Goal: Task Accomplishment & Management: Complete application form

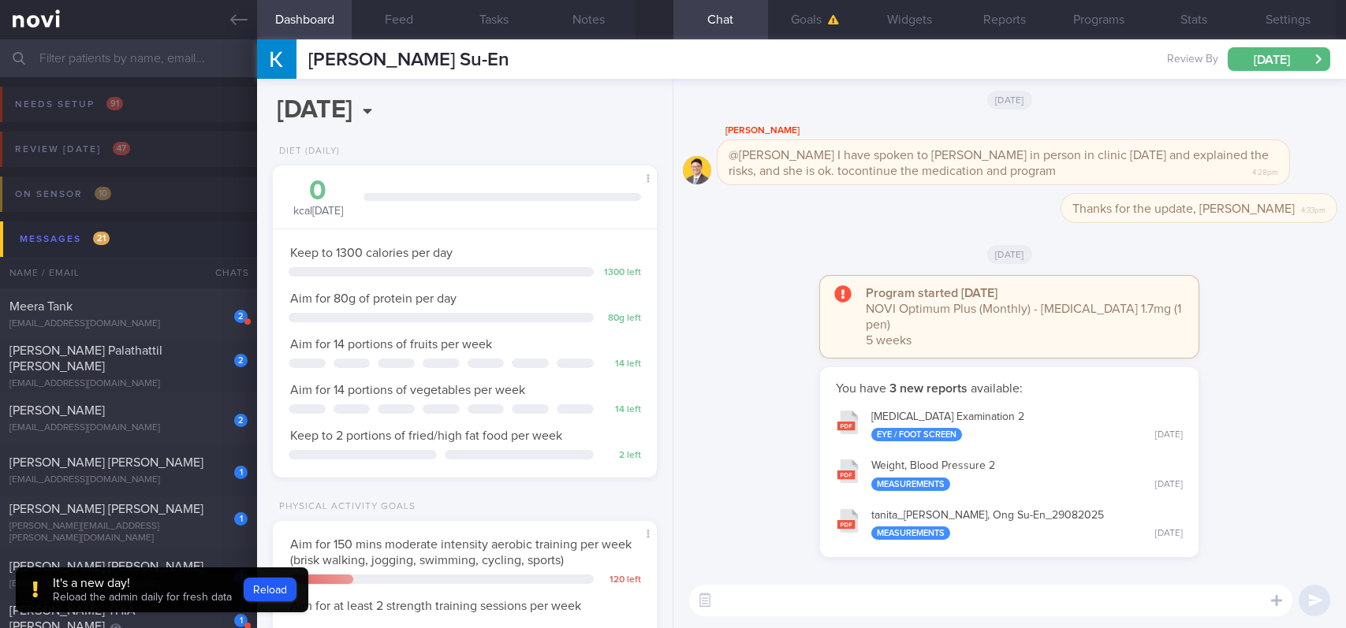
select select "8"
click at [236, 24] on icon at bounding box center [238, 19] width 17 height 17
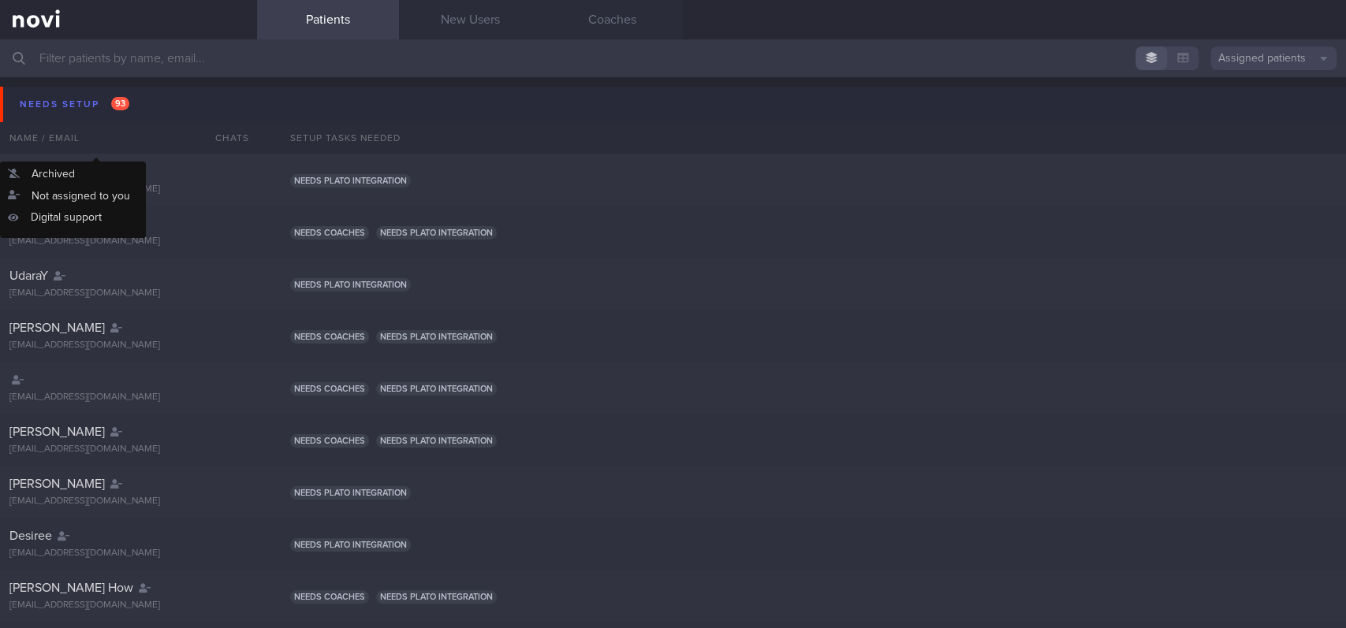
click at [193, 117] on button "Needs setup 93" at bounding box center [675, 104] width 1351 height 35
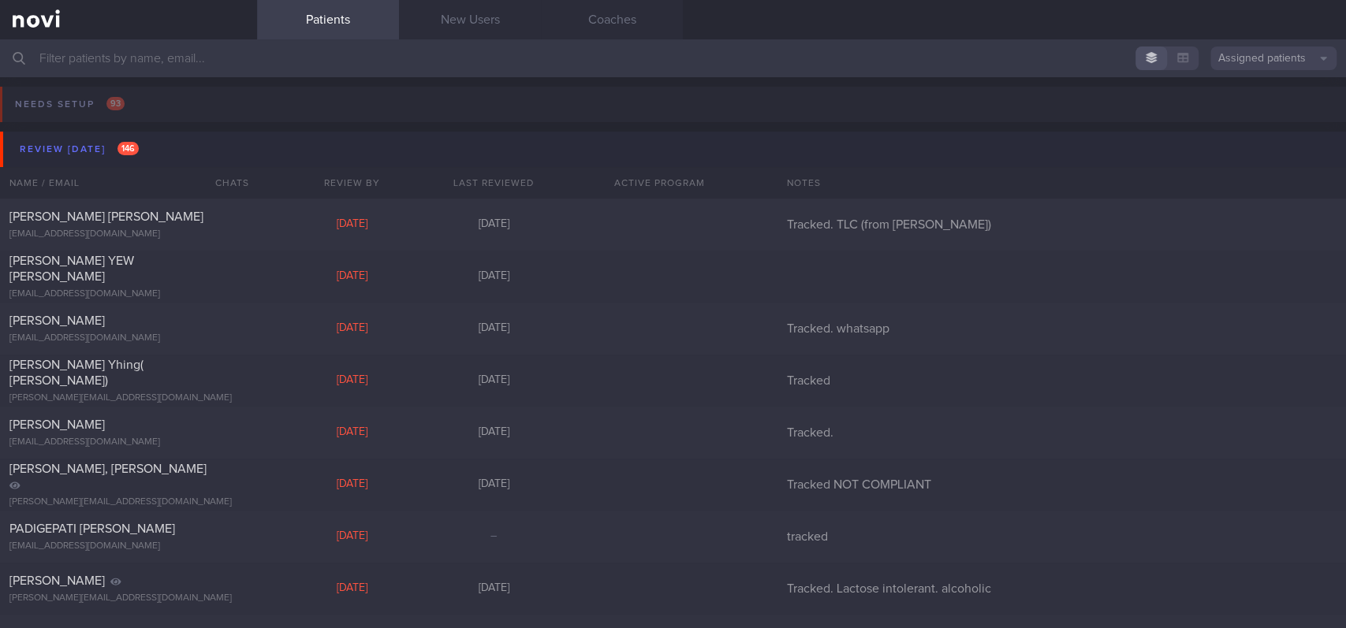
drag, startPoint x: 173, startPoint y: 132, endPoint x: 231, endPoint y: 170, distance: 68.9
click at [183, 140] on button "Review [DATE] 146" at bounding box center [675, 149] width 1351 height 35
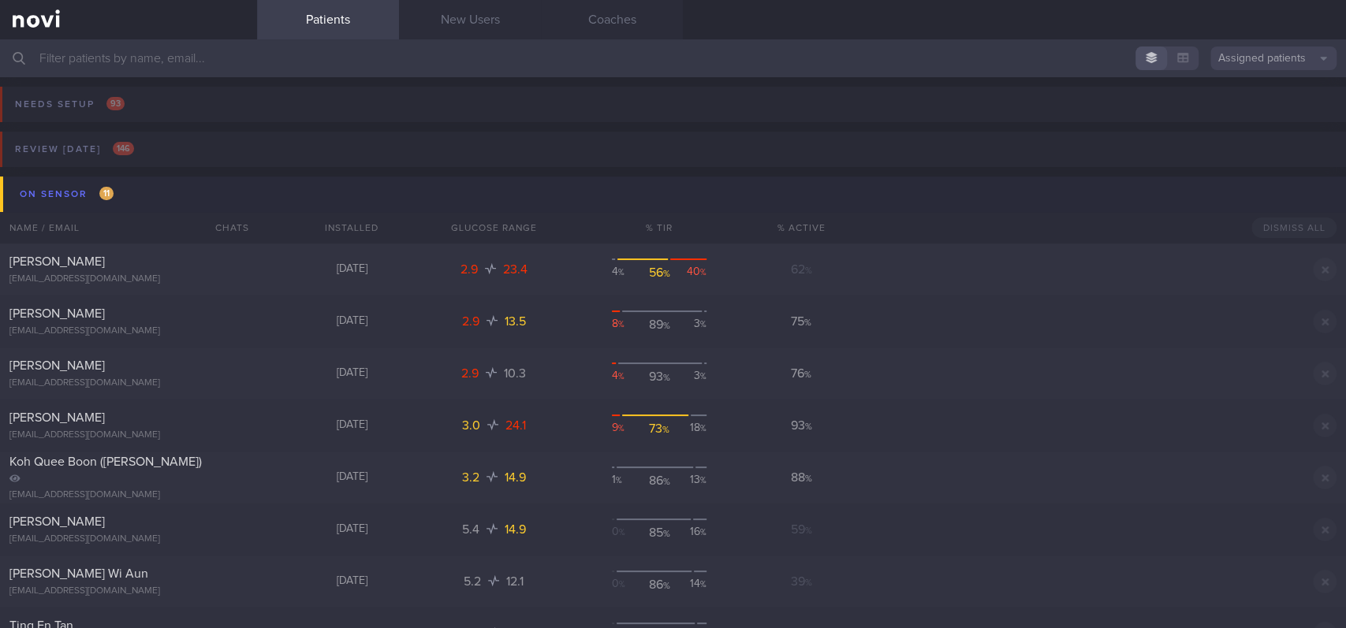
click at [172, 185] on button "On sensor 11" at bounding box center [675, 194] width 1351 height 35
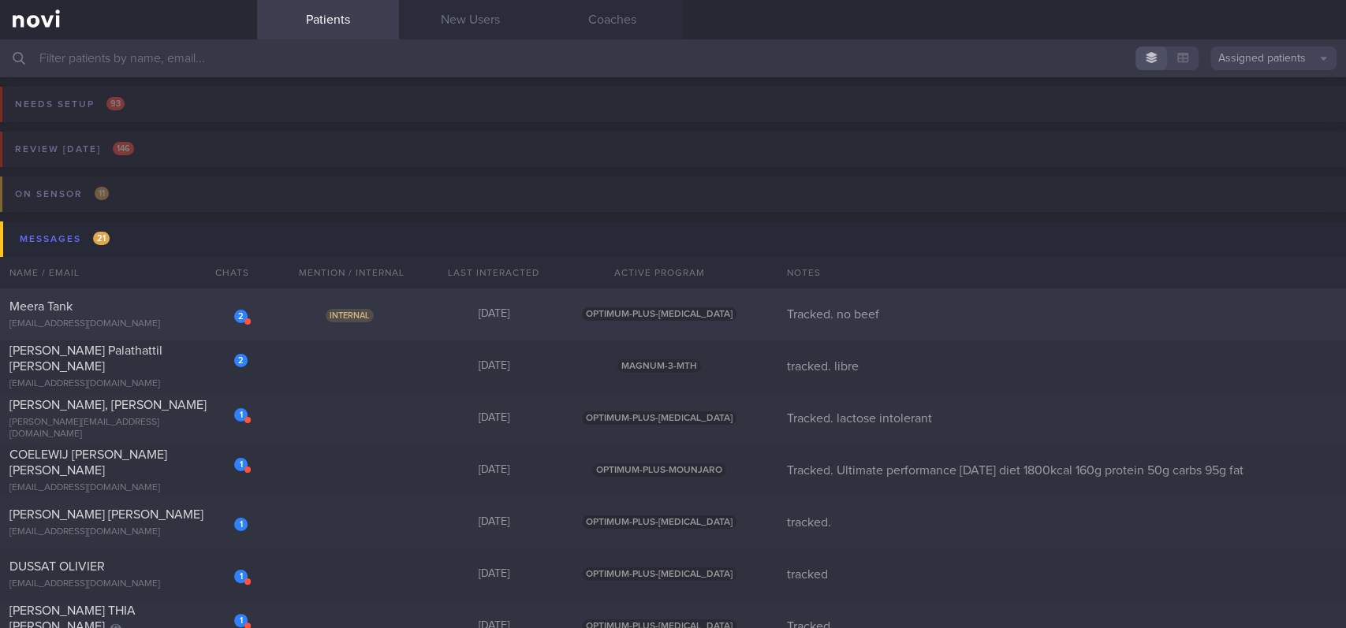
click at [468, 445] on div "2 Meera Tank [EMAIL_ADDRESS][DOMAIN_NAME] Internal [DATE] OPTIMUM-PLUS-[MEDICAL…" at bounding box center [673, 471] width 1346 height 52
select select "7"
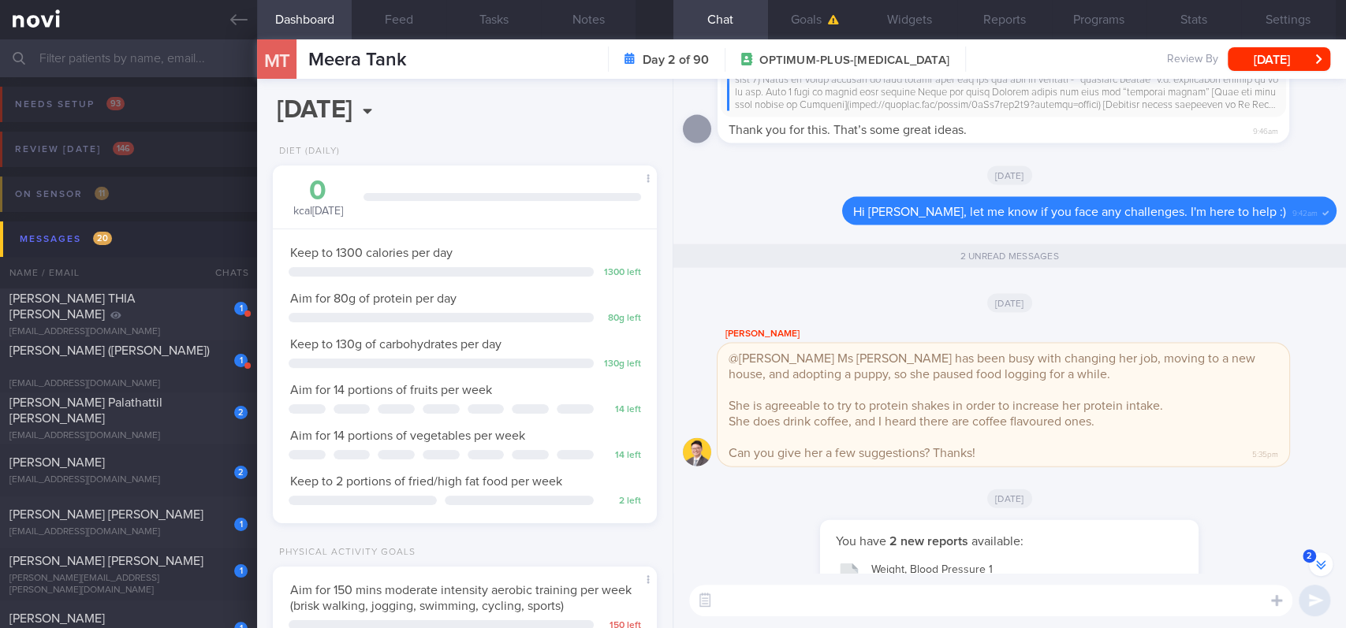
scroll to position [-268, 0]
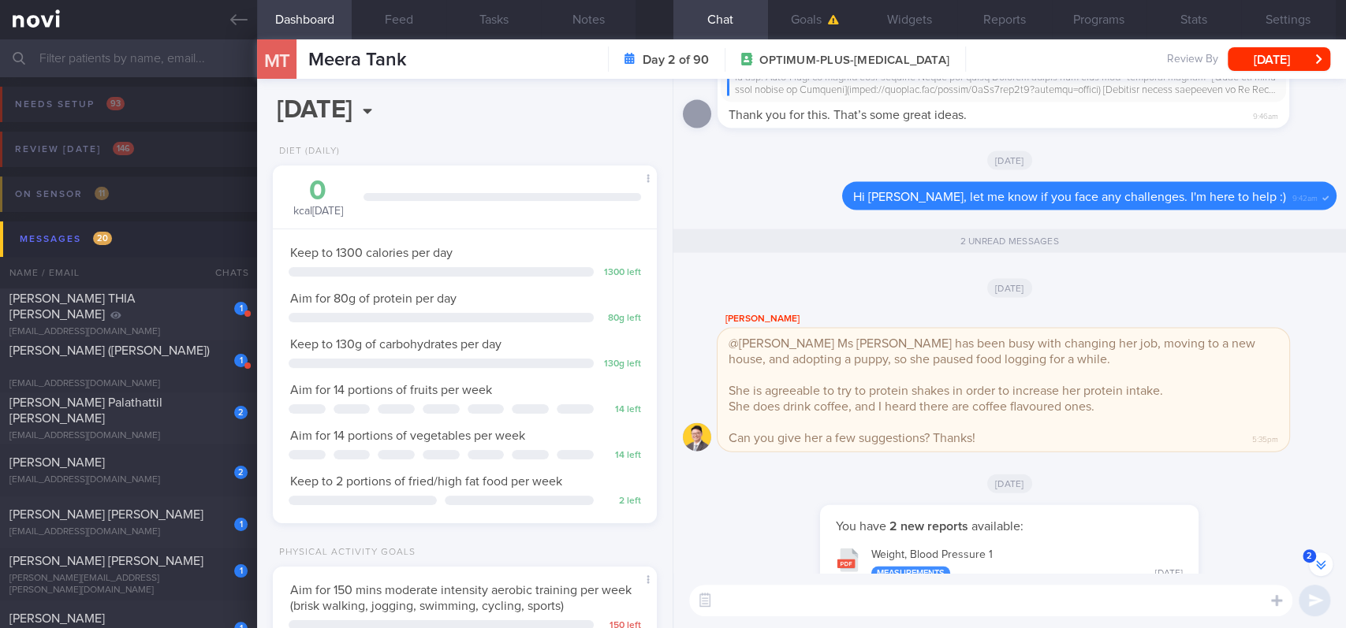
click at [822, 602] on textarea at bounding box center [990, 601] width 603 height 32
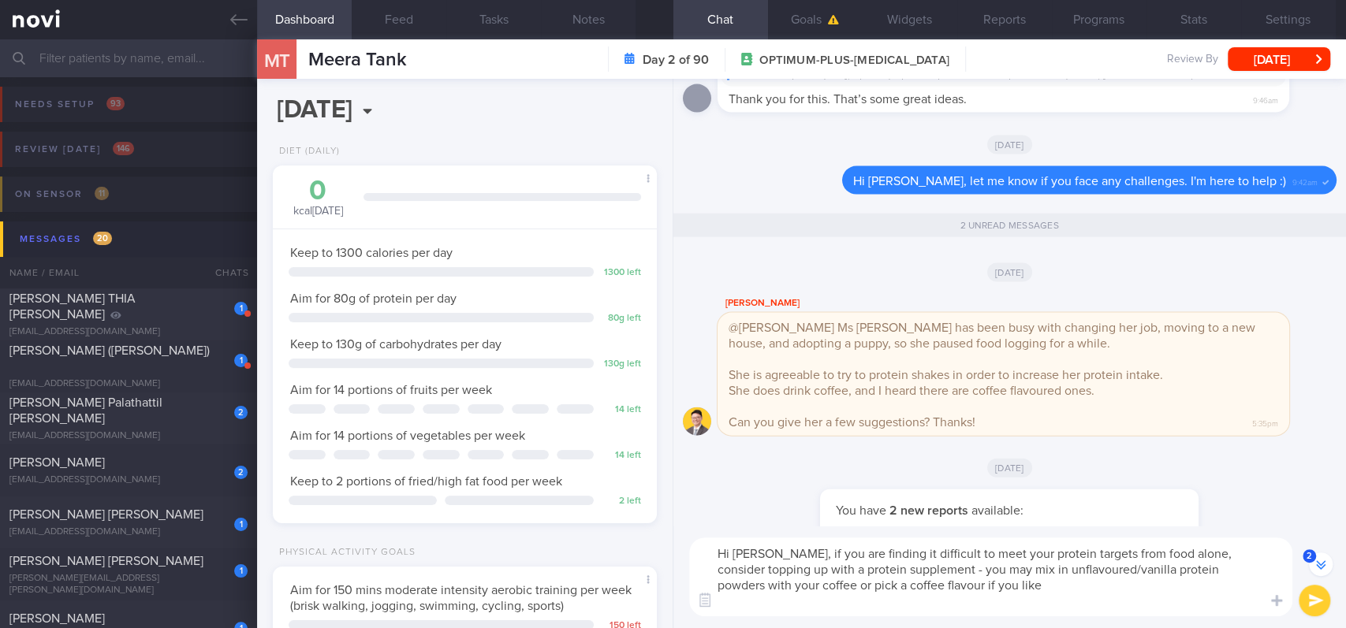
scroll to position [-331, 0]
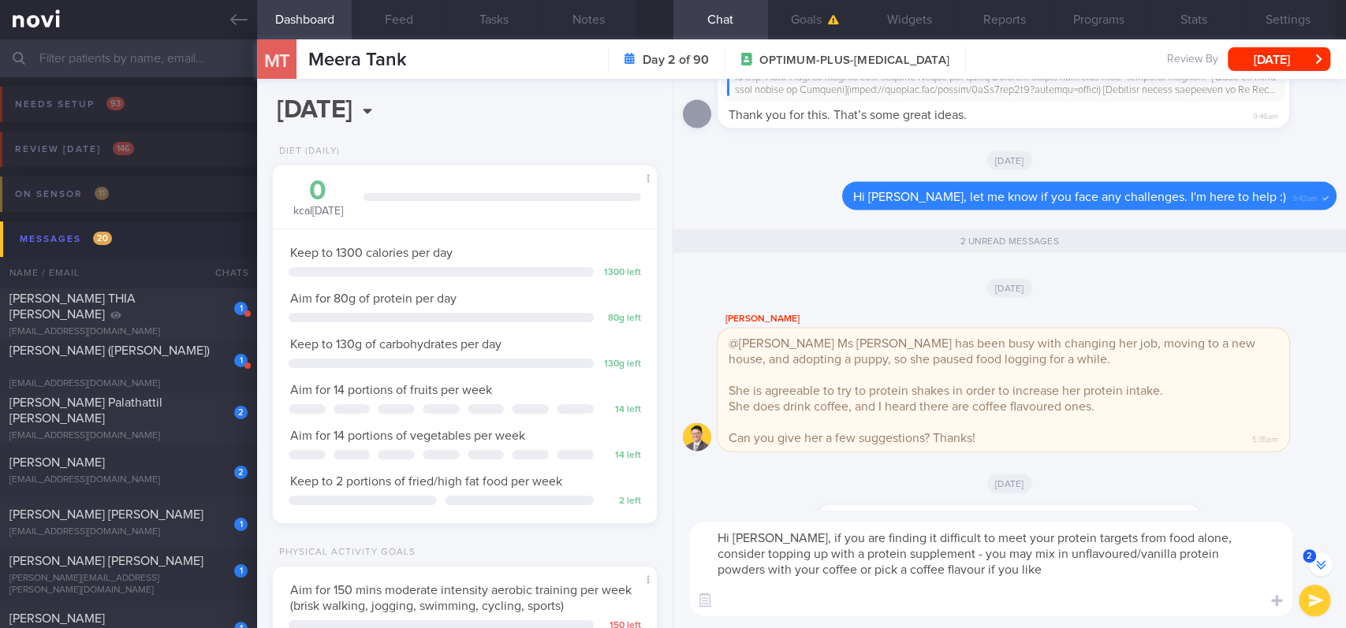
click at [990, 579] on textarea "Hi [PERSON_NAME], if you are finding it difficult to meet your protein targets …" at bounding box center [990, 569] width 603 height 95
click at [957, 605] on textarea "Hi [PERSON_NAME], if you are finding it difficult to meet your protein targets …" at bounding box center [990, 569] width 603 height 95
click at [986, 565] on textarea "Hi [PERSON_NAME], if you are finding it difficult to meet your protein targets …" at bounding box center [990, 569] width 603 height 95
click at [967, 602] on textarea "Hi [PERSON_NAME], if you are finding it difficult to meet your protein targets …" at bounding box center [990, 569] width 603 height 95
click at [986, 570] on textarea "Hi [PERSON_NAME], if you are finding it difficult to meet your protein targets …" at bounding box center [990, 569] width 603 height 95
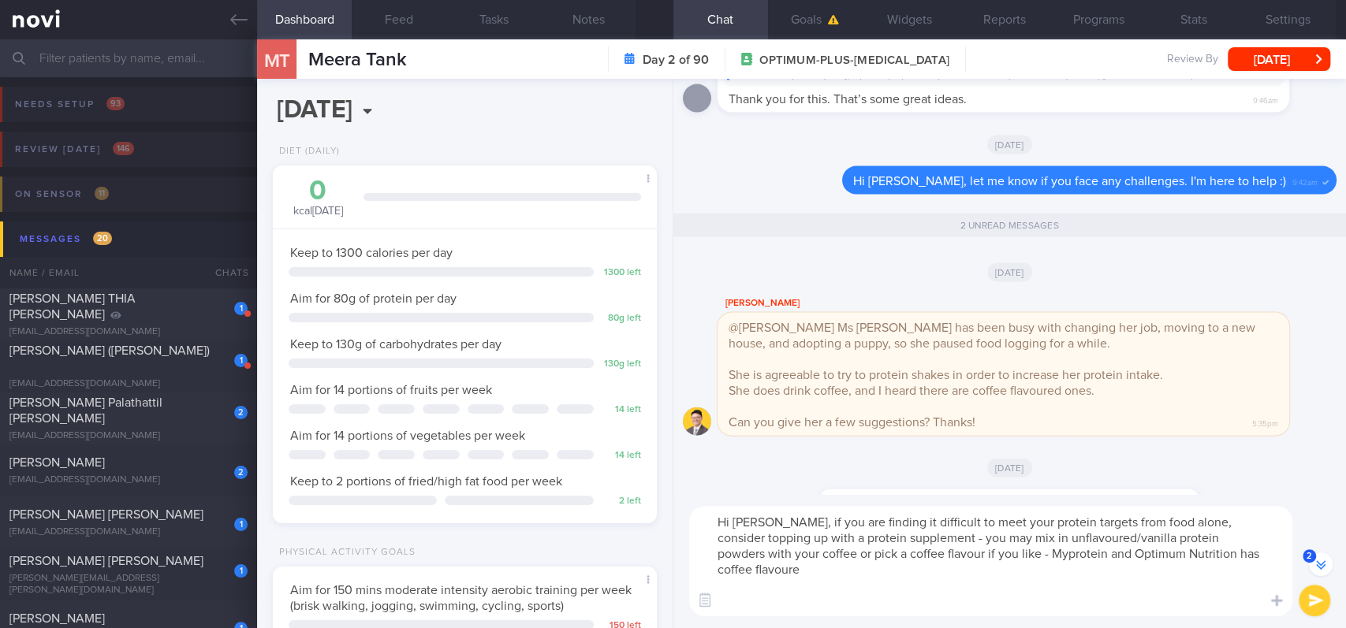
scroll to position [-347, 0]
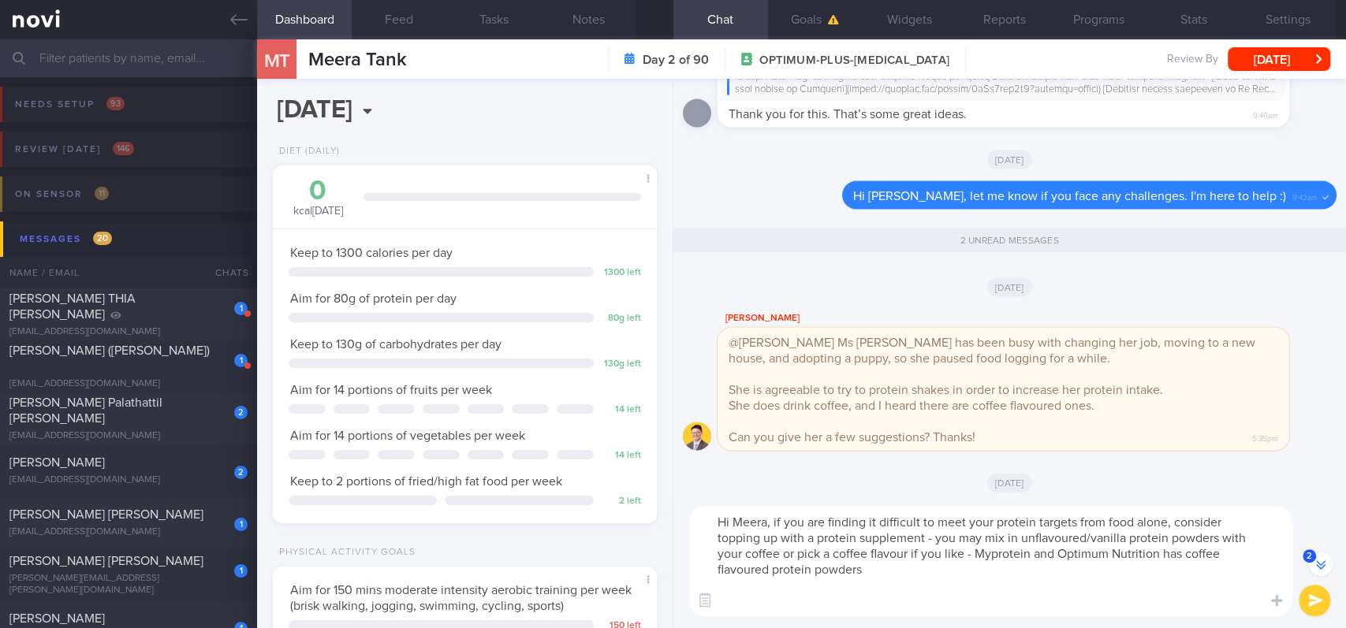
click at [1154, 556] on textarea "Hi Meera, if you are finding it difficult to meet your protein targets from foo…" at bounding box center [990, 561] width 603 height 110
click at [1157, 556] on textarea "Hi Meera, if you are finding it difficult to meet your protein targets from foo…" at bounding box center [990, 561] width 603 height 110
click at [1061, 557] on textarea "Hi Meera, if you are finding it difficult to meet your protein targets from foo…" at bounding box center [990, 561] width 603 height 110
click at [1167, 555] on textarea "Hi Meera, if you are finding it difficult to meet your protein targets from foo…" at bounding box center [990, 561] width 603 height 110
paste textarea "[URL][DOMAIN_NAME]"
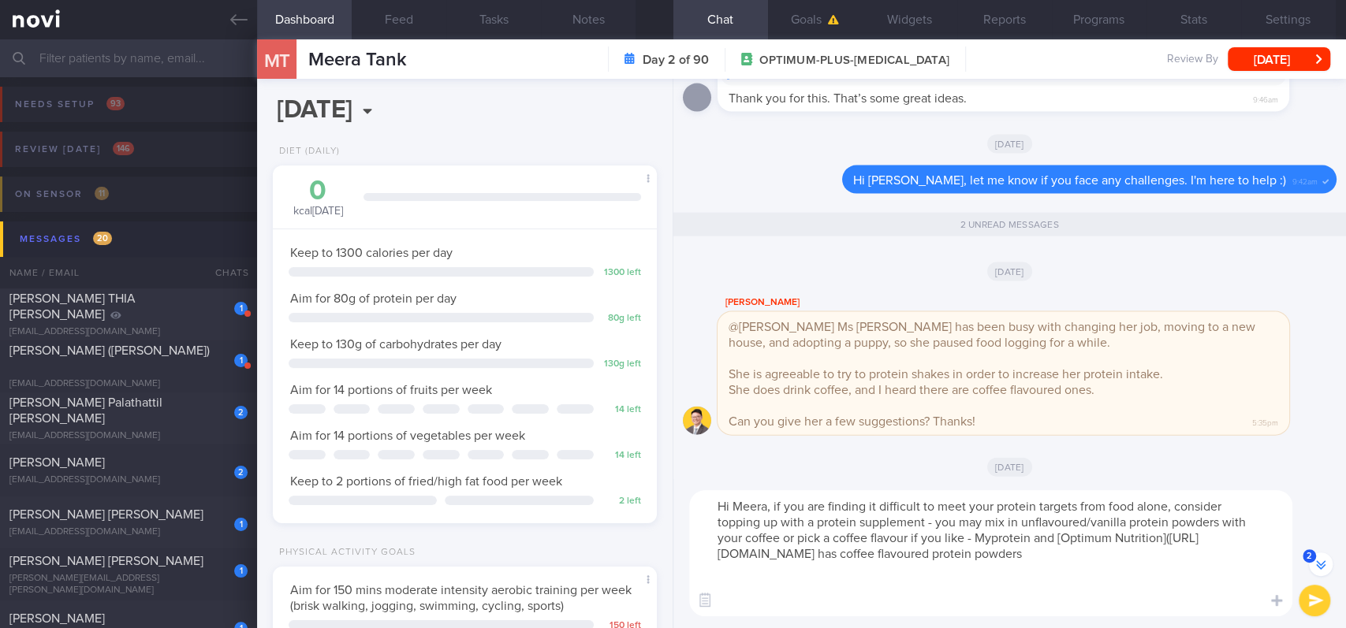
scroll to position [-363, 0]
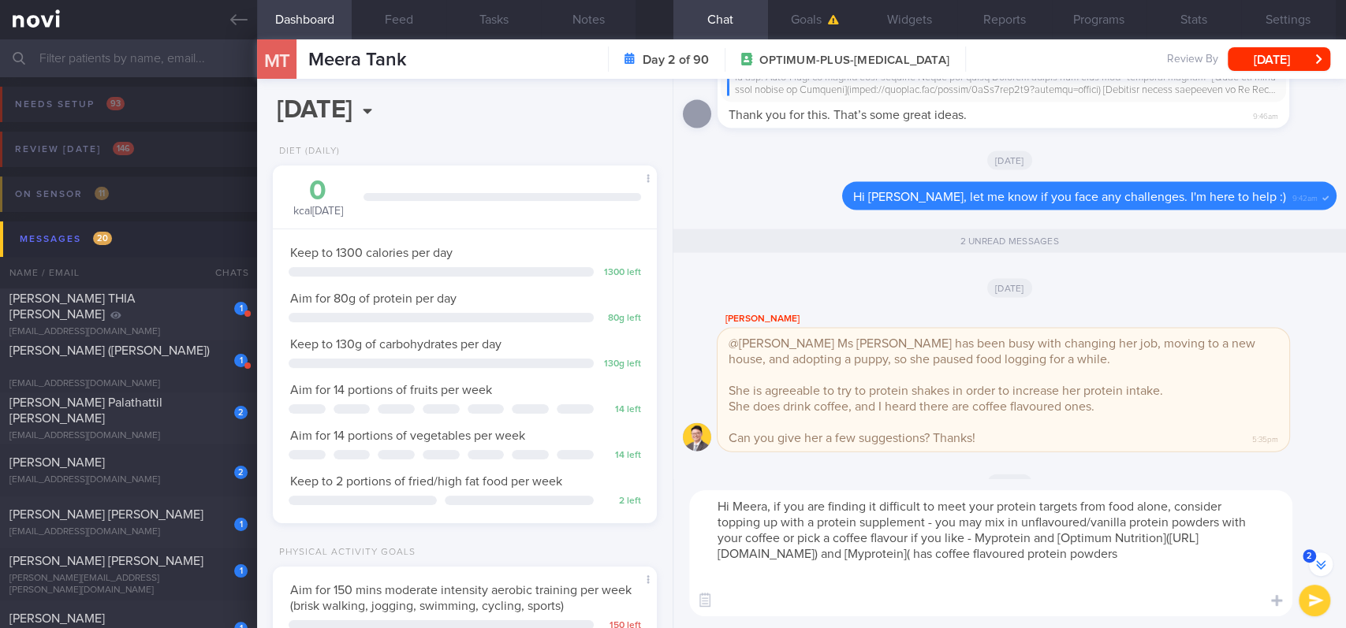
paste textarea "[URL][DOMAIN_NAME]"
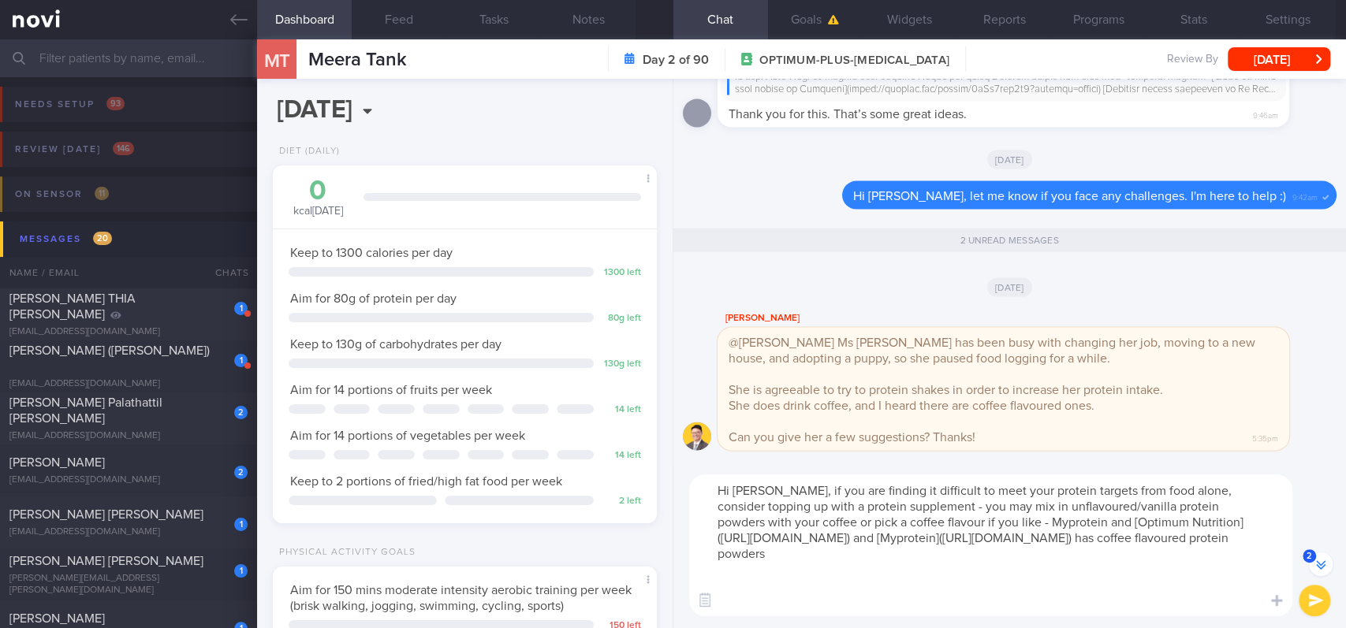
drag, startPoint x: 1053, startPoint y: 526, endPoint x: 982, endPoint y: 524, distance: 71.0
click at [982, 524] on textarea "Hi [PERSON_NAME], if you are finding it difficult to meet your protein targets …" at bounding box center [990, 546] width 603 height 142
type textarea "Hi Meera, if you are finding it difficult to meet your protein targets from foo…"
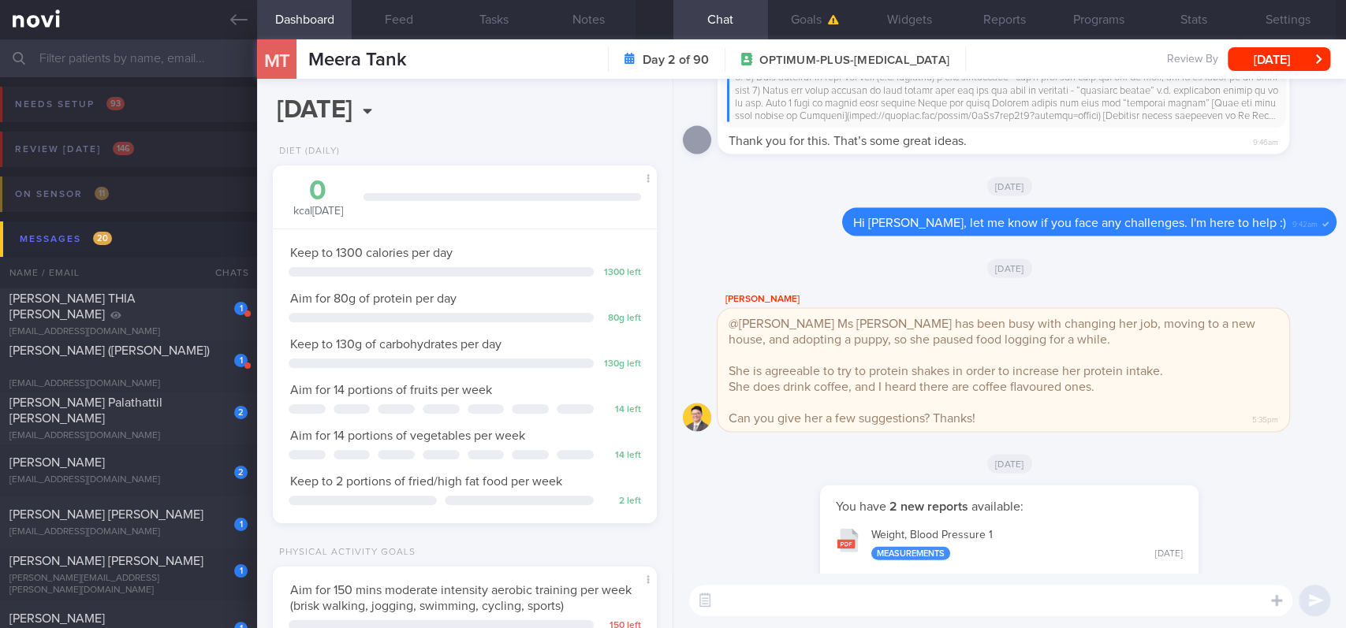
scroll to position [0, 0]
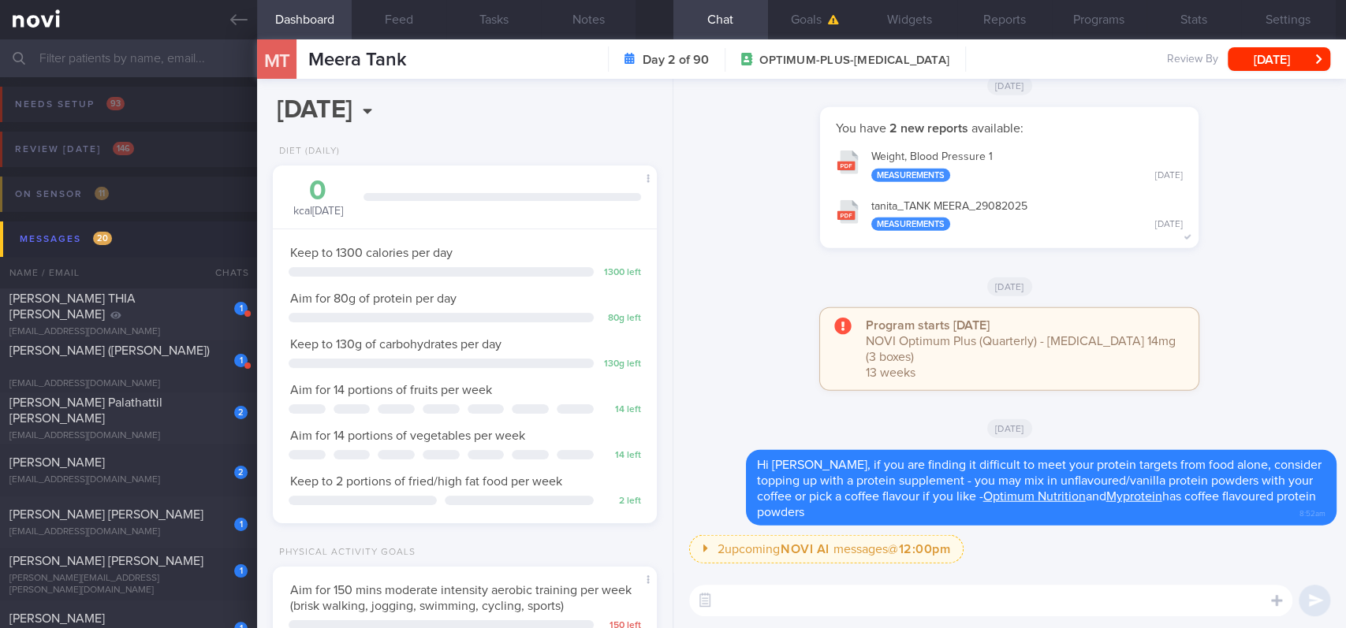
click at [848, 613] on textarea at bounding box center [990, 601] width 603 height 32
type textarea "Other options below"
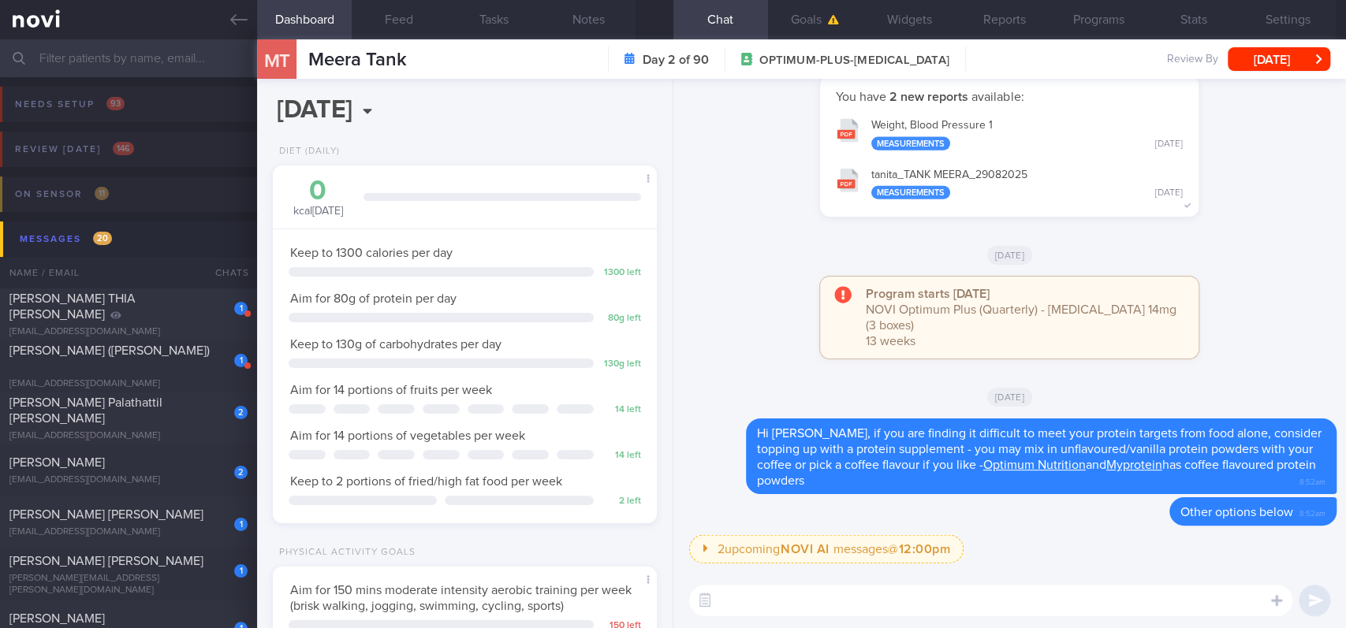
paste textarea "*Protein powders:* [MyProtein Impact Whey Isolate]([URL][DOMAIN_NAME]) 109kcal …"
type textarea "*Protein powders:* [MyProtein Impact Whey Isolate]([URL][DOMAIN_NAME]) 109kcal …"
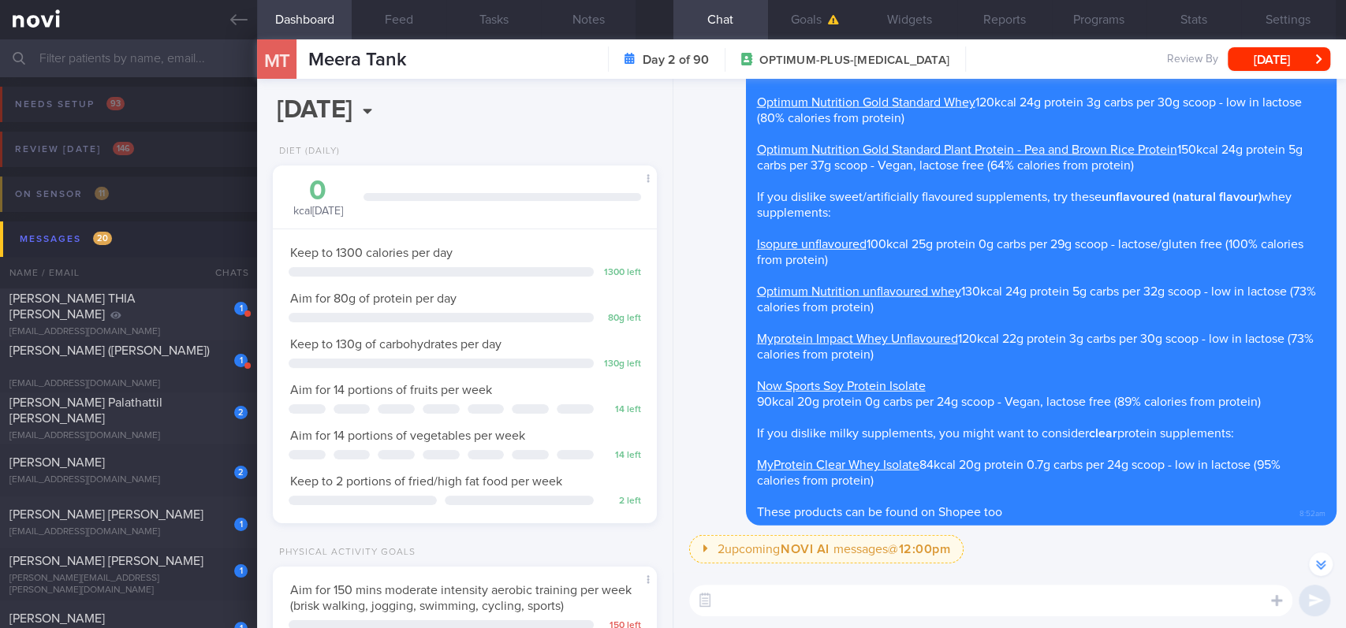
scroll to position [-631, 0]
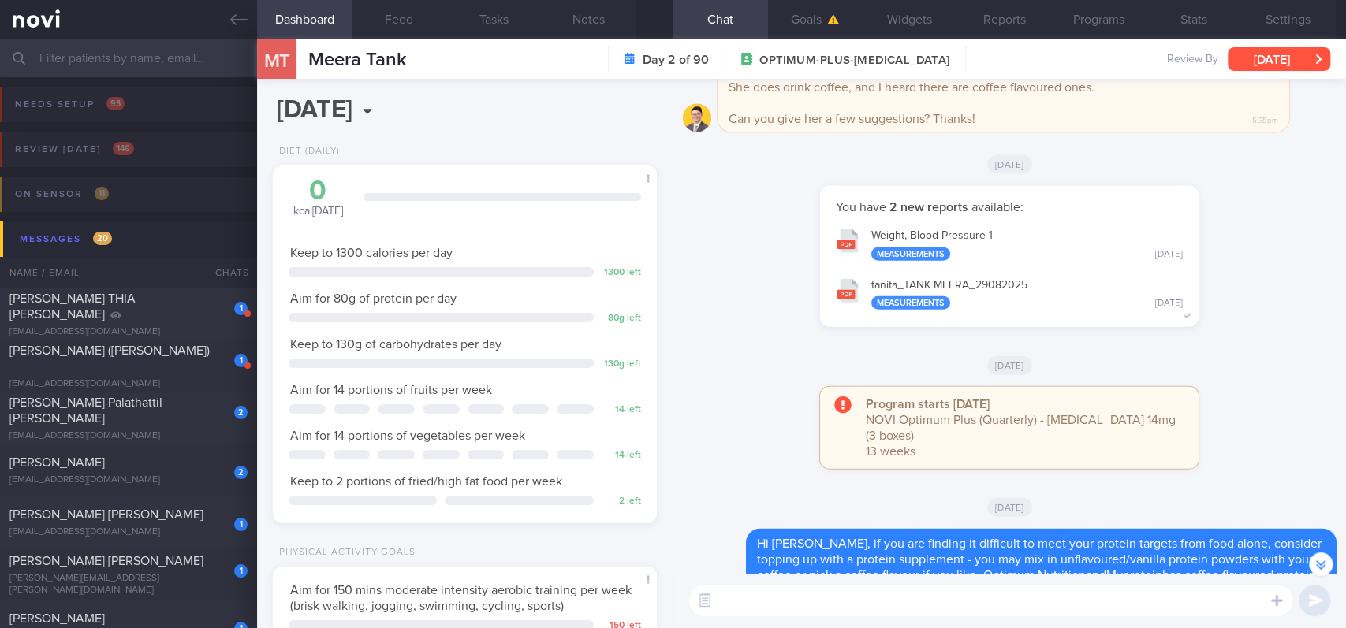
click at [1306, 54] on button "[DATE]" at bounding box center [1279, 59] width 103 height 24
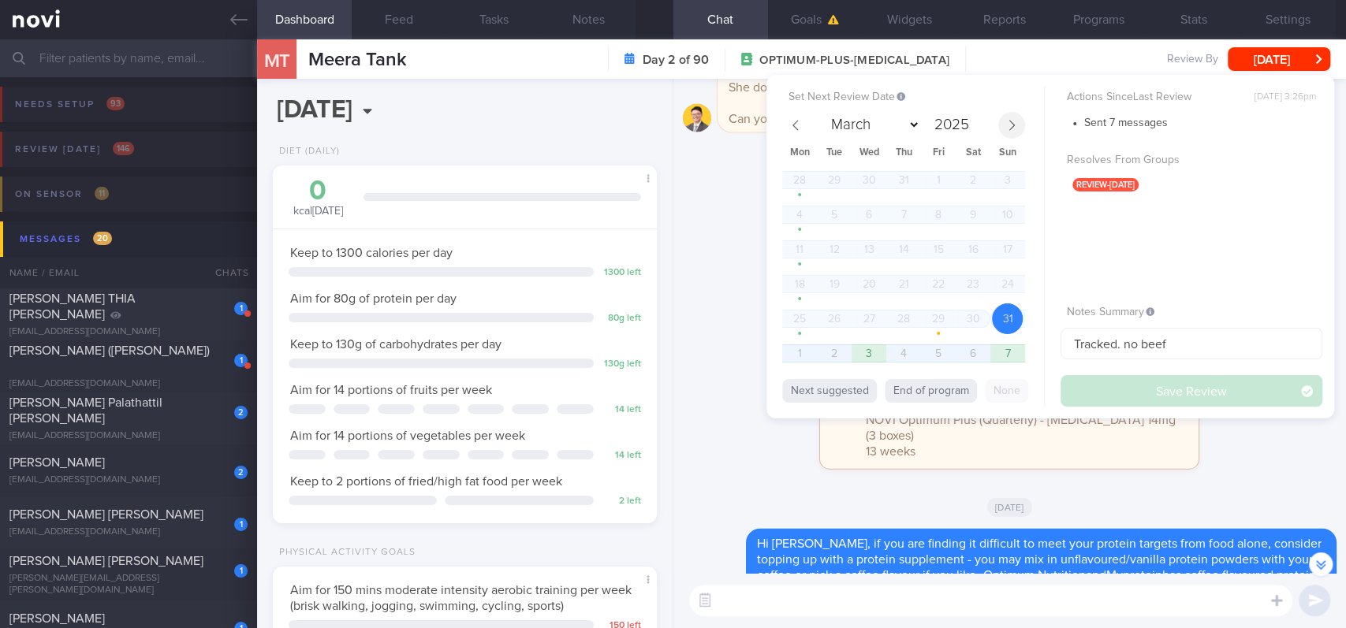
click at [1008, 129] on icon at bounding box center [1011, 125] width 11 height 11
select select "8"
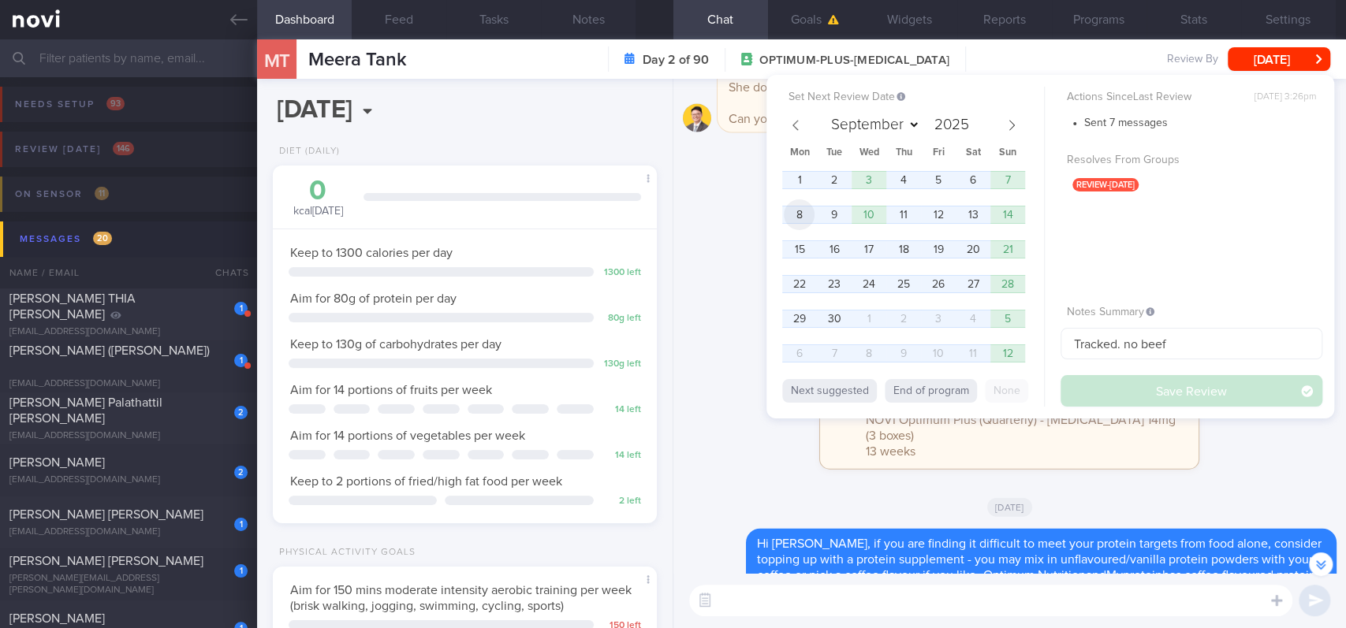
click at [803, 219] on span "8" at bounding box center [799, 214] width 31 height 31
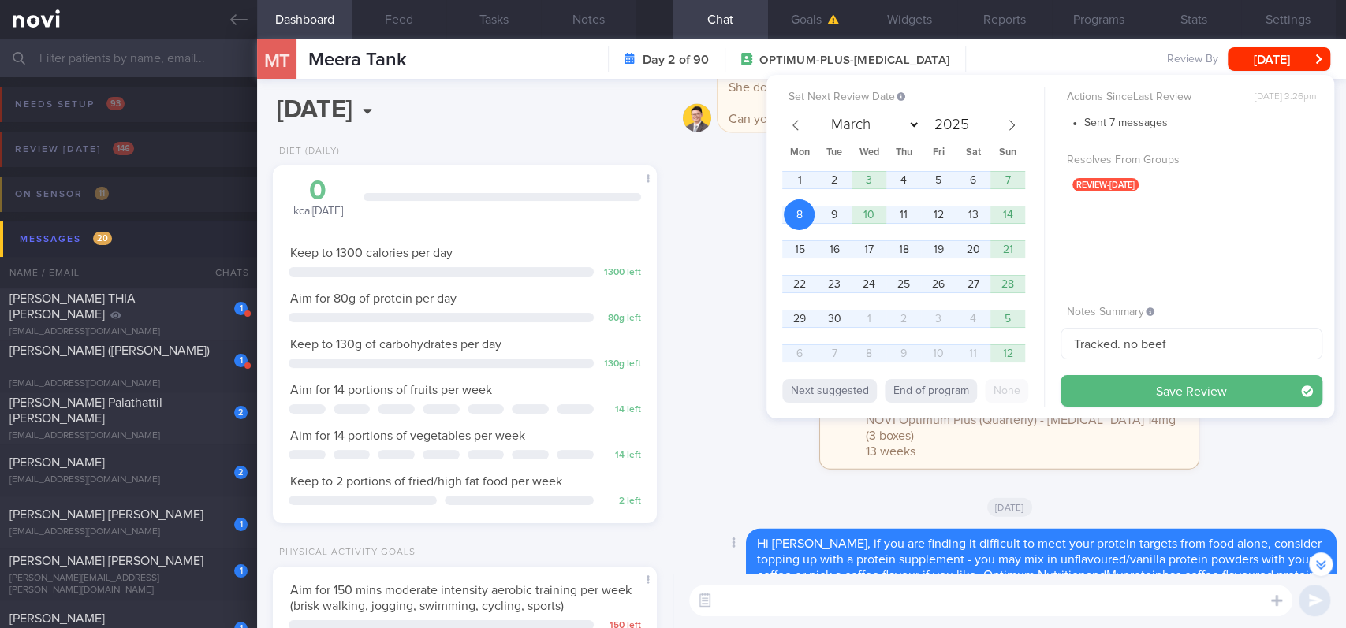
click at [1176, 392] on button "Save Review" at bounding box center [1192, 391] width 262 height 32
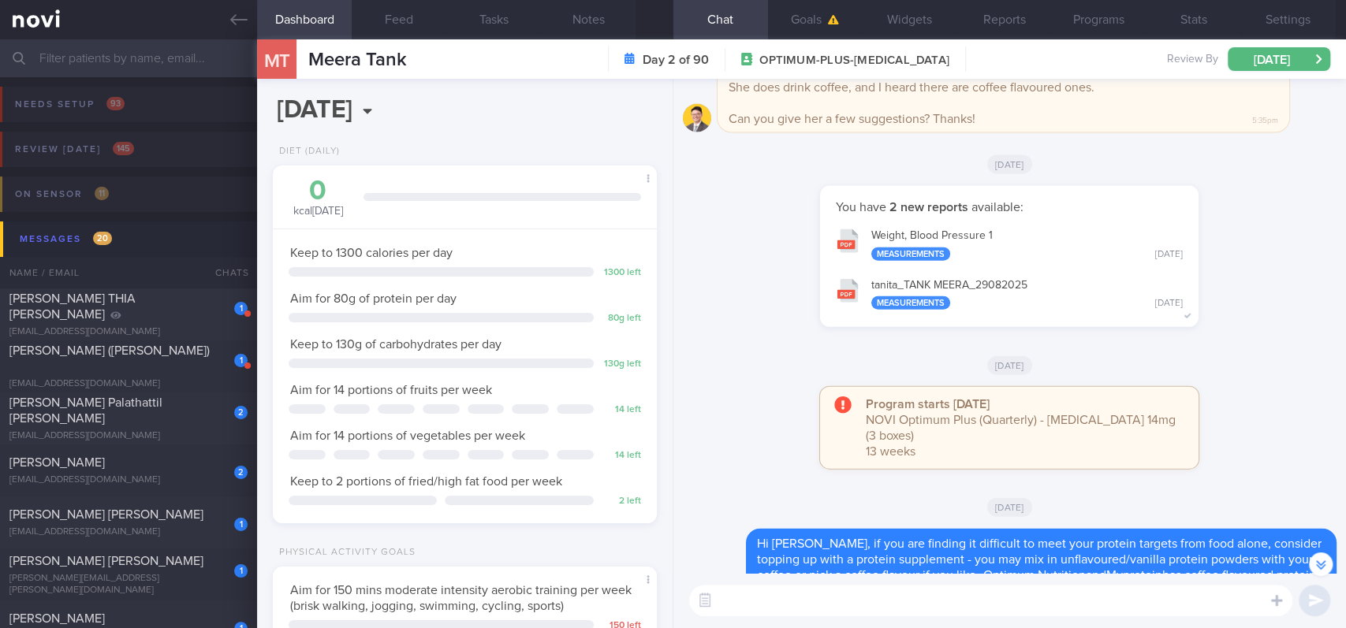
click at [237, 40] on input "text" at bounding box center [673, 58] width 1346 height 38
drag, startPoint x: 234, startPoint y: 25, endPoint x: 344, endPoint y: 73, distance: 119.4
click at [234, 25] on icon at bounding box center [238, 19] width 17 height 17
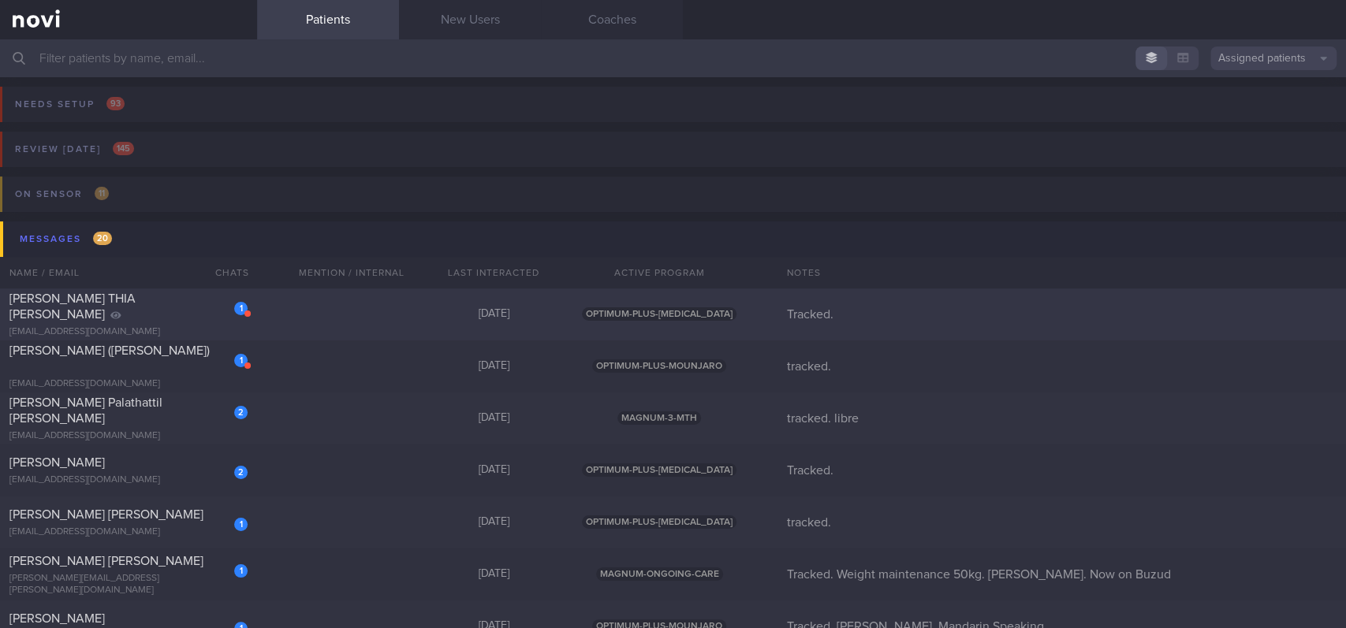
click at [321, 445] on div "1 [PERSON_NAME] [PERSON_NAME] MENG [EMAIL_ADDRESS][DOMAIN_NAME] [DATE] OPTIMUM-…" at bounding box center [673, 471] width 1346 height 52
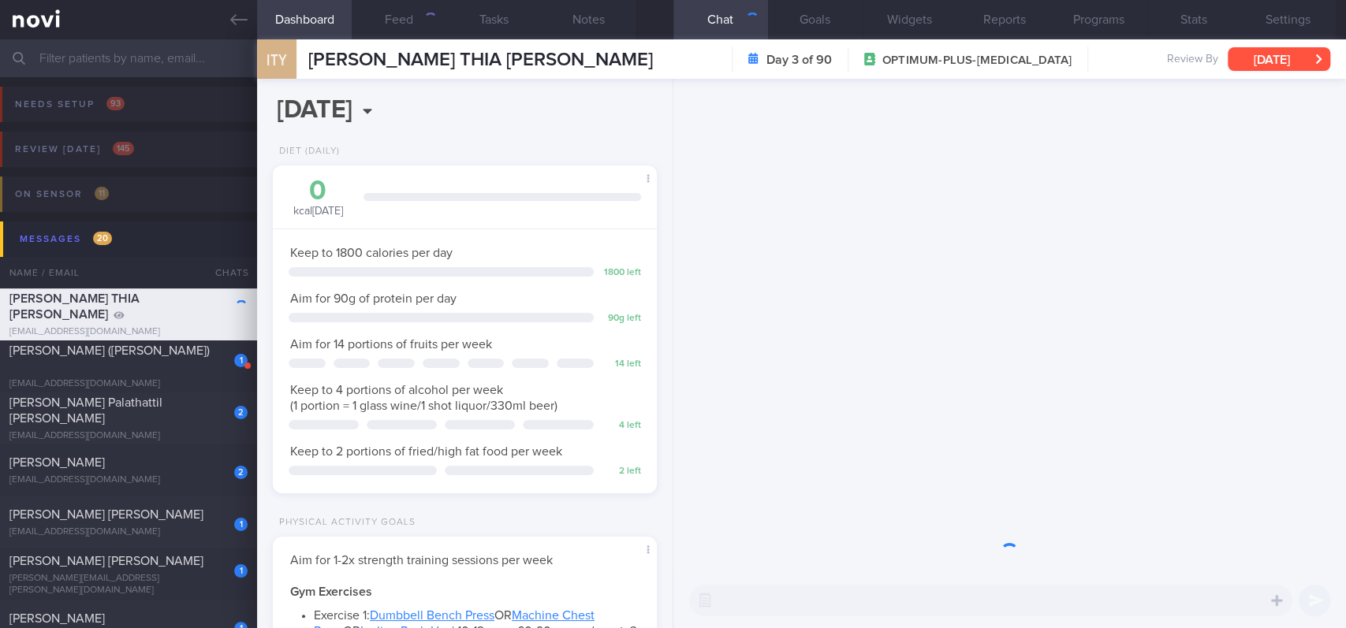
scroll to position [170, 339]
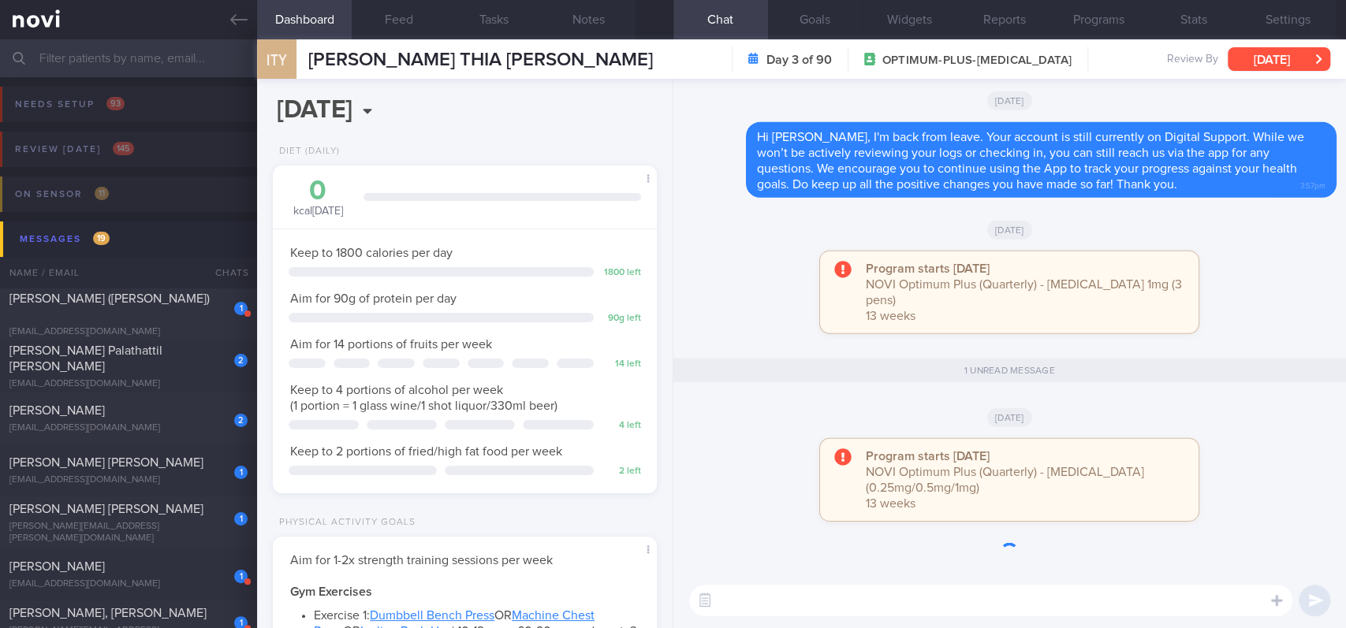
click at [1277, 56] on button "[DATE]" at bounding box center [1279, 59] width 103 height 24
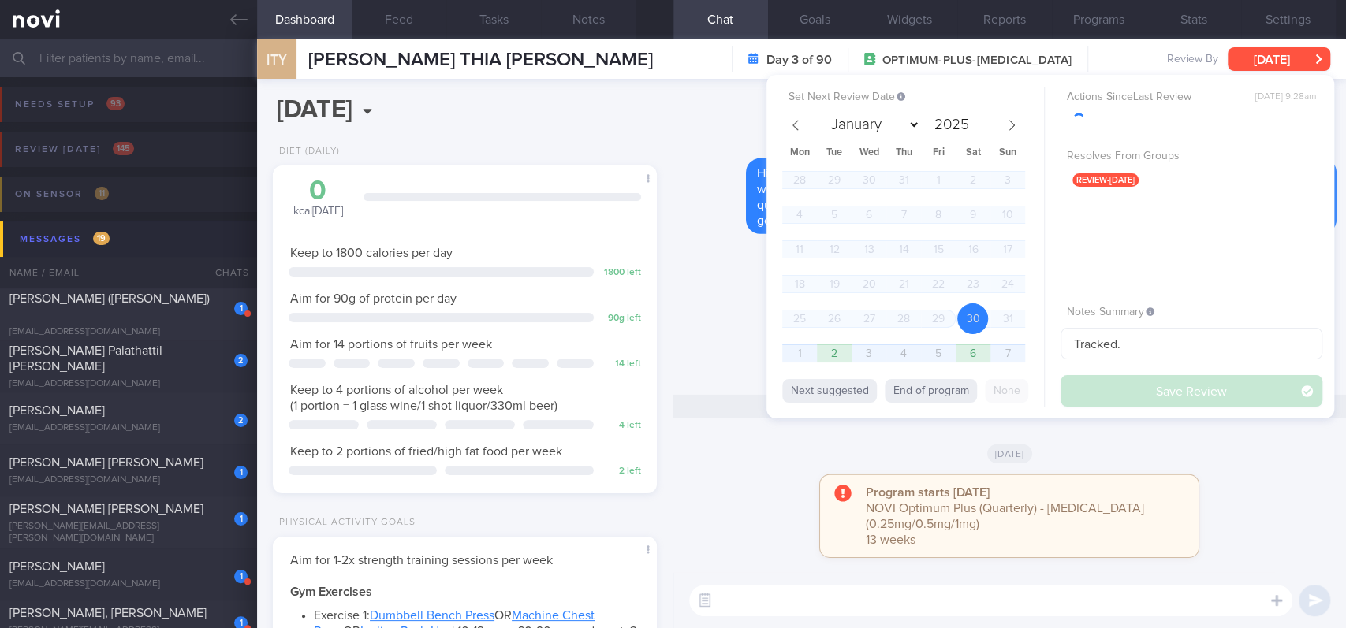
scroll to position [192, 339]
click at [795, 360] on span "1" at bounding box center [799, 353] width 31 height 31
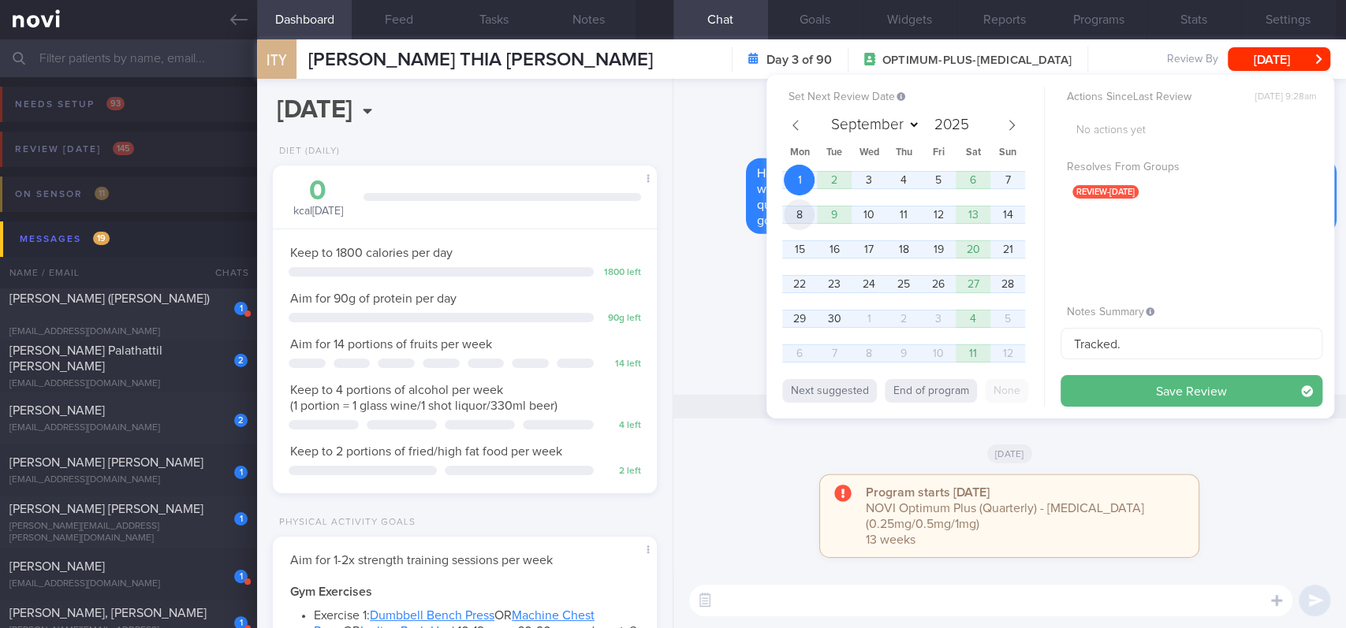
click at [793, 219] on span "8" at bounding box center [799, 214] width 31 height 31
click at [1143, 415] on div "Set Next Review Date [DATE] January February March April May June July August S…" at bounding box center [1050, 247] width 568 height 344
click at [1142, 401] on button "Save Review" at bounding box center [1192, 391] width 262 height 32
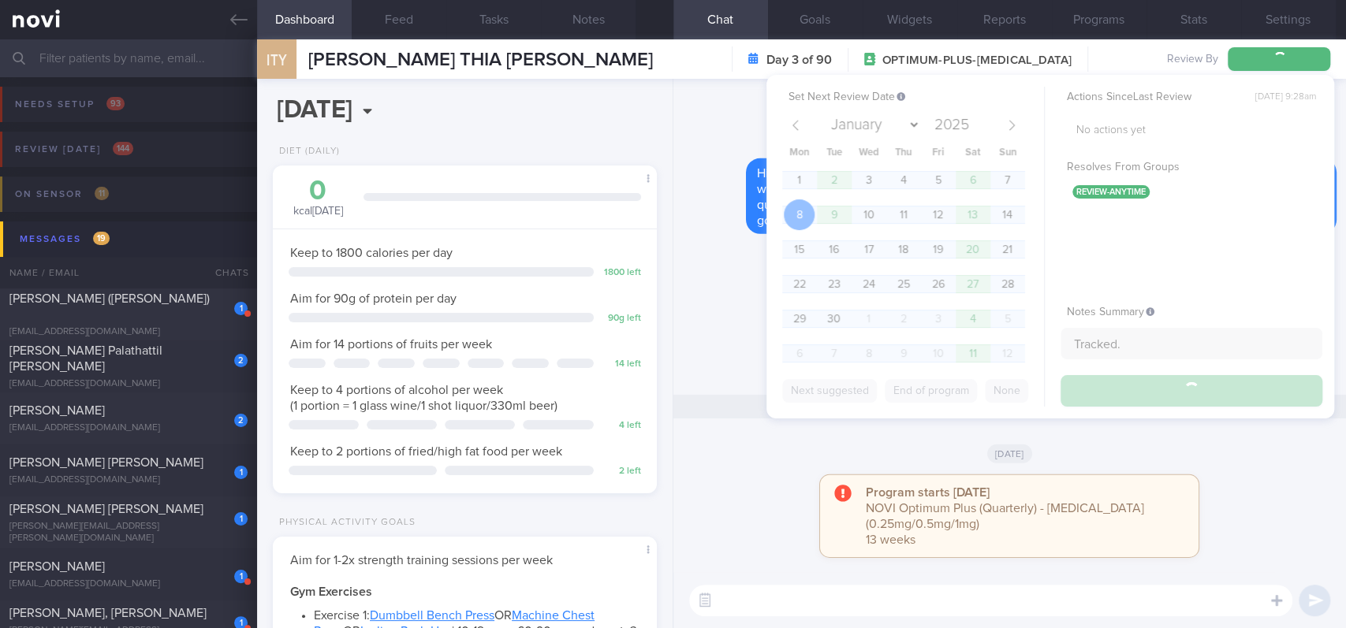
click at [701, 288] on div "[DATE]" at bounding box center [1010, 266] width 654 height 44
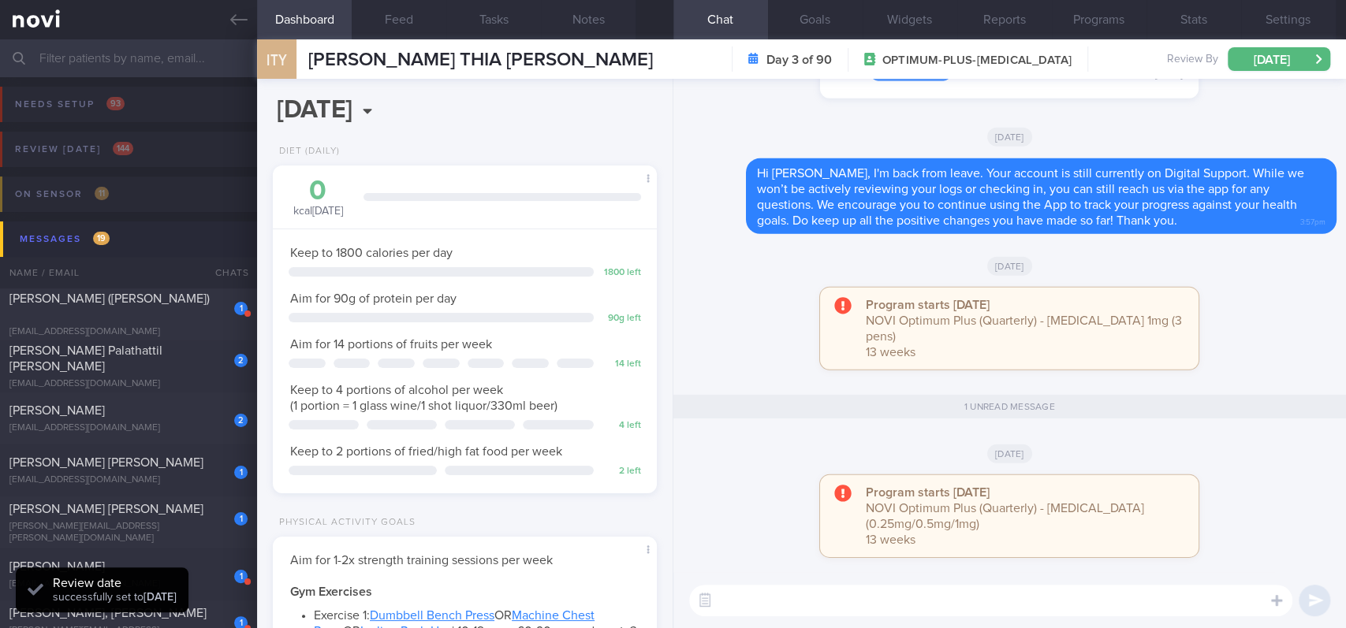
click at [687, 288] on div "[DATE]" at bounding box center [1010, 266] width 654 height 44
click at [151, 326] on div "[EMAIL_ADDRESS][DOMAIN_NAME]" at bounding box center [128, 332] width 238 height 12
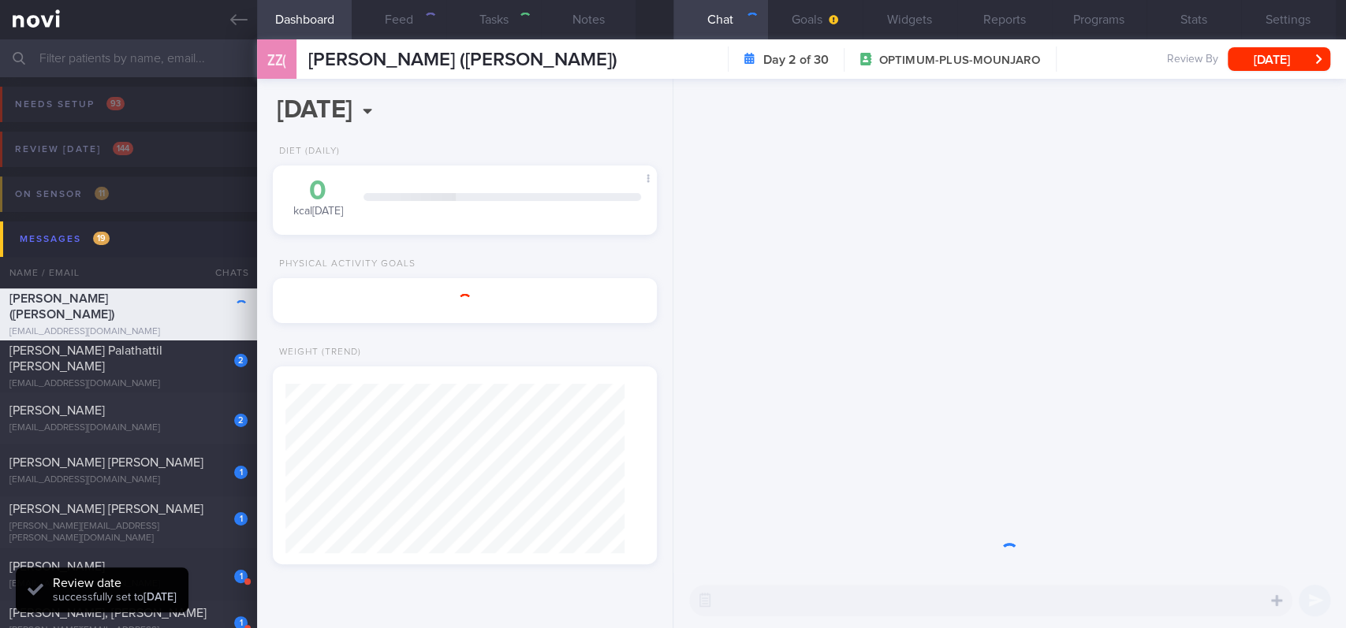
select select "7"
type input "tracked."
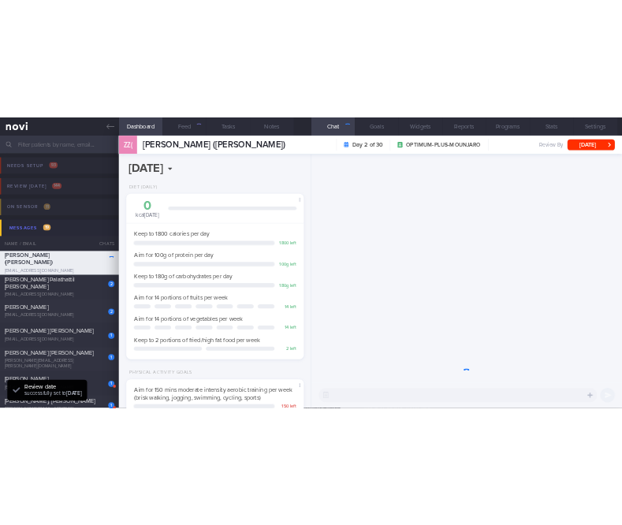
scroll to position [788340, 788193]
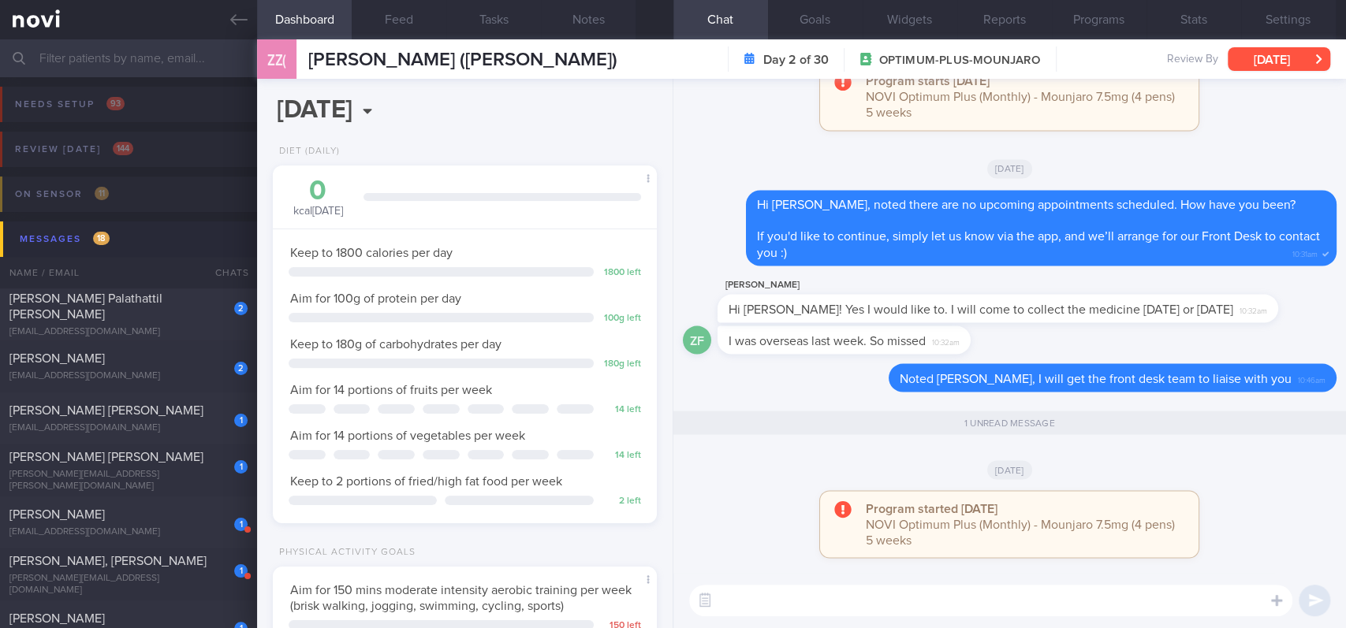
click at [1287, 60] on button "[DATE]" at bounding box center [1279, 59] width 103 height 24
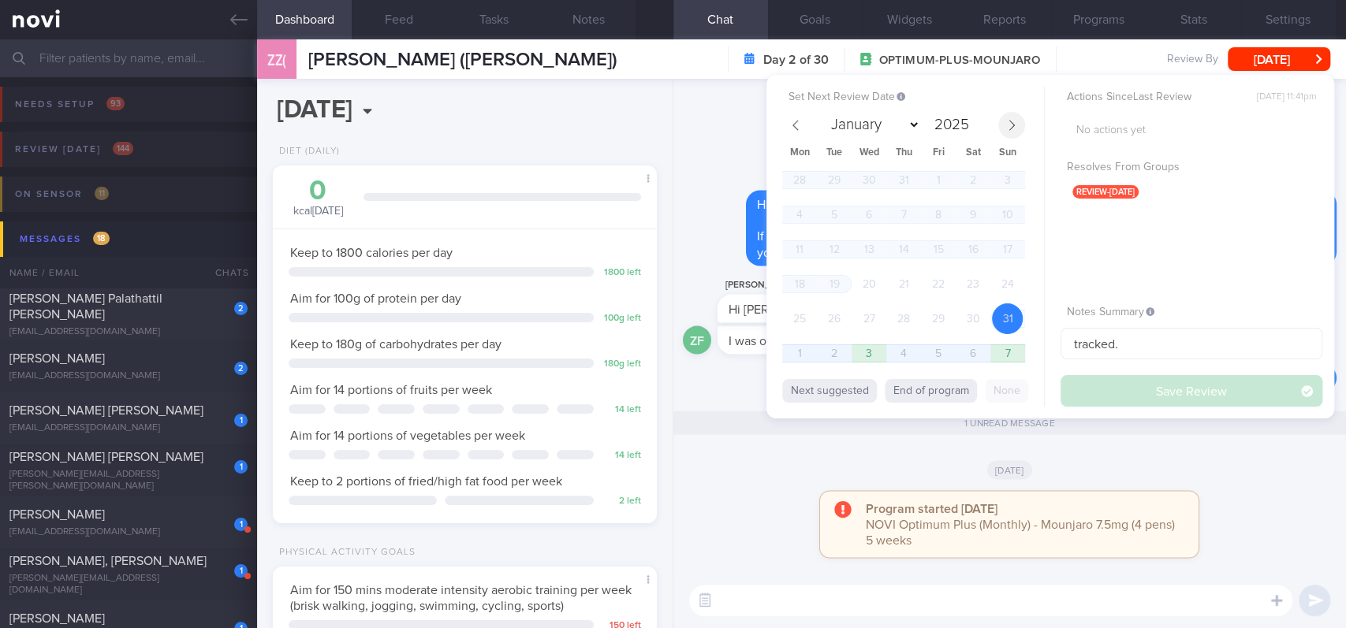
click at [1013, 125] on icon at bounding box center [1011, 125] width 11 height 11
select select "8"
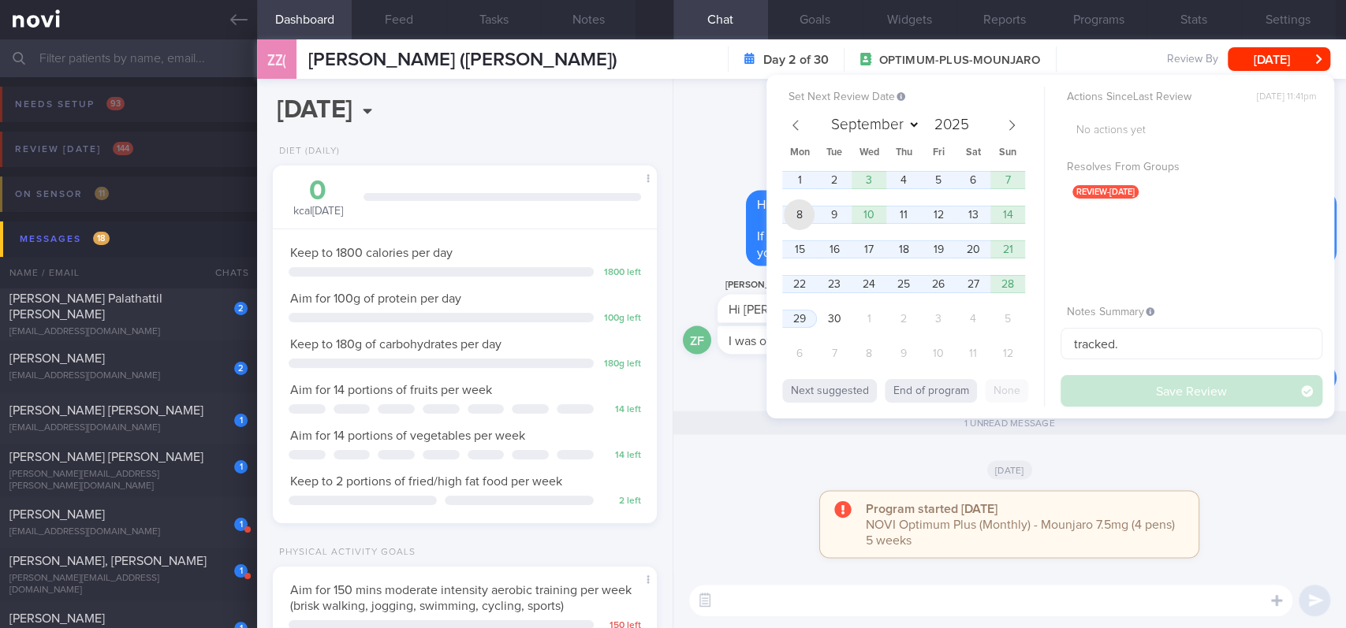
click at [791, 210] on span "8" at bounding box center [799, 214] width 31 height 31
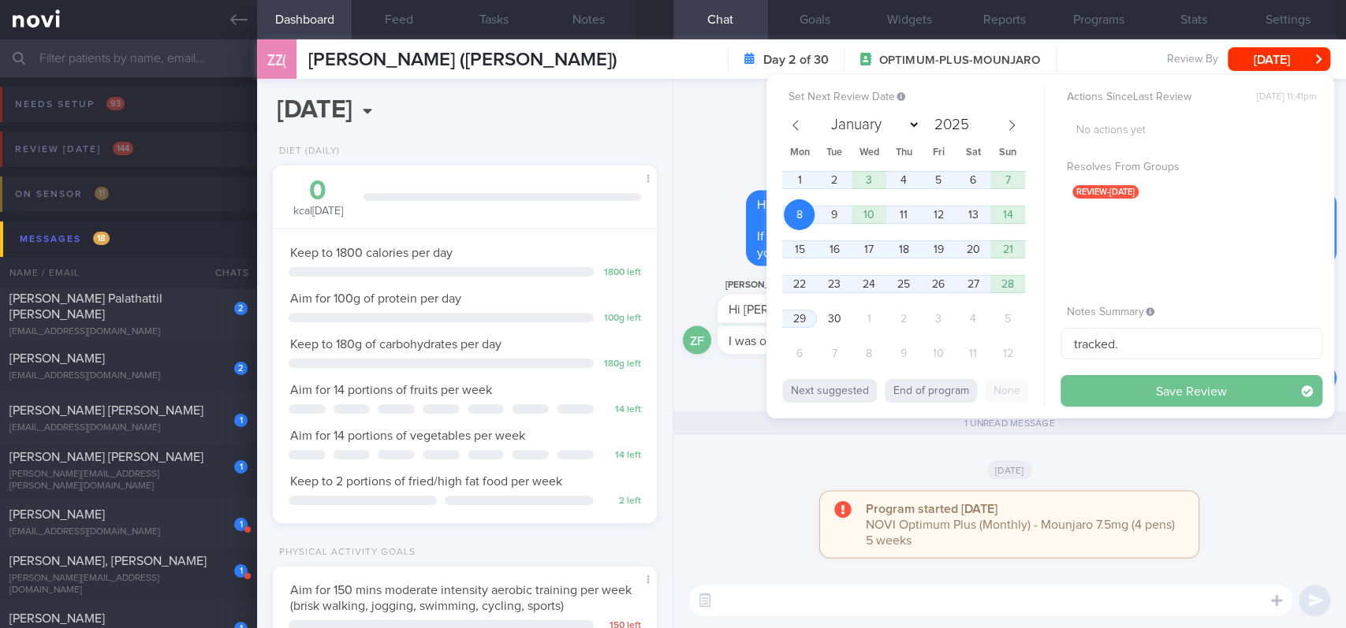
click at [1171, 401] on button "Save Review" at bounding box center [1192, 391] width 262 height 32
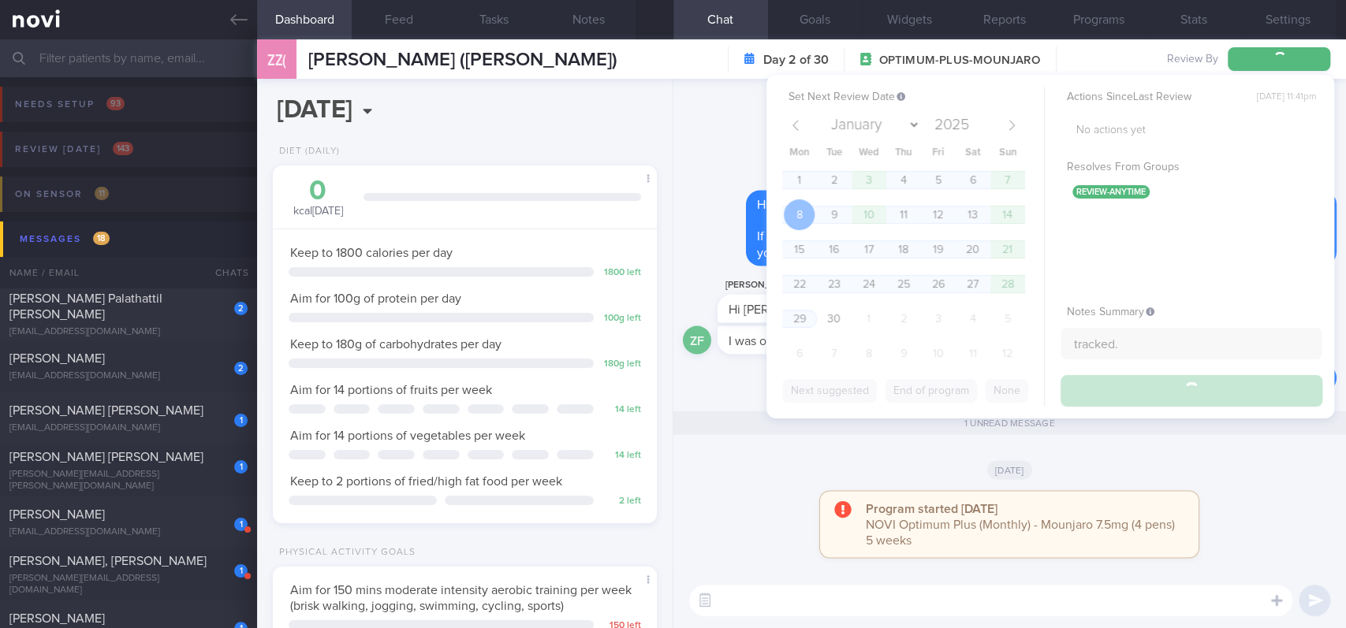
click at [681, 388] on div "Program started [DATE] NOVI Optimum Plus (Monthly) - Mounjaro 7.5mg (4 pens) 5 …" at bounding box center [1009, 326] width 673 height 494
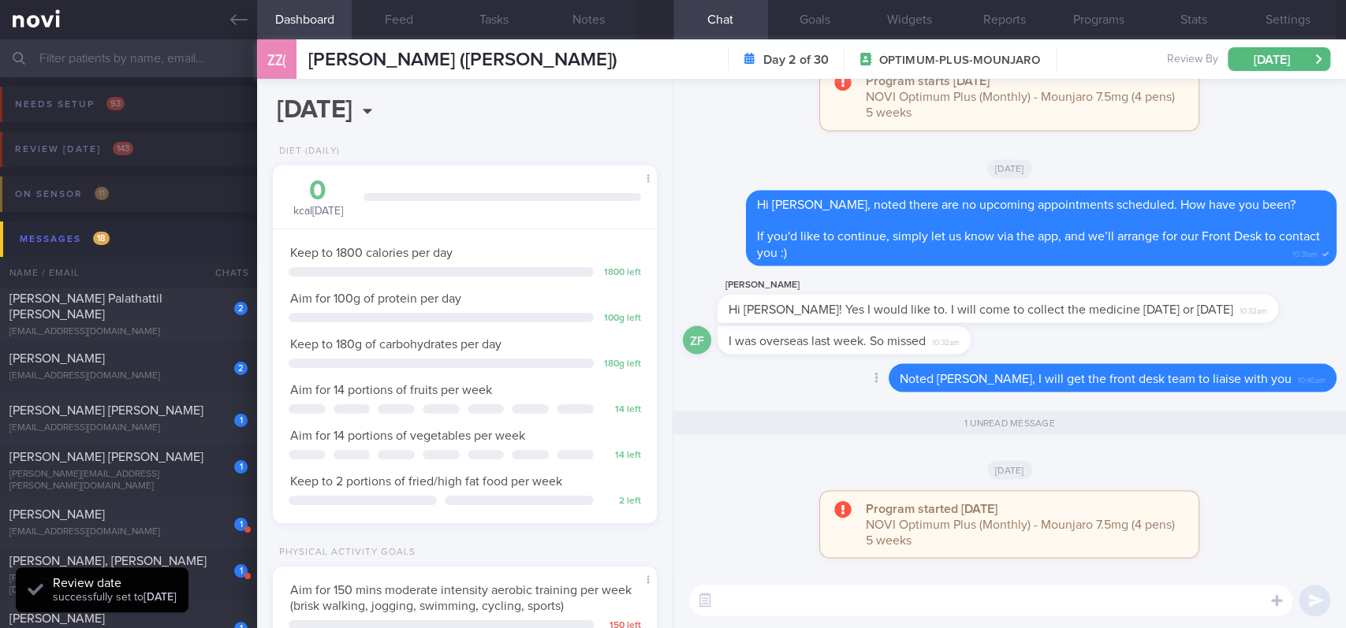
click at [722, 390] on div "Delete Noted [PERSON_NAME], I will get the front desk team to liaise with you 1…" at bounding box center [1010, 383] width 654 height 38
click at [751, 393] on div "Delete Noted [PERSON_NAME], I will get the front desk team to liaise with you 1…" at bounding box center [1010, 383] width 654 height 38
click at [779, 394] on div "Delete Noted [PERSON_NAME], I will get the front desk team to liaise with you 1…" at bounding box center [1010, 383] width 654 height 38
click at [794, 400] on div "Delete Noted [PERSON_NAME], I will get the front desk team to liaise with you 1…" at bounding box center [1010, 383] width 654 height 38
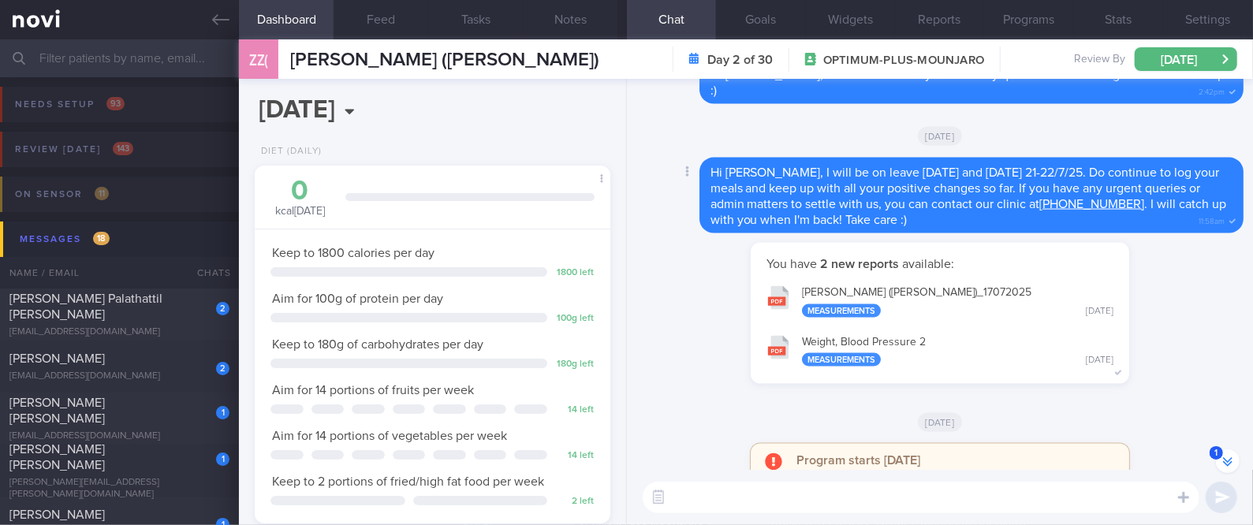
scroll to position [-676, 0]
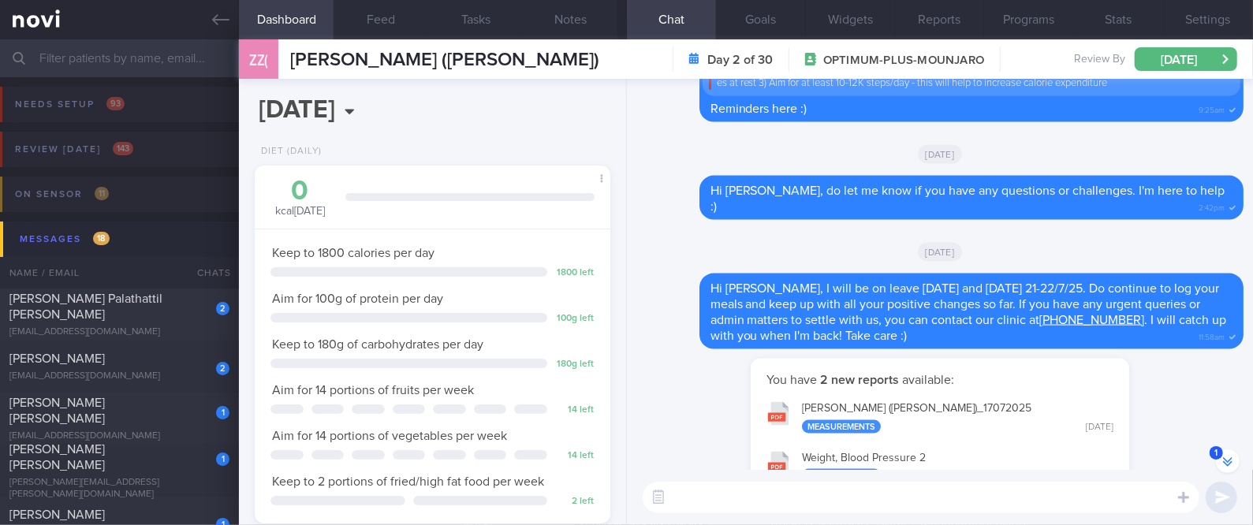
click at [881, 506] on textarea at bounding box center [921, 498] width 557 height 32
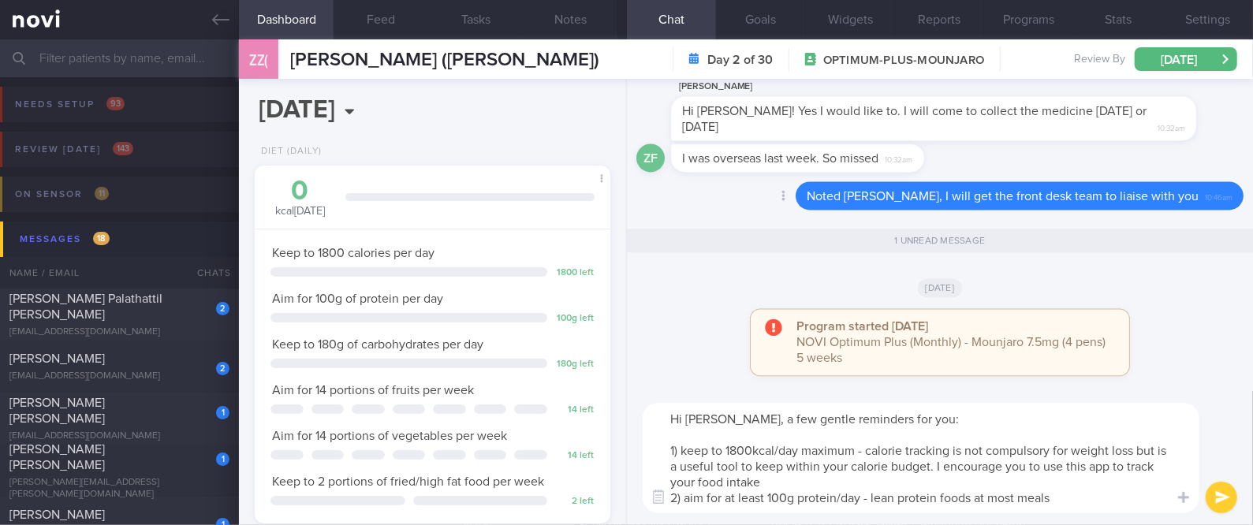
scroll to position [0, 0]
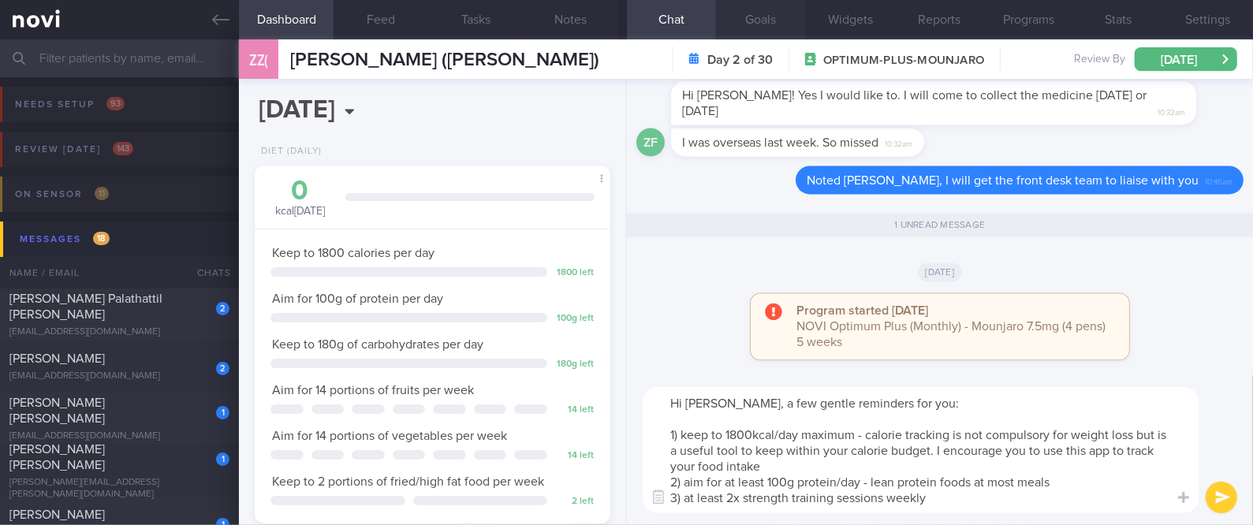
click at [781, 13] on button "Goals" at bounding box center [760, 19] width 89 height 39
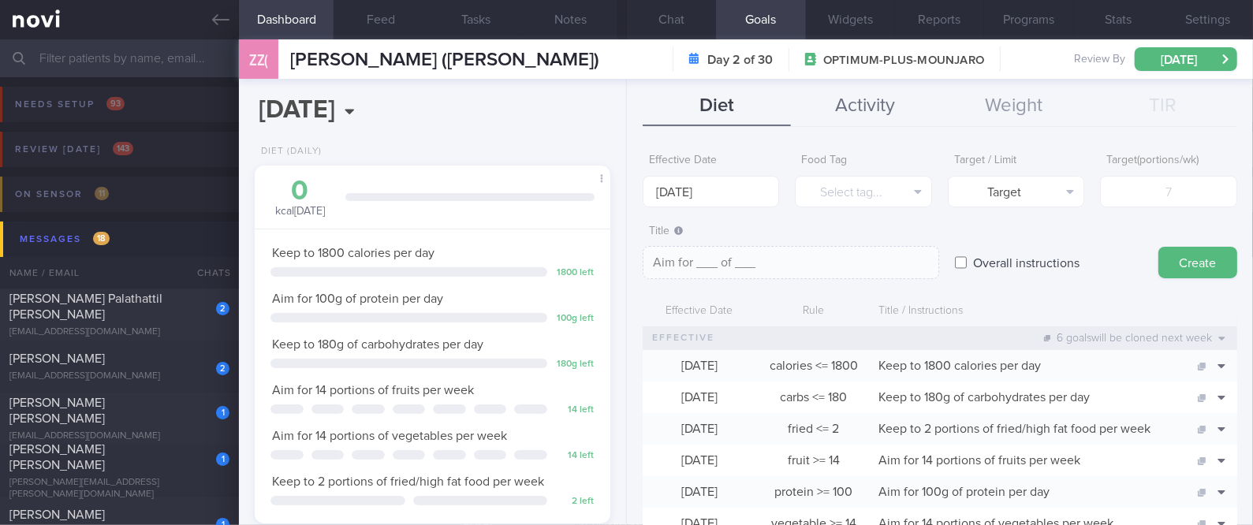
click at [876, 103] on button "Activity" at bounding box center [865, 106] width 149 height 39
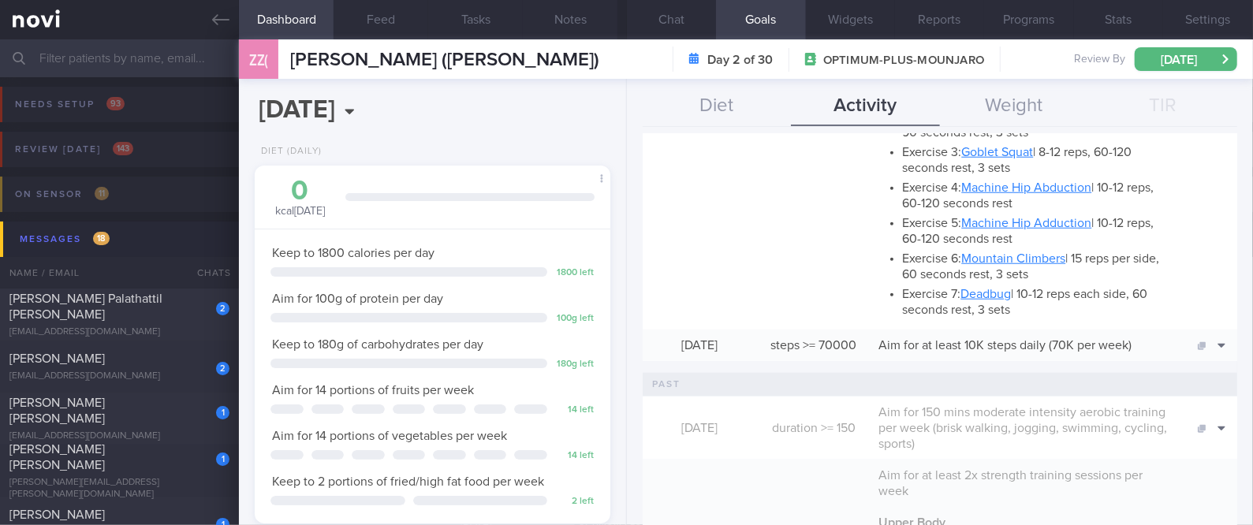
scroll to position [1051, 0]
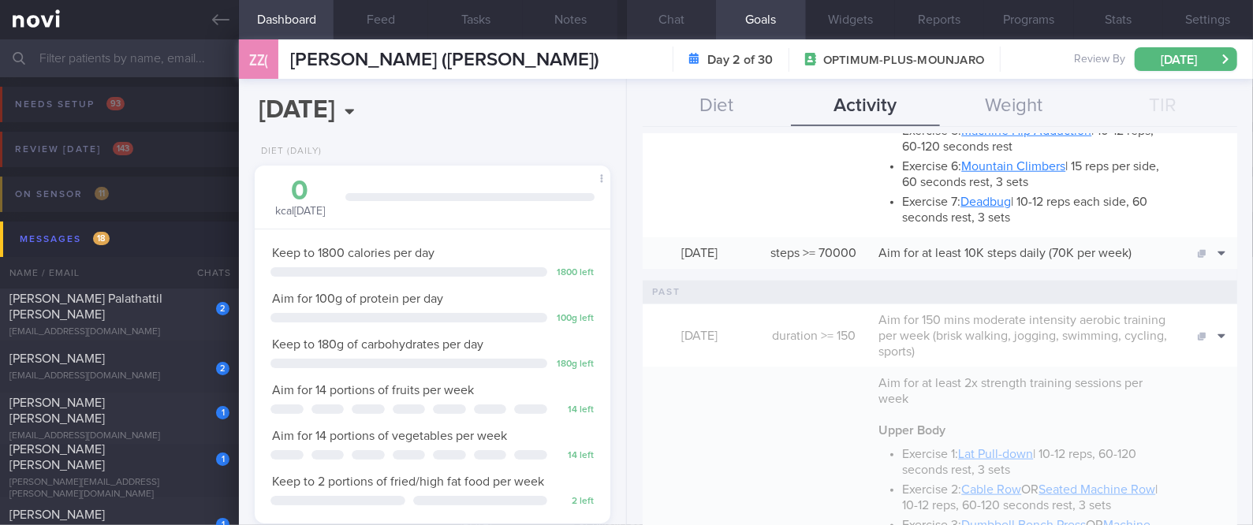
click at [653, 12] on button "Chat" at bounding box center [671, 19] width 89 height 39
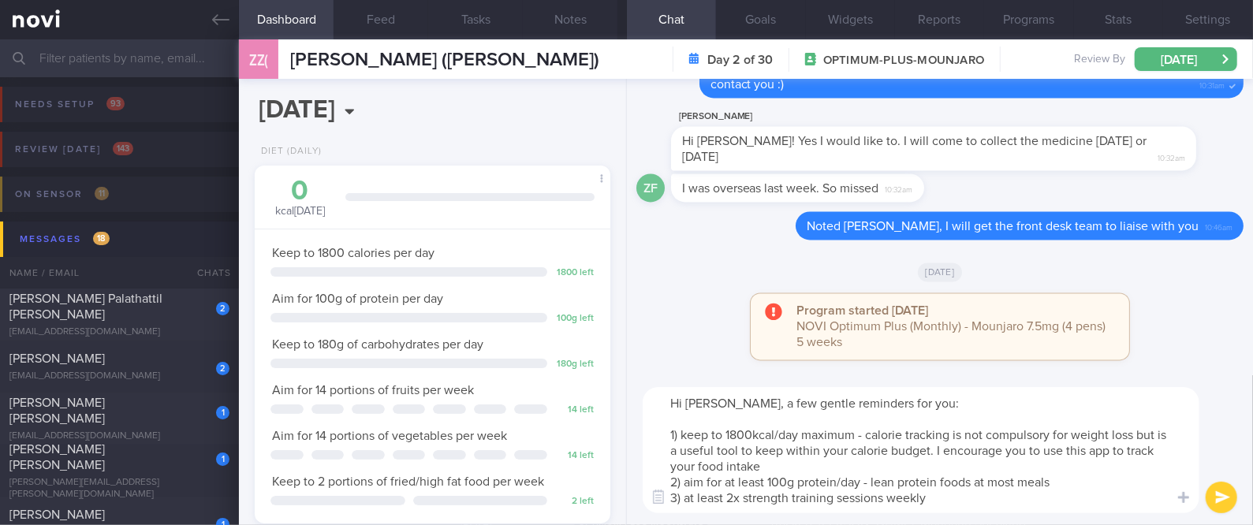
click at [968, 490] on textarea "Hi [PERSON_NAME], a few gentle reminders for you: 1) keep to 1800kcal/day maxim…" at bounding box center [921, 450] width 557 height 126
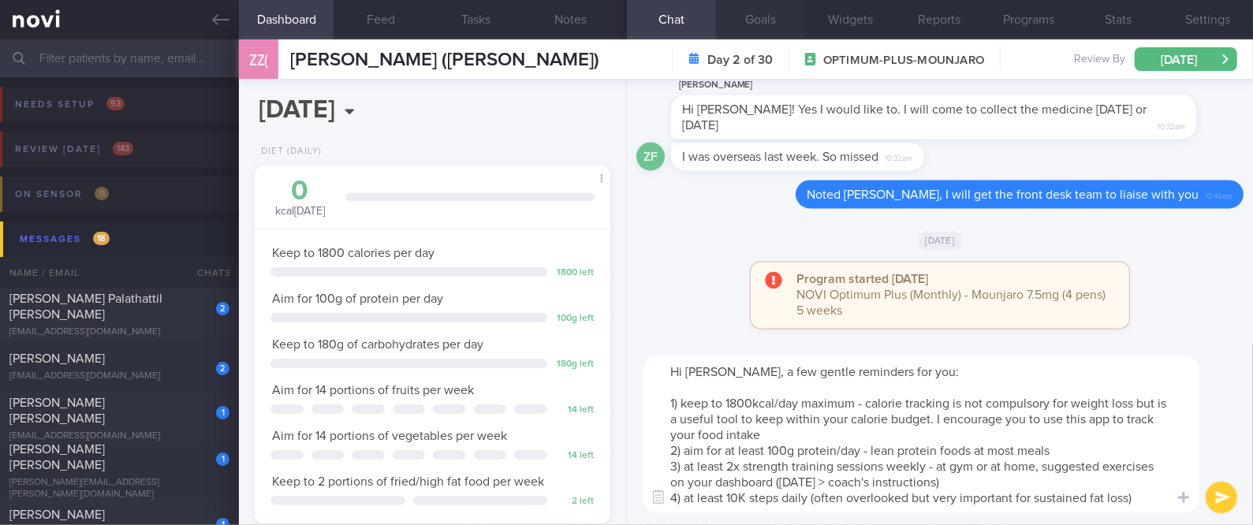
type textarea "Hi [PERSON_NAME], a few gentle reminders for you: 1) keep to 1800kcal/day maxim…"
click at [782, 22] on button "Goals" at bounding box center [760, 19] width 89 height 39
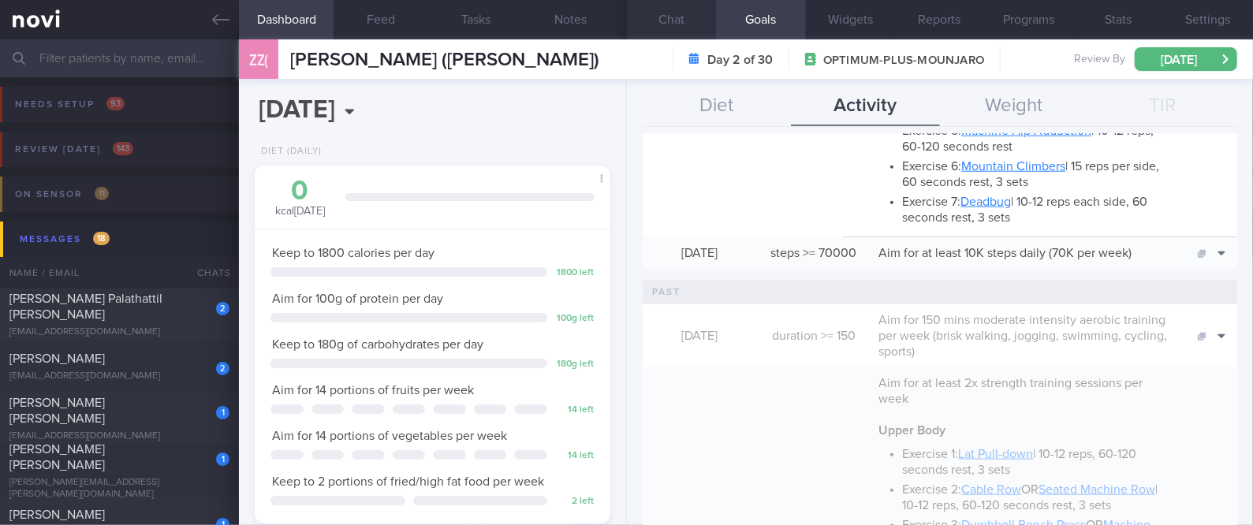
click at [676, 22] on button "Chat" at bounding box center [671, 19] width 89 height 39
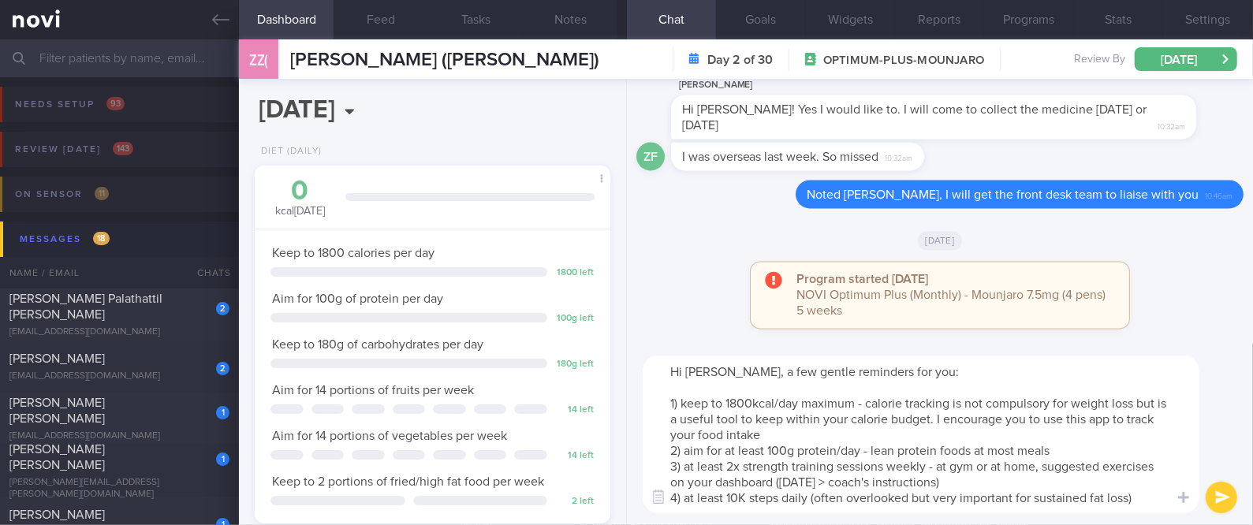
click at [1225, 498] on button "submit" at bounding box center [1222, 498] width 32 height 32
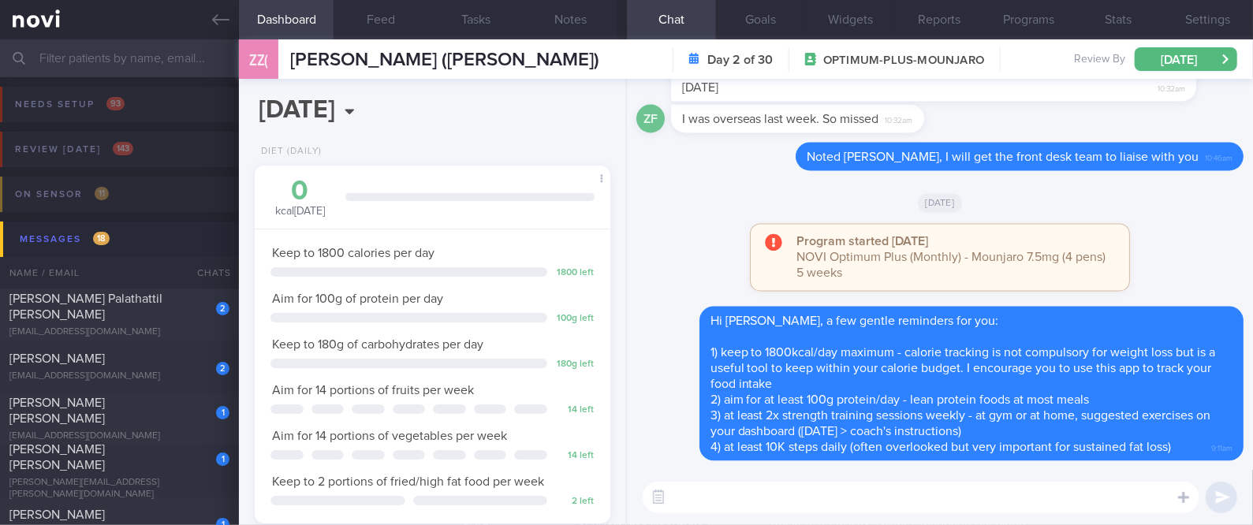
click at [987, 490] on textarea at bounding box center [921, 498] width 557 height 32
type textarea "Let me know if you have any questions :)"
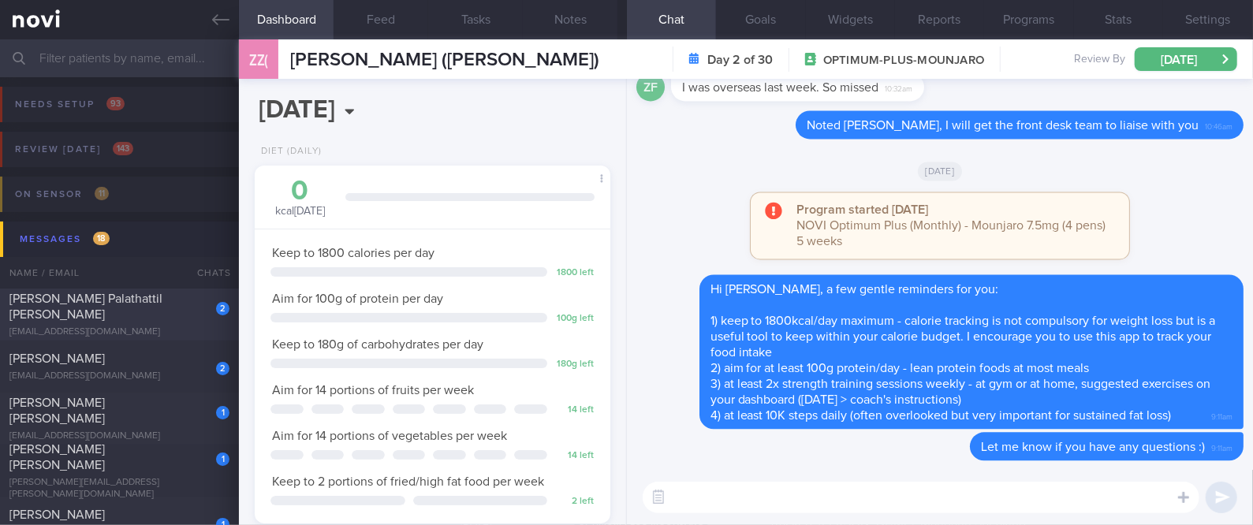
click at [177, 311] on div "[PERSON_NAME] Palathattil [PERSON_NAME]" at bounding box center [117, 307] width 216 height 32
type input "tracked. libre"
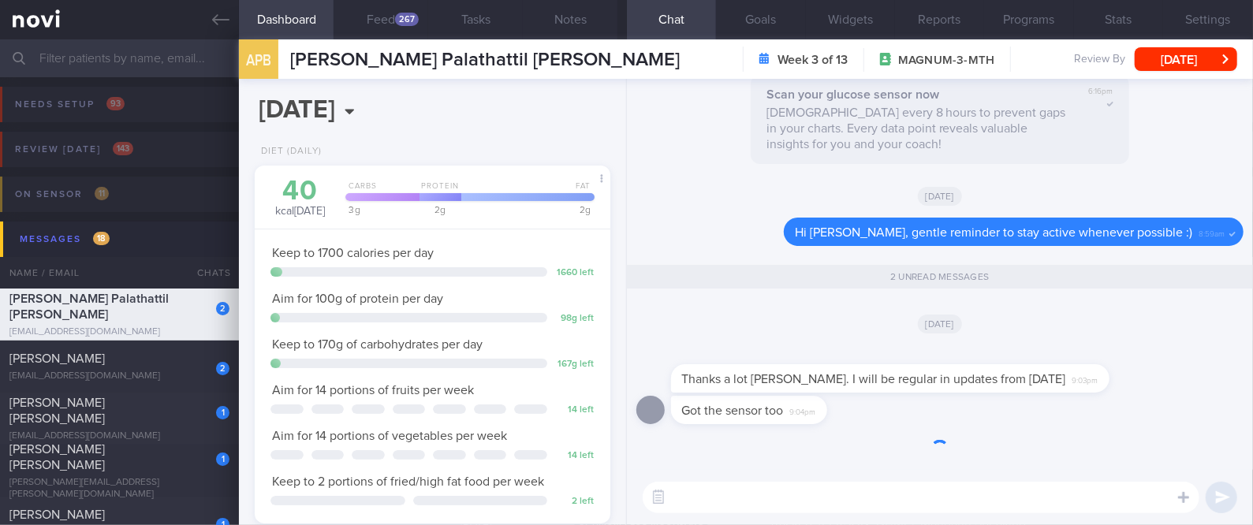
scroll to position [158, 316]
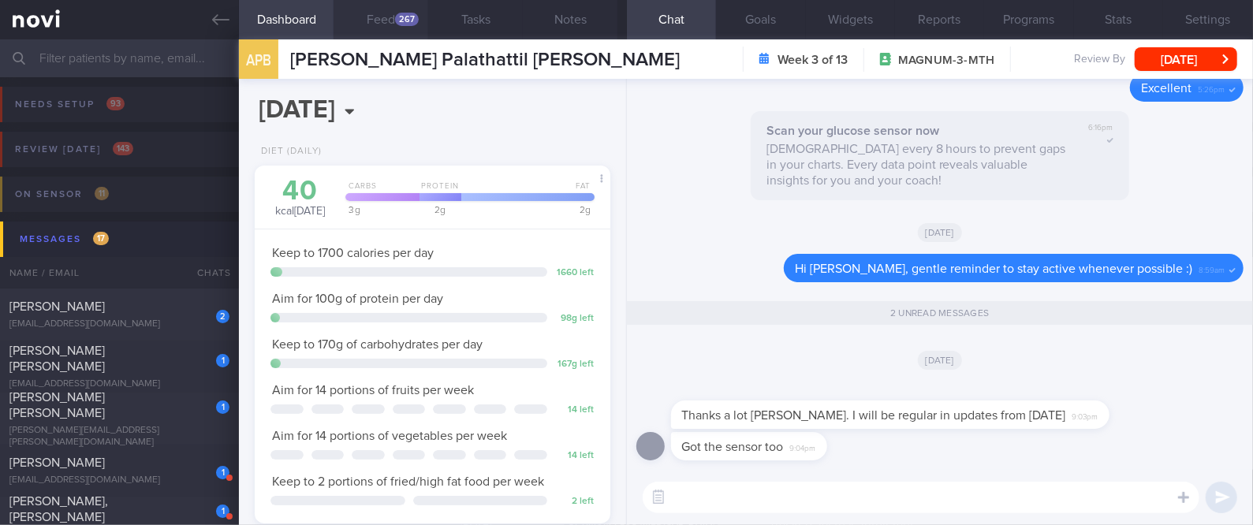
click at [397, 16] on div "267" at bounding box center [407, 19] width 24 height 13
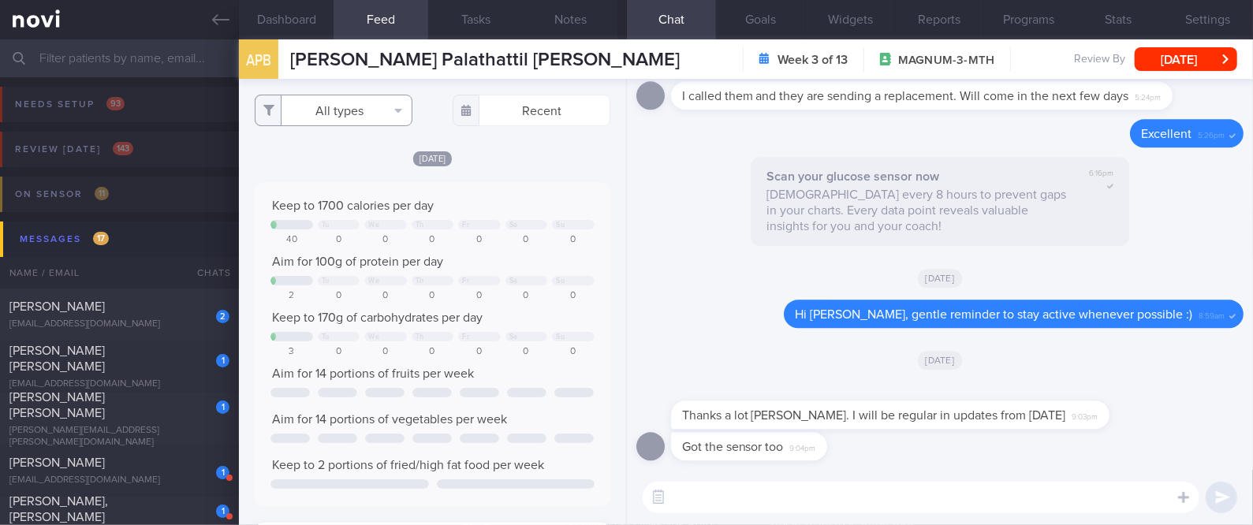
click at [372, 103] on button "All types" at bounding box center [334, 111] width 158 height 32
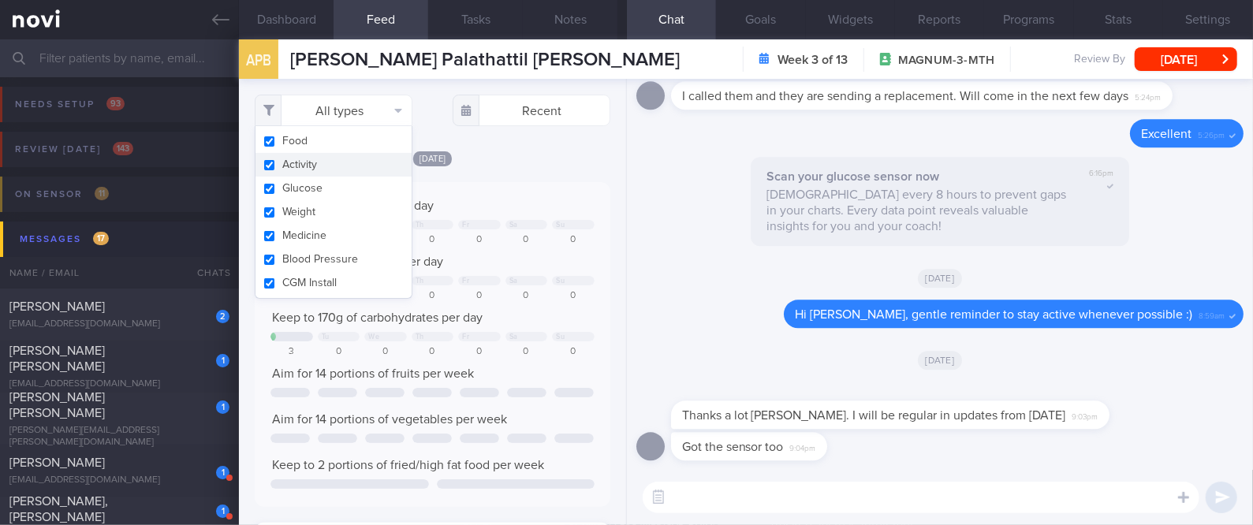
click at [352, 167] on button "Activity" at bounding box center [333, 165] width 156 height 24
checkbox input "false"
click at [529, 162] on div "[DATE]" at bounding box center [432, 158] width 355 height 17
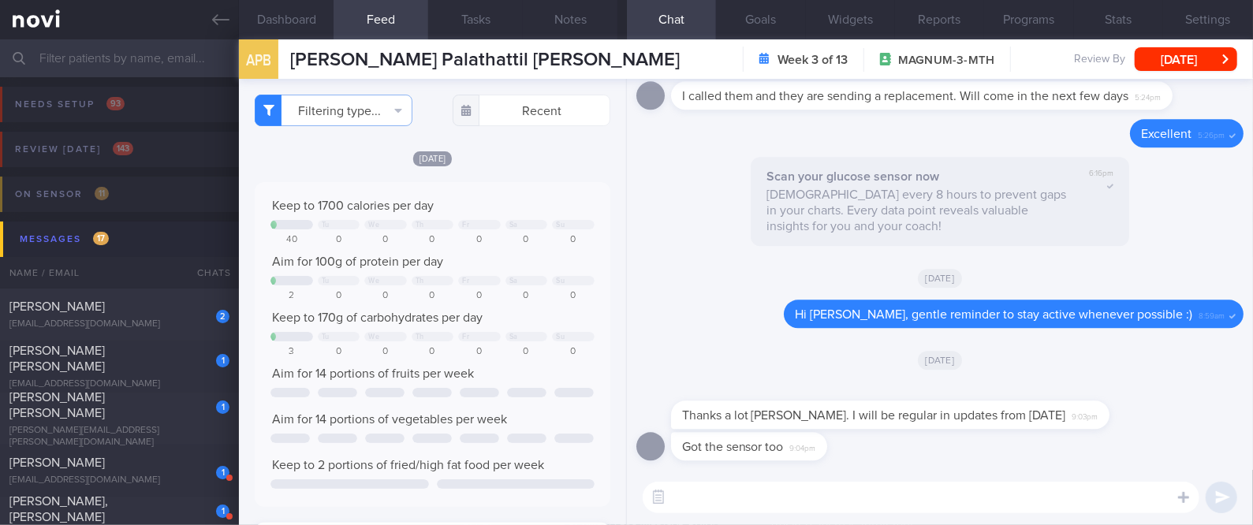
scroll to position [216, 325]
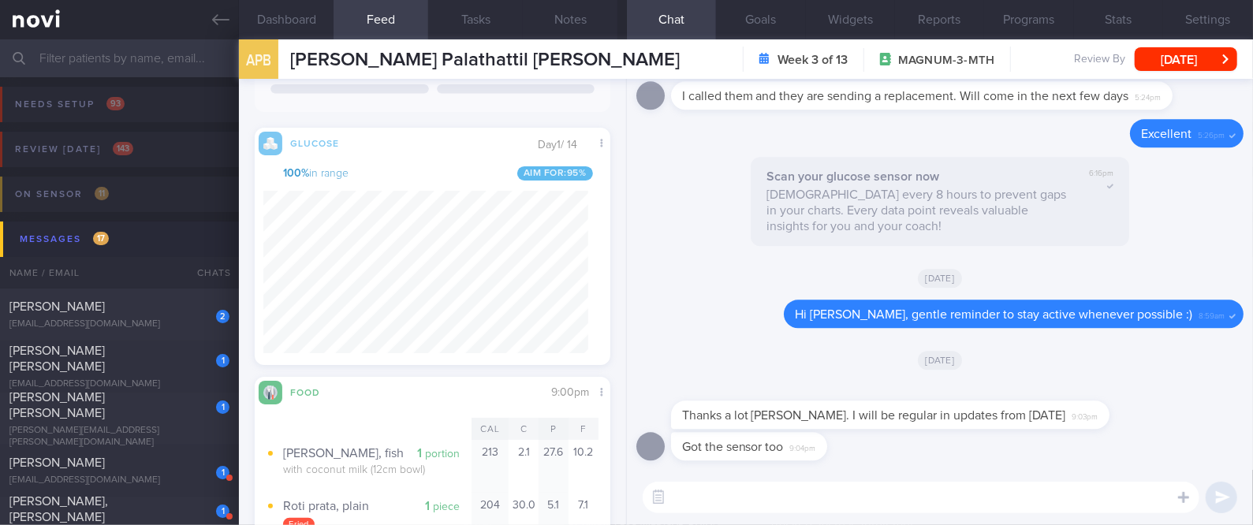
click at [761, 496] on textarea at bounding box center [921, 498] width 557 height 32
type textarea "That's good to hear :)"
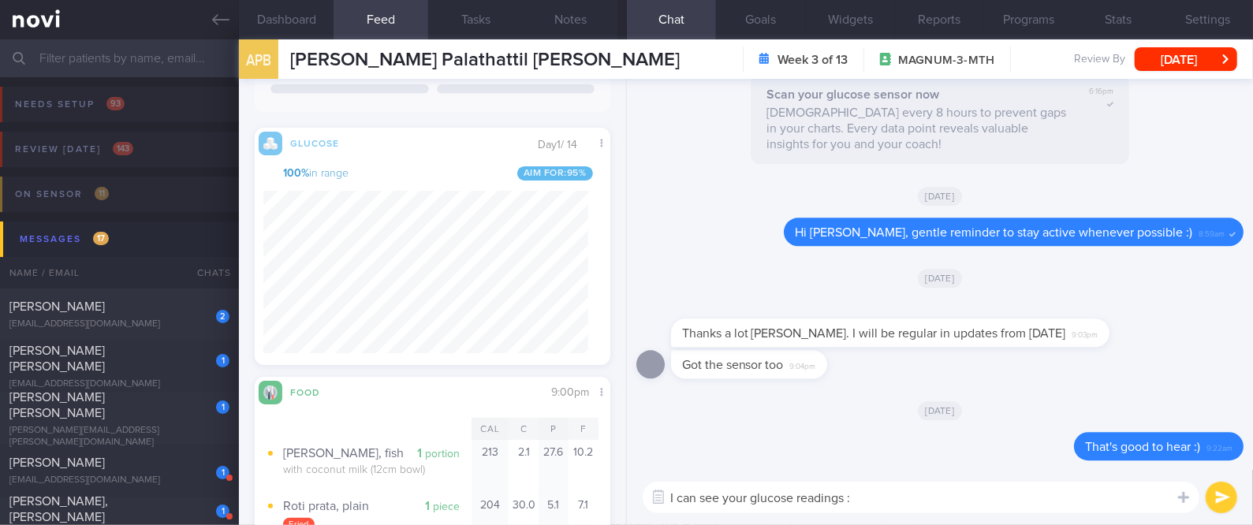
type textarea "I can see your glucose readings :)"
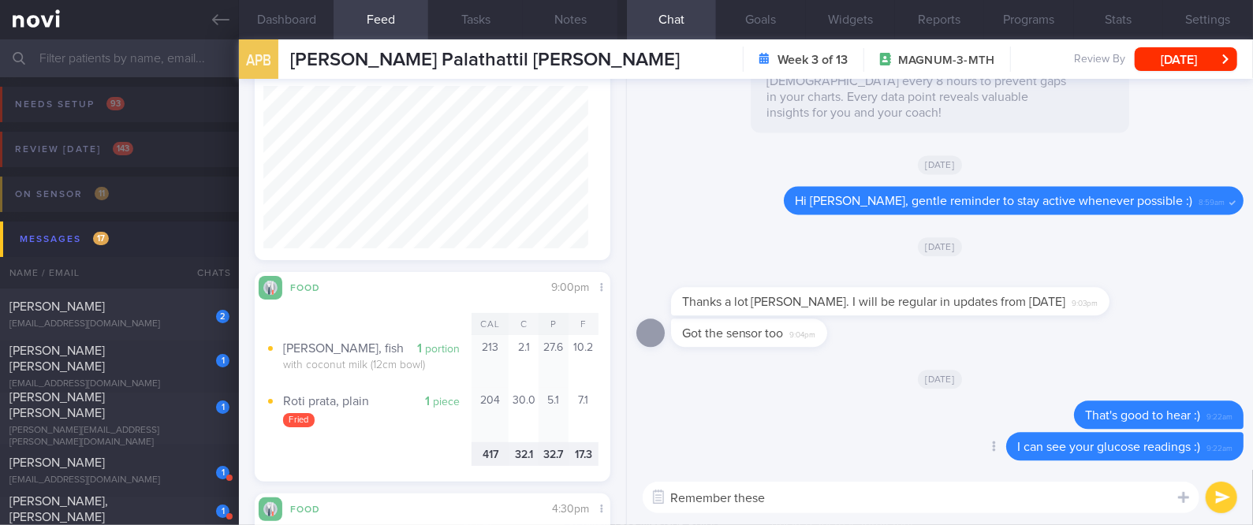
paste textarea "4 simple ways to reduce blood sugar spikes: 1) control carbohydrate portion 2) …"
type textarea "Remember these 4 simple ways to reduce blood sugar spikes: 1) control carbohydr…"
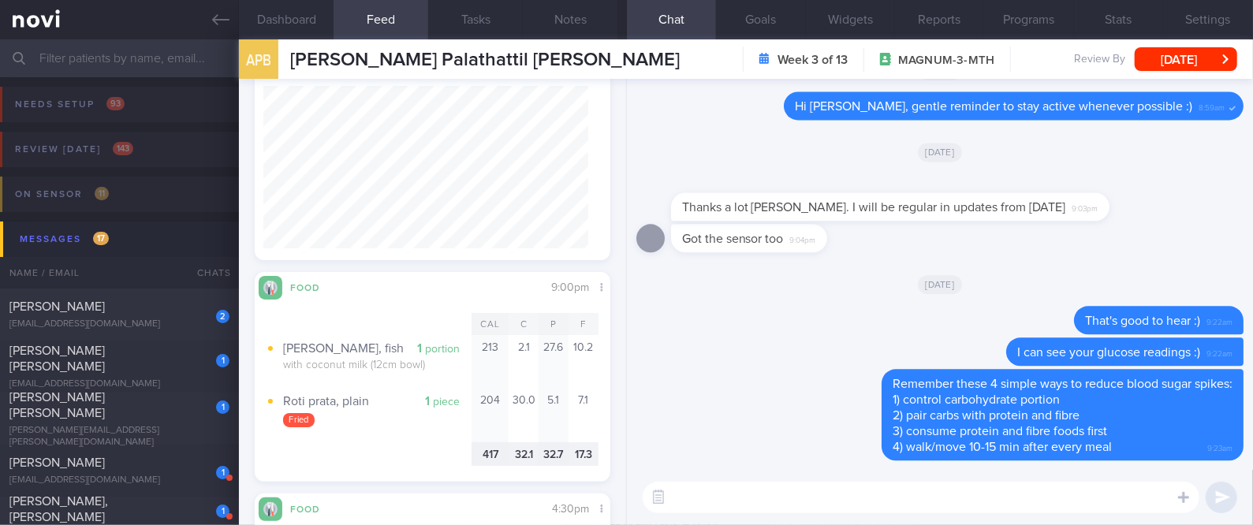
click at [820, 491] on textarea at bounding box center [921, 498] width 557 height 32
paste textarea "Lower calorie Indian dishes with protein include: 2 egg thosai with dhal (no co…"
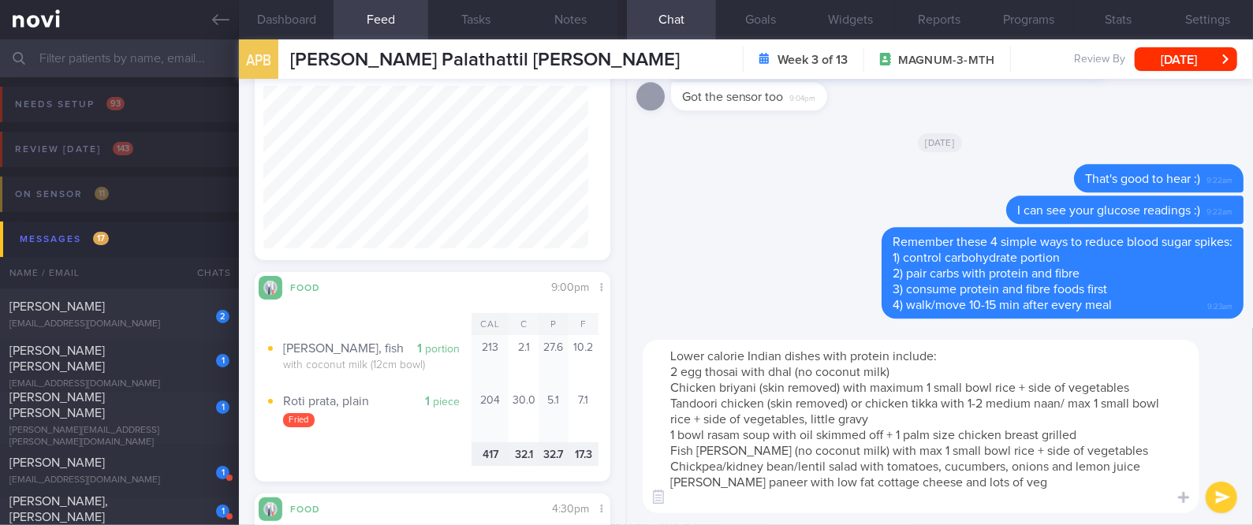
scroll to position [0, 0]
click at [570, 28] on button "Notes" at bounding box center [570, 19] width 95 height 39
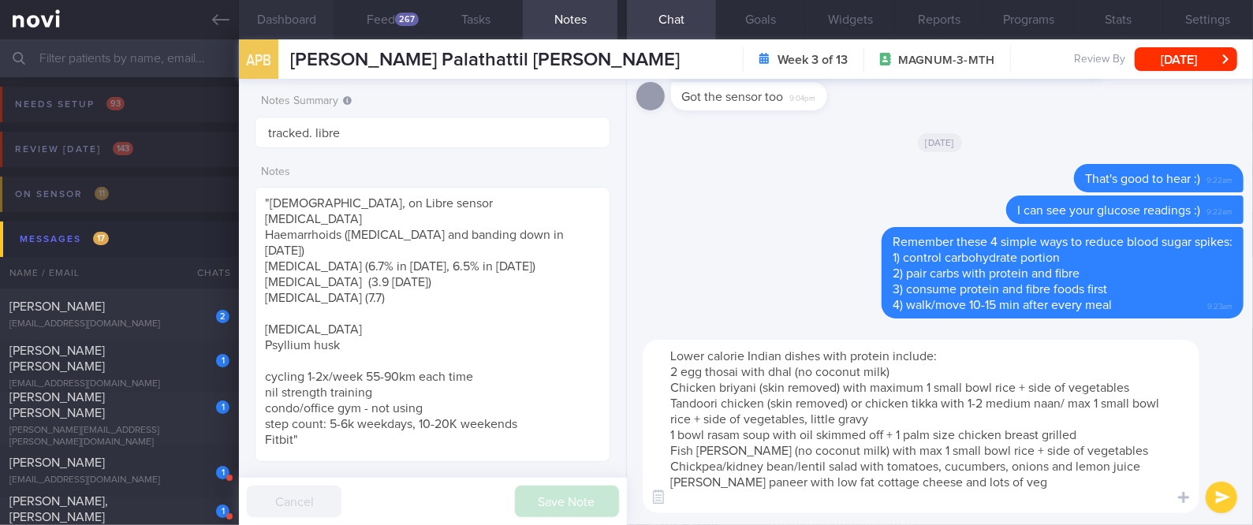
click at [296, 21] on button "Dashboard" at bounding box center [286, 19] width 95 height 39
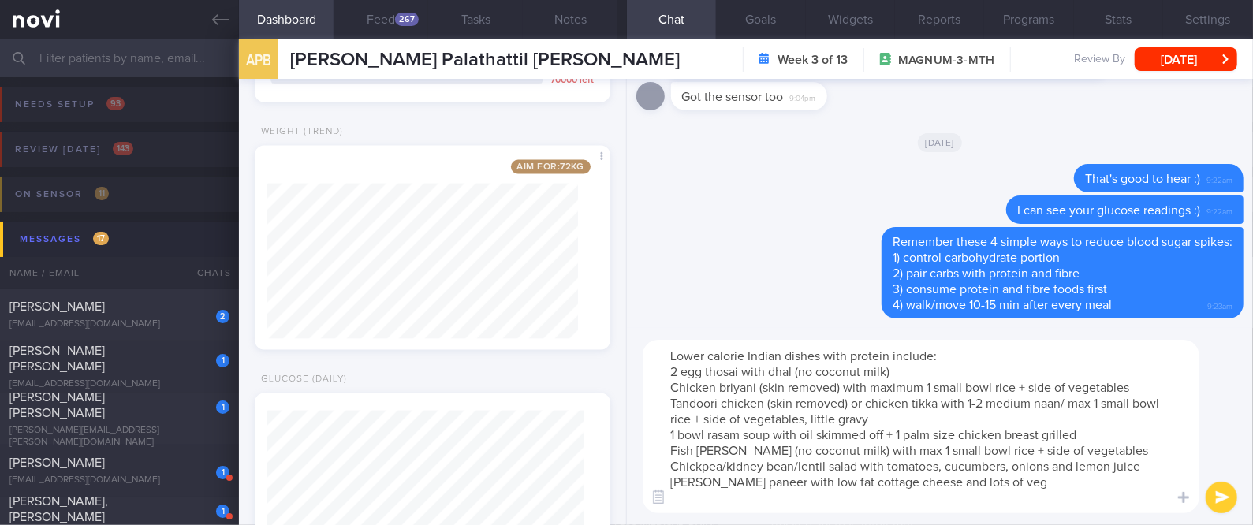
scroll to position [1510, 0]
click at [996, 478] on textarea "Lower calorie Indian dishes with protein include: 2 egg thosai with dhal (no co…" at bounding box center [921, 426] width 557 height 173
click at [967, 351] on textarea "Lower calorie Indian dishes with protein include: 2 egg thosai with dhal (no co…" at bounding box center [921, 426] width 557 height 173
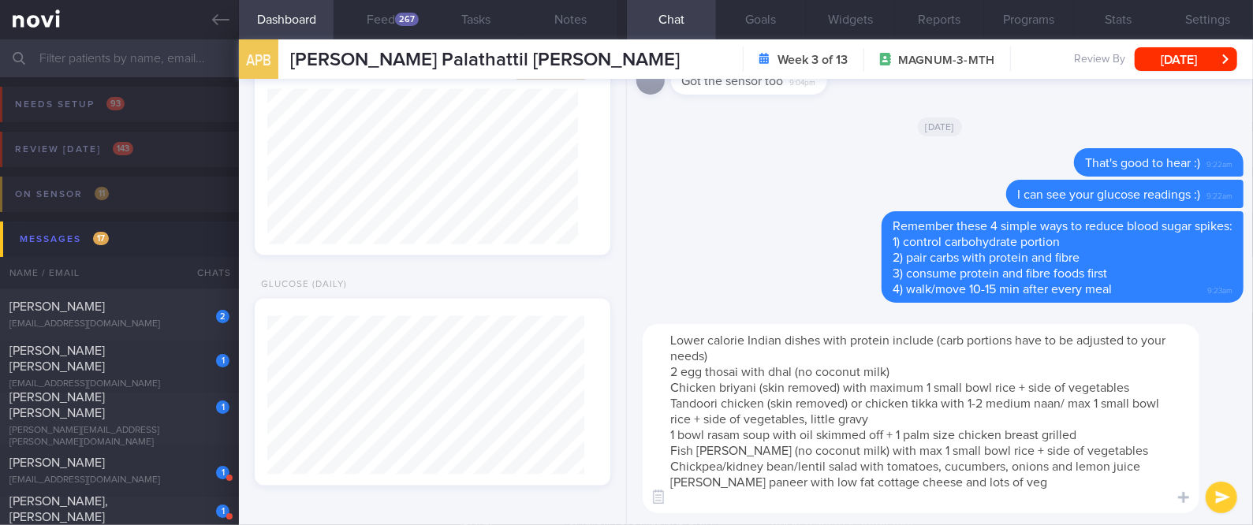
type textarea "Lower calorie Indian dishes with protein include (carb portions have to be adju…"
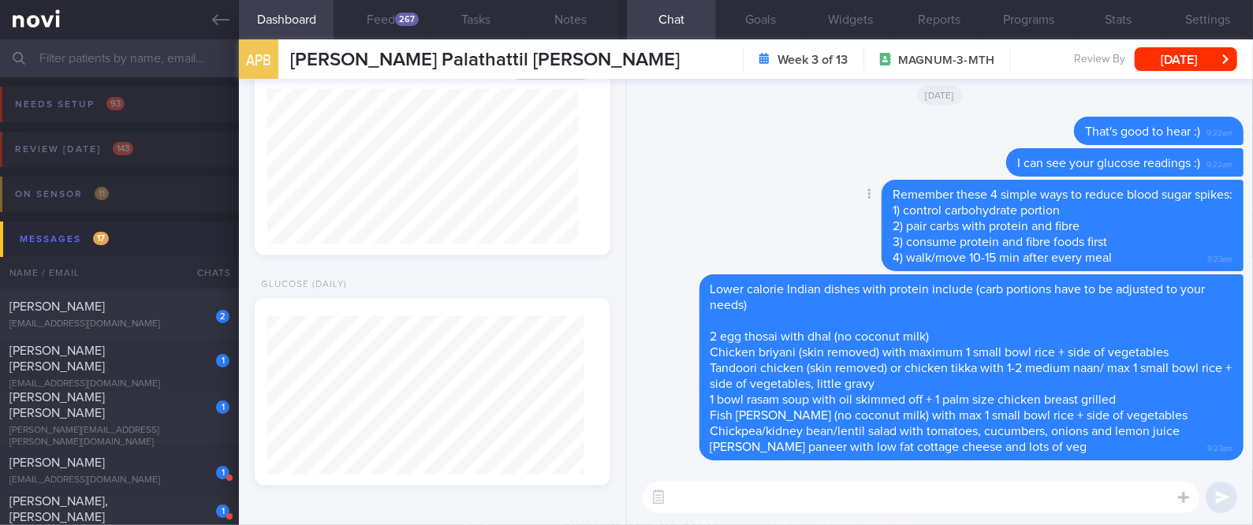
click at [818, 185] on div "Delete Remember these 4 simple ways to reduce blood sugar spikes: 1) control ca…" at bounding box center [1030, 225] width 425 height 91
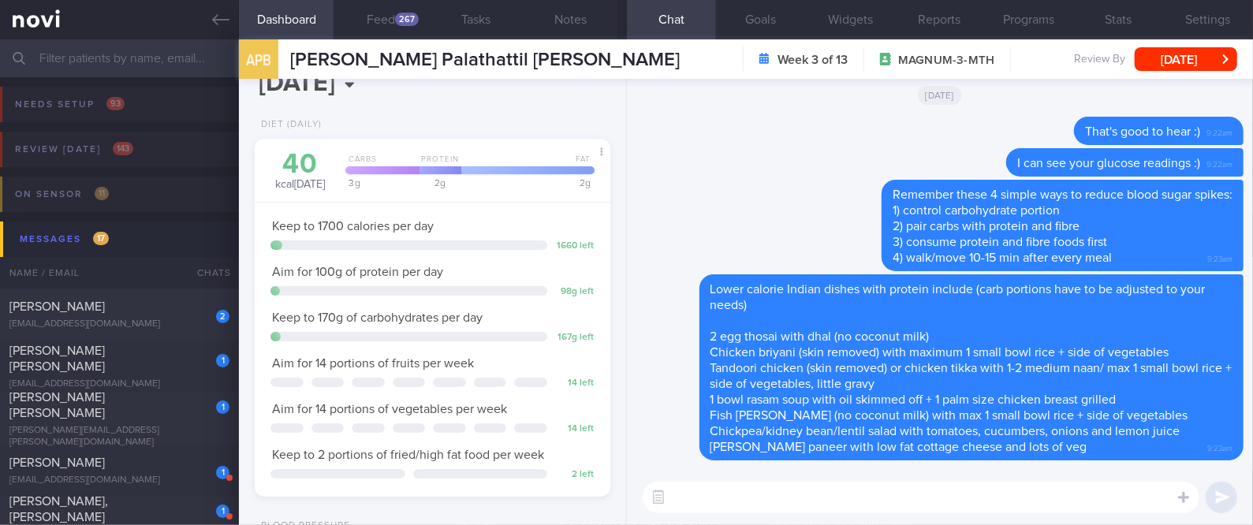
scroll to position [0, 0]
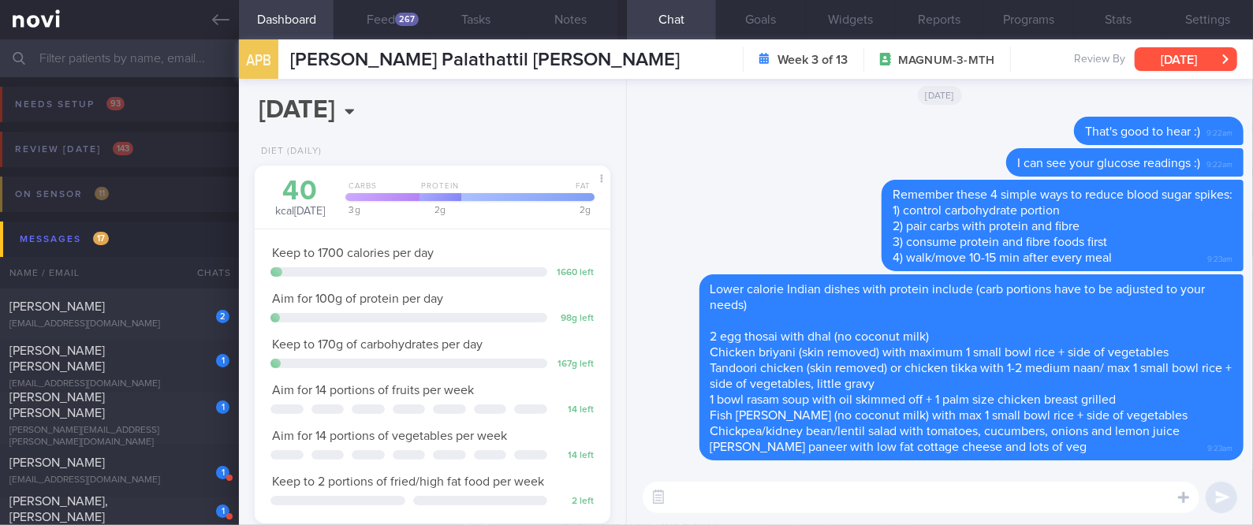
click at [1176, 58] on button "[DATE]" at bounding box center [1186, 59] width 103 height 24
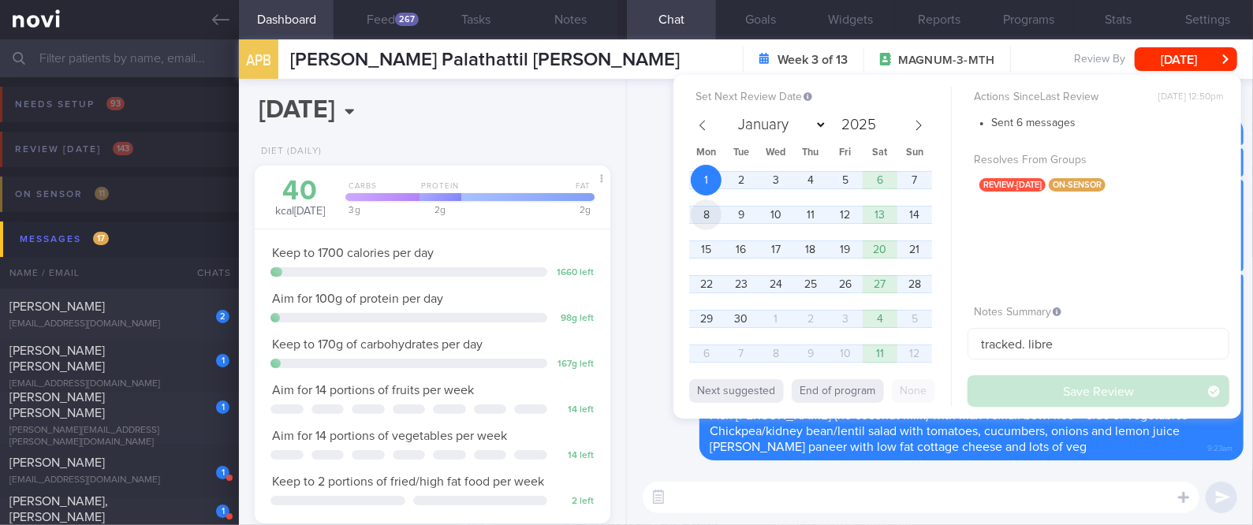
click at [715, 211] on span "8" at bounding box center [706, 214] width 31 height 31
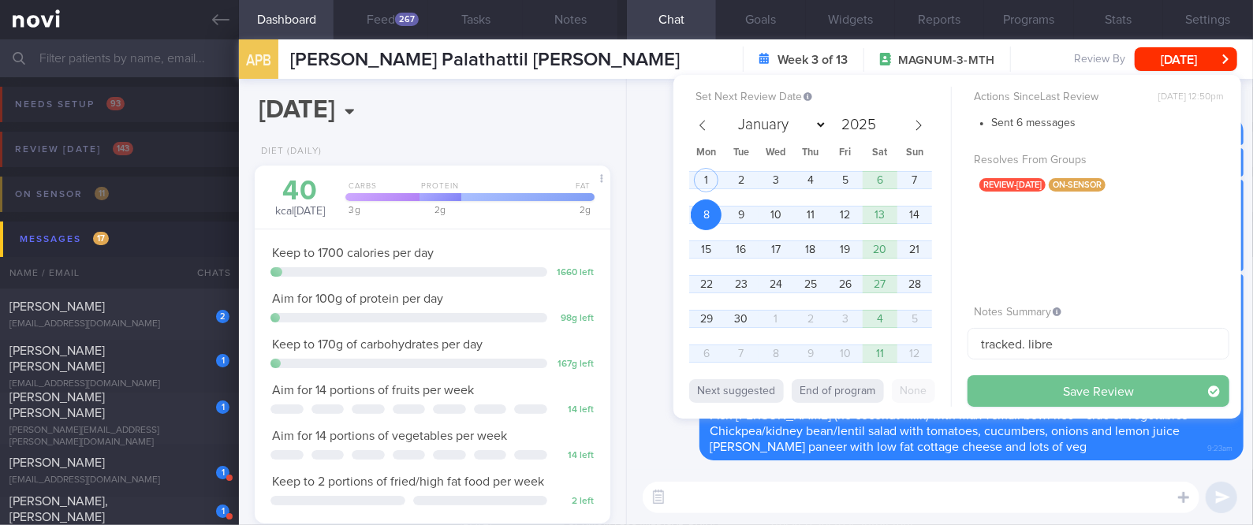
click at [1142, 393] on button "Save Review" at bounding box center [1099, 391] width 262 height 32
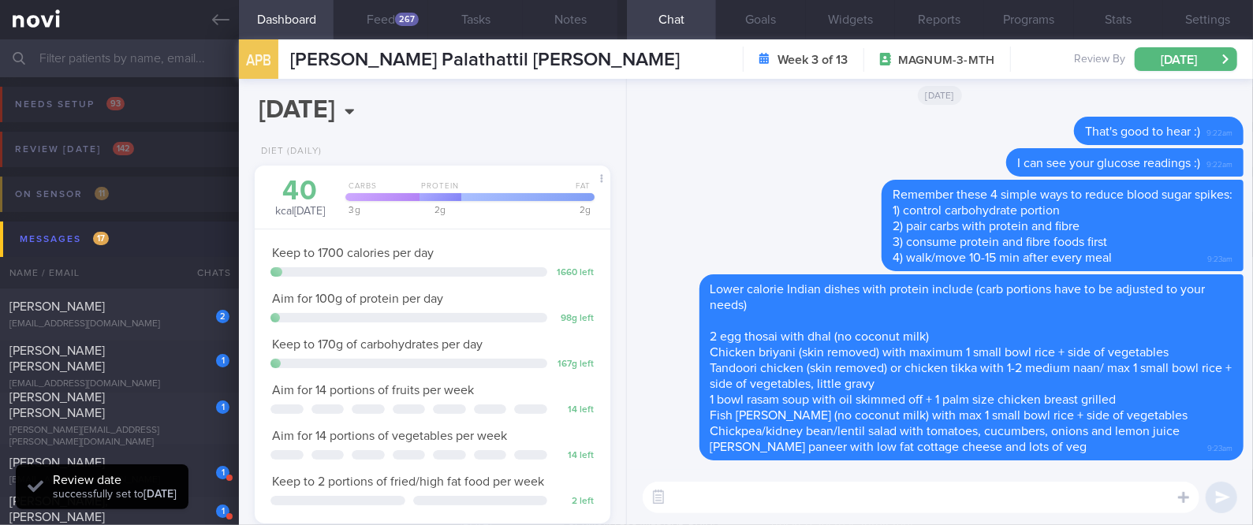
click at [210, 32] on link at bounding box center [119, 19] width 239 height 39
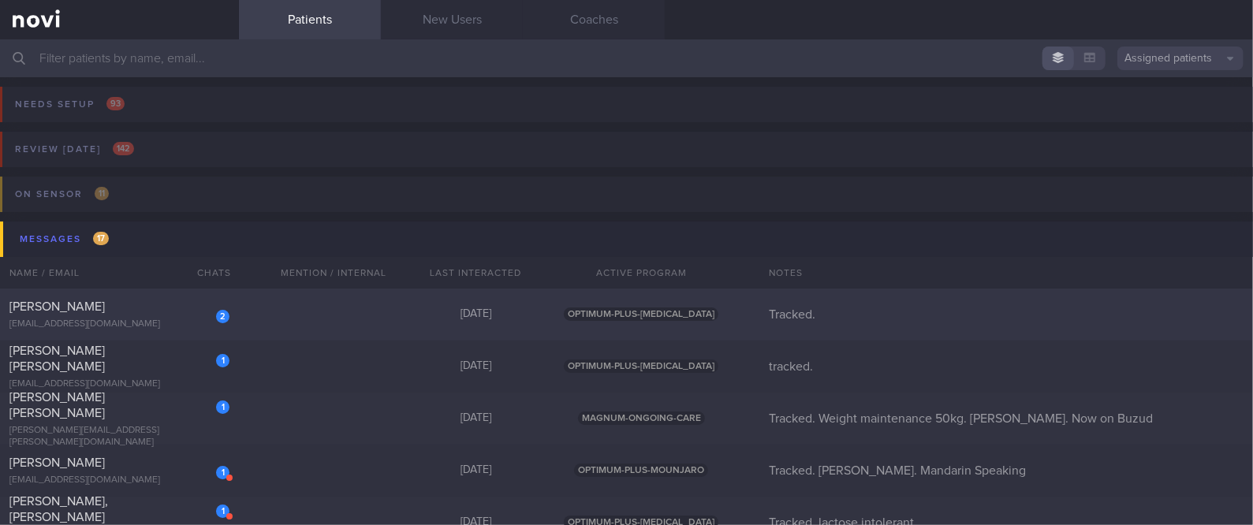
click at [277, 445] on div "2 [PERSON_NAME] [EMAIL_ADDRESS][DOMAIN_NAME] [DATE] OPTIMUM-PLUS-[MEDICAL_DATA]…" at bounding box center [626, 471] width 1253 height 52
select select "8"
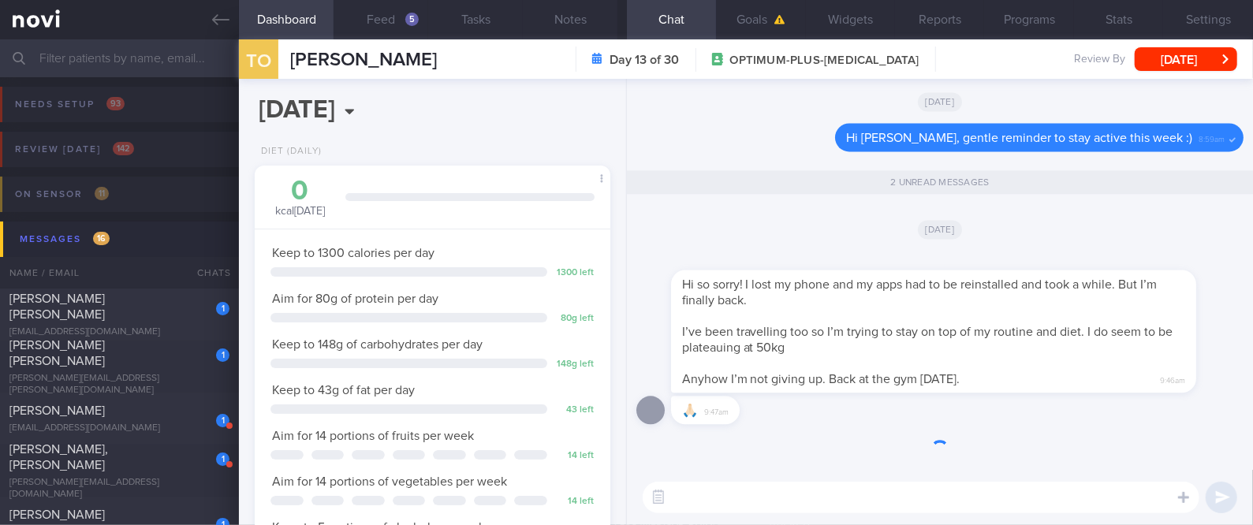
scroll to position [178, 310]
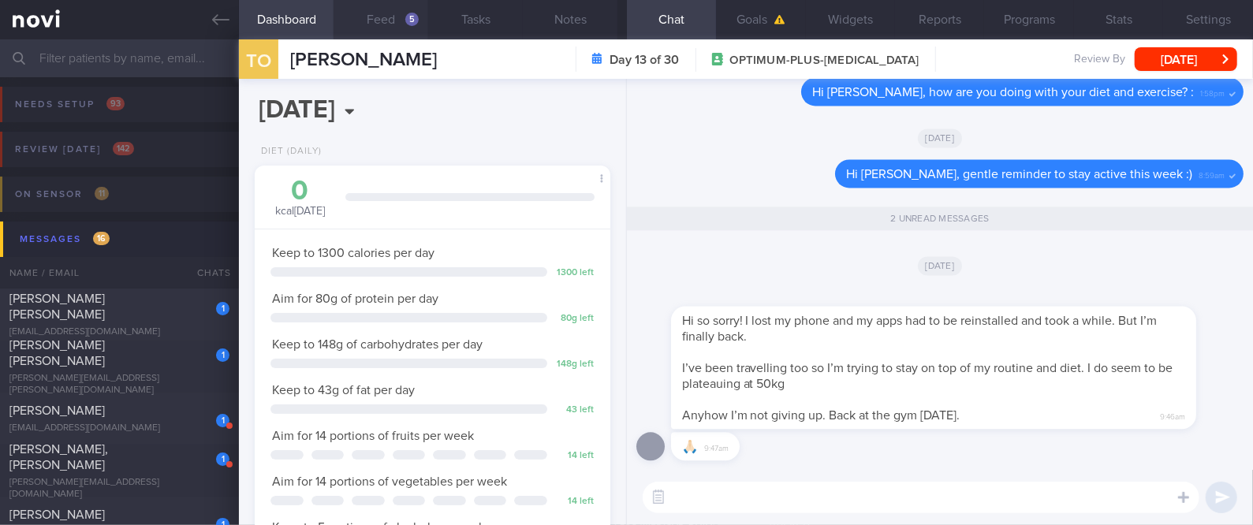
click at [386, 23] on button "Feed 5" at bounding box center [381, 19] width 95 height 39
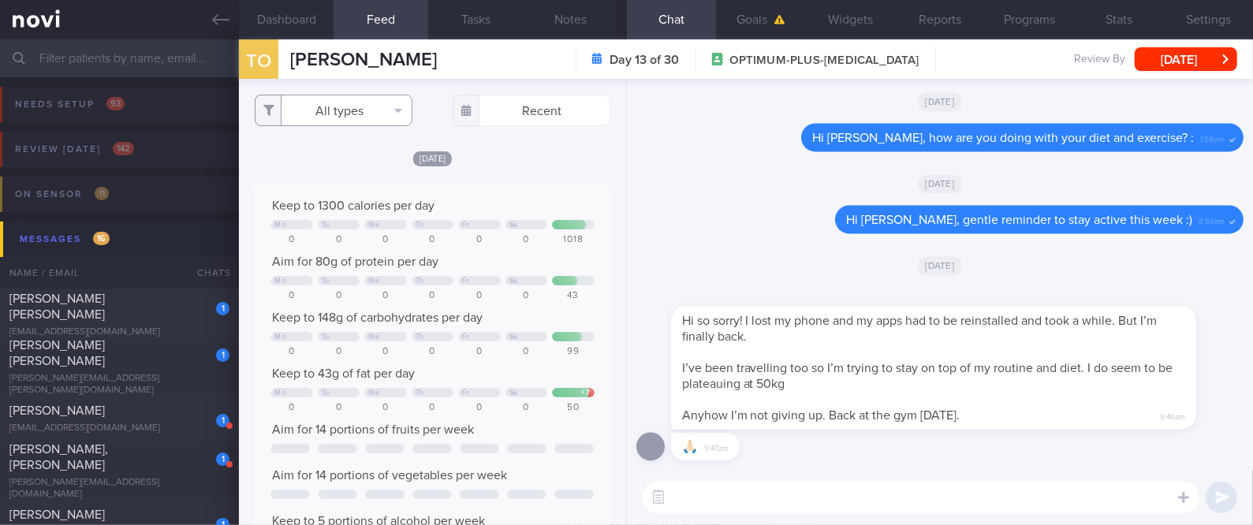
click at [385, 114] on button "All types" at bounding box center [334, 111] width 158 height 32
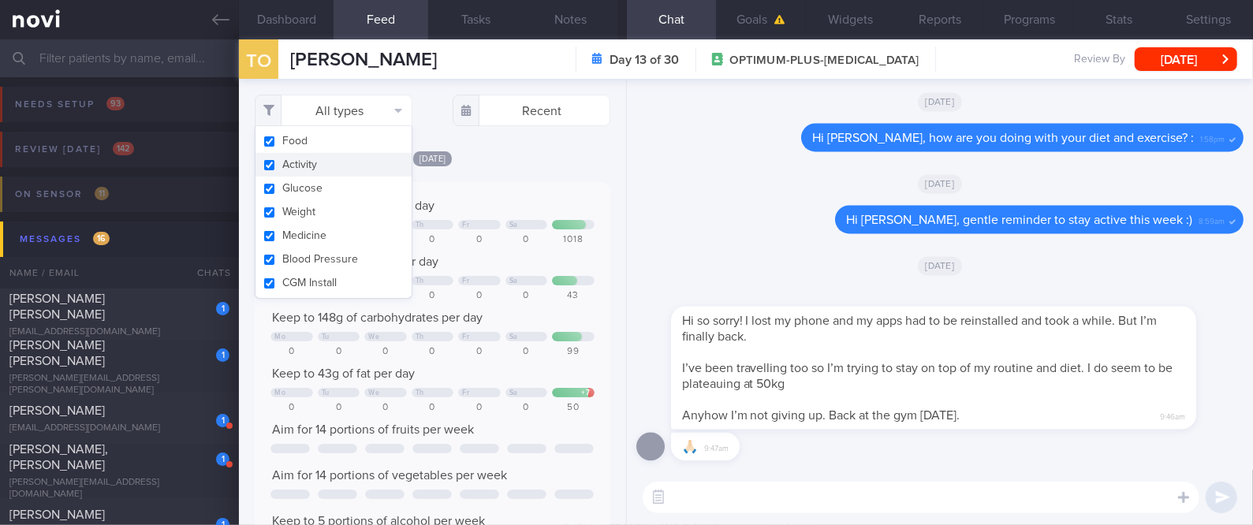
click at [355, 155] on button "Activity" at bounding box center [333, 165] width 156 height 24
checkbox input "false"
click at [543, 188] on div "Keep to 1300 calories per day Mo Tu We Th Fr Sa 0 0 0 0 0 0 1018 Aim for 80g of…" at bounding box center [432, 395] width 355 height 427
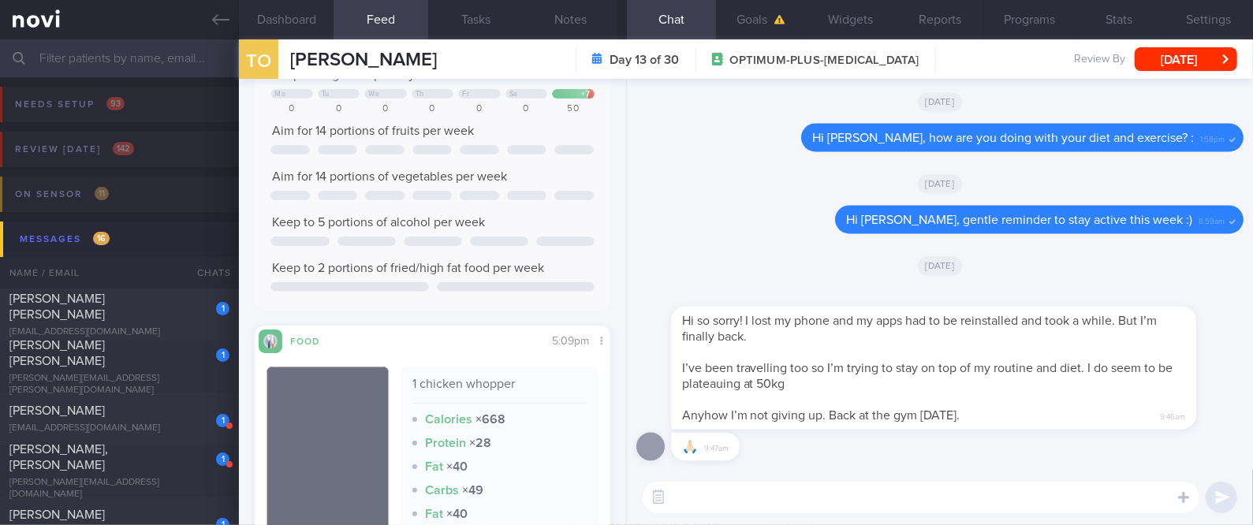
scroll to position [525, 0]
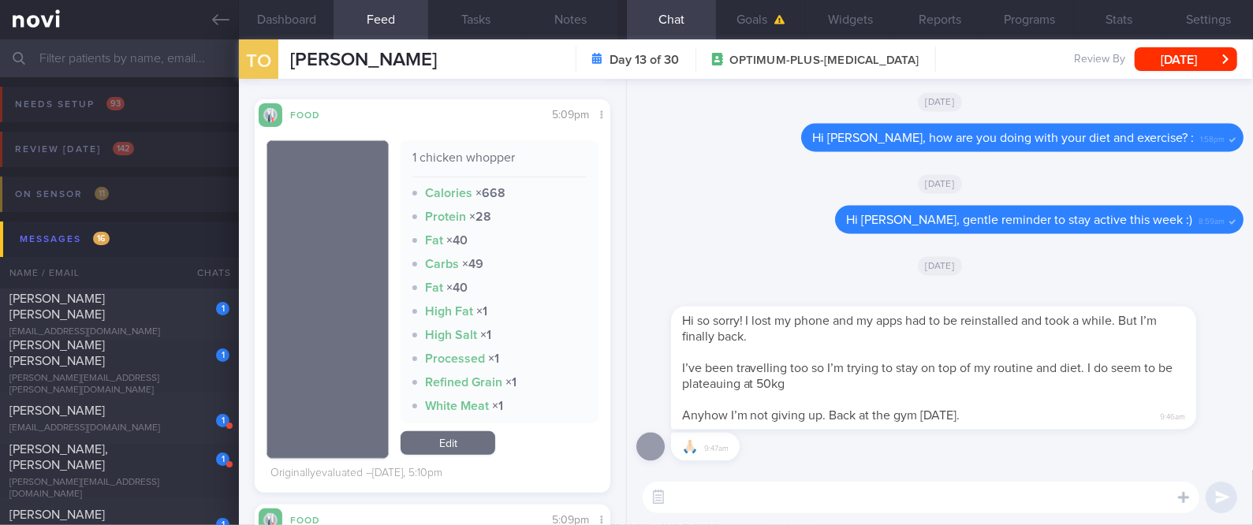
click at [820, 511] on textarea at bounding box center [921, 498] width 557 height 32
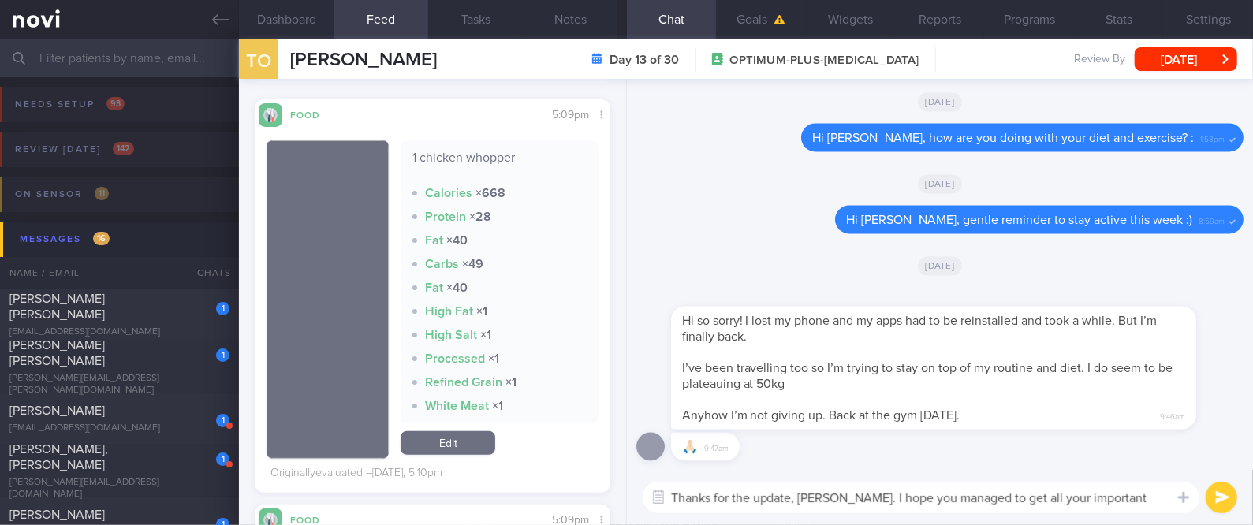
scroll to position [0, 0]
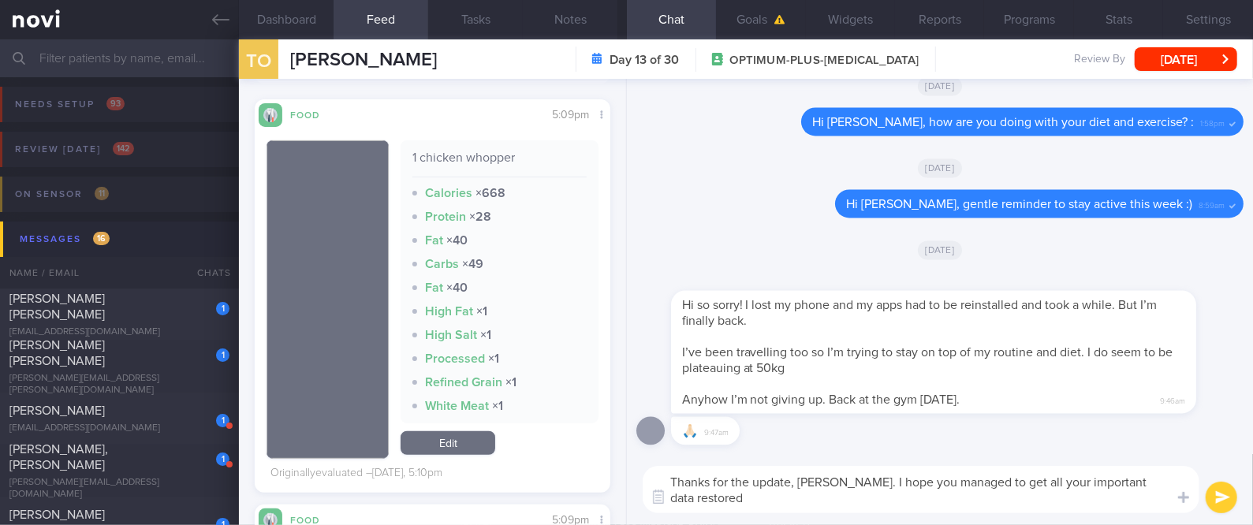
type textarea "Thanks for the update, [PERSON_NAME]. I hope you managed to get all your import…"
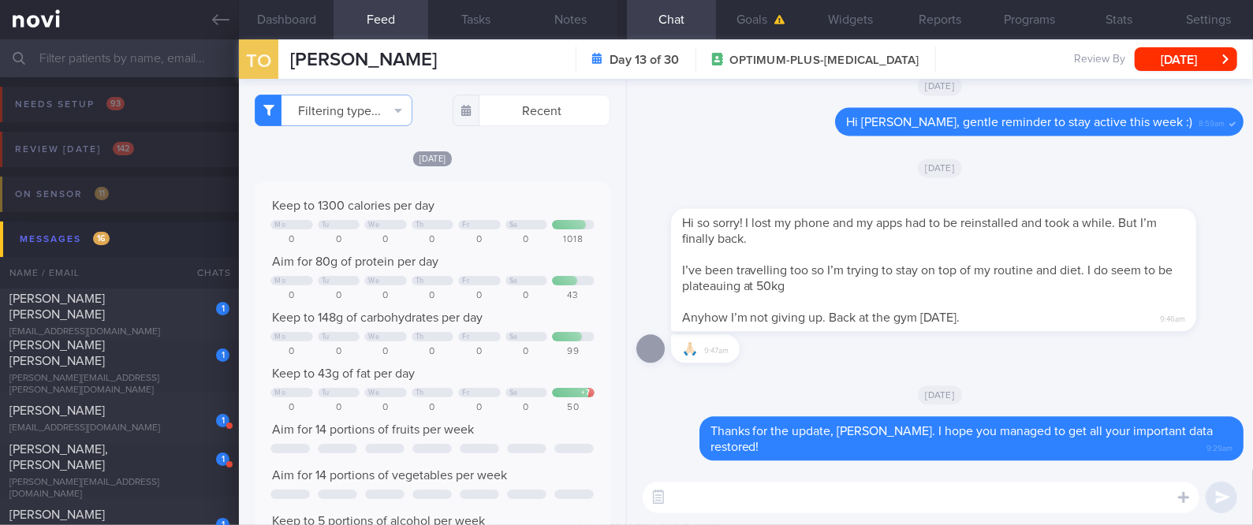
click at [780, 490] on textarea at bounding box center [921, 498] width 557 height 32
click at [780, 492] on textarea at bounding box center [921, 498] width 557 height 32
type textarea "Good job with the gym session [DATE]"
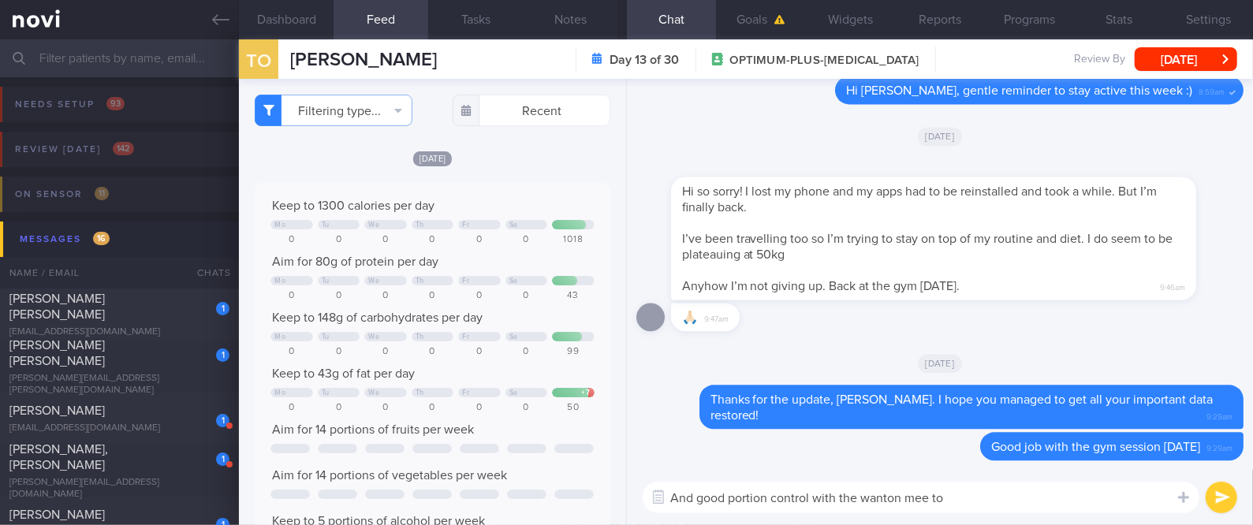
type textarea "And good portion control with the wanton mee too"
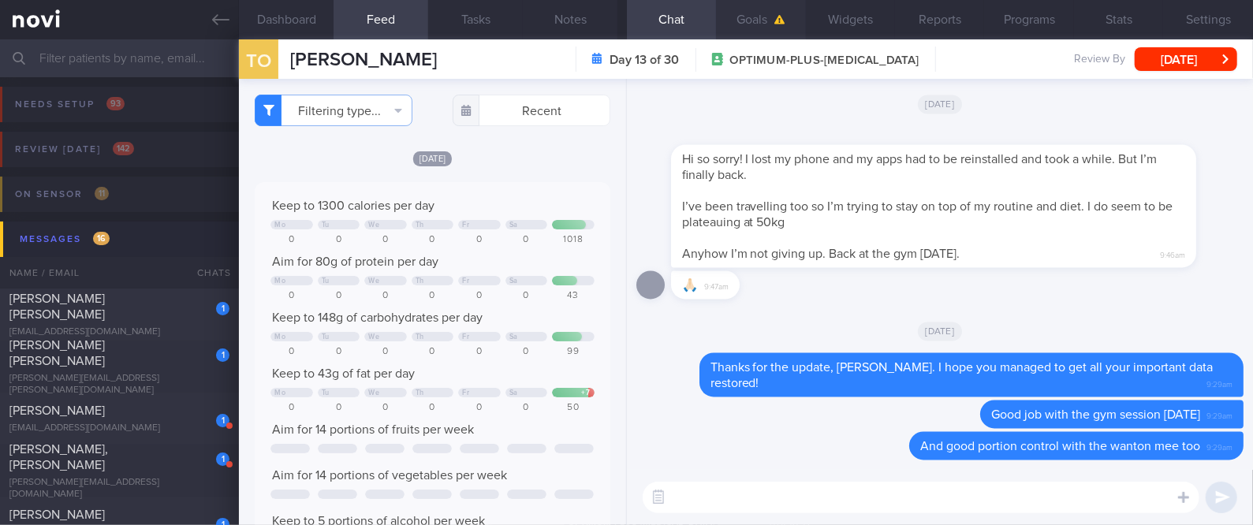
click at [744, 16] on button "Goals" at bounding box center [760, 19] width 89 height 39
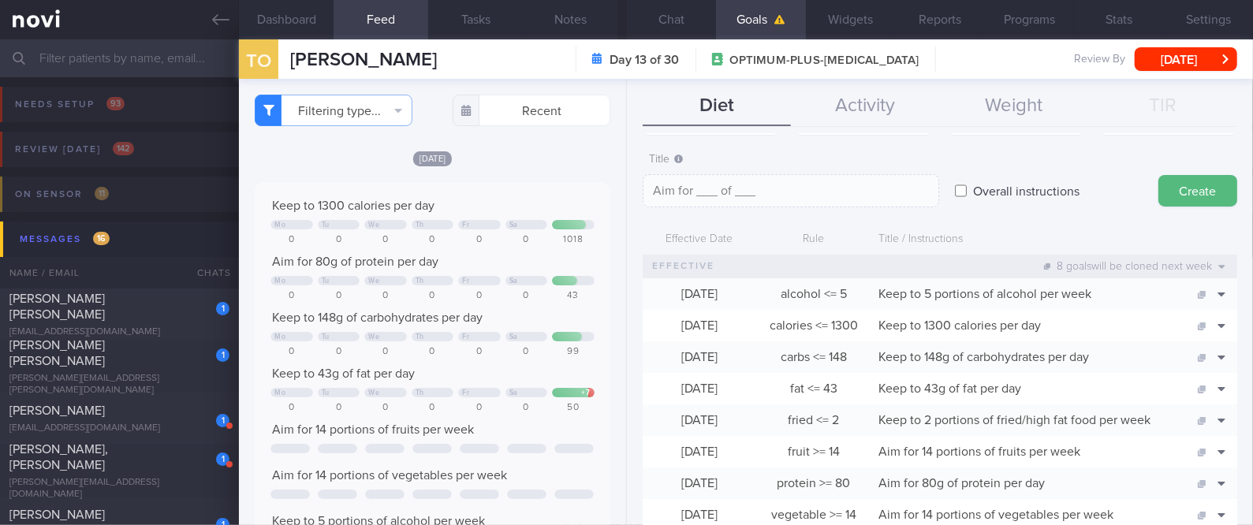
scroll to position [105, 0]
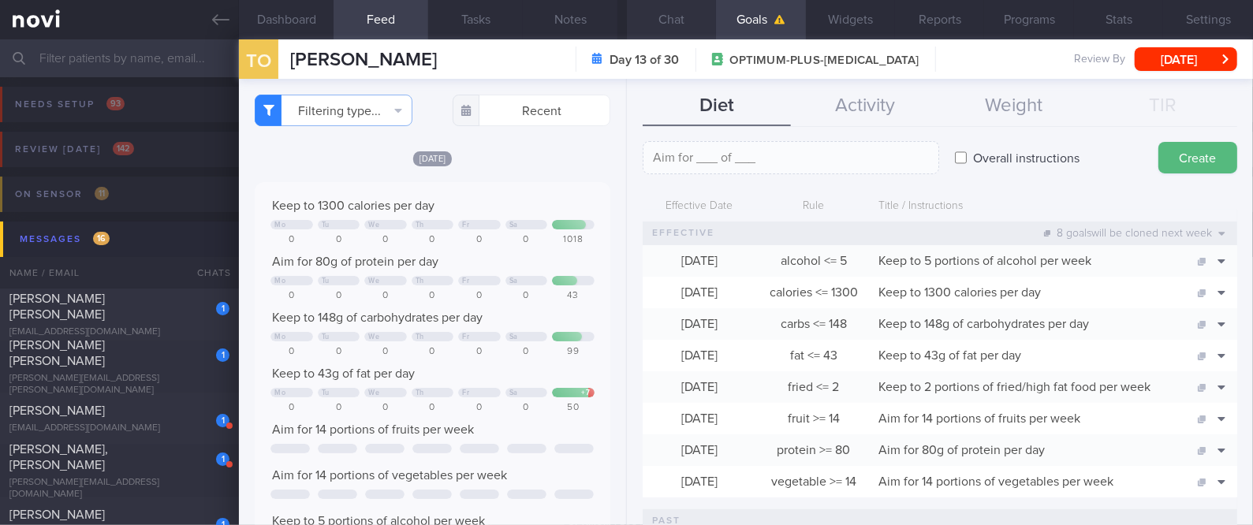
click at [671, 20] on button "Chat" at bounding box center [671, 19] width 89 height 39
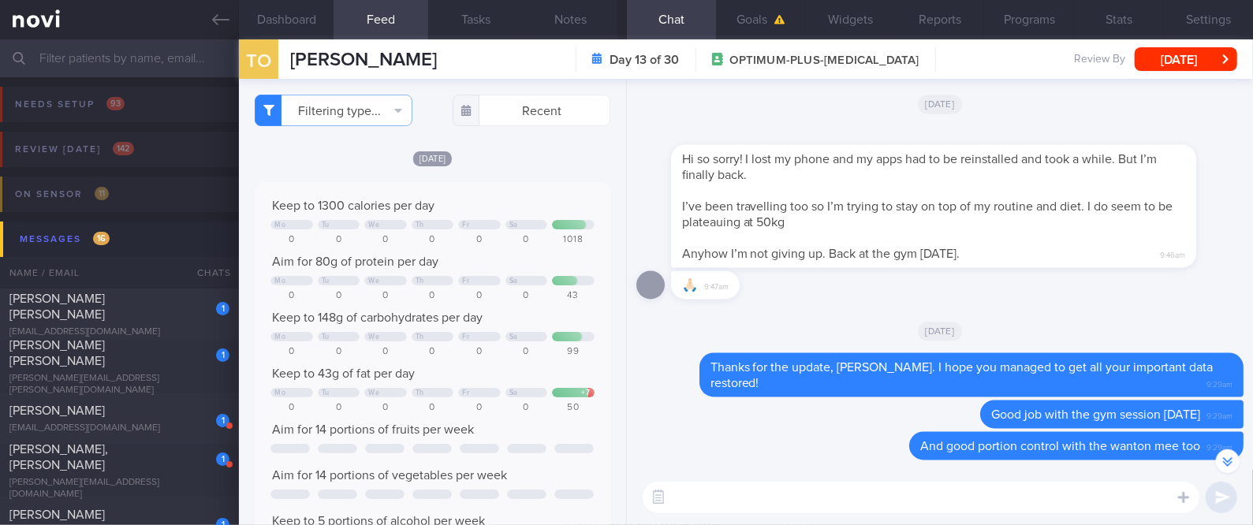
scroll to position [-315, 0]
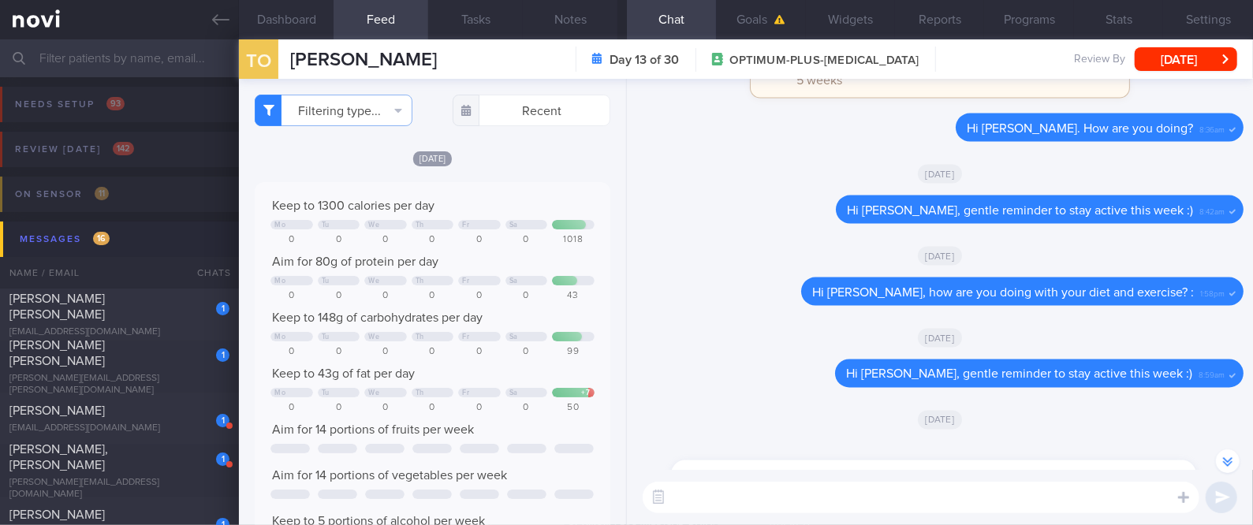
click at [913, 498] on textarea at bounding box center [921, 498] width 557 height 32
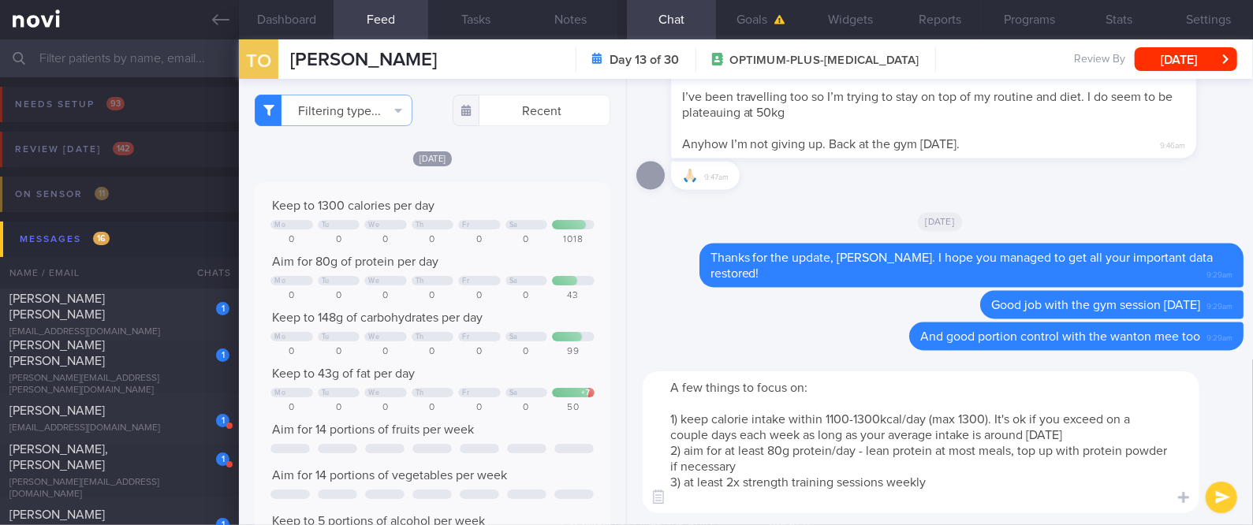
scroll to position [0, 0]
click at [742, 24] on button "Goals" at bounding box center [760, 19] width 89 height 39
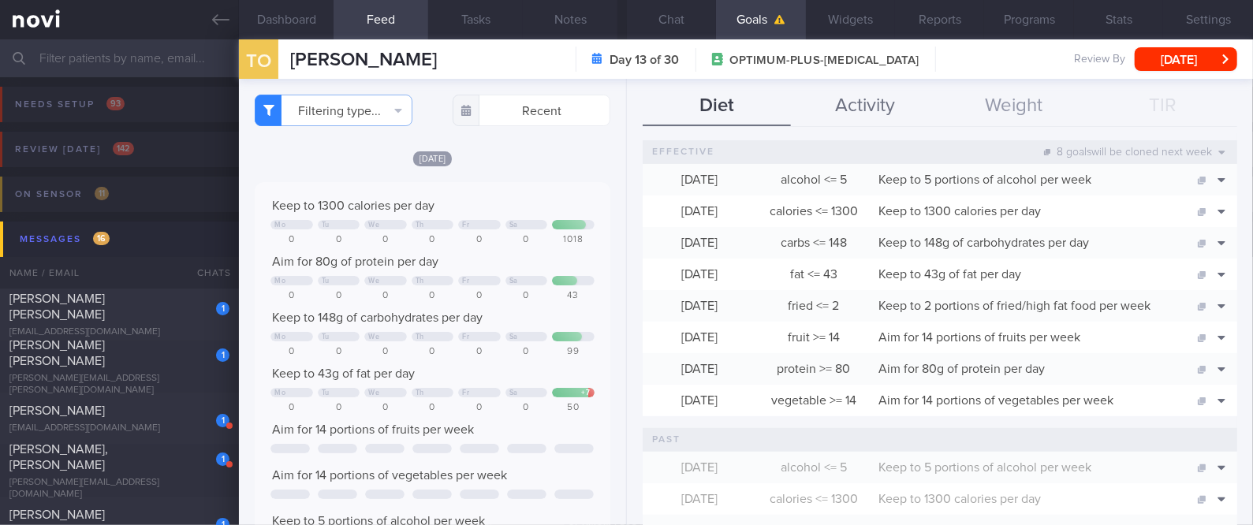
scroll to position [105, 0]
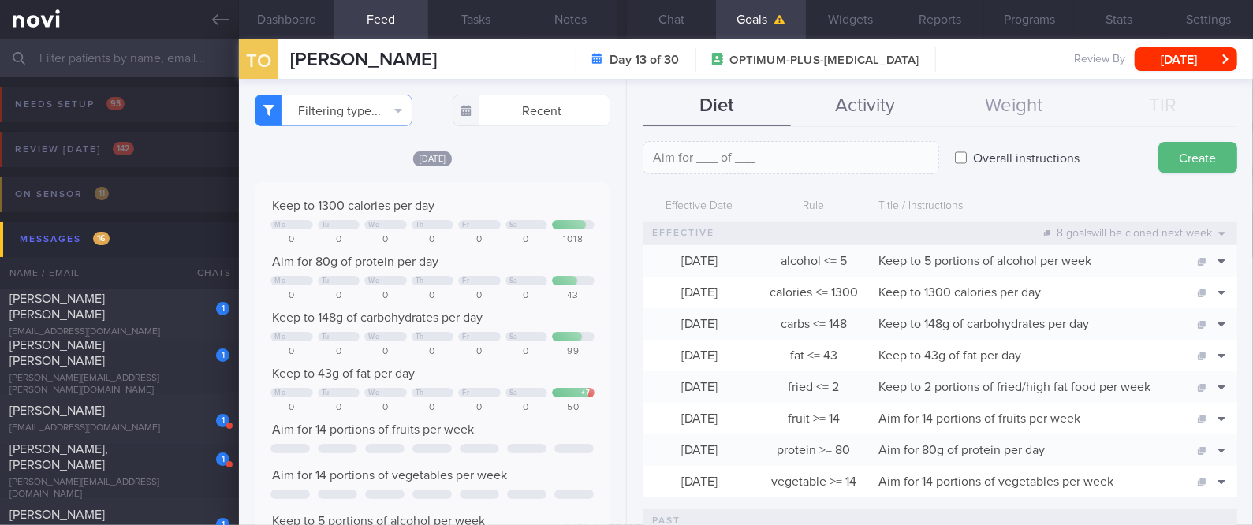
click at [836, 109] on button "Activity" at bounding box center [865, 106] width 149 height 39
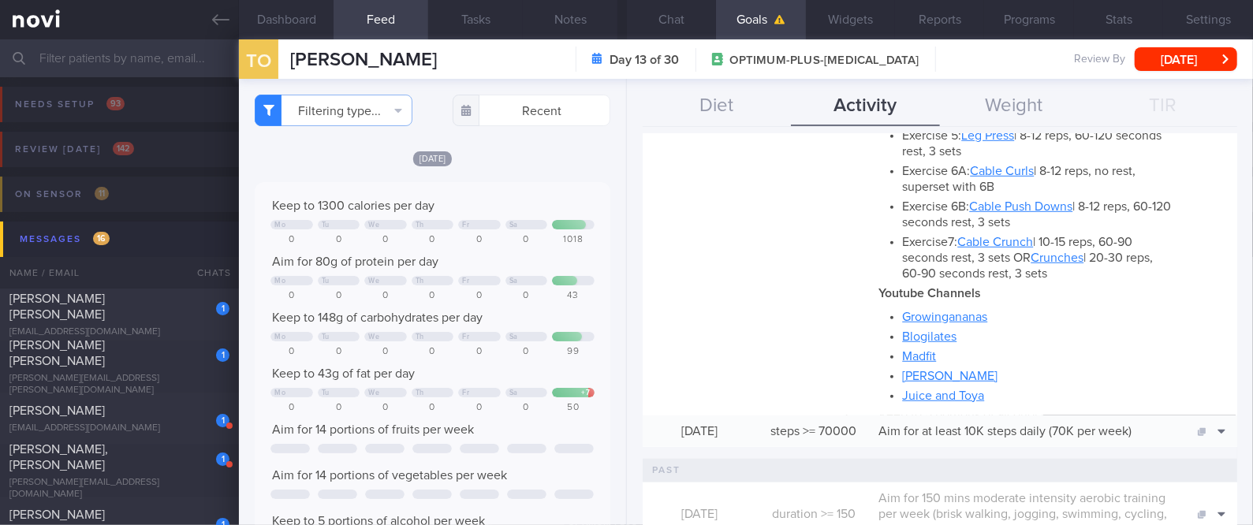
scroll to position [736, 0]
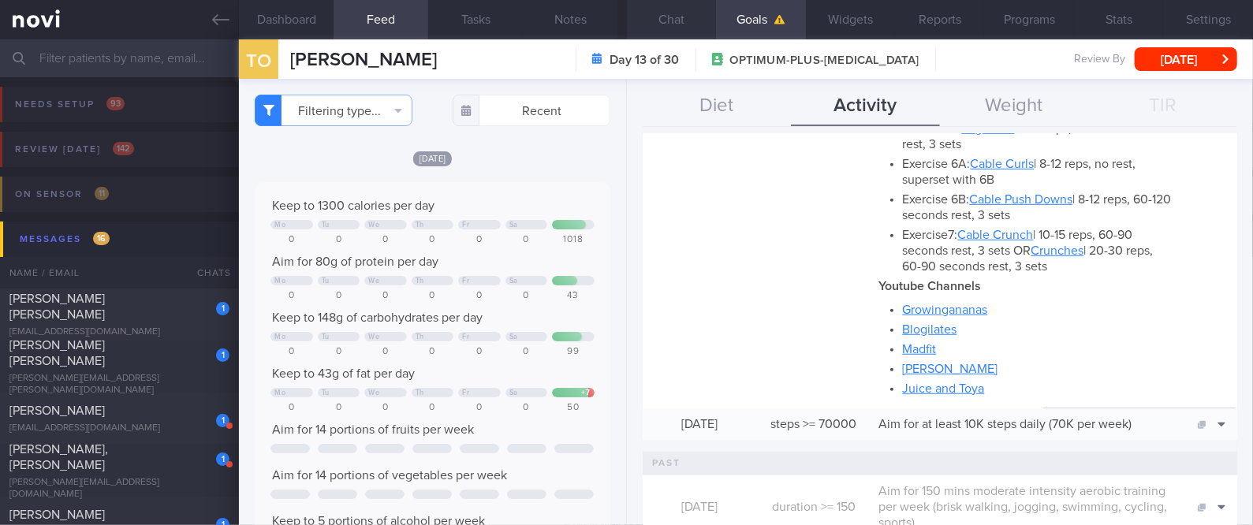
click at [678, 13] on button "Chat" at bounding box center [671, 19] width 89 height 39
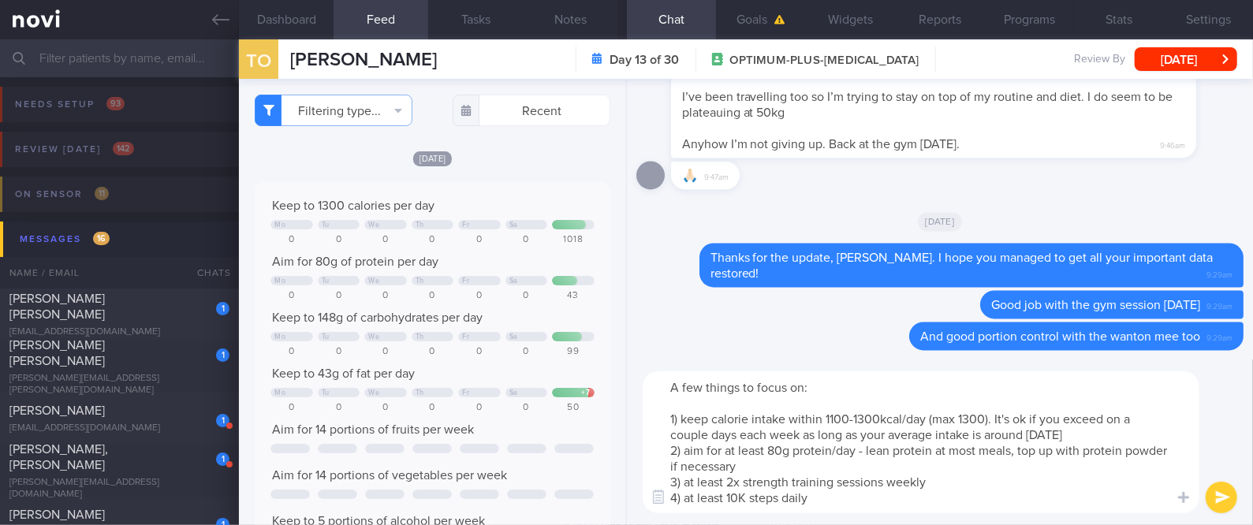
click at [883, 509] on textarea "A few things to focus on: 1) keep calorie intake within 1100-1300kcal/day (max …" at bounding box center [921, 442] width 557 height 142
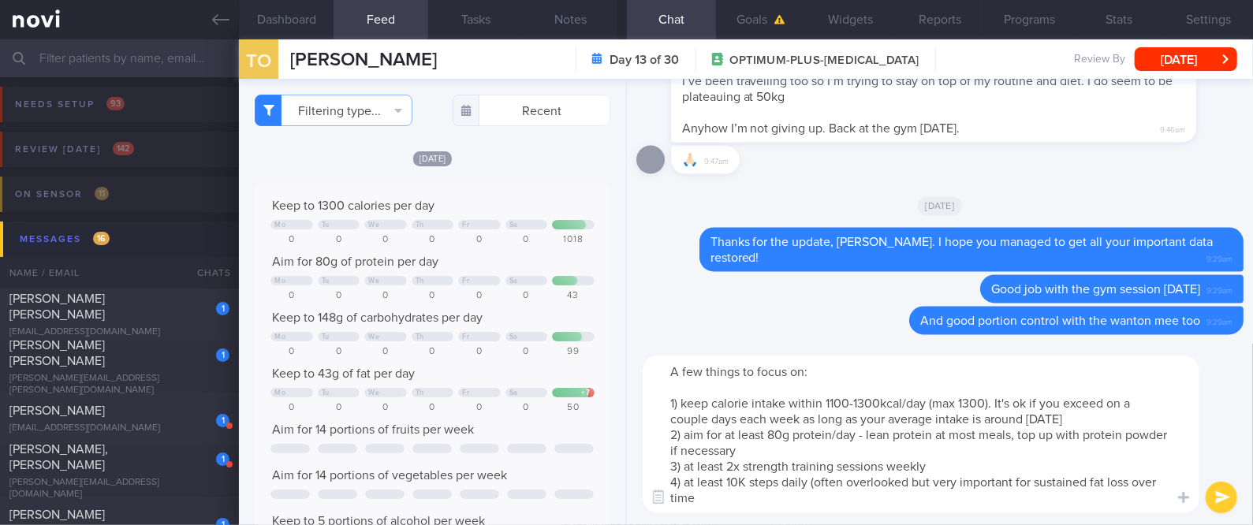
type textarea "A few things to focus on: 1) keep calorie intake within 1100-1300kcal/day (max …"
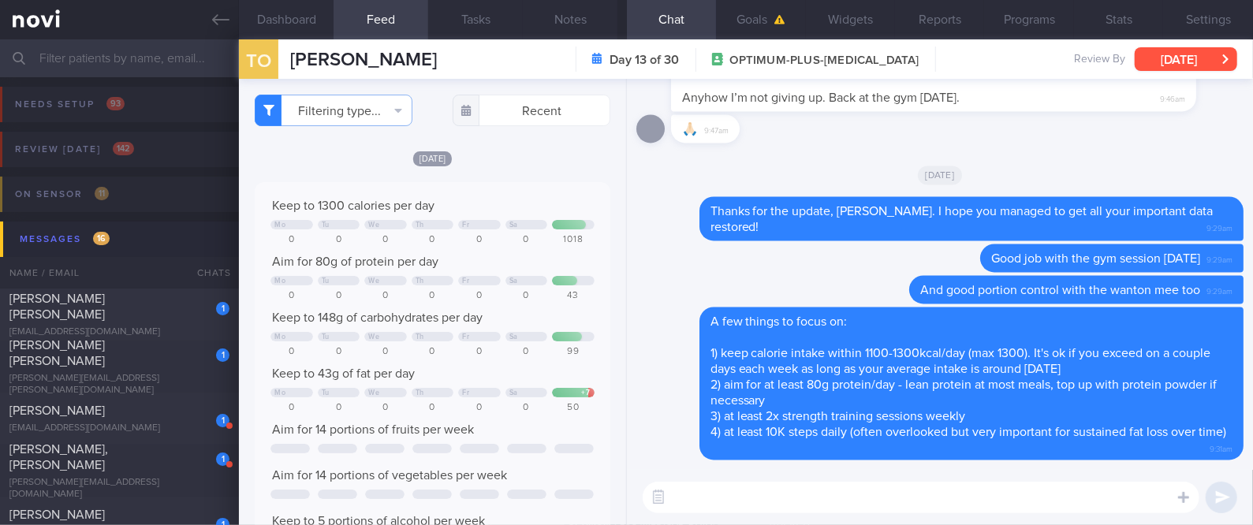
click at [1154, 64] on button "[DATE]" at bounding box center [1186, 59] width 103 height 24
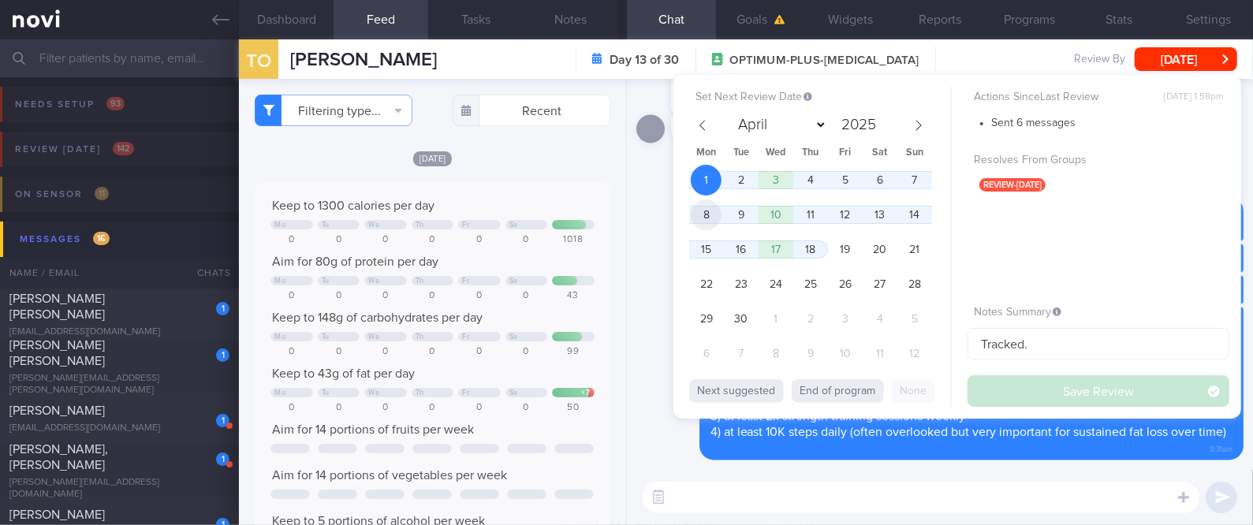
click at [707, 208] on span "8" at bounding box center [706, 214] width 31 height 31
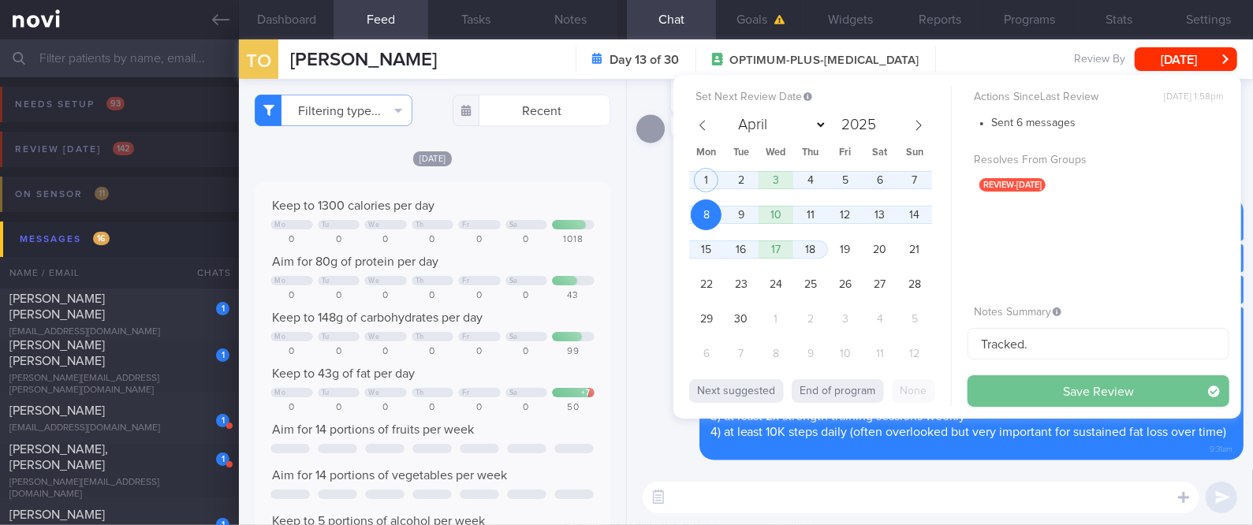
click at [1038, 393] on button "Save Review" at bounding box center [1099, 391] width 262 height 32
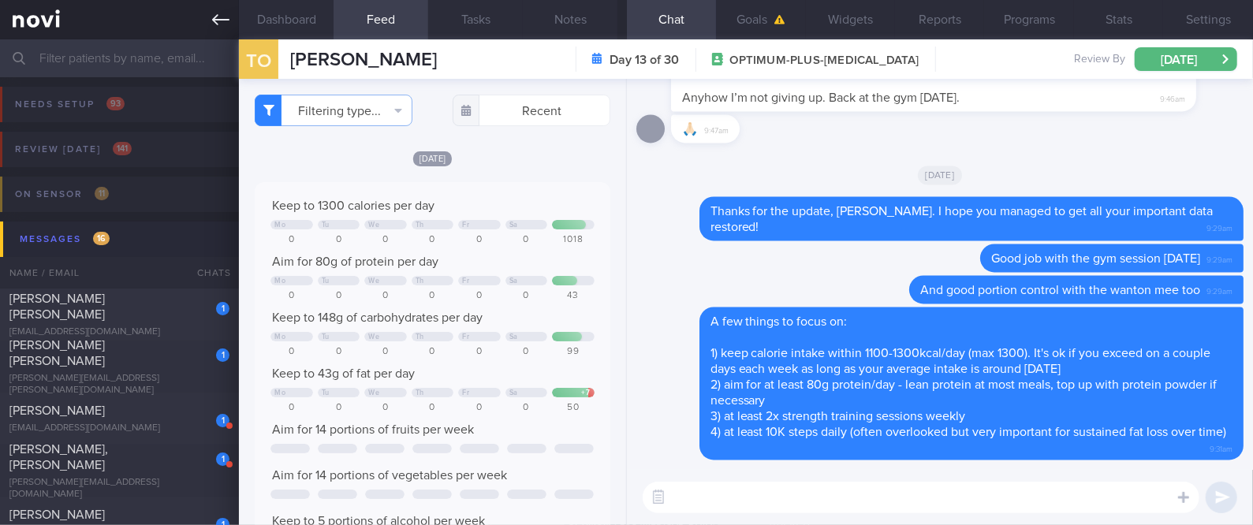
click at [214, 18] on icon at bounding box center [220, 19] width 17 height 11
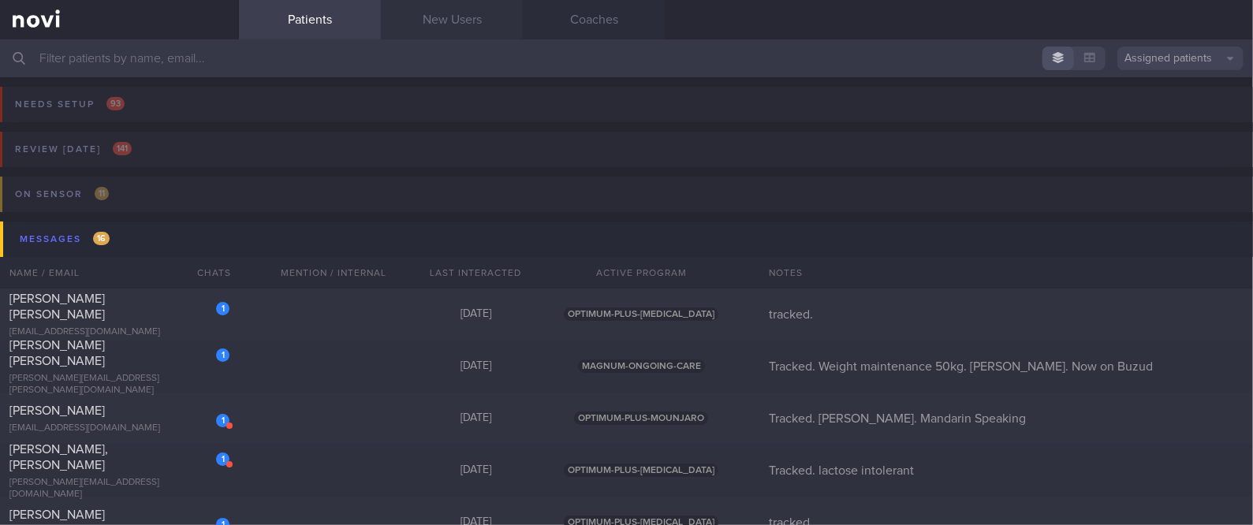
click at [485, 22] on link "New Users" at bounding box center [452, 19] width 142 height 39
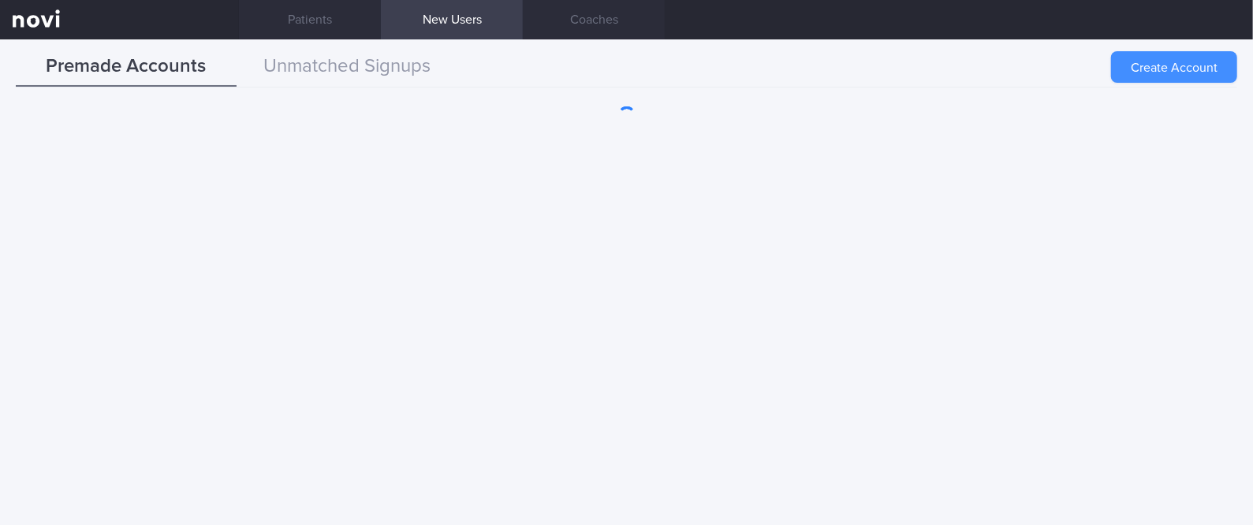
click at [1189, 73] on button "Create Account" at bounding box center [1174, 67] width 126 height 32
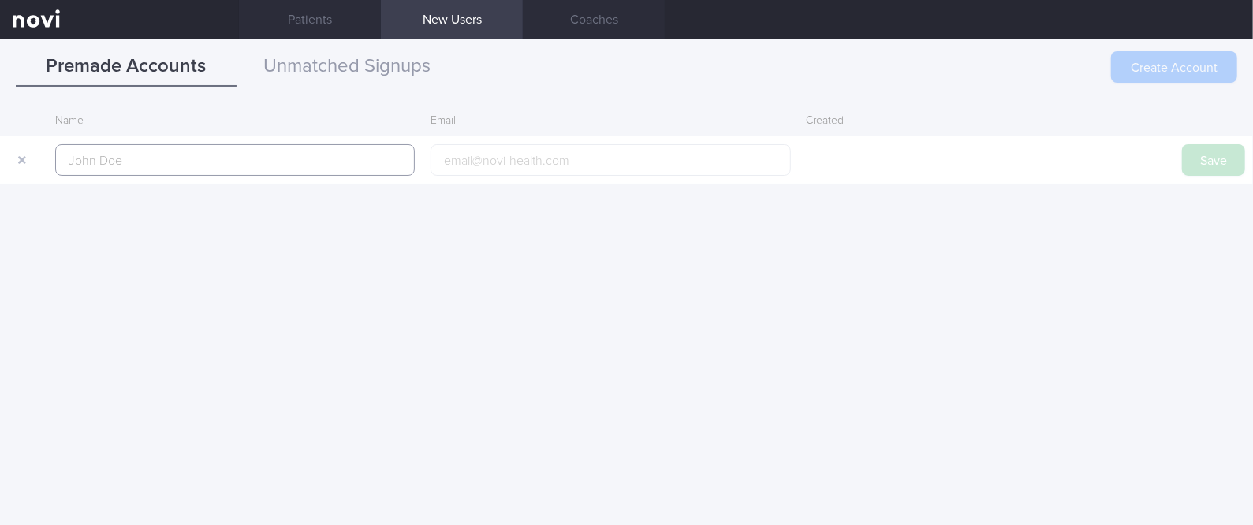
click at [369, 165] on input "text" at bounding box center [235, 160] width 360 height 32
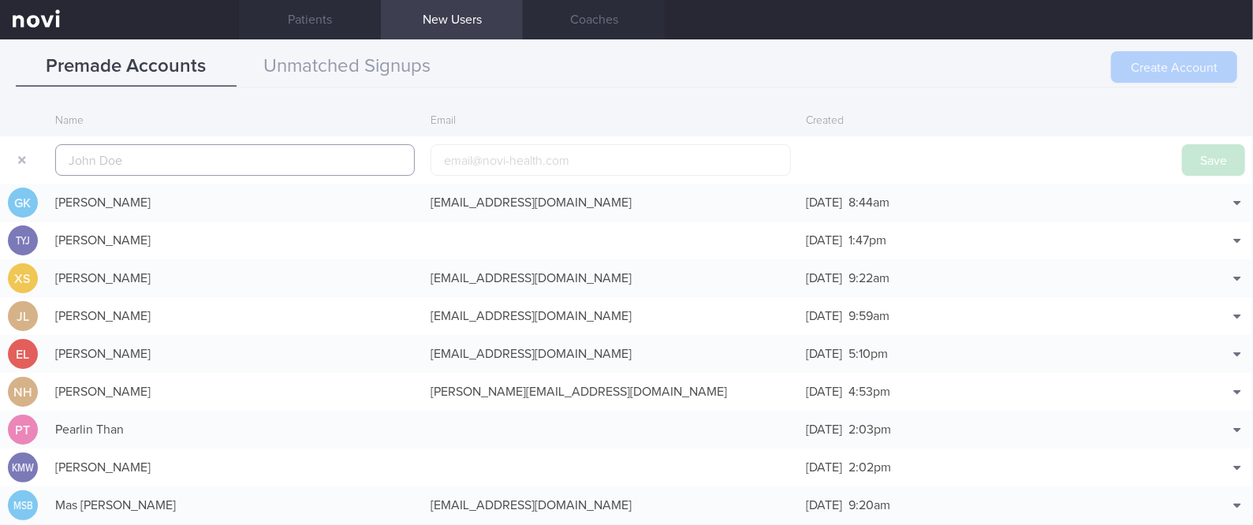
click at [293, 157] on input "text" at bounding box center [235, 160] width 360 height 32
click at [492, 148] on input "email" at bounding box center [611, 160] width 360 height 32
paste input "[PERSON_NAME]"
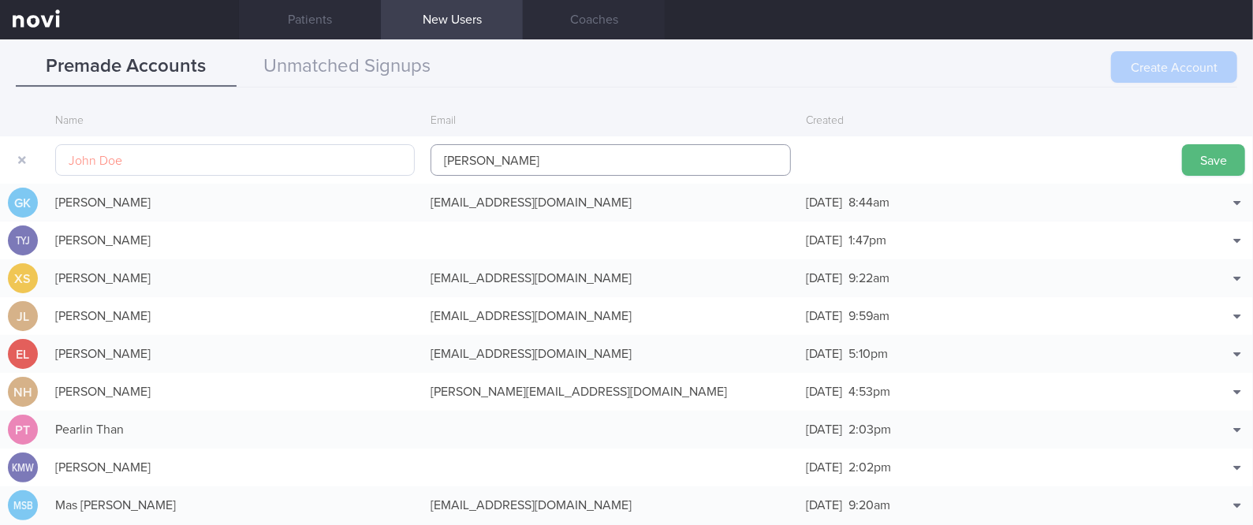
type input "[PERSON_NAME]"
click at [387, 165] on input "text" at bounding box center [235, 160] width 360 height 32
paste input "[PERSON_NAME]"
type input "[PERSON_NAME]"
drag, startPoint x: 554, startPoint y: 153, endPoint x: 303, endPoint y: 162, distance: 250.9
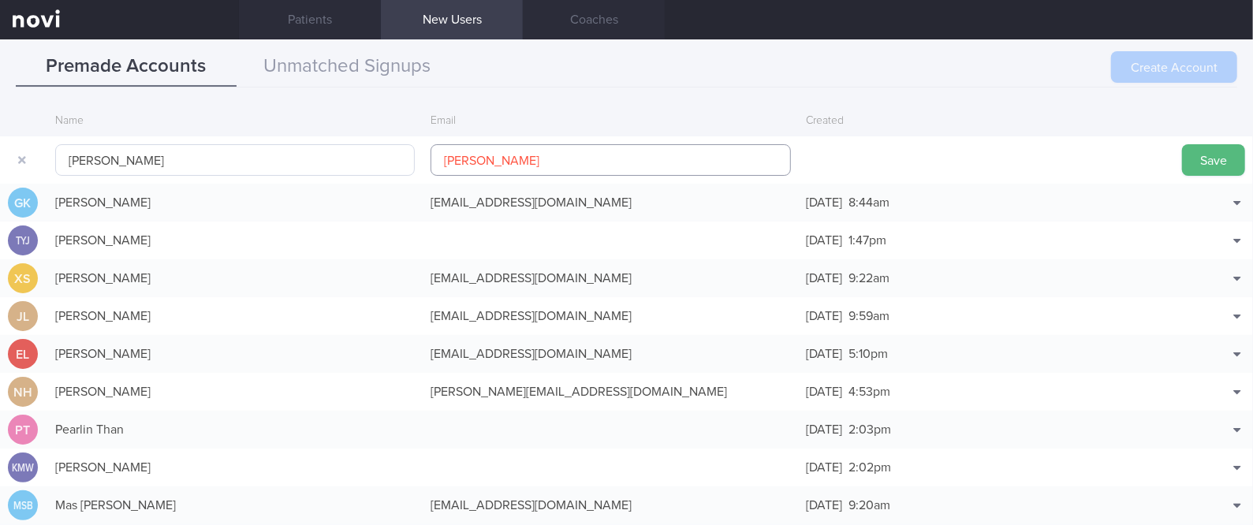
click at [303, 162] on form "[PERSON_NAME] [PERSON_NAME] Save" at bounding box center [626, 159] width 1253 height 47
click at [1219, 150] on button "Save" at bounding box center [1213, 160] width 63 height 32
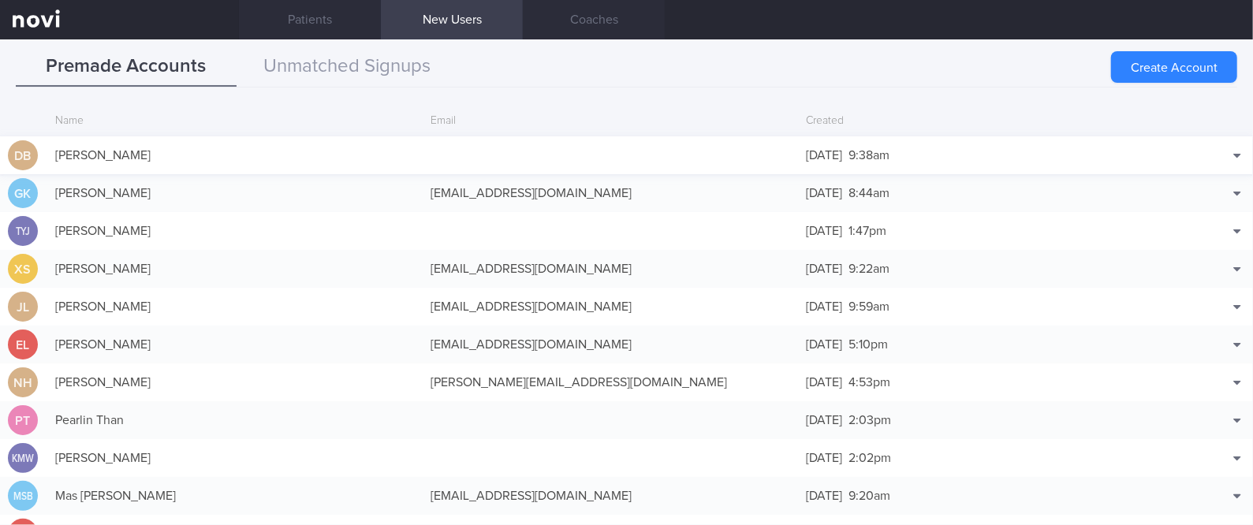
click at [1078, 141] on div "[DATE] 9:38am" at bounding box center [986, 156] width 375 height 32
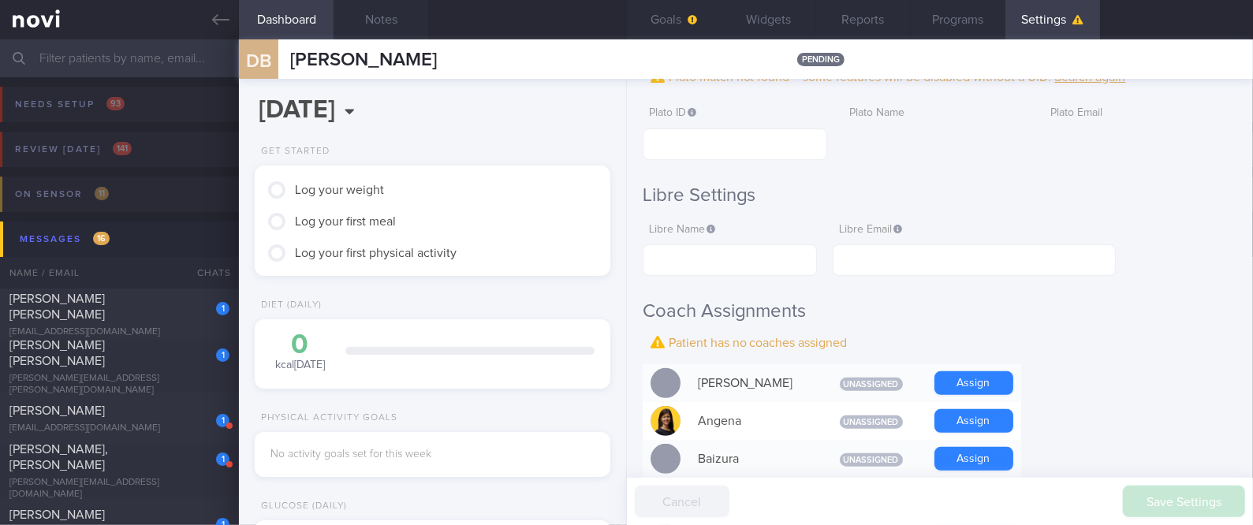
scroll to position [525, 0]
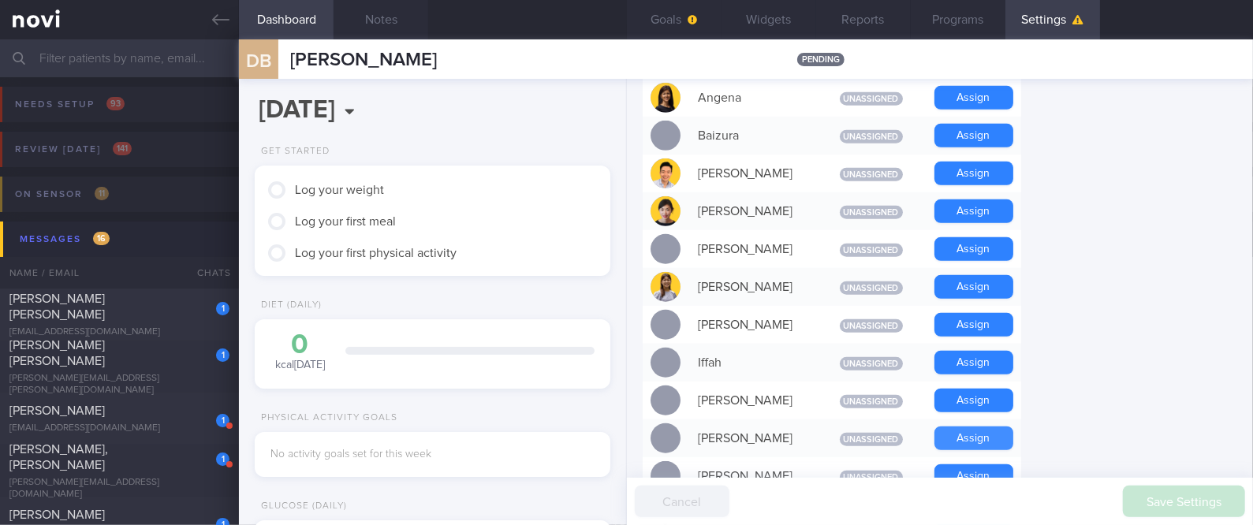
click at [987, 429] on button "Assign" at bounding box center [973, 439] width 79 height 24
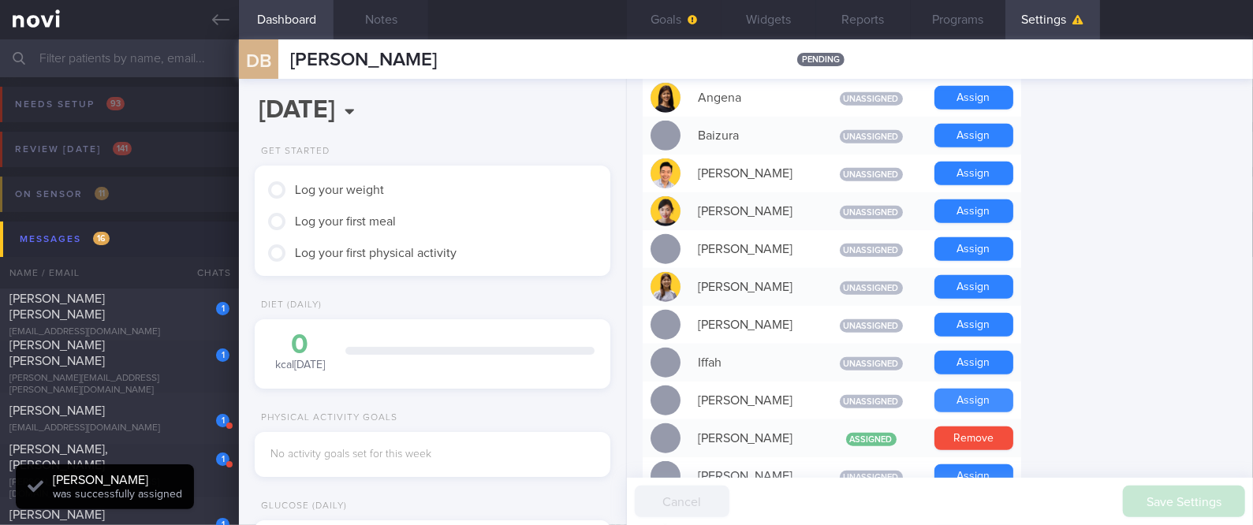
scroll to position [598, 0]
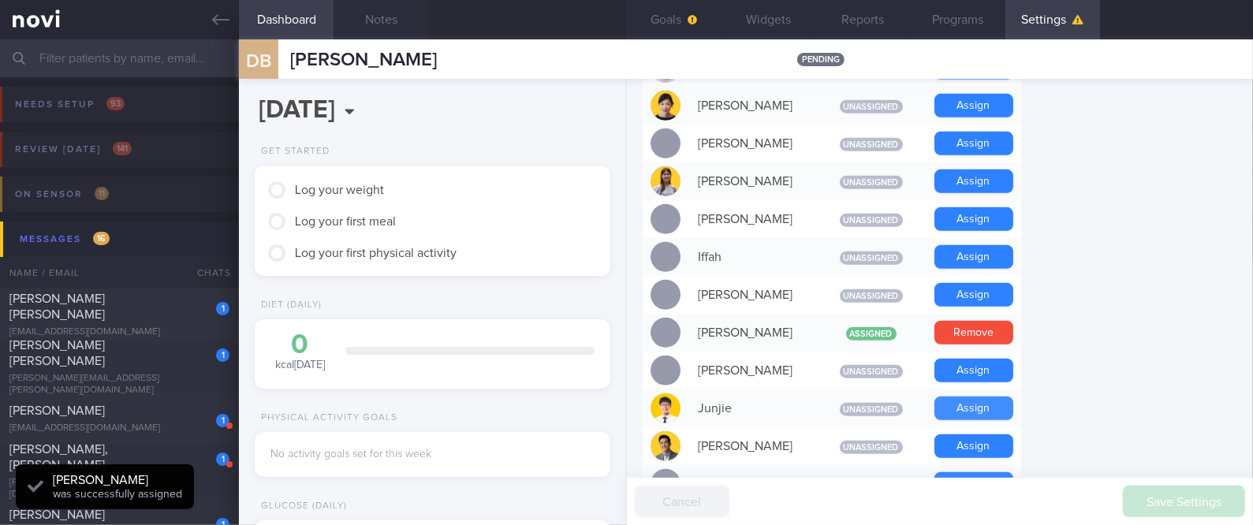
click at [965, 402] on button "Assign" at bounding box center [973, 409] width 79 height 24
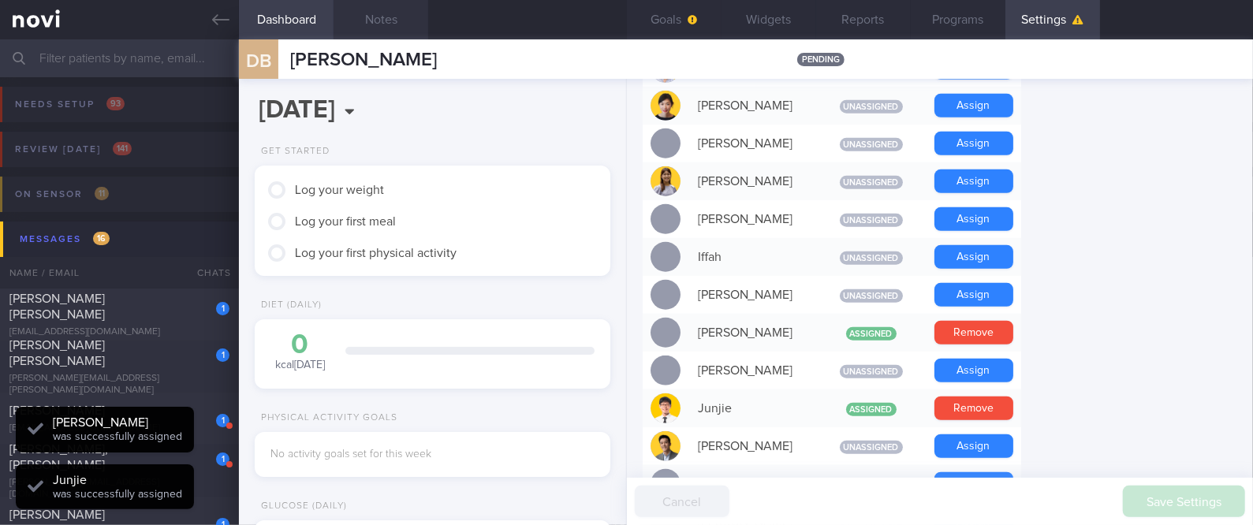
scroll to position [158, 316]
click at [403, 25] on button "Notes" at bounding box center [381, 19] width 95 height 39
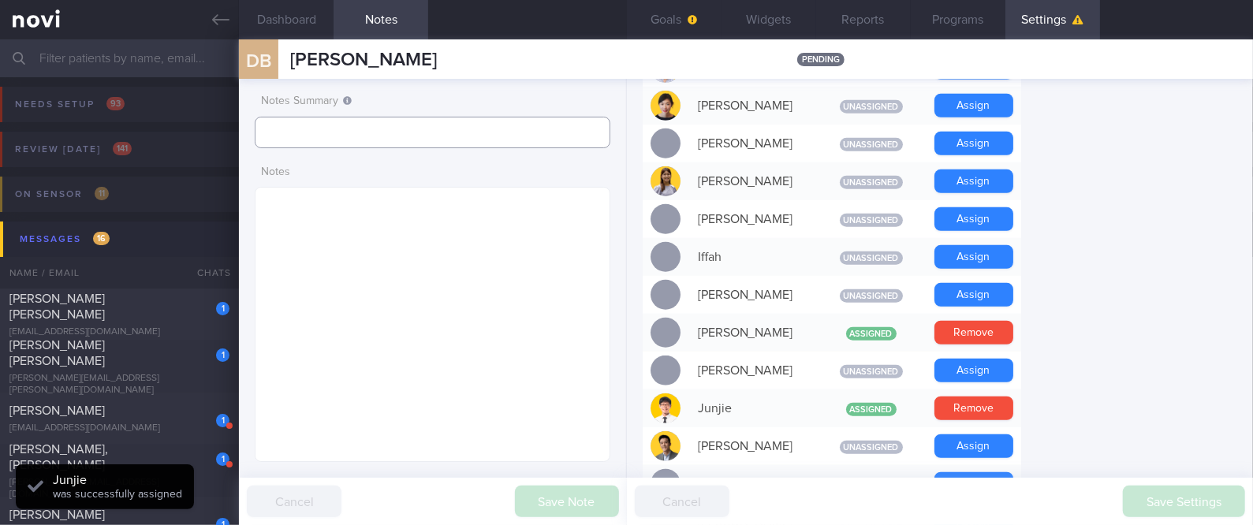
click at [385, 127] on input "text" at bounding box center [432, 133] width 355 height 32
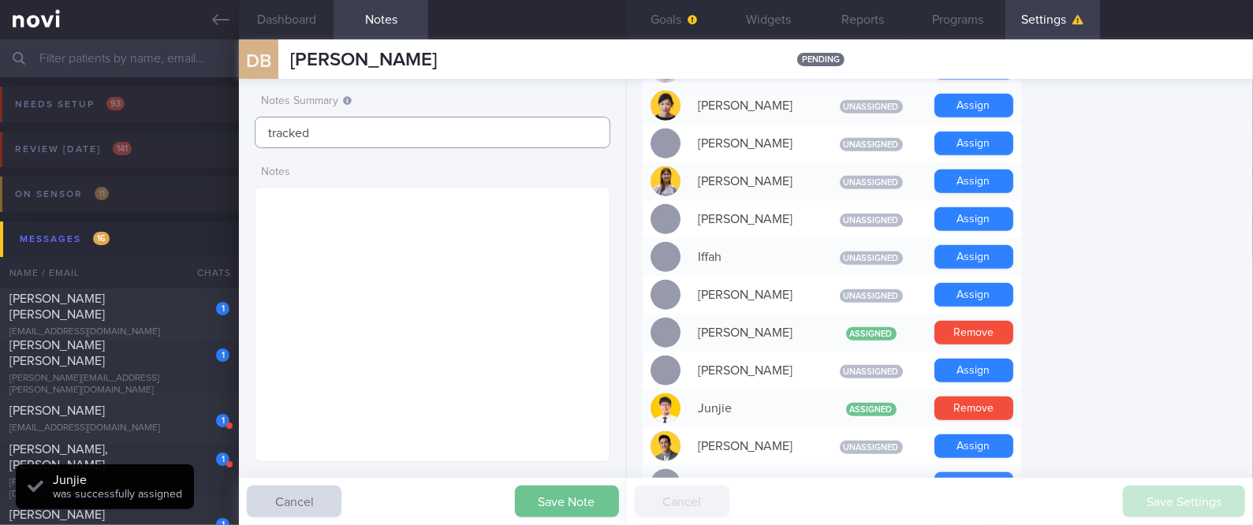
type input "tracked"
click at [536, 496] on button "Save Note" at bounding box center [567, 502] width 104 height 32
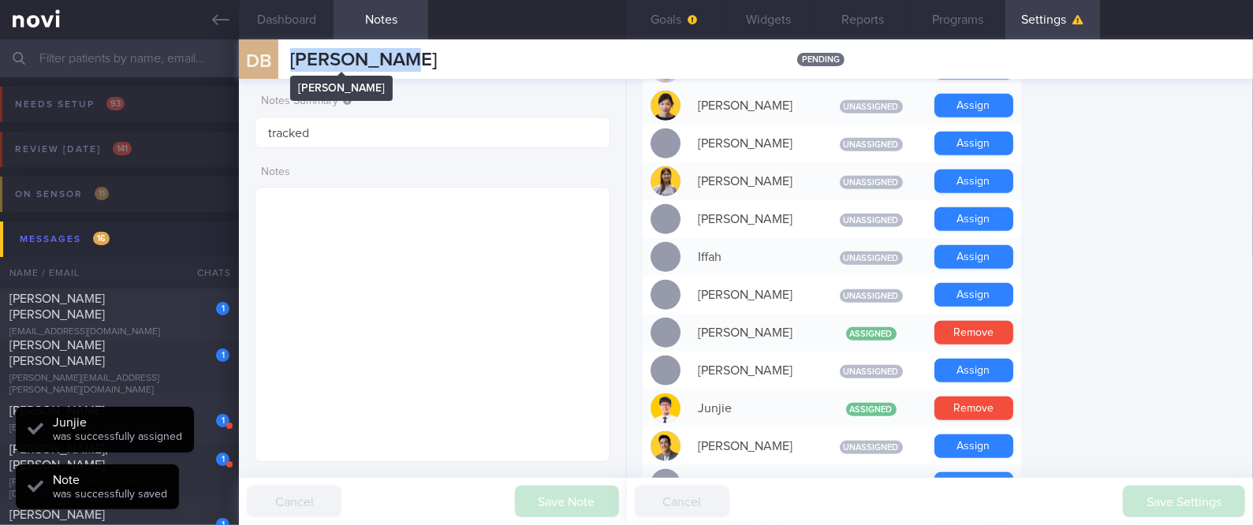
drag, startPoint x: 412, startPoint y: 73, endPoint x: 296, endPoint y: 66, distance: 116.9
click at [296, 66] on div "DB [PERSON_NAME] [PERSON_NAME] pending" at bounding box center [746, 58] width 1014 height 39
copy span "[PERSON_NAME]"
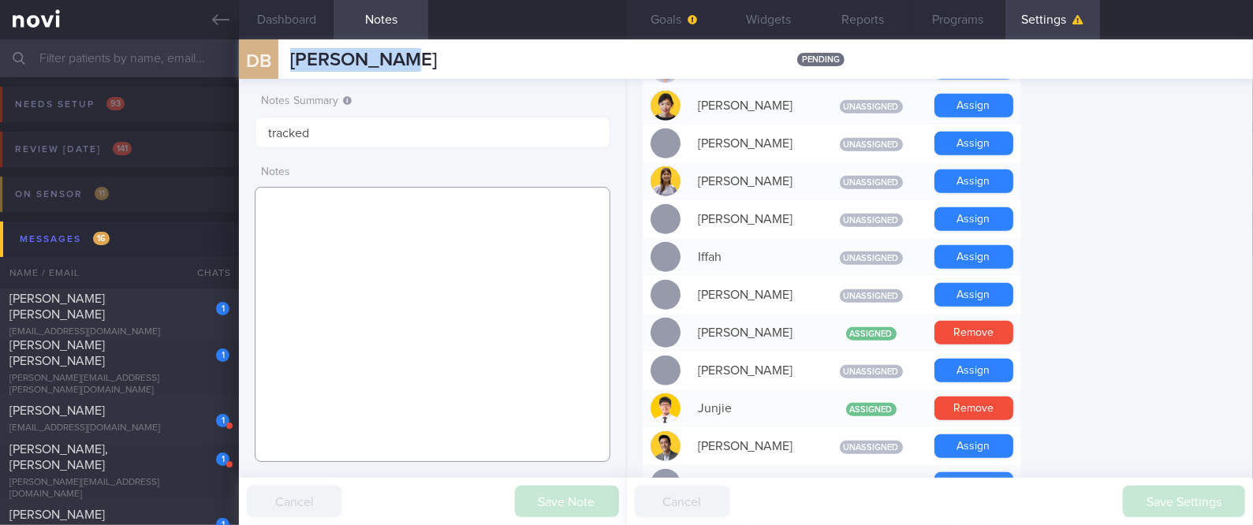
click at [468, 215] on textarea at bounding box center [432, 324] width 355 height 275
click at [425, 337] on textarea at bounding box center [432, 324] width 355 height 275
paste textarea "Co-morbidities HTN HLD [MEDICAL_DATA] degenerative disc w [MEDICAL_DATA] [MEDIC…"
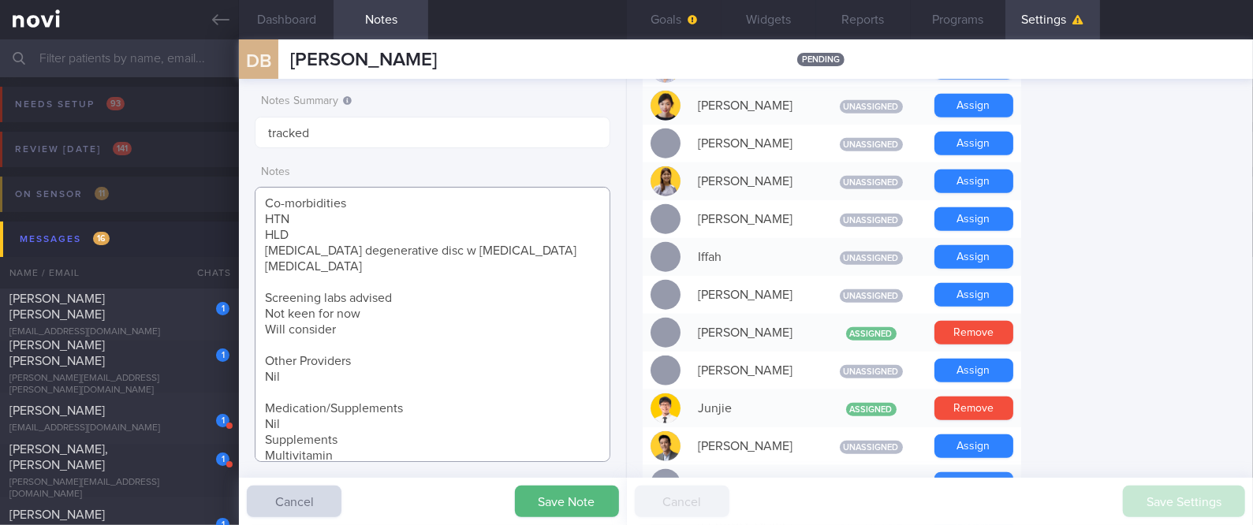
scroll to position [48, 0]
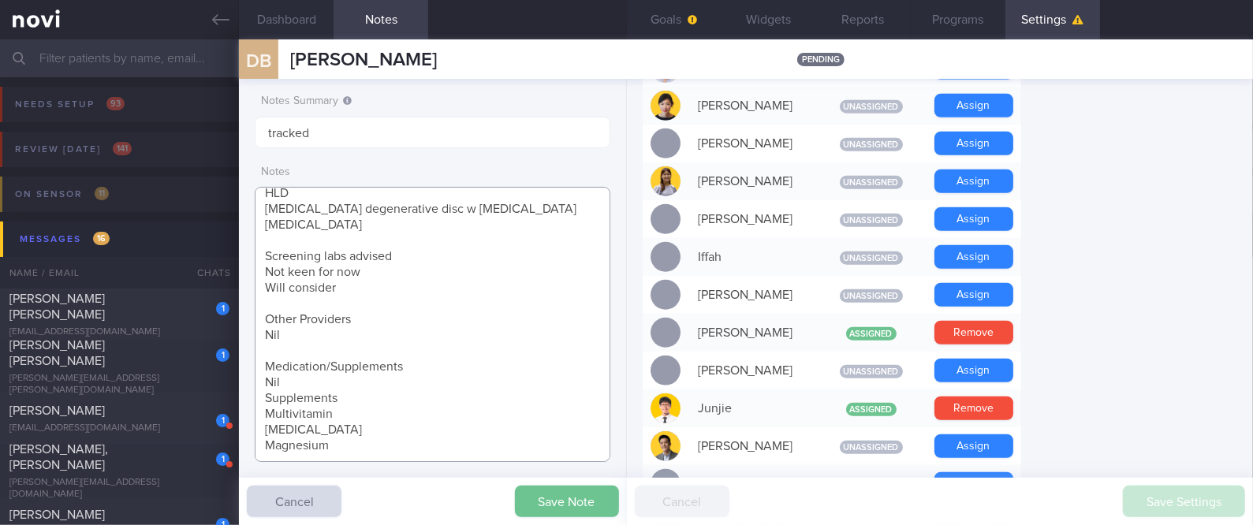
type textarea "Co-morbidities HTN HLD [MEDICAL_DATA] degenerative disc w [MEDICAL_DATA] [MEDIC…"
drag, startPoint x: 571, startPoint y: 493, endPoint x: 674, endPoint y: 412, distance: 131.4
click at [571, 495] on button "Save Note" at bounding box center [567, 502] width 104 height 32
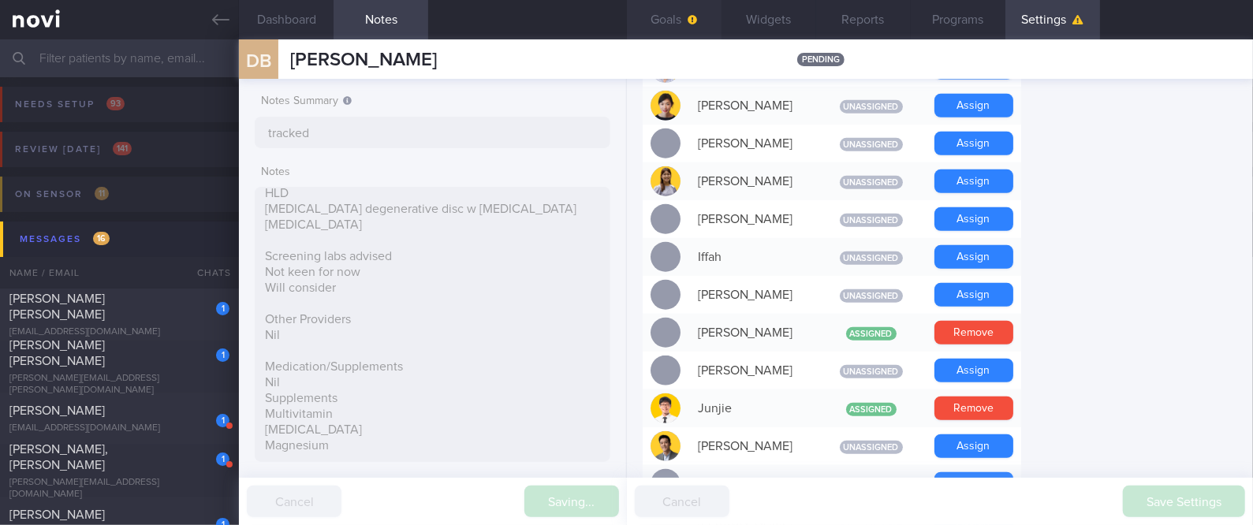
click at [682, 21] on button "Goals" at bounding box center [674, 19] width 95 height 39
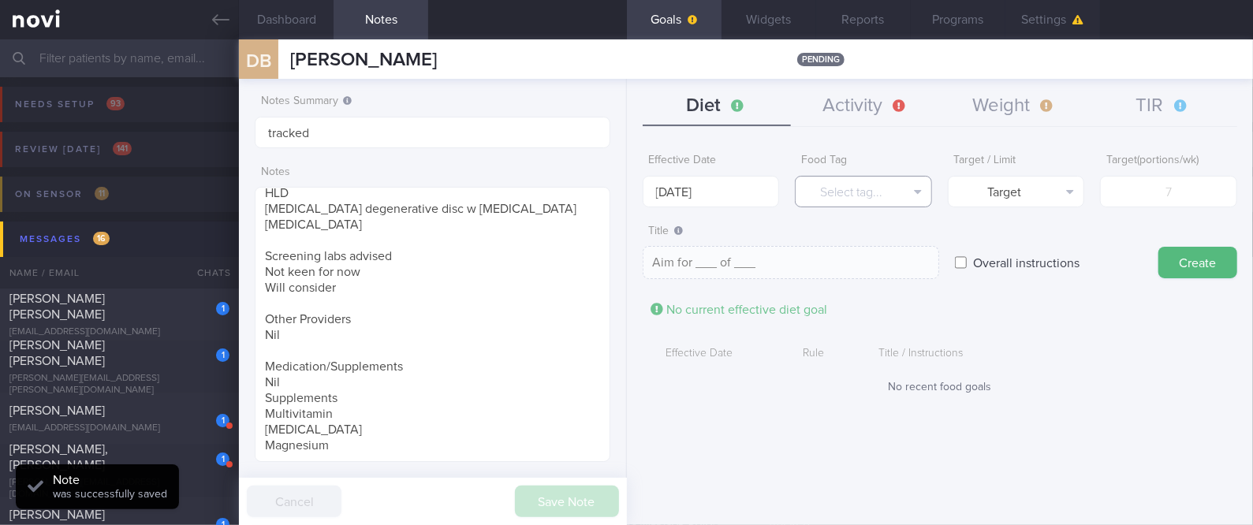
click at [856, 184] on button "Select tag..." at bounding box center [863, 192] width 137 height 32
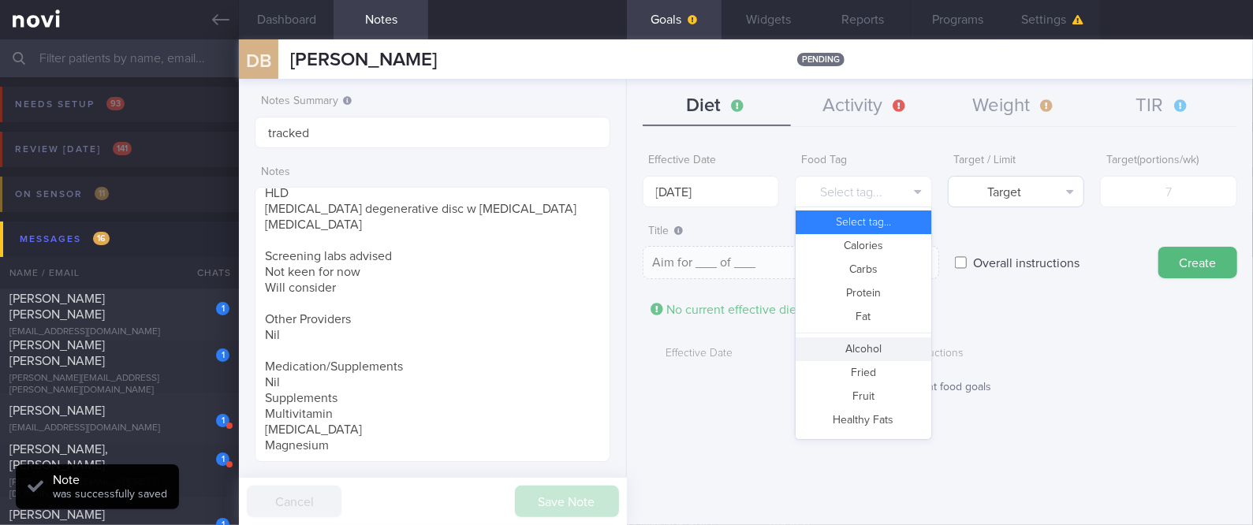
click at [869, 355] on button "Alcohol" at bounding box center [864, 349] width 136 height 24
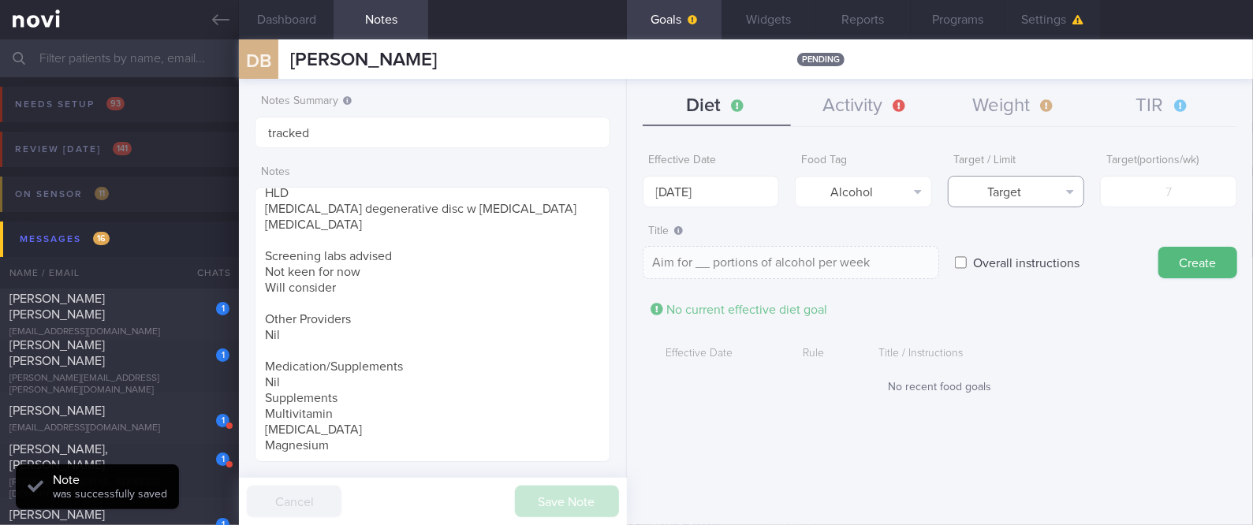
click at [1046, 185] on button "Target" at bounding box center [1016, 192] width 137 height 32
click at [1044, 250] on button "Limit" at bounding box center [1017, 246] width 136 height 24
type textarea "Keep to __ portions of alcohol per week"
click at [1173, 193] on input "number" at bounding box center [1168, 192] width 137 height 32
type input "10"
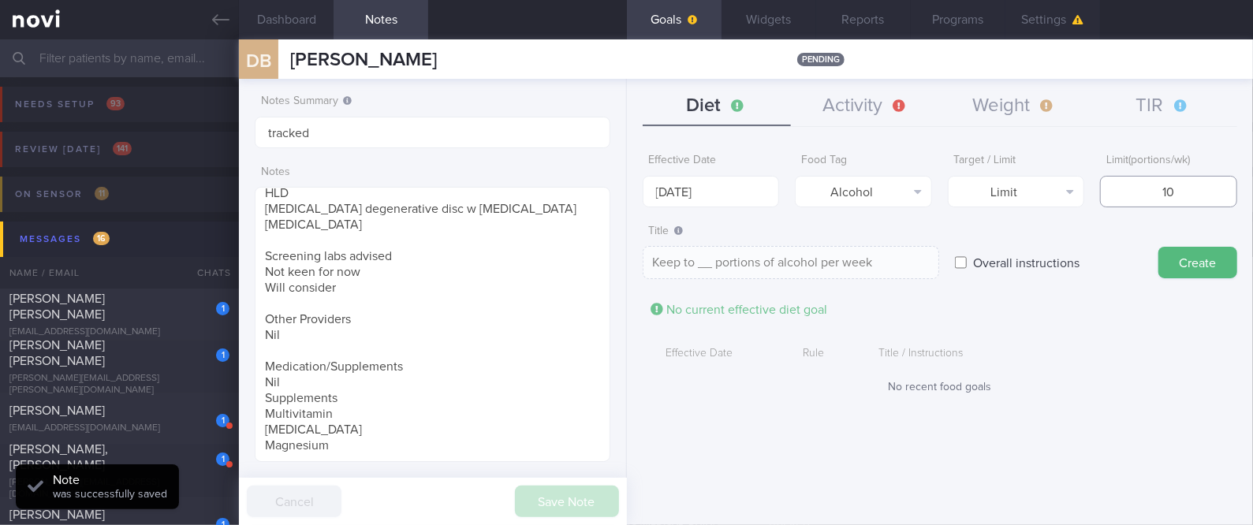
type textarea "Keep to 10 portions of alcohol per week"
type input "10"
click at [776, 198] on body "You are offline! Some functionality will be unavailable Patients New Users Coac…" at bounding box center [626, 262] width 1253 height 525
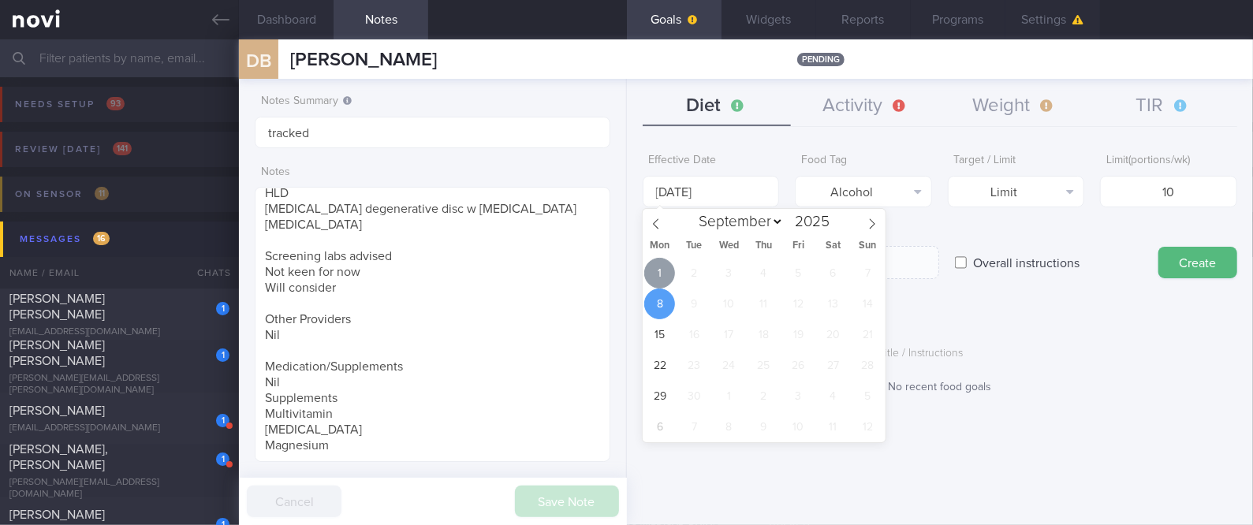
click at [662, 274] on span "1" at bounding box center [659, 273] width 31 height 31
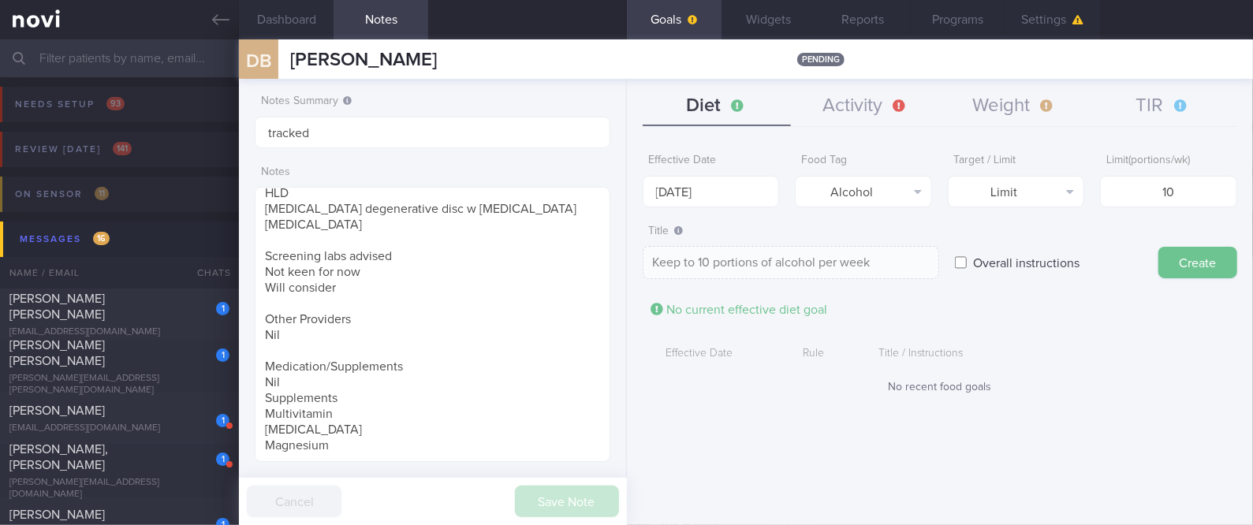
click at [1203, 260] on button "Create" at bounding box center [1197, 263] width 79 height 32
type input "[DATE]"
type textarea "Aim for ___ of ___"
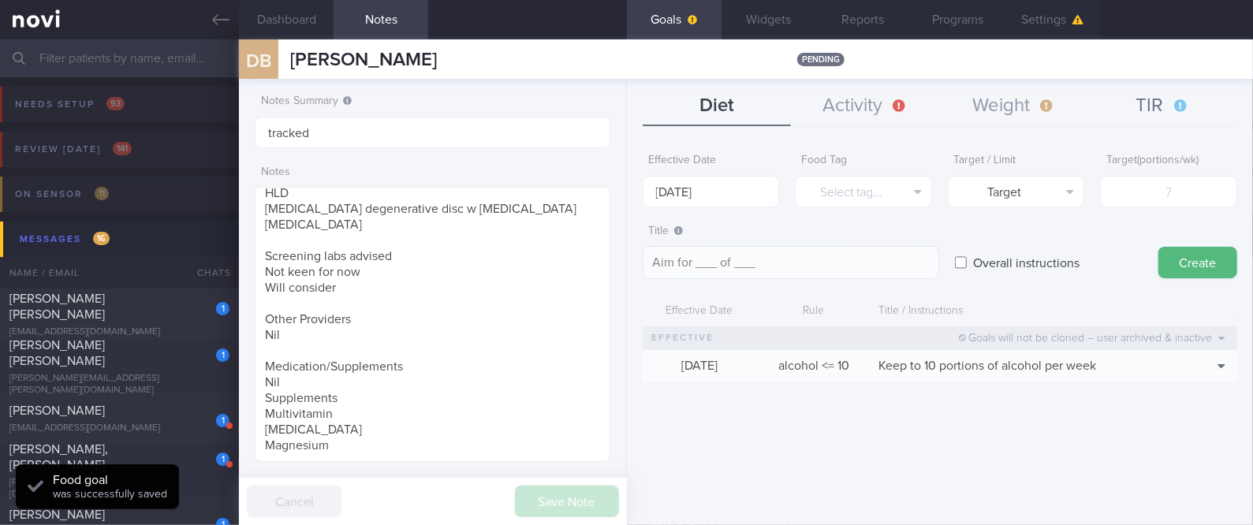
click at [1152, 116] on button "TIR" at bounding box center [1162, 106] width 149 height 39
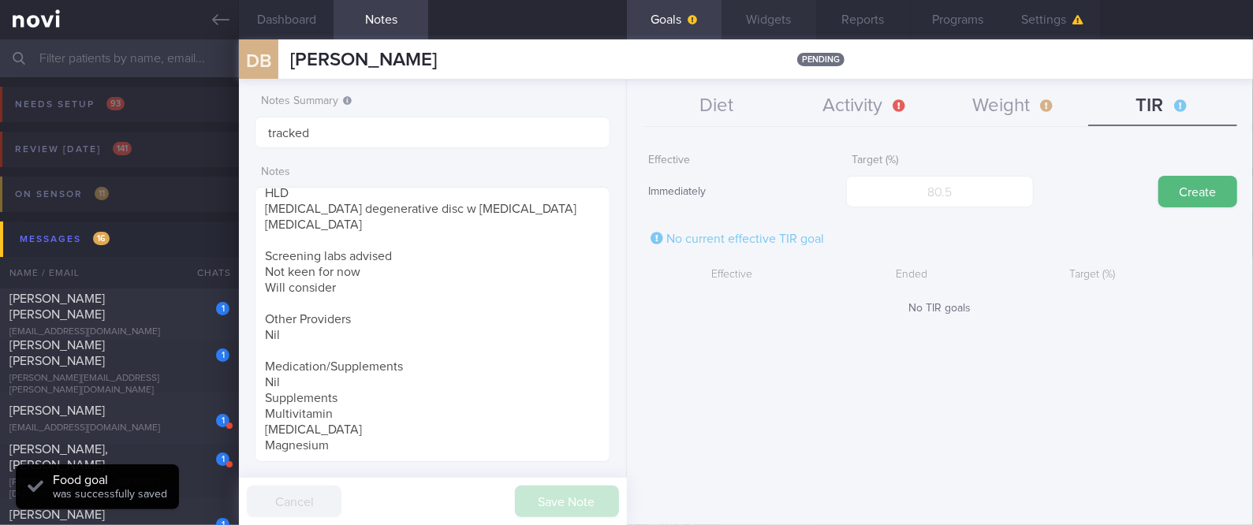
click at [764, 28] on button "Widgets" at bounding box center [769, 19] width 95 height 39
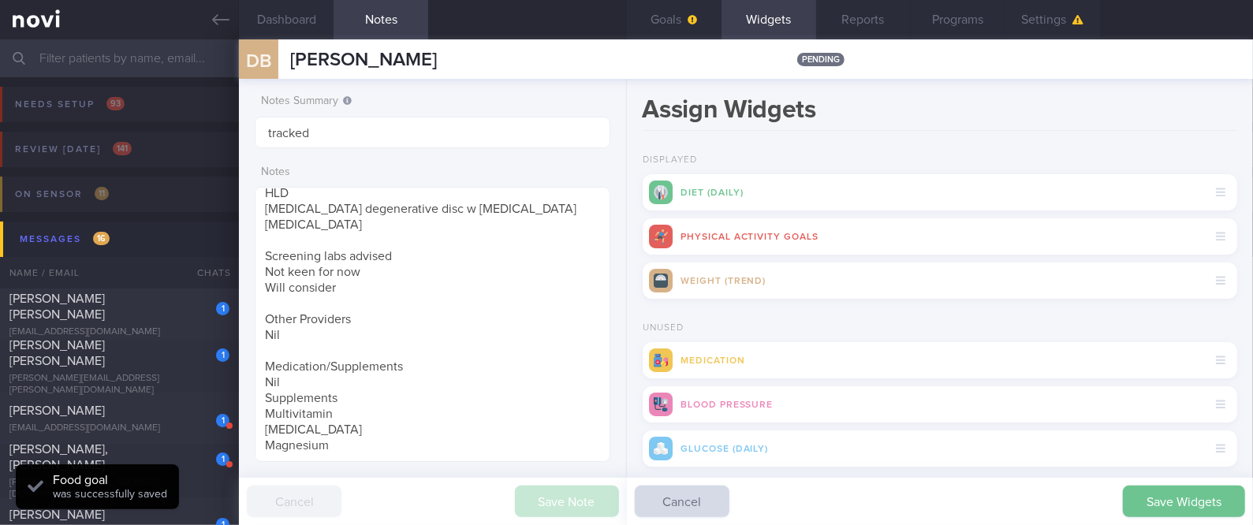
click at [1182, 483] on div "Save Widgets Cancel" at bounding box center [940, 501] width 626 height 47
click at [1183, 501] on button "Save Widgets" at bounding box center [1184, 502] width 122 height 32
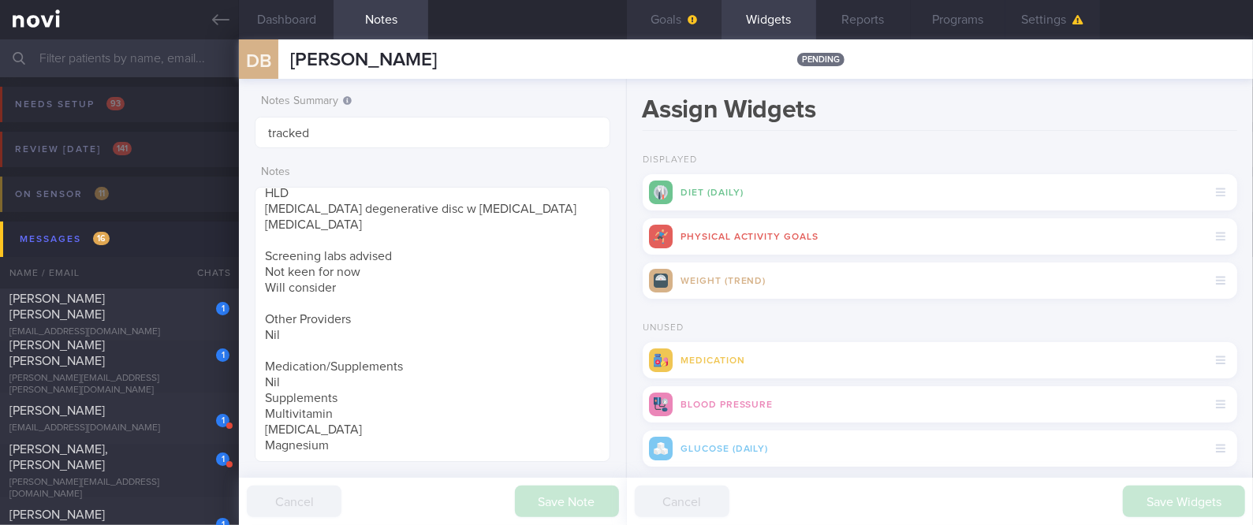
click at [681, 24] on button "Goals" at bounding box center [674, 19] width 95 height 39
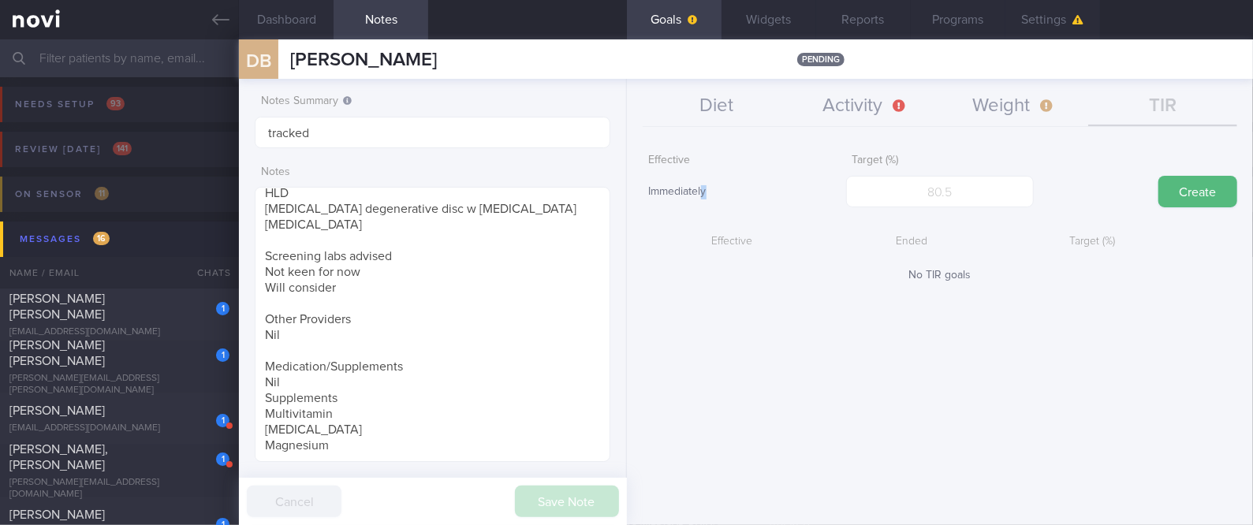
click at [707, 190] on div "Immediately" at bounding box center [737, 192] width 188 height 33
click at [716, 106] on button "Diet" at bounding box center [717, 106] width 149 height 39
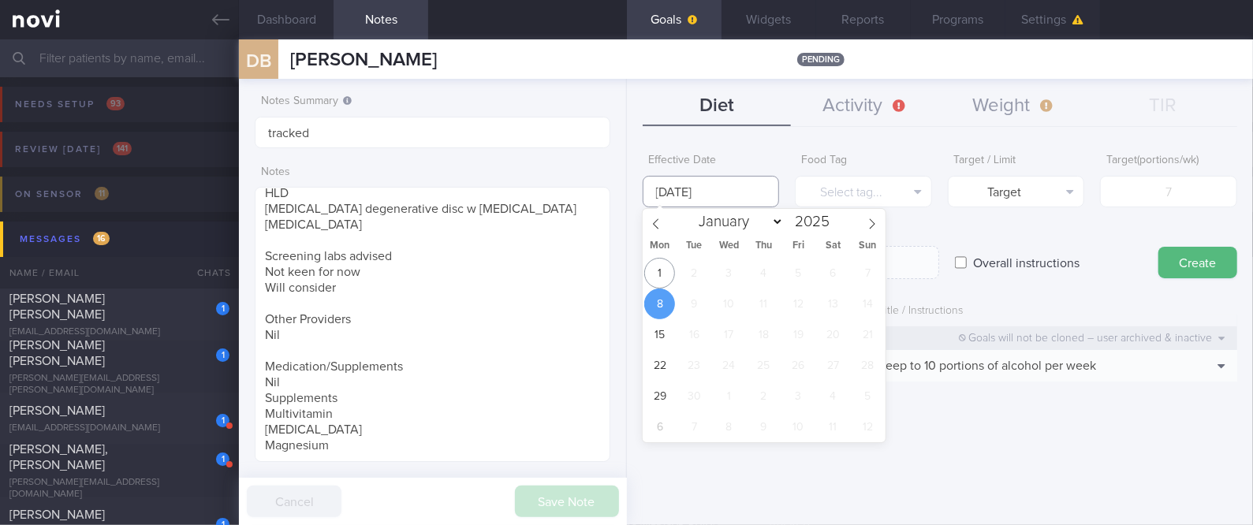
click at [748, 193] on input "[DATE]" at bounding box center [711, 192] width 137 height 32
click at [662, 267] on span "1" at bounding box center [659, 273] width 31 height 31
type input "[DATE]"
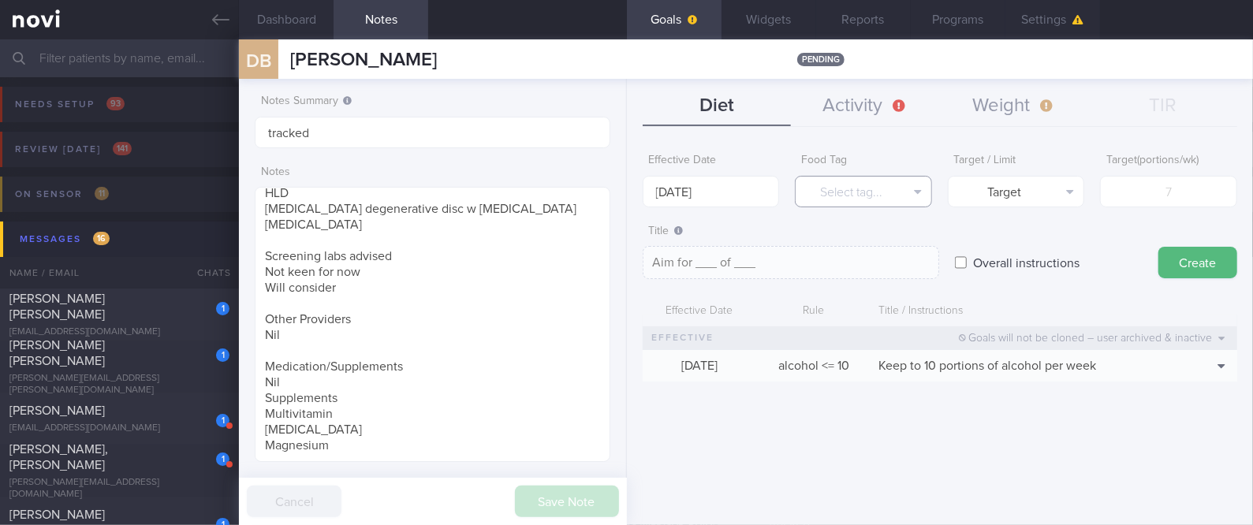
click at [886, 192] on button "Select tag..." at bounding box center [863, 192] width 137 height 32
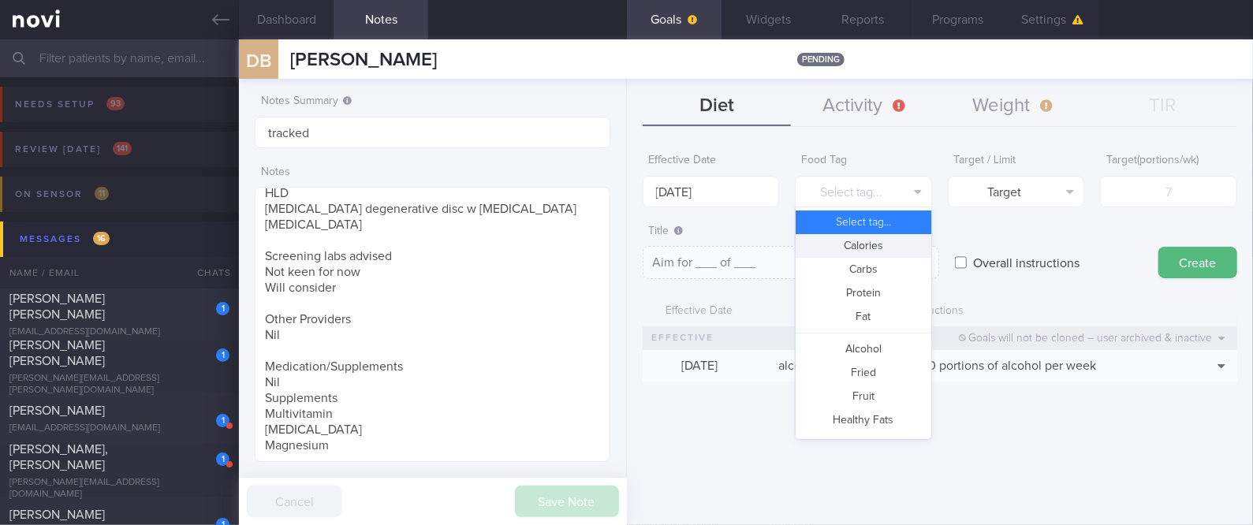
click at [884, 248] on button "Calories" at bounding box center [864, 246] width 136 height 24
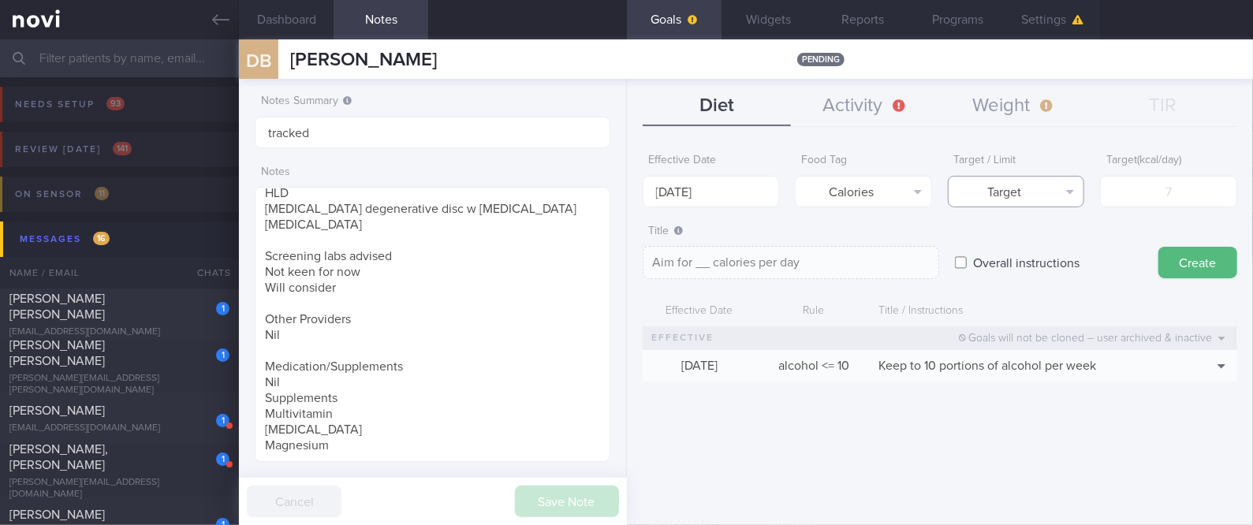
click at [1053, 191] on button "Target" at bounding box center [1016, 192] width 137 height 32
click at [1043, 247] on button "Limit" at bounding box center [1017, 246] width 136 height 24
type textarea "Keep to __ calories per day"
click at [1169, 199] on input "number" at bounding box center [1168, 192] width 137 height 32
type input "1"
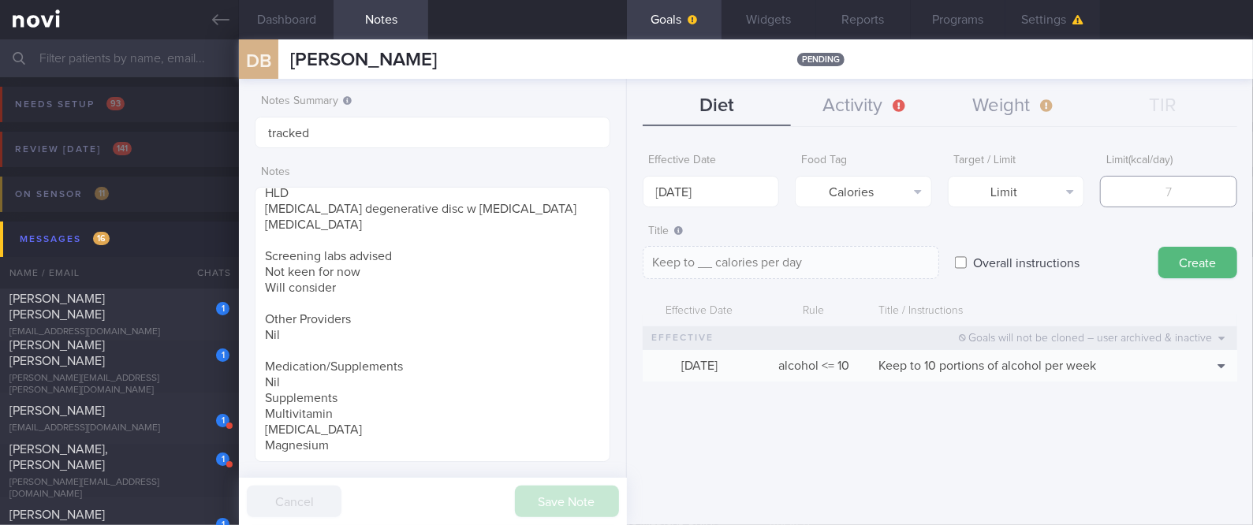
type textarea "Keep to 1 calories per day"
type input "18"
type textarea "Keep to 18 calories per day"
type input "180"
type textarea "Keep to 180 calories per day"
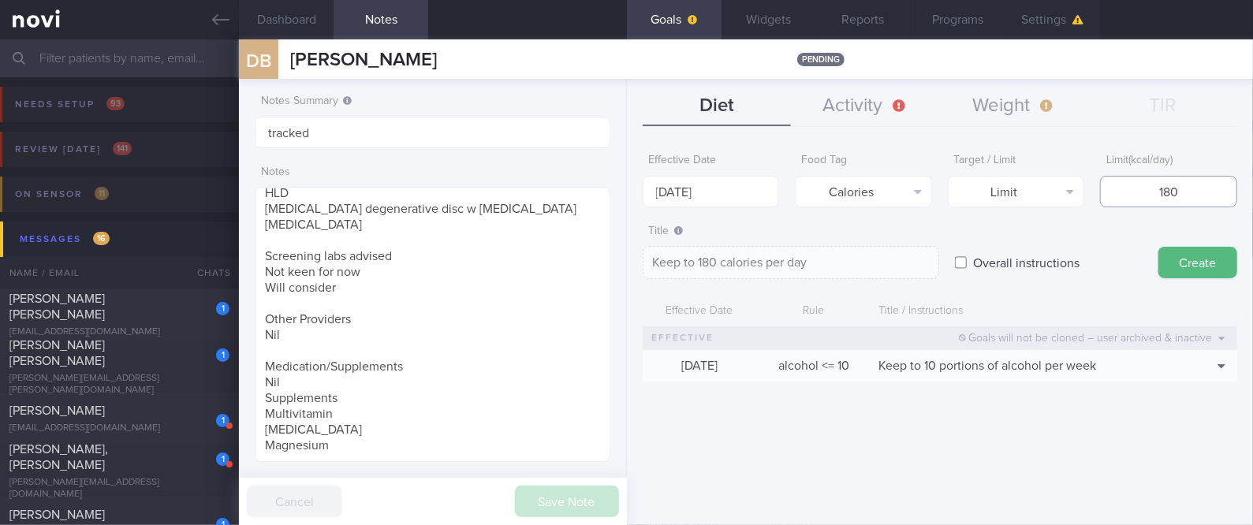
type input "1800"
type textarea "Keep to 1800 calories per day"
type input "1800"
click at [1211, 268] on button "Create" at bounding box center [1197, 263] width 79 height 32
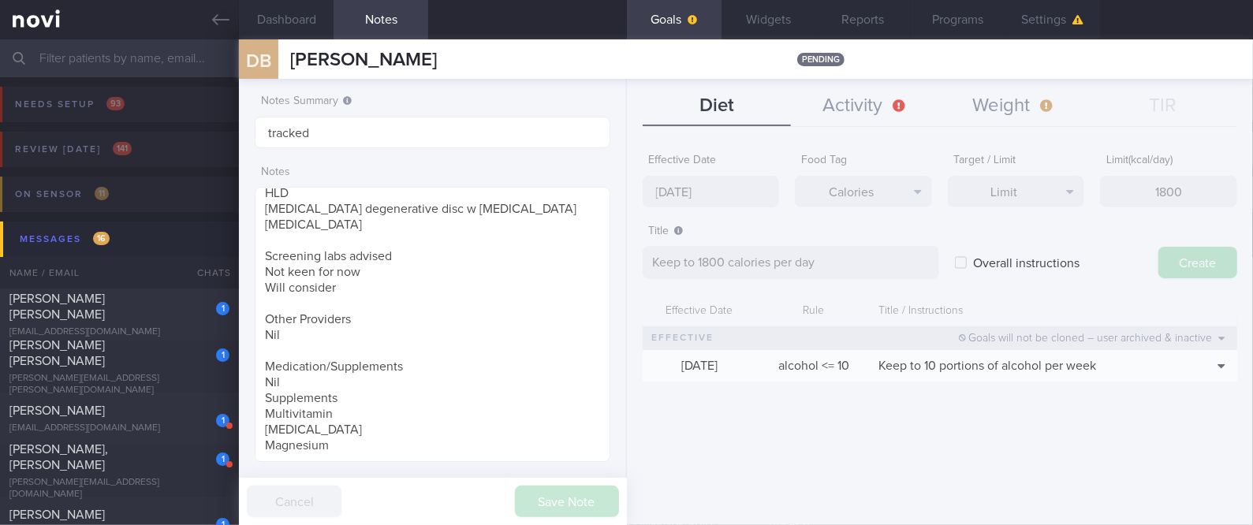
type input "[DATE]"
type textarea "Aim for ___ of ___"
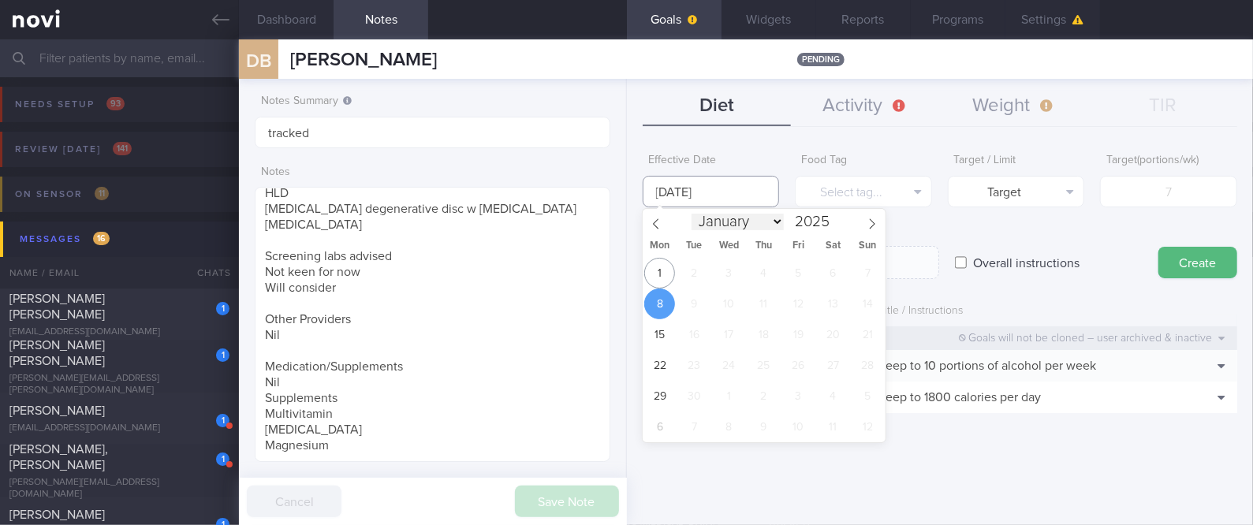
click at [747, 197] on input "[DATE]" at bounding box center [711, 192] width 137 height 32
click at [662, 272] on span "1" at bounding box center [659, 273] width 31 height 31
type input "[DATE]"
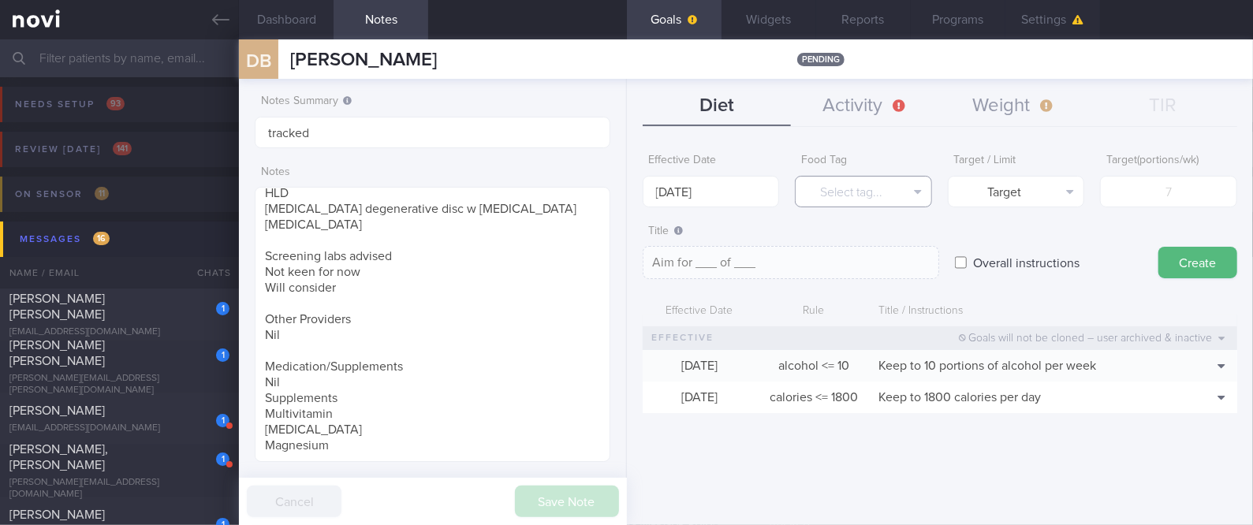
click at [847, 205] on button "Select tag..." at bounding box center [863, 192] width 137 height 32
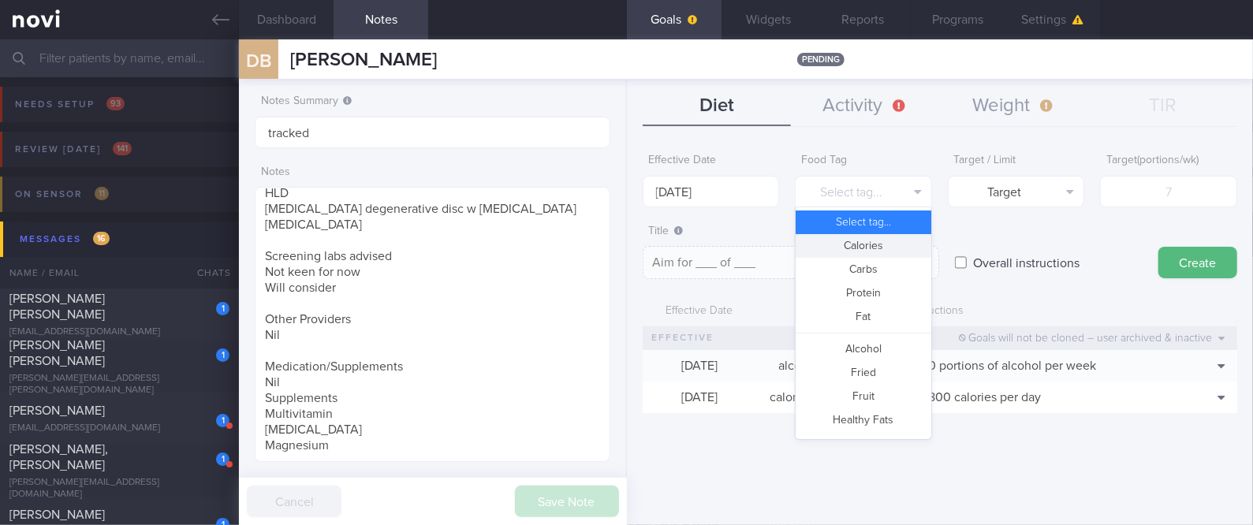
click at [879, 248] on button "Calories" at bounding box center [864, 246] width 136 height 24
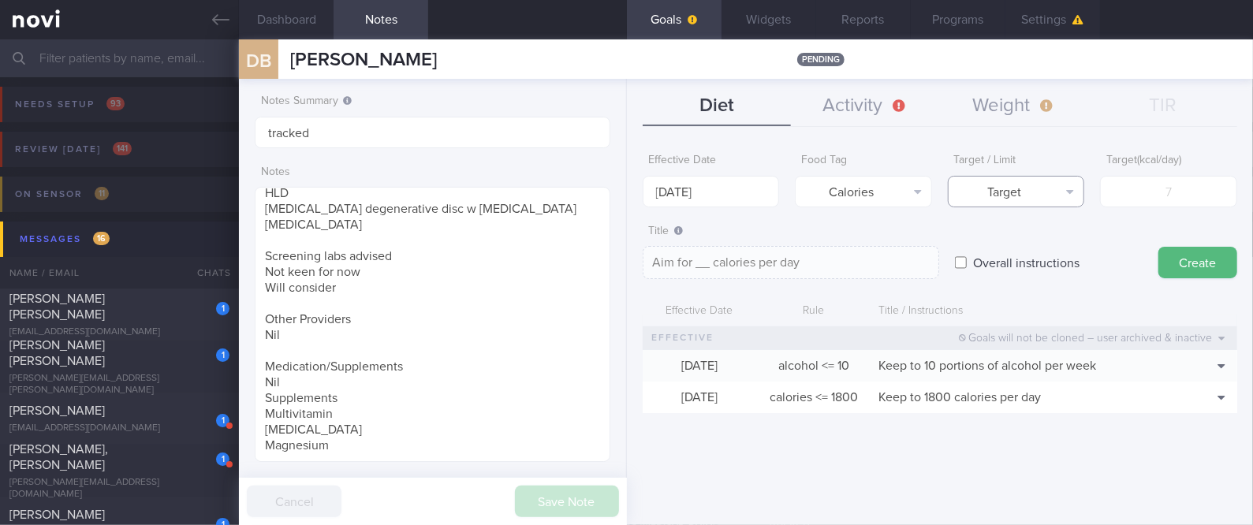
click at [1053, 197] on button "Target" at bounding box center [1016, 192] width 137 height 32
click at [1040, 248] on button "Limit" at bounding box center [1017, 246] width 136 height 24
type textarea "Keep to __ calories per day"
click at [1205, 449] on button "Delete" at bounding box center [1194, 445] width 76 height 24
click at [1173, 206] on input "number" at bounding box center [1168, 192] width 137 height 32
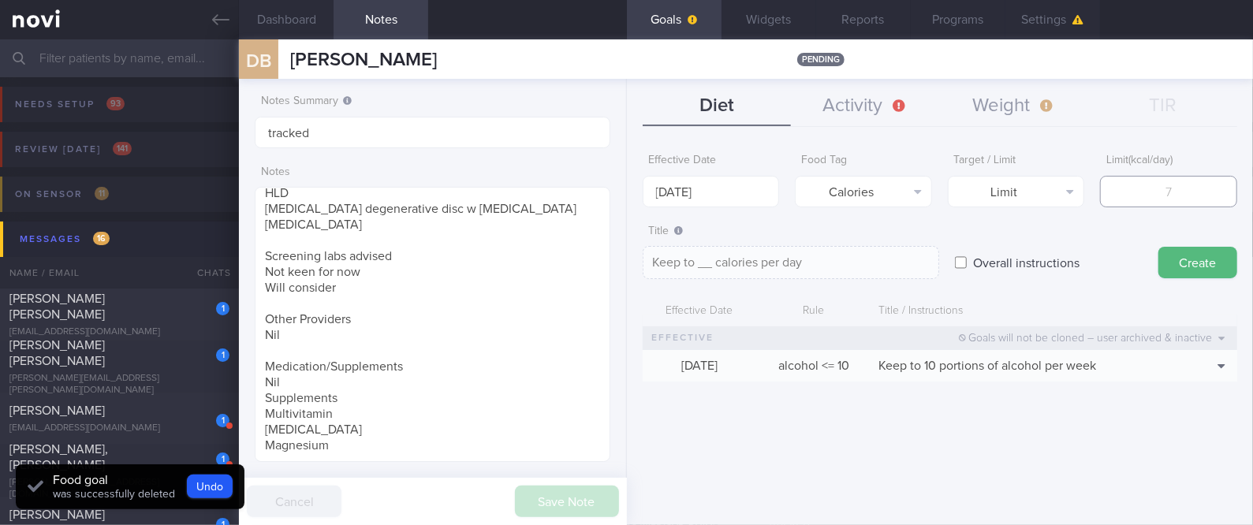
type input "2"
type textarea "Keep to 2 calories per day"
type input "20"
type textarea "Keep to 20 calories per day"
type input "200"
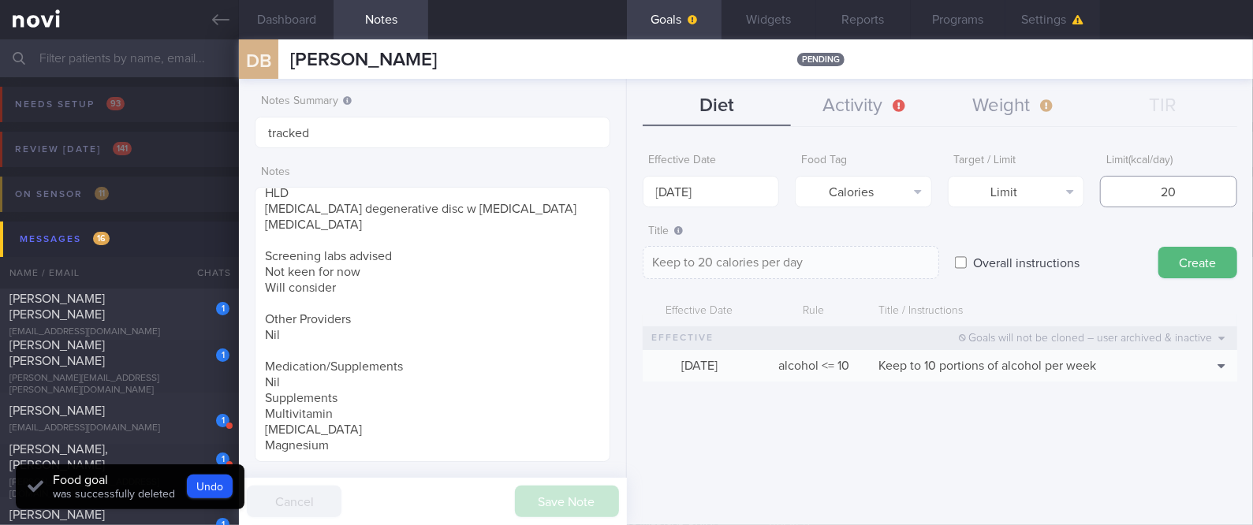
type textarea "Keep to 200 calories per day"
type input "2000"
type textarea "Keep to 2000 calories per day"
type input "2000"
click at [1187, 278] on div "Title Keep to 2000 calories per day Keep to 2000 calories per day Keep to 2000 …" at bounding box center [940, 248] width 595 height 63
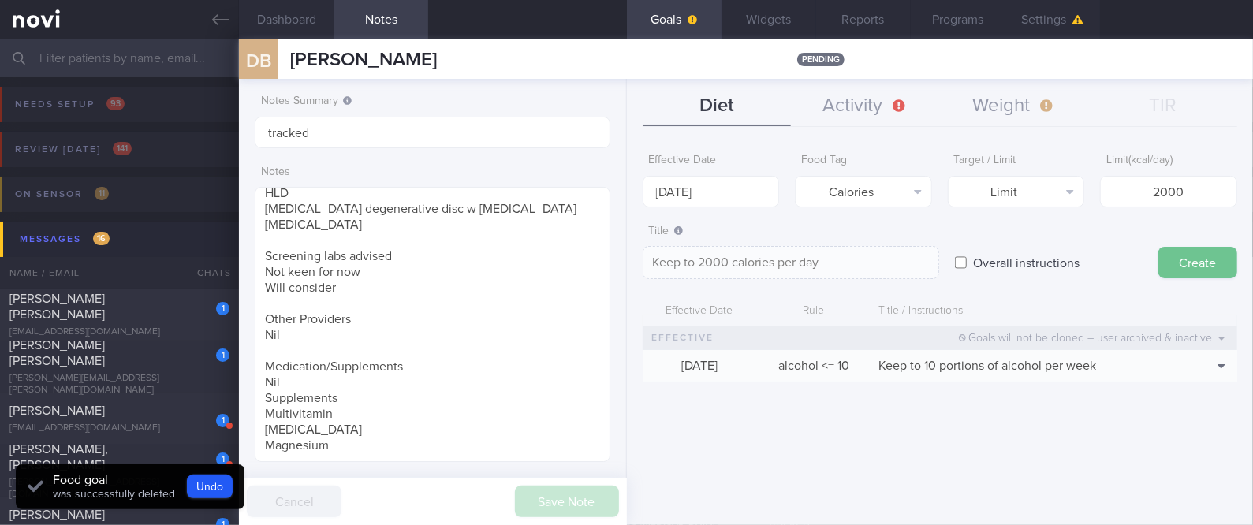
click at [1194, 255] on button "Create" at bounding box center [1197, 263] width 79 height 32
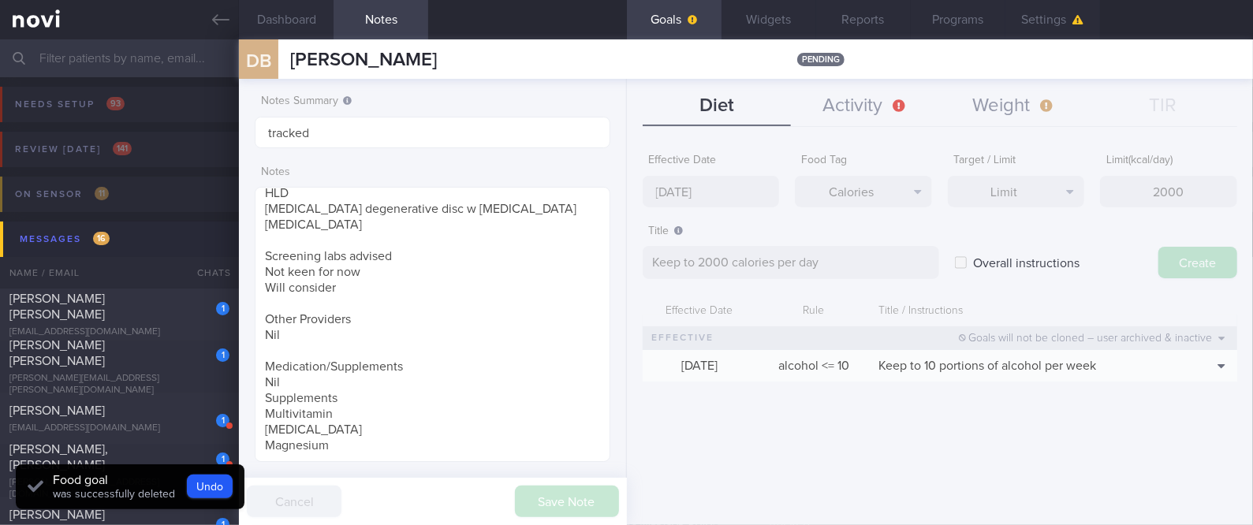
type input "[DATE]"
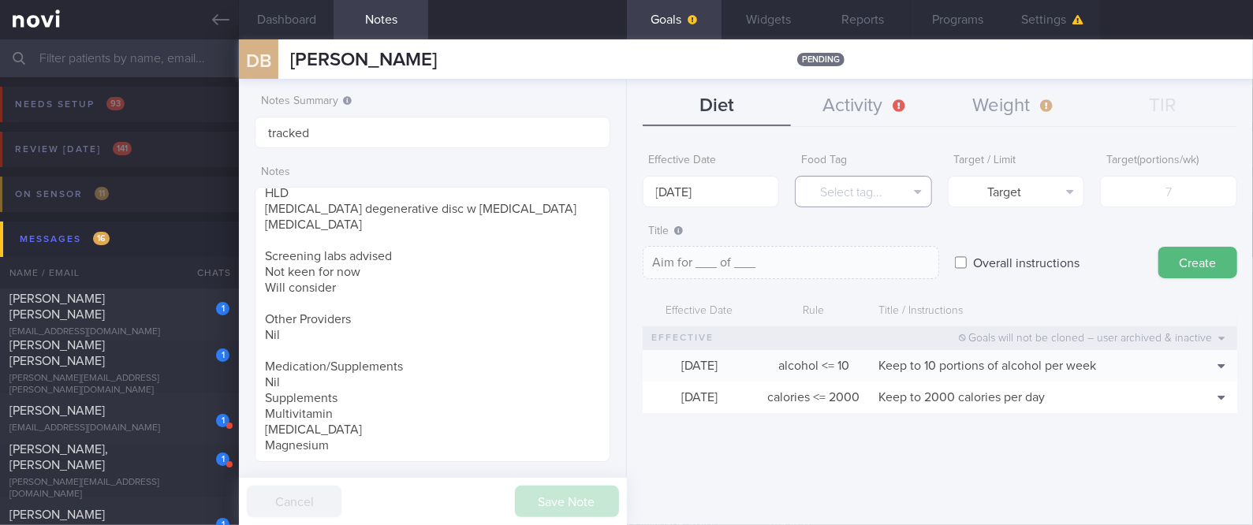
click at [897, 186] on button "Select tag..." at bounding box center [863, 192] width 137 height 32
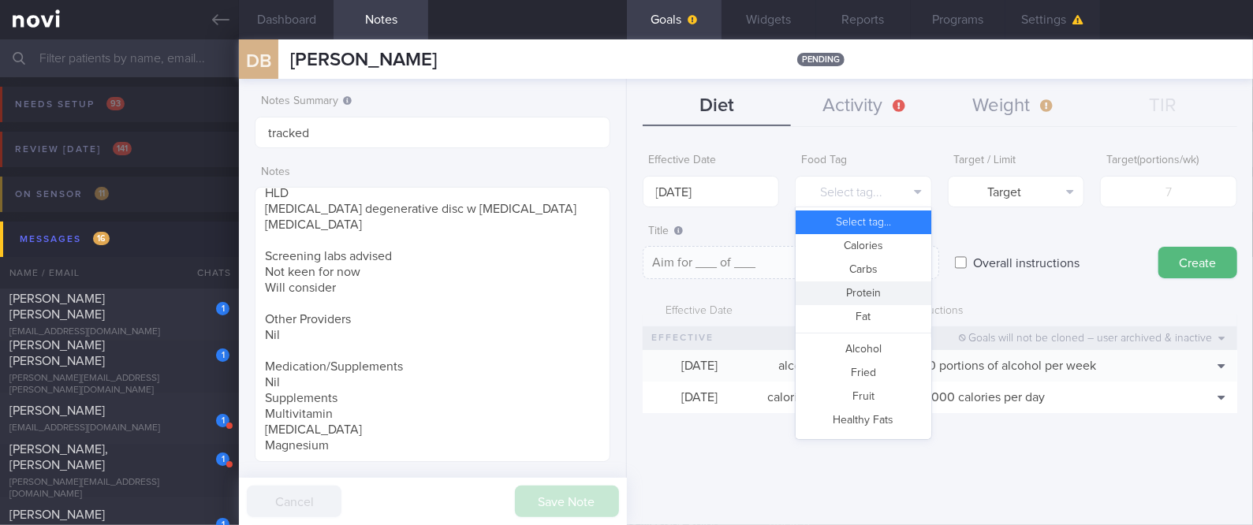
click at [874, 288] on button "Protein" at bounding box center [864, 294] width 136 height 24
type textarea "Aim for __g of protein per day"
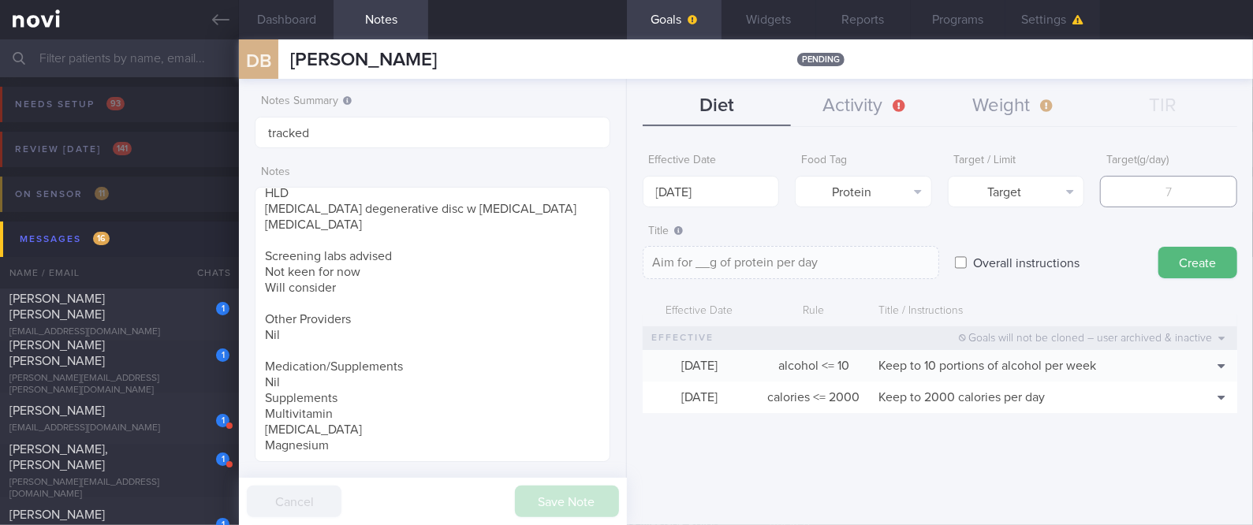
click at [1147, 198] on input "number" at bounding box center [1168, 192] width 137 height 32
type input "1"
type textarea "Aim for 1g of protein per day"
type input "11"
type textarea "Aim for 11g of protein per day"
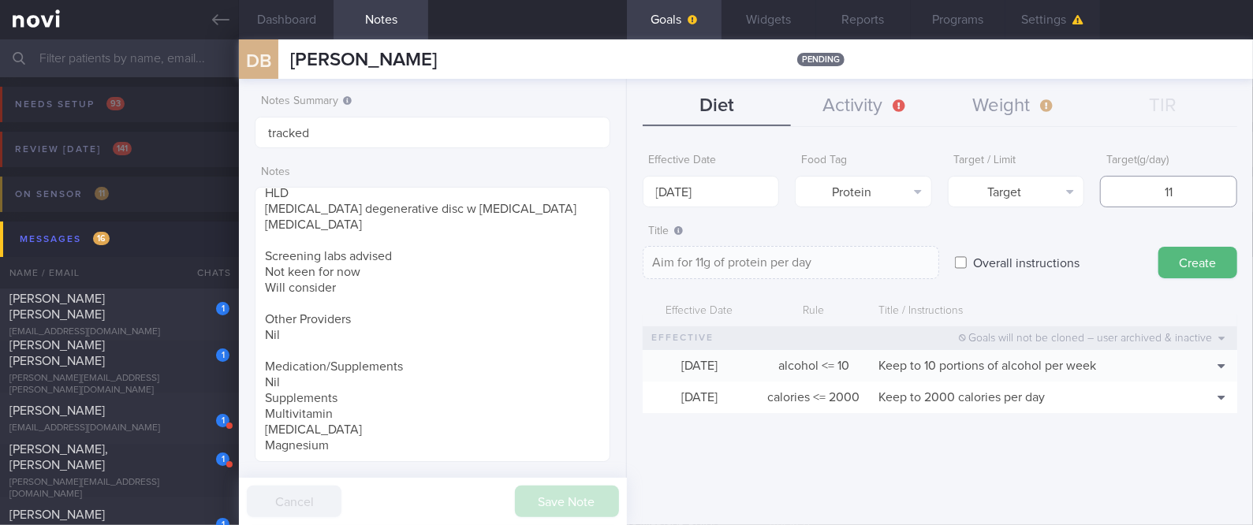
type input "115"
type textarea "Aim for 115g of protein per day"
type input "115"
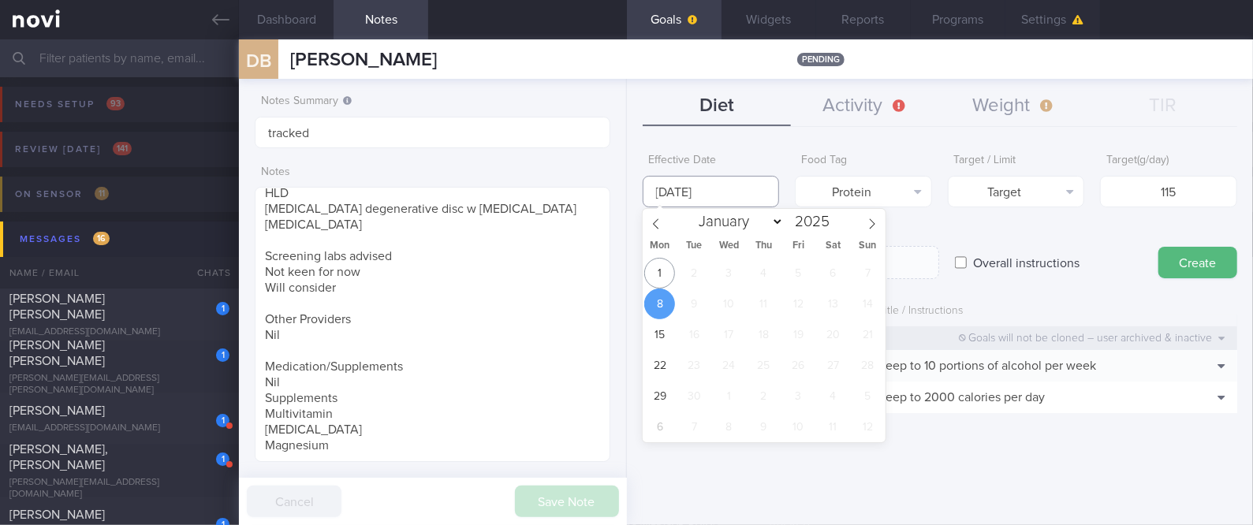
click at [679, 187] on input "[DATE]" at bounding box center [711, 192] width 137 height 32
click at [653, 260] on span "1" at bounding box center [659, 273] width 31 height 31
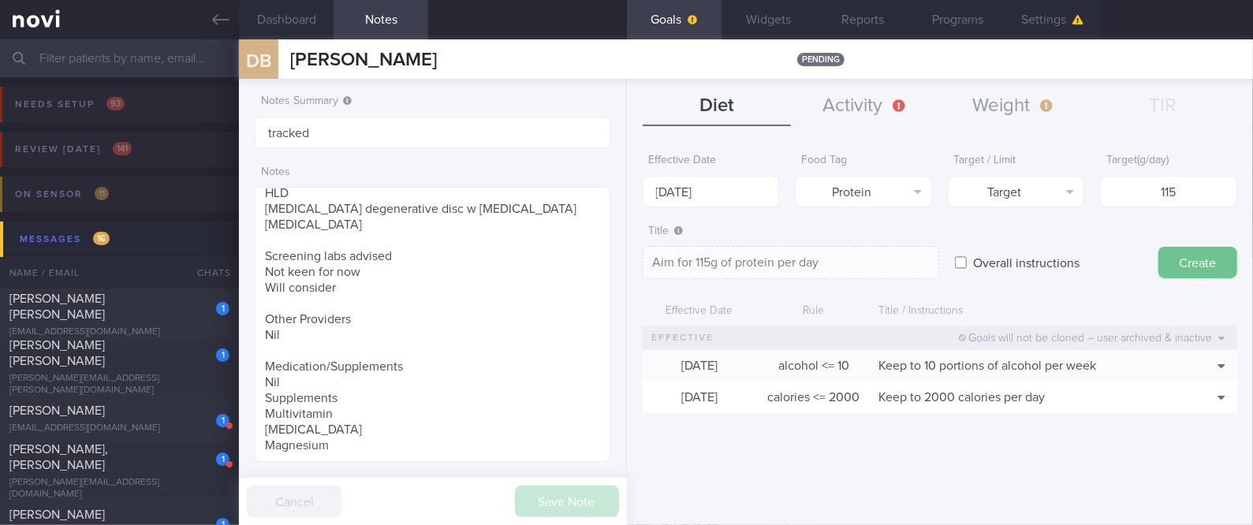
click at [1213, 267] on button "Create" at bounding box center [1197, 263] width 79 height 32
type input "[DATE]"
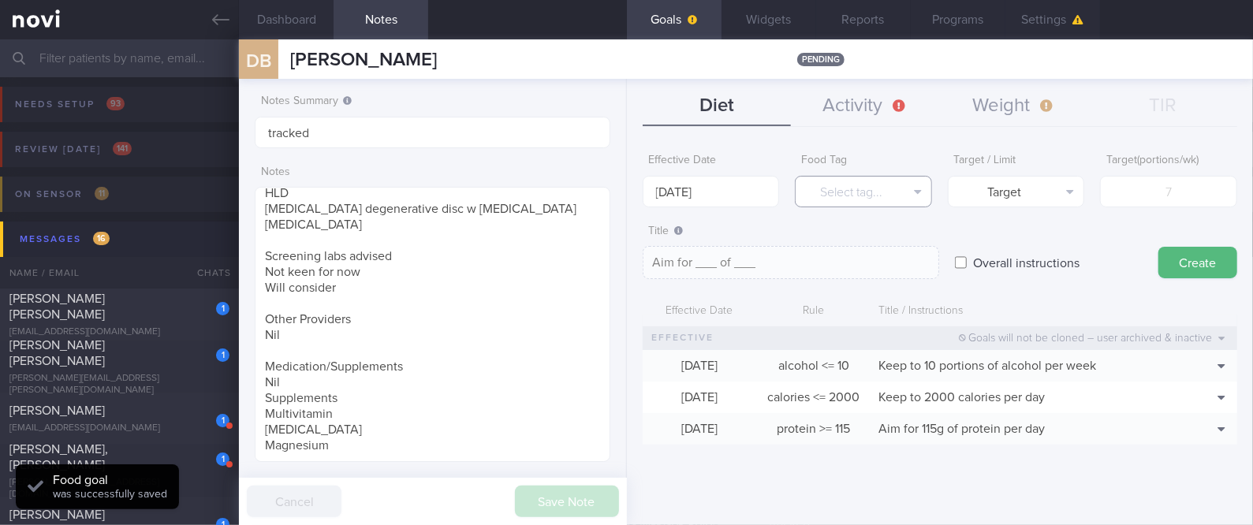
click at [868, 193] on button "Select tag..." at bounding box center [863, 192] width 137 height 32
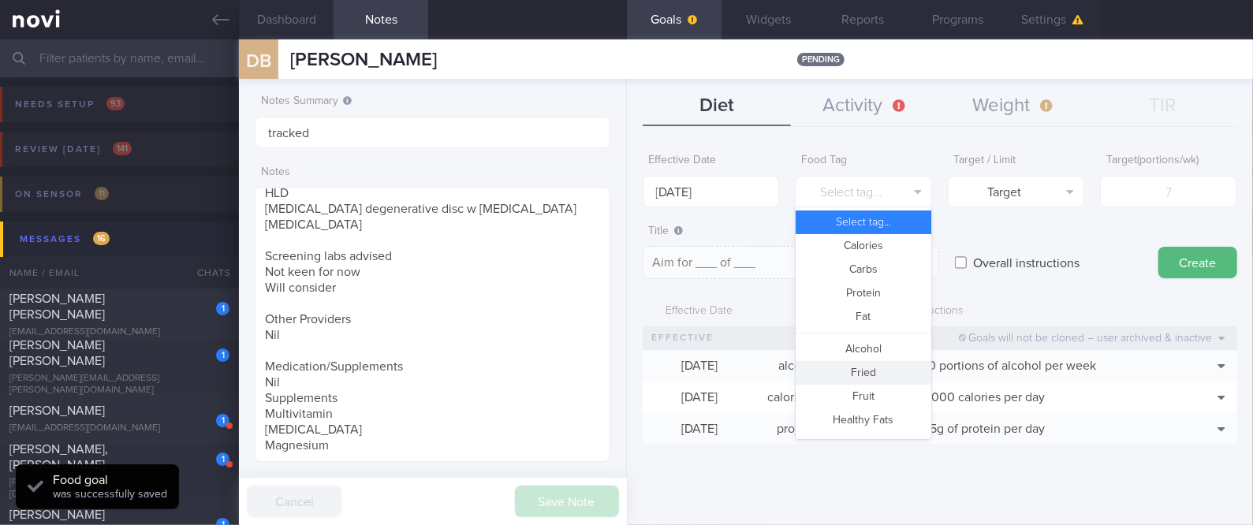
click at [871, 378] on button "Fried" at bounding box center [864, 373] width 136 height 24
type textarea "Aim for __ portions of fried food per week"
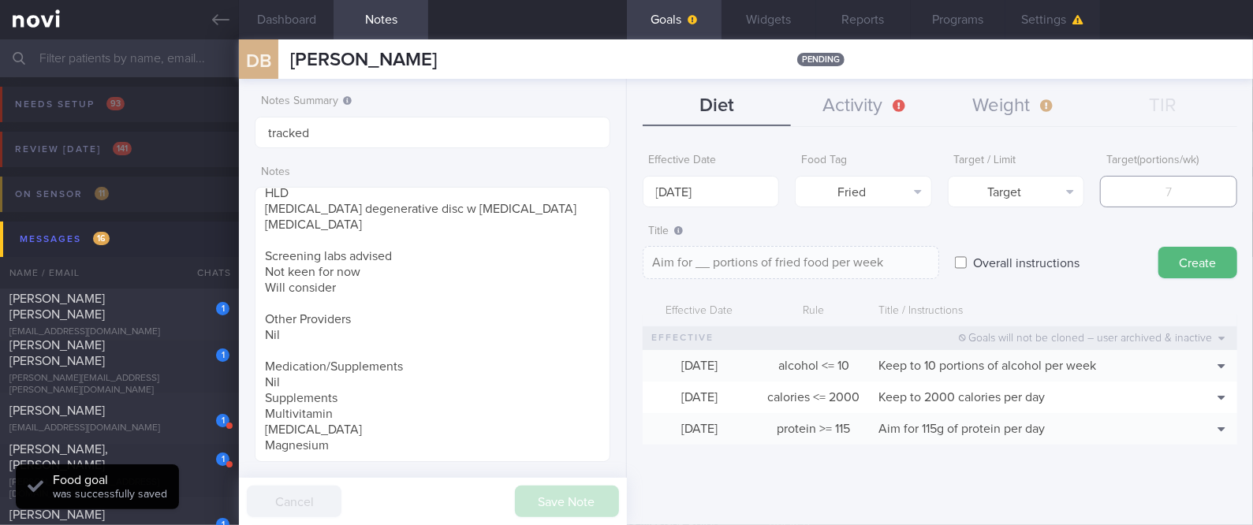
click at [1124, 190] on input "number" at bounding box center [1168, 192] width 137 height 32
type input "2"
type textarea "Aim for 2 portions of fried food per week"
type input "2"
click at [1038, 191] on button "Target" at bounding box center [1016, 192] width 137 height 32
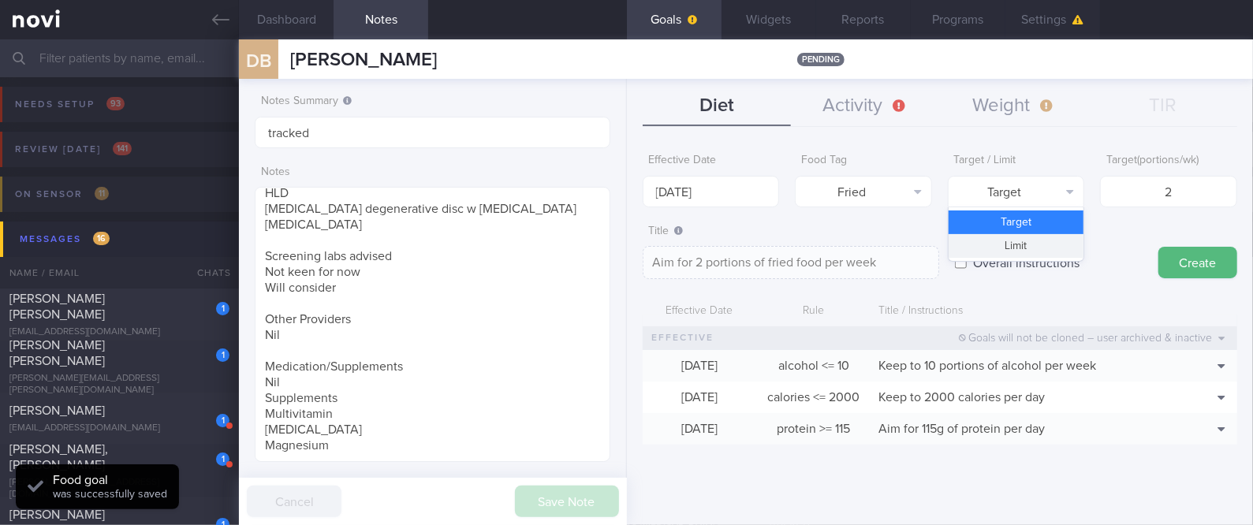
click at [1032, 248] on button "Limit" at bounding box center [1017, 246] width 136 height 24
type textarea "Keep to 2 portions of fried food per week"
click at [728, 192] on input "[DATE]" at bounding box center [711, 192] width 137 height 32
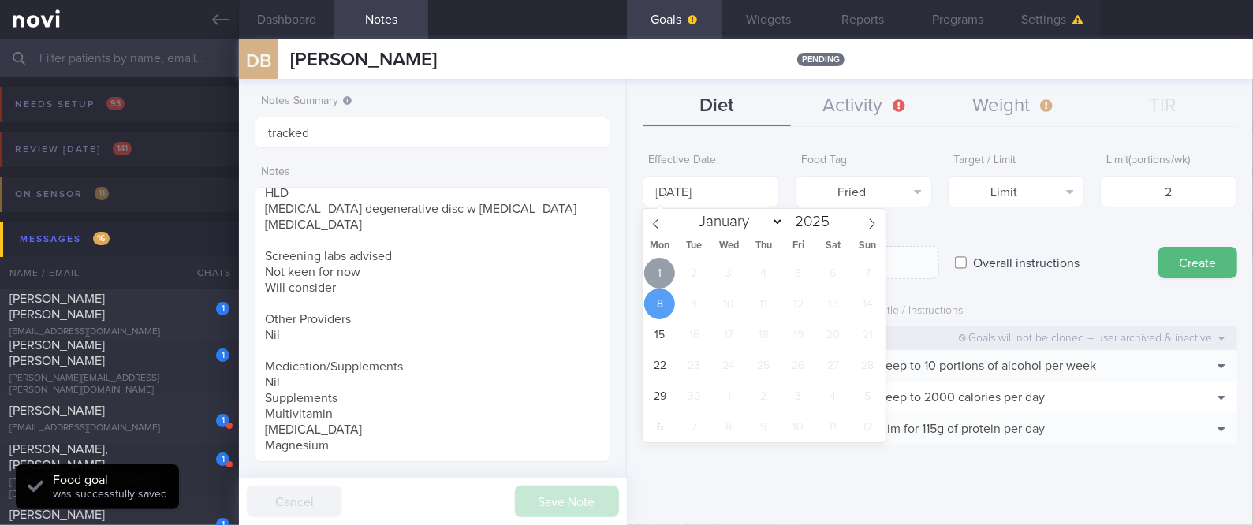
click at [658, 273] on span "1" at bounding box center [659, 273] width 31 height 31
type input "[DATE]"
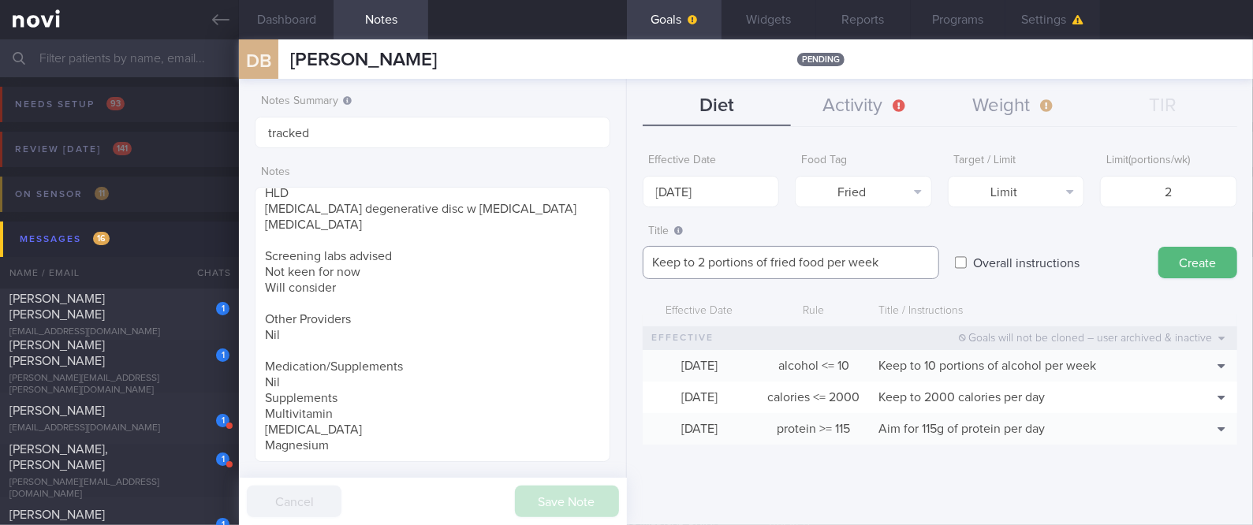
click at [796, 257] on textarea "Keep to 2 portions of fried food per week" at bounding box center [791, 262] width 296 height 33
type textarea "Keep to 2 portions of fried/high fat food per week"
click at [1216, 258] on button "Create" at bounding box center [1197, 263] width 79 height 32
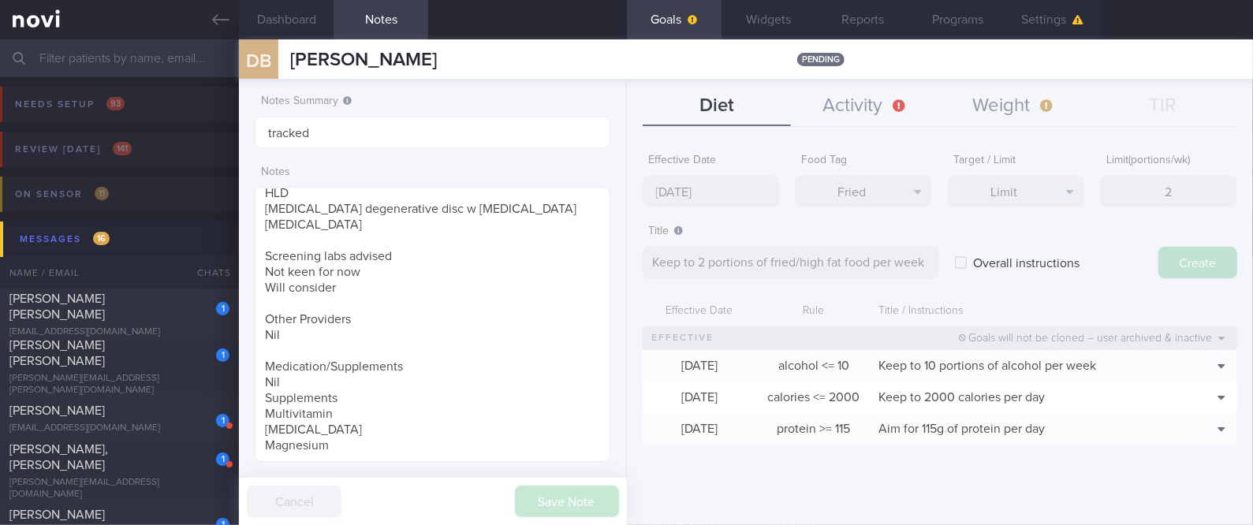
type input "[DATE]"
type textarea "Aim for ___ of ___"
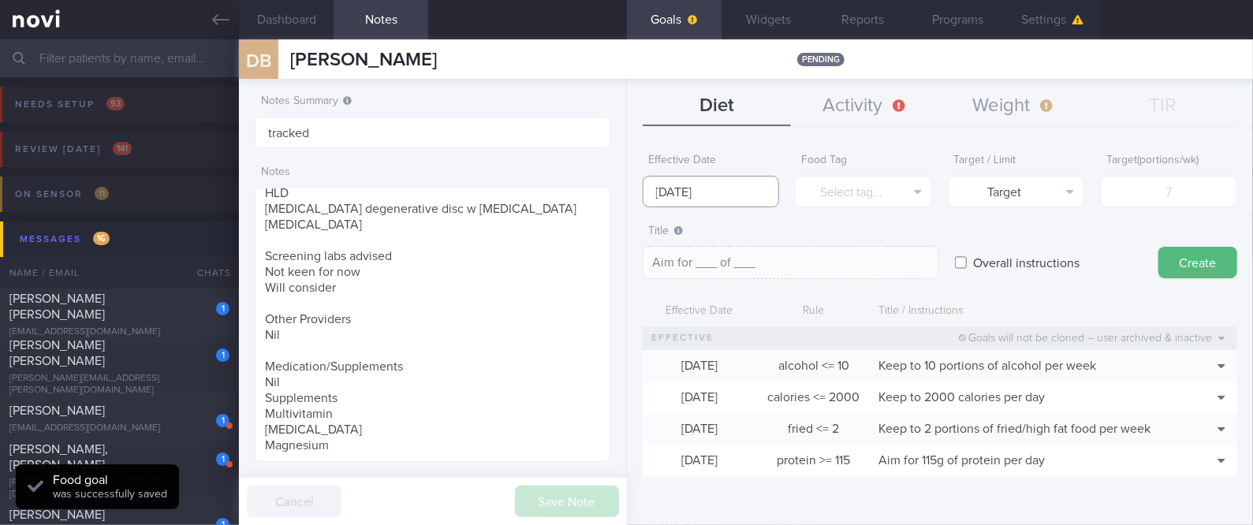
click at [746, 184] on input "[DATE]" at bounding box center [711, 192] width 137 height 32
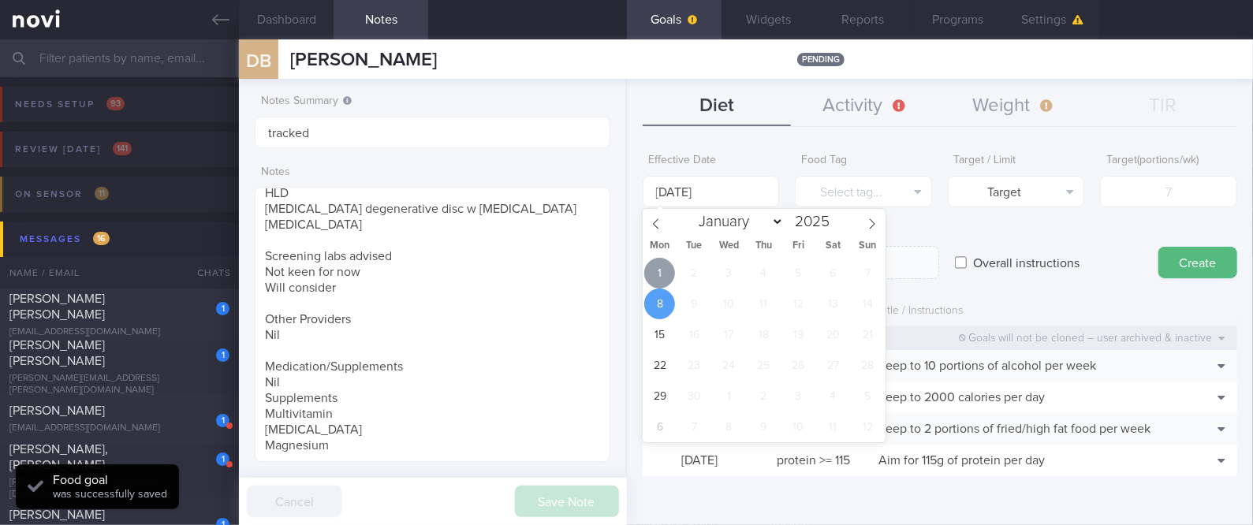
click at [662, 276] on span "1" at bounding box center [659, 273] width 31 height 31
type input "[DATE]"
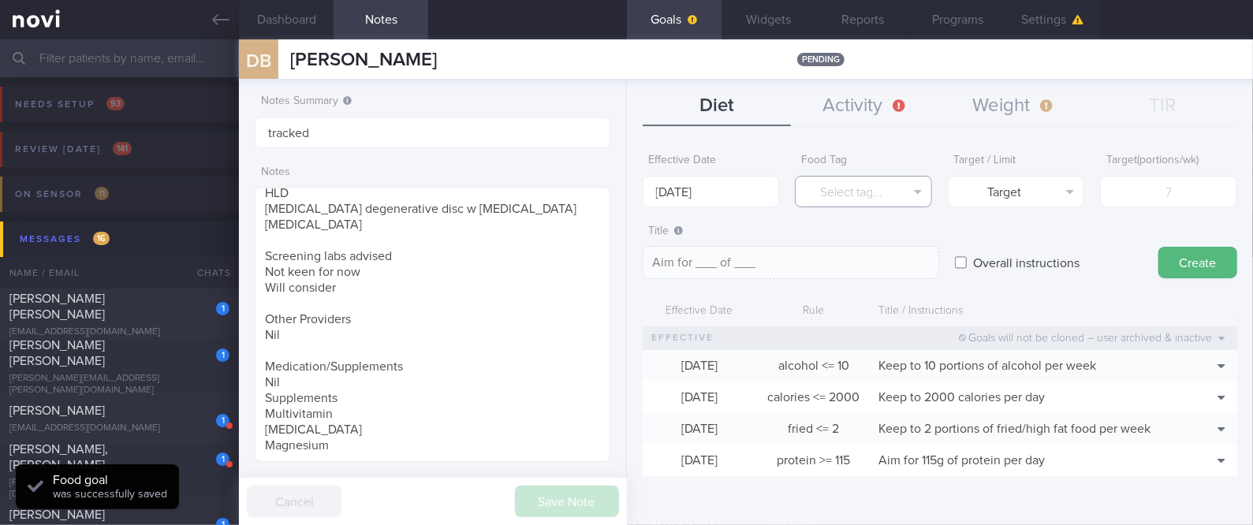
click at [870, 196] on button "Select tag..." at bounding box center [863, 192] width 137 height 32
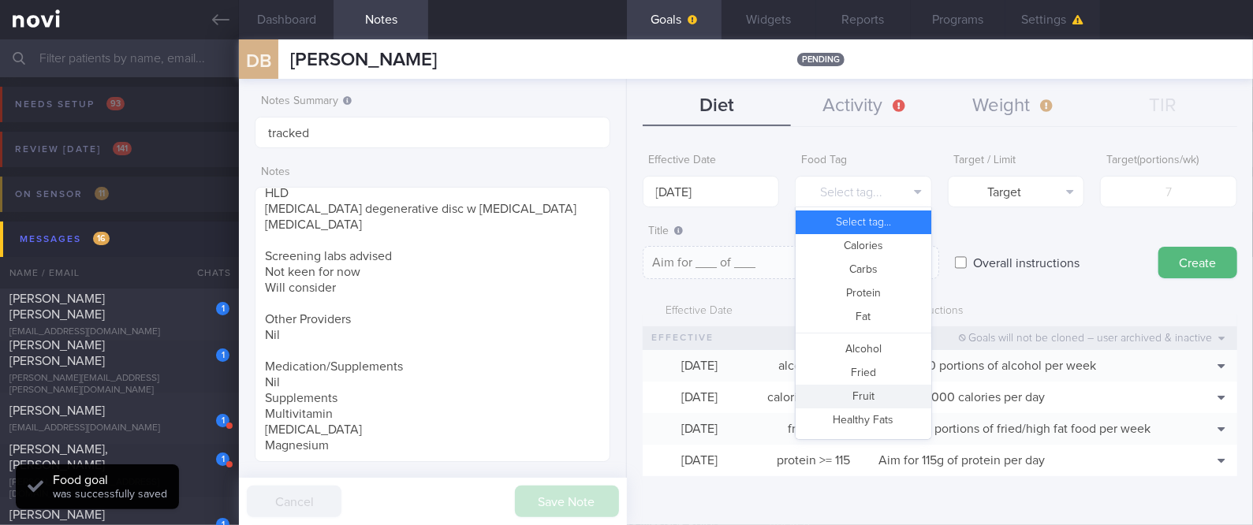
click at [869, 400] on button "Fruit" at bounding box center [864, 397] width 136 height 24
type textarea "Aim for __ portions of fruits per week"
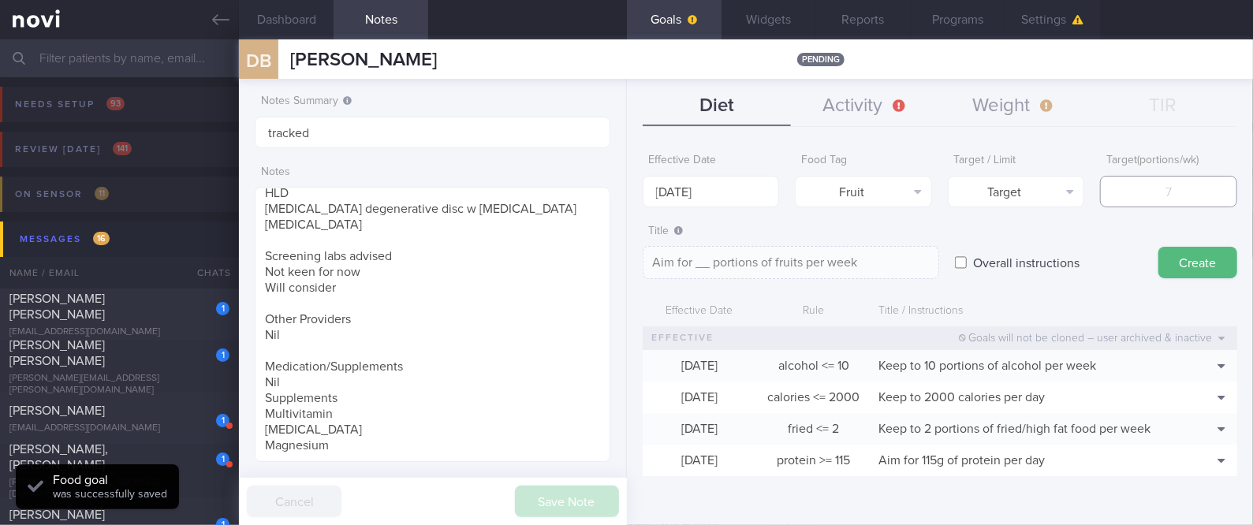
click at [1167, 192] on input "number" at bounding box center [1168, 192] width 137 height 32
type input "14"
type textarea "Aim for 14 portions of fruits per week"
type input "14"
click at [1190, 266] on button "Create" at bounding box center [1197, 263] width 79 height 32
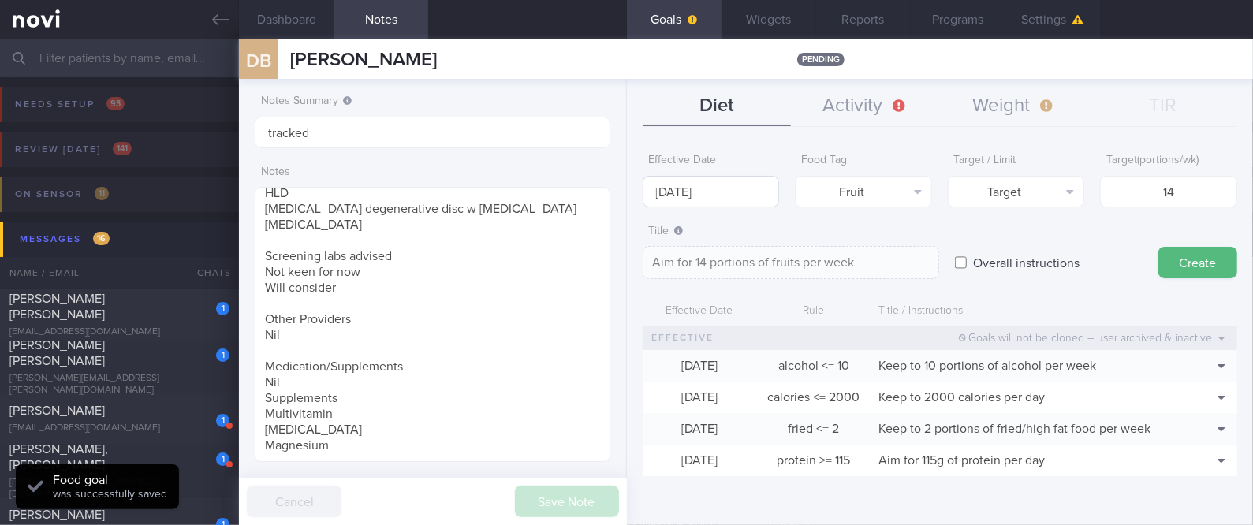
type input "[DATE]"
type textarea "Aim for ___ of ___"
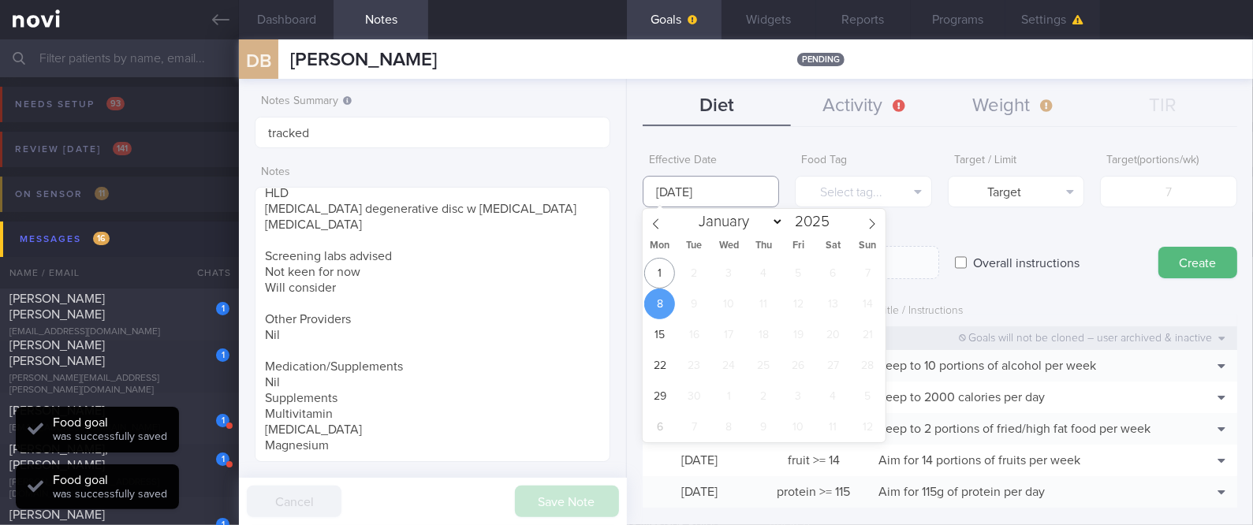
click at [714, 199] on input "[DATE]" at bounding box center [711, 192] width 137 height 32
click at [668, 271] on span "1" at bounding box center [659, 273] width 31 height 31
type input "[DATE]"
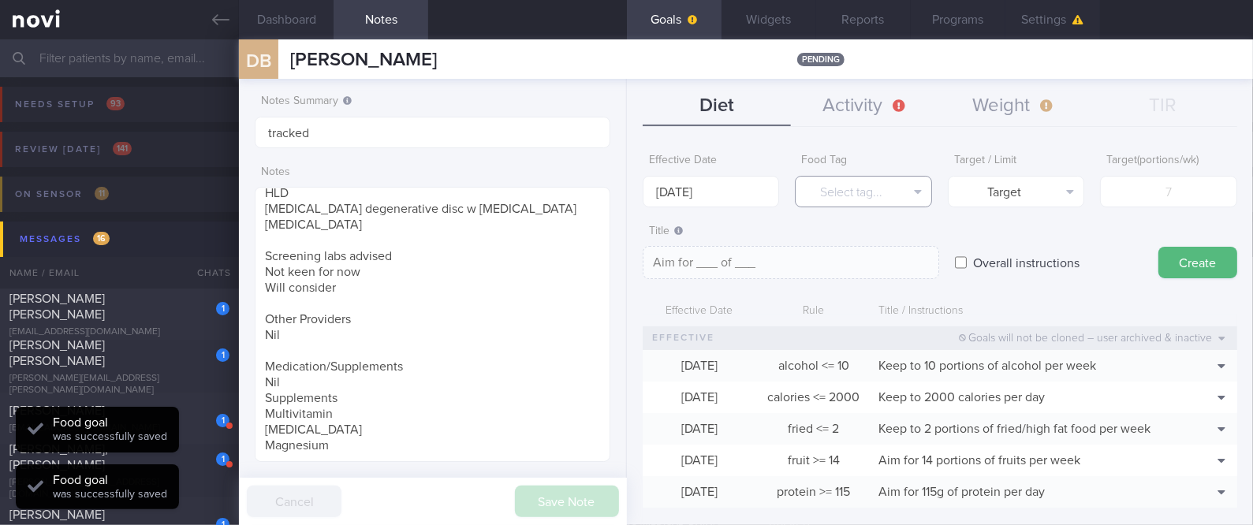
click at [893, 192] on button "Select tag..." at bounding box center [863, 192] width 137 height 32
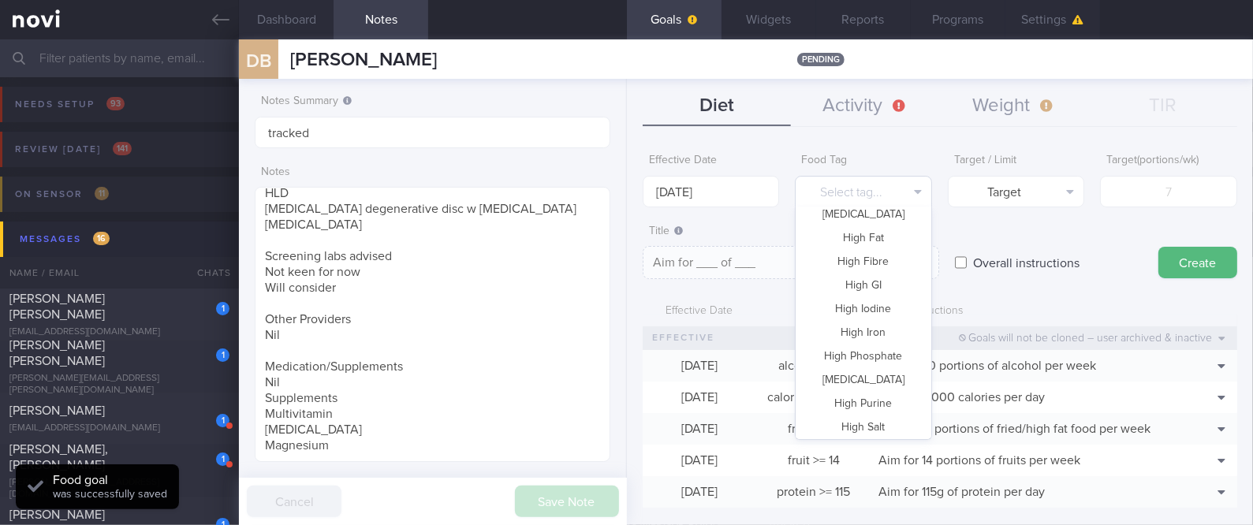
scroll to position [468, 0]
click at [858, 367] on button "Vegetable" at bounding box center [864, 378] width 136 height 24
type textarea "Aim for __ portions of vegetables per week"
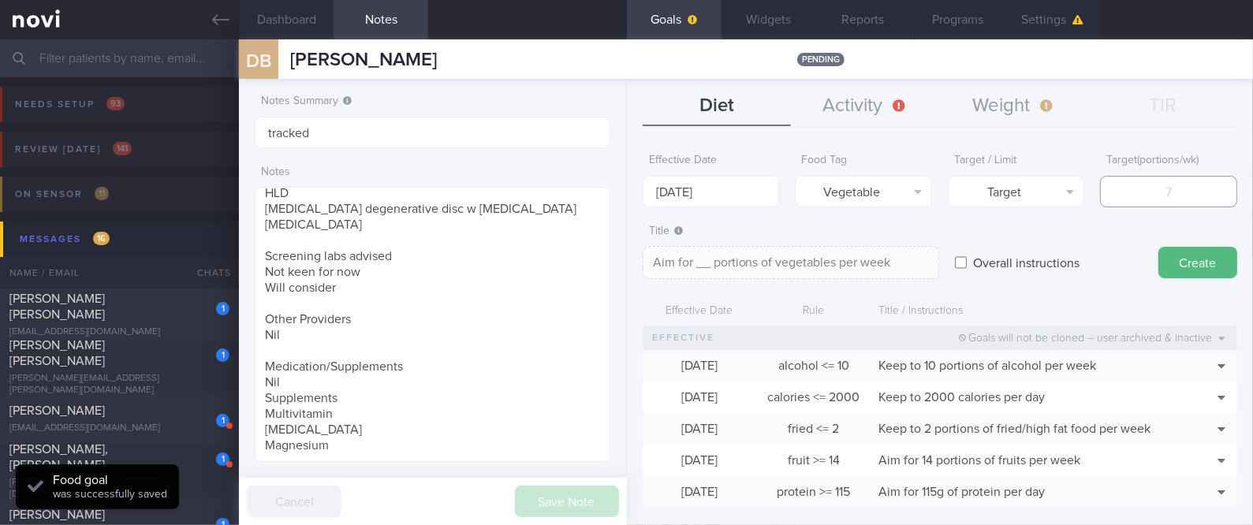
click at [1171, 192] on input "number" at bounding box center [1168, 192] width 137 height 32
type input "14"
type textarea "Aim for 14 portions of vegetables per week"
type input "14"
click at [1168, 256] on button "Create" at bounding box center [1197, 263] width 79 height 32
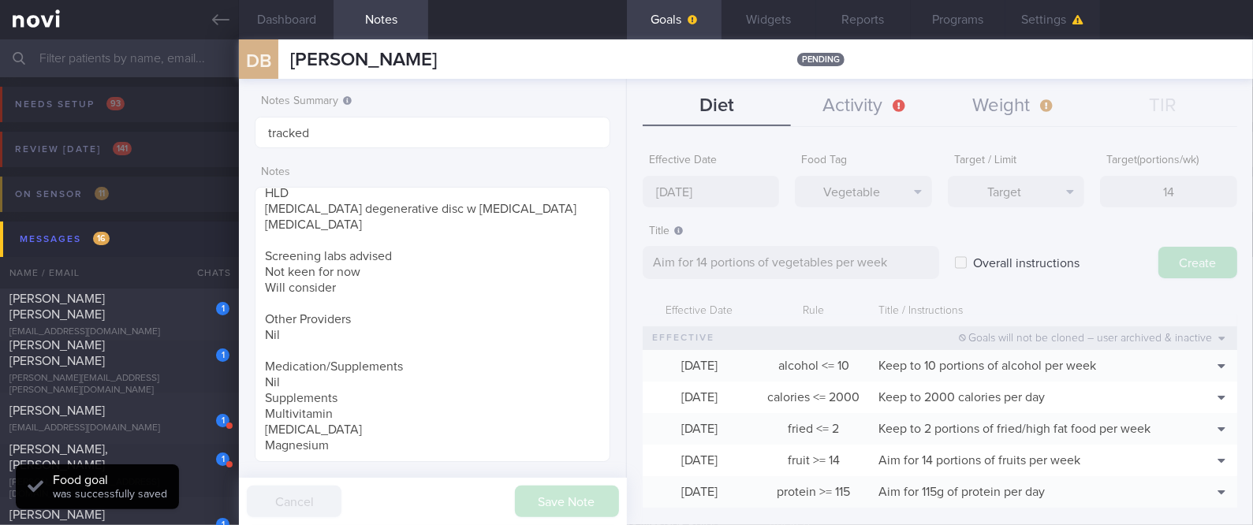
type input "[DATE]"
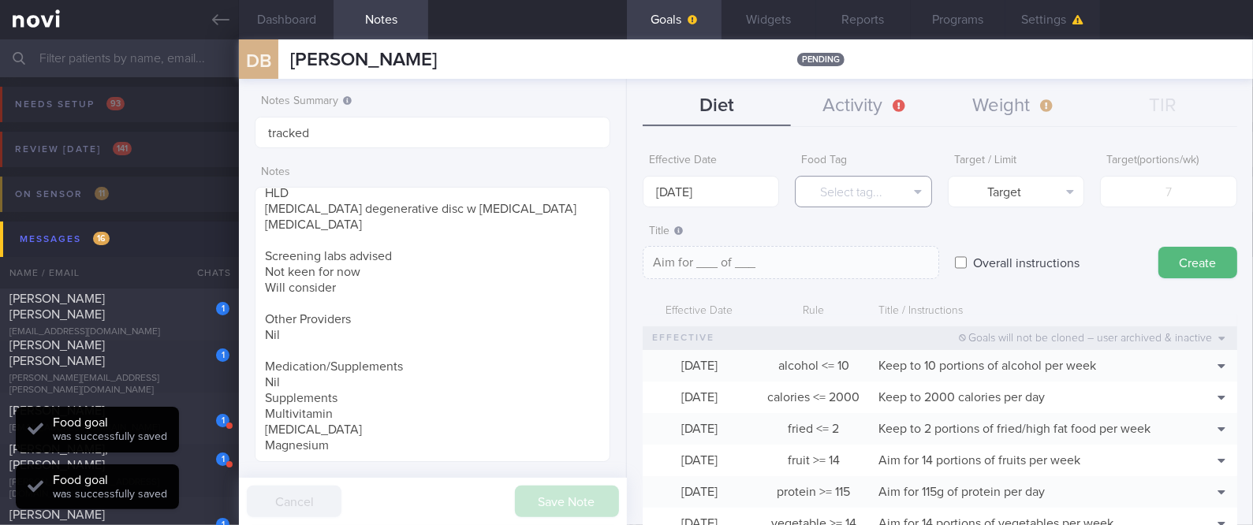
click at [892, 192] on button "Select tag..." at bounding box center [863, 192] width 137 height 32
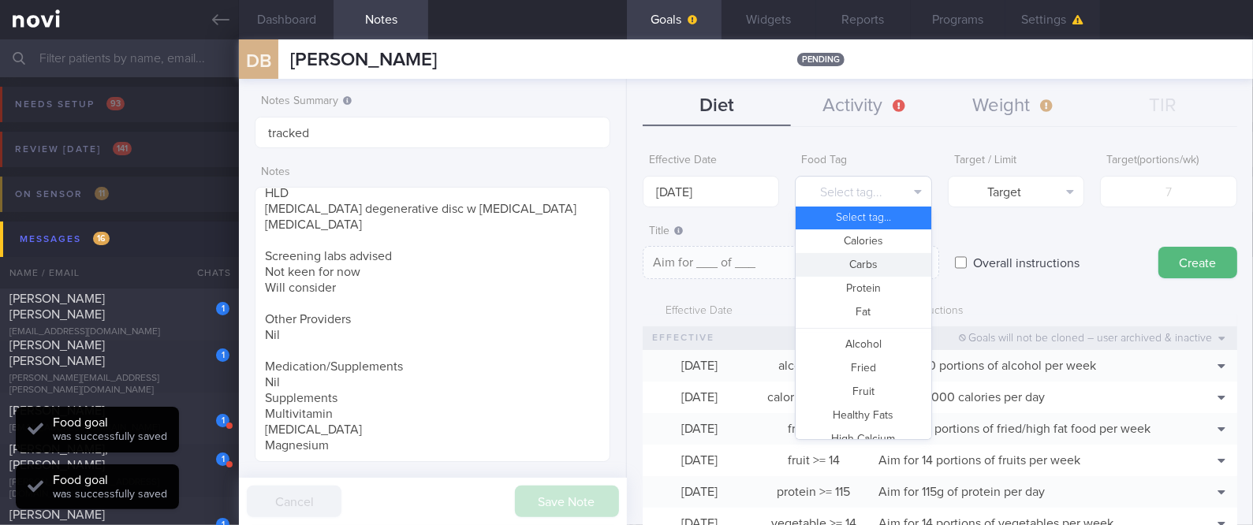
scroll to position [0, 0]
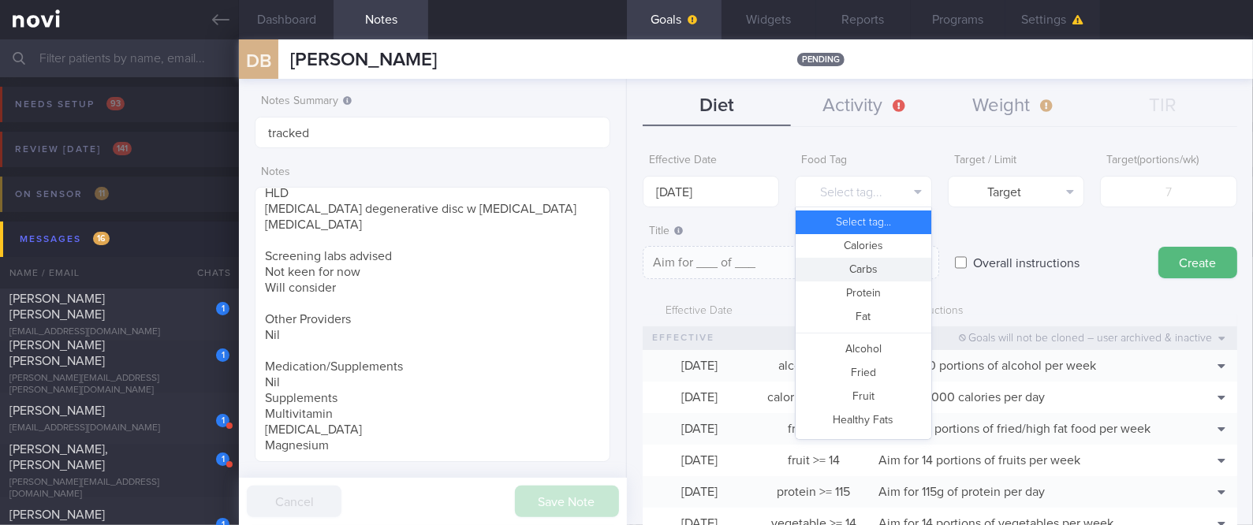
click at [864, 261] on button "Carbs" at bounding box center [864, 270] width 136 height 24
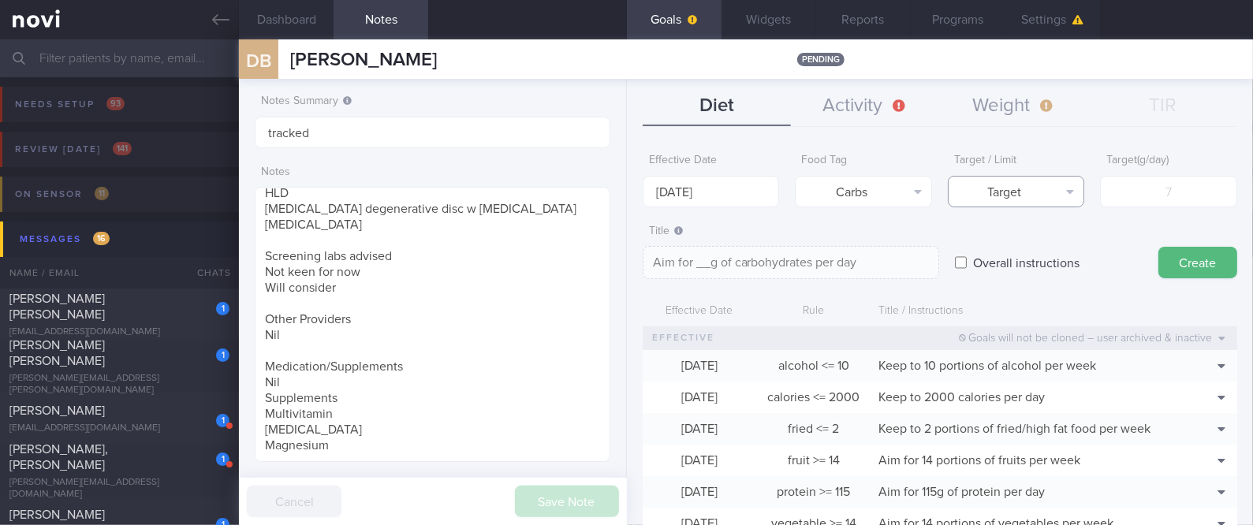
click at [986, 198] on button "Target" at bounding box center [1016, 192] width 137 height 32
click at [995, 249] on button "Limit" at bounding box center [1017, 246] width 136 height 24
click at [875, 202] on button "Carbs" at bounding box center [863, 192] width 137 height 32
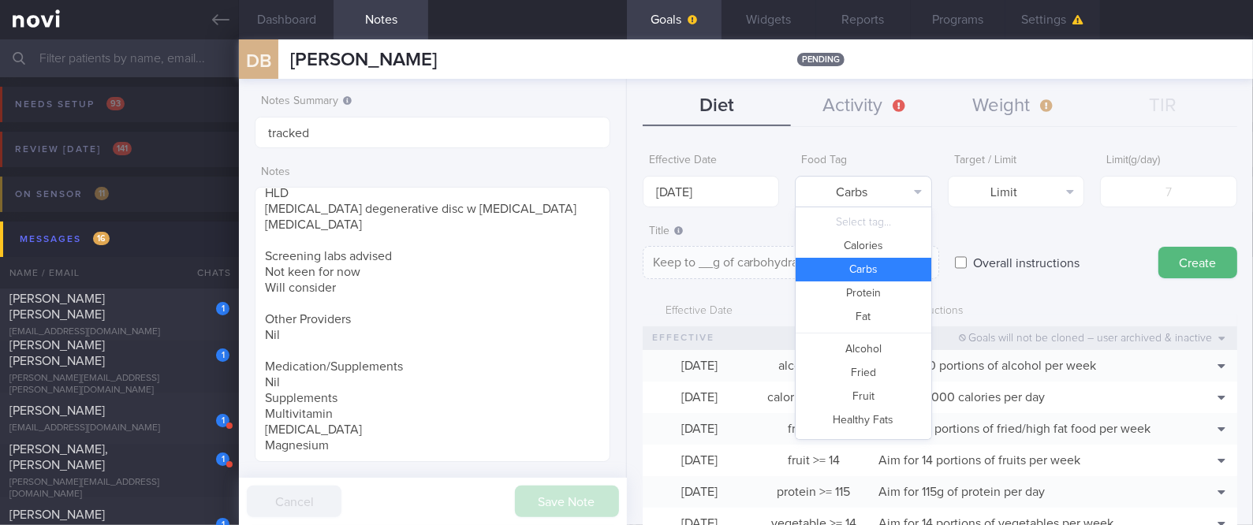
scroll to position [50, 0]
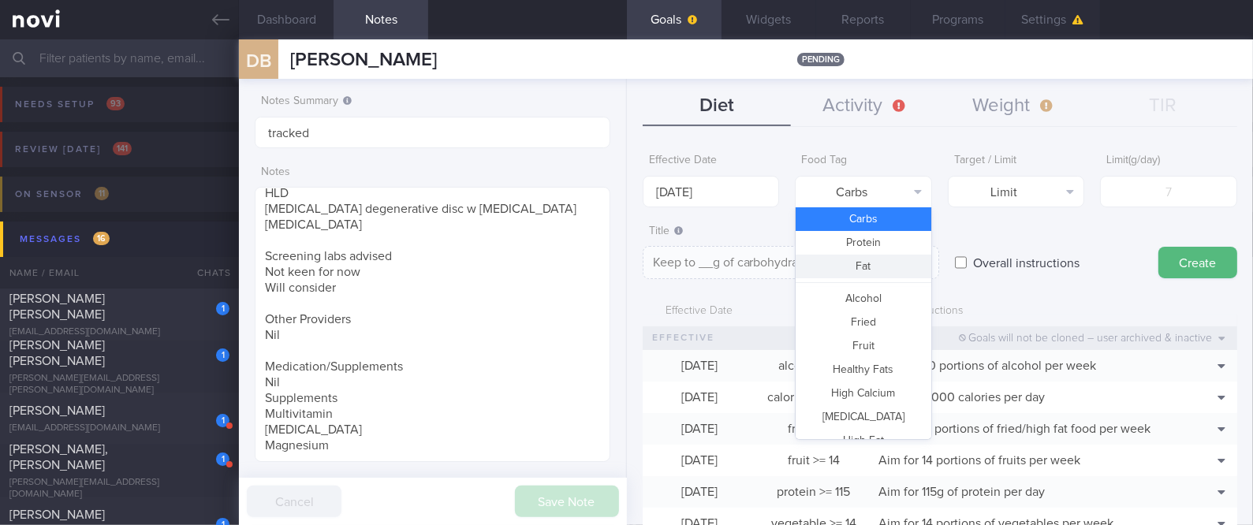
click at [858, 275] on button "Fat" at bounding box center [864, 267] width 136 height 24
type textarea "Keep to __g of fat per day"
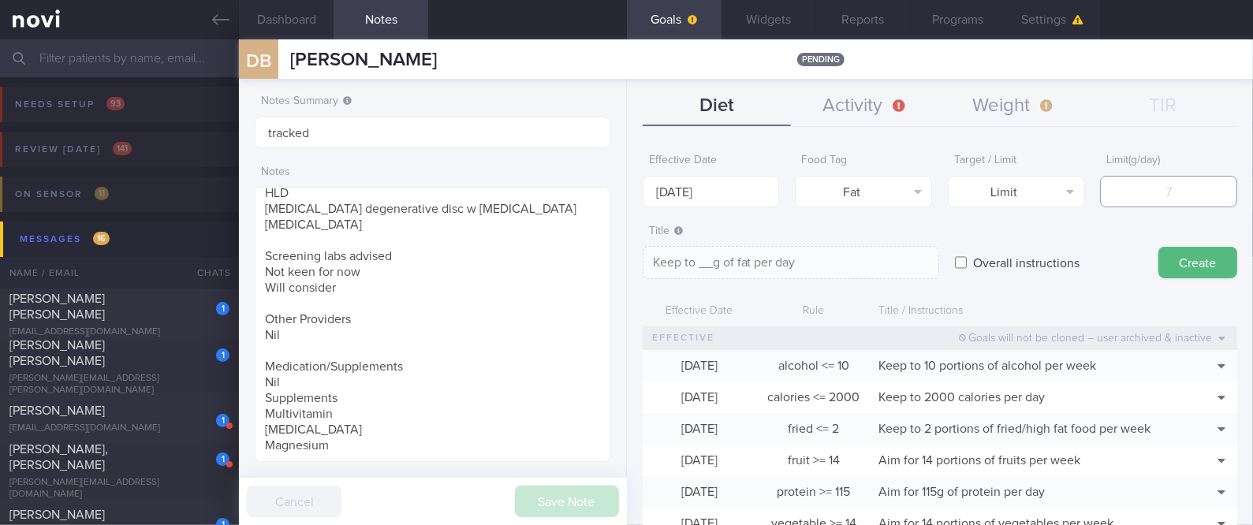
click at [1168, 190] on input "number" at bounding box center [1168, 192] width 137 height 32
type input "6"
type textarea "Keep to 6g of fat per day"
type input "67"
type textarea "Keep to 67g of fat per day"
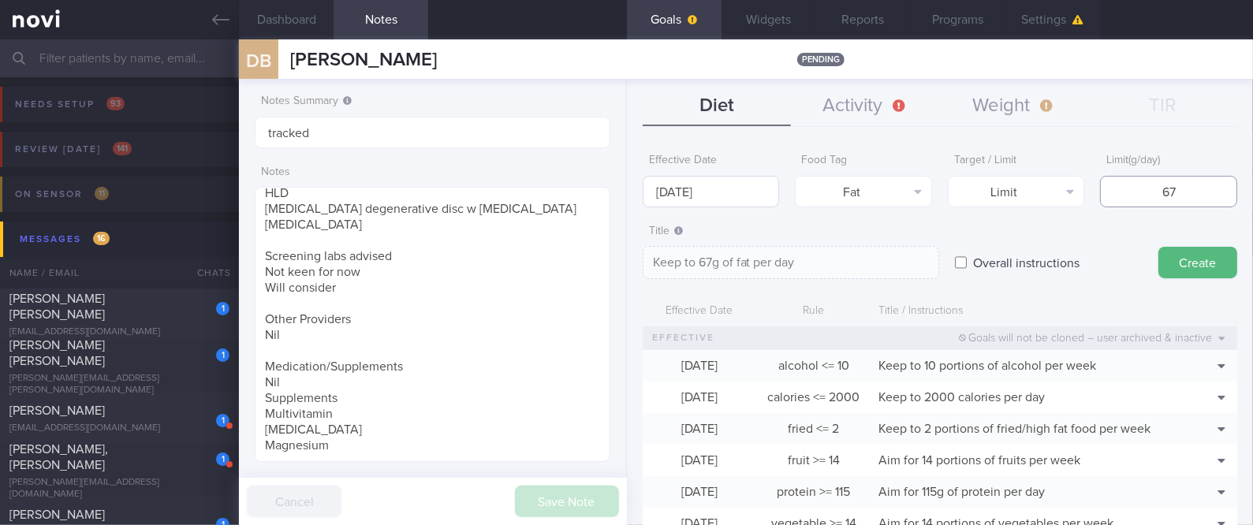
type input "67"
click at [744, 188] on input "[DATE]" at bounding box center [711, 192] width 137 height 32
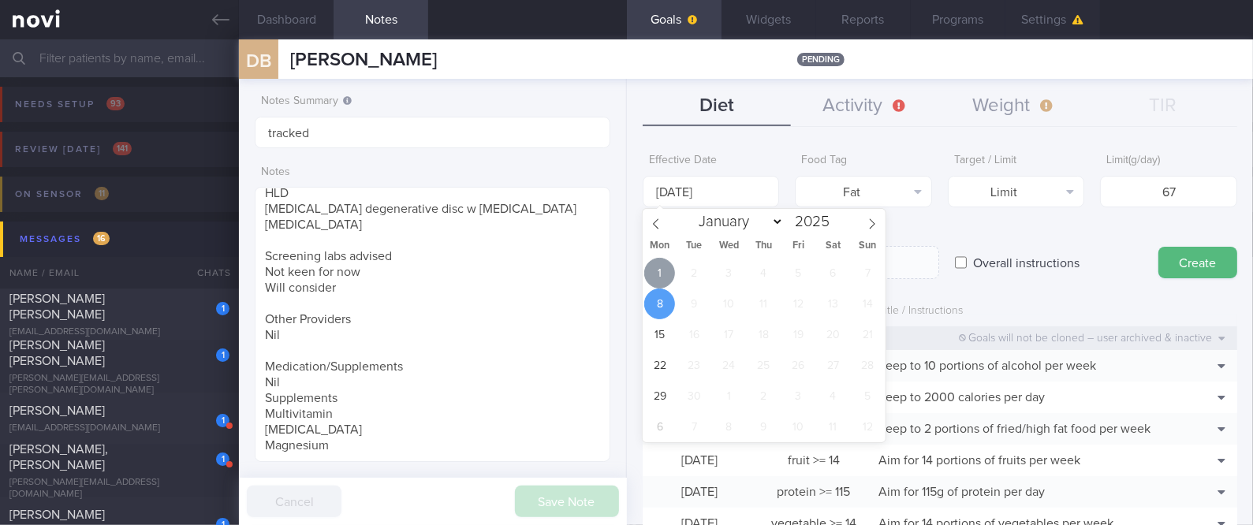
click at [663, 272] on span "1" at bounding box center [659, 273] width 31 height 31
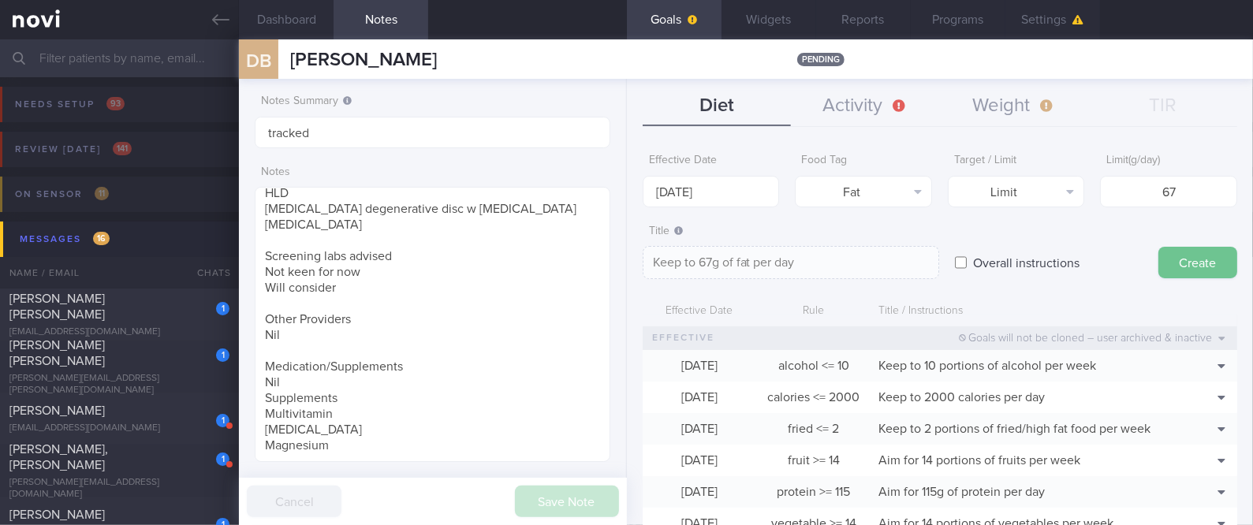
click at [1172, 260] on button "Create" at bounding box center [1197, 263] width 79 height 32
type input "[DATE]"
type textarea "Aim for ___ of ___"
click at [1179, 193] on input "number" at bounding box center [1168, 192] width 137 height 32
type input "2"
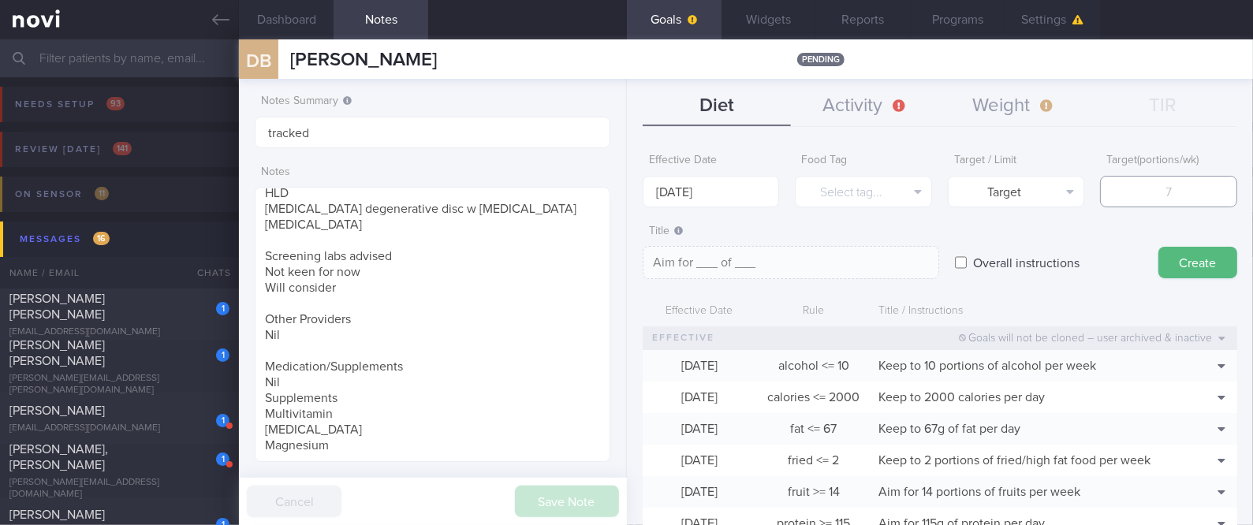
type textarea "Aim for 2_ of ___"
type input "23"
type textarea "Aim for 23_ of ___"
type input "235"
type textarea "Aim for 235_ of ___"
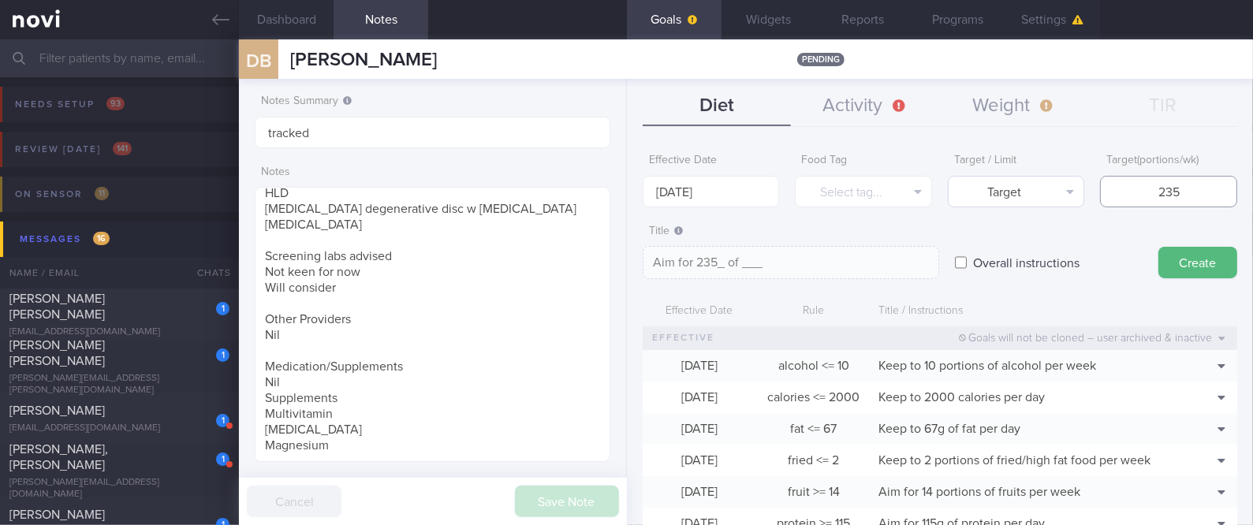
type input "235"
click at [1031, 197] on button "Target" at bounding box center [1016, 192] width 137 height 32
click at [1003, 243] on button "Limit" at bounding box center [1017, 246] width 136 height 24
type textarea "Keep to 235_ of ___"
click at [873, 186] on button "Select tag..." at bounding box center [863, 192] width 137 height 32
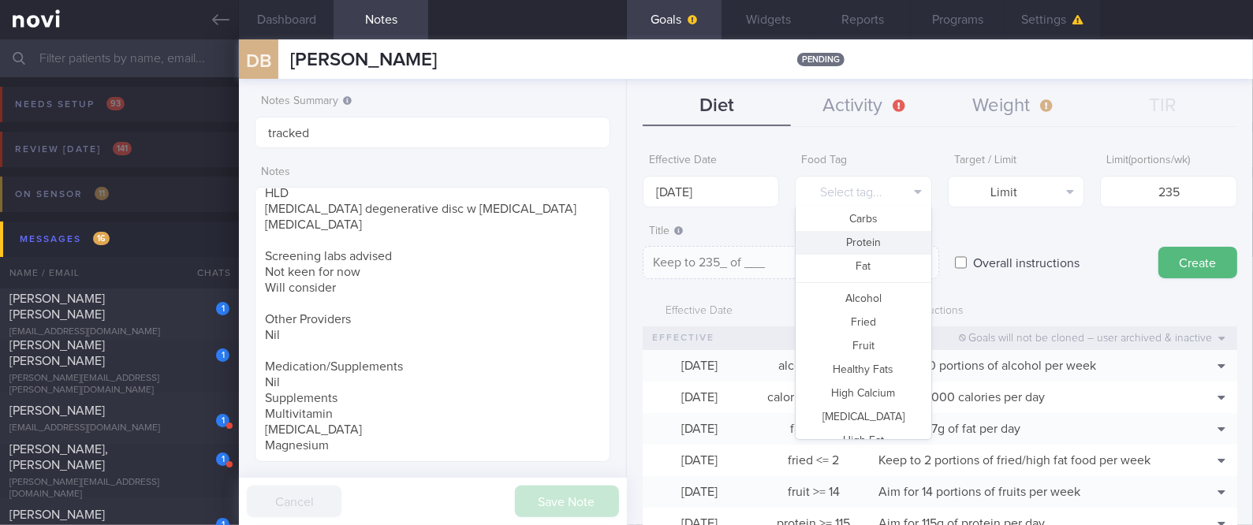
click at [749, 231] on label "Title" at bounding box center [791, 232] width 284 height 14
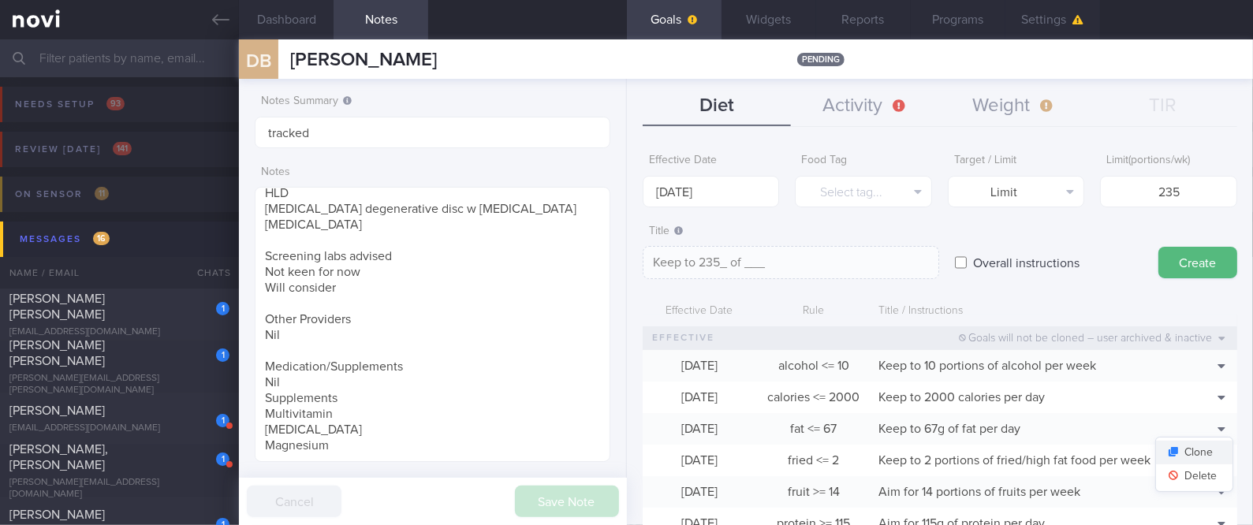
click at [1187, 451] on button "Clone" at bounding box center [1194, 453] width 76 height 24
type input "67"
type textarea "Keep to 67g of fat per day"
drag, startPoint x: 1190, startPoint y: 473, endPoint x: 1066, endPoint y: 350, distance: 174.5
click at [1188, 471] on button "Delete" at bounding box center [1194, 476] width 76 height 24
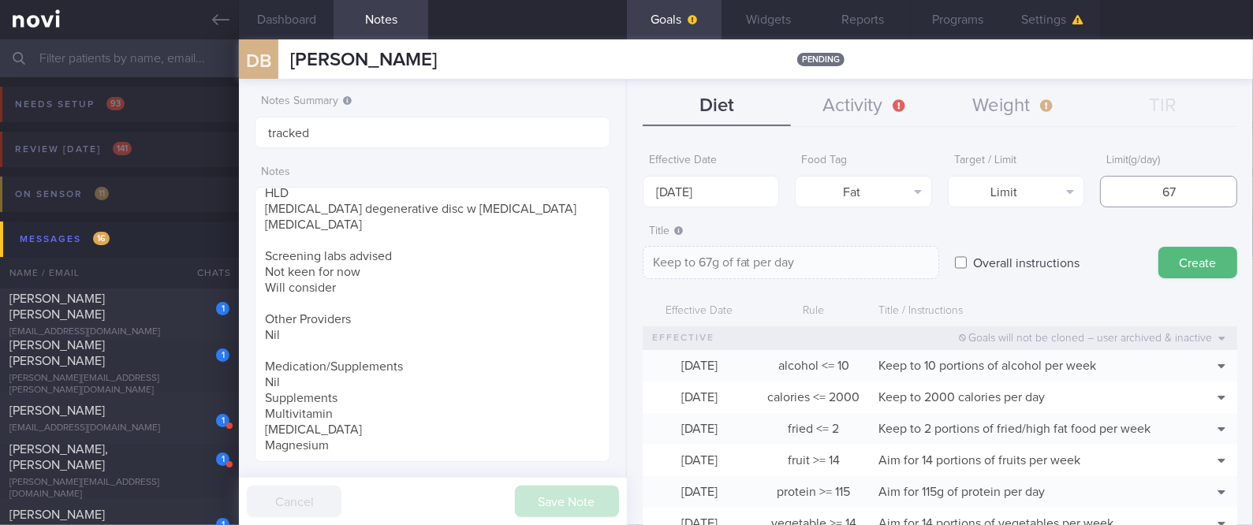
drag, startPoint x: 1175, startPoint y: 193, endPoint x: 1086, endPoint y: 188, distance: 89.3
click at [1086, 188] on div "Effective Date [DATE] Food Tag Fat Select tag... Calories Carbs Protein Fat Alc…" at bounding box center [940, 177] width 595 height 62
type input "7"
type textarea "Keep to 7g of fat per day"
type input "78"
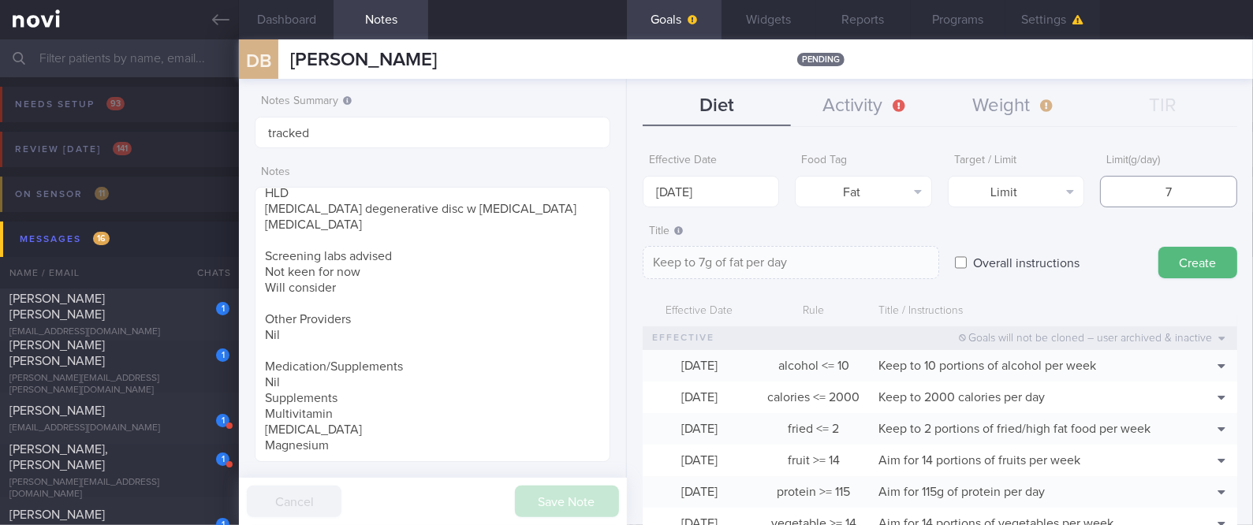
type textarea "Keep to 78g of fat per day"
type input "78"
click at [703, 190] on input "[DATE]" at bounding box center [711, 192] width 137 height 32
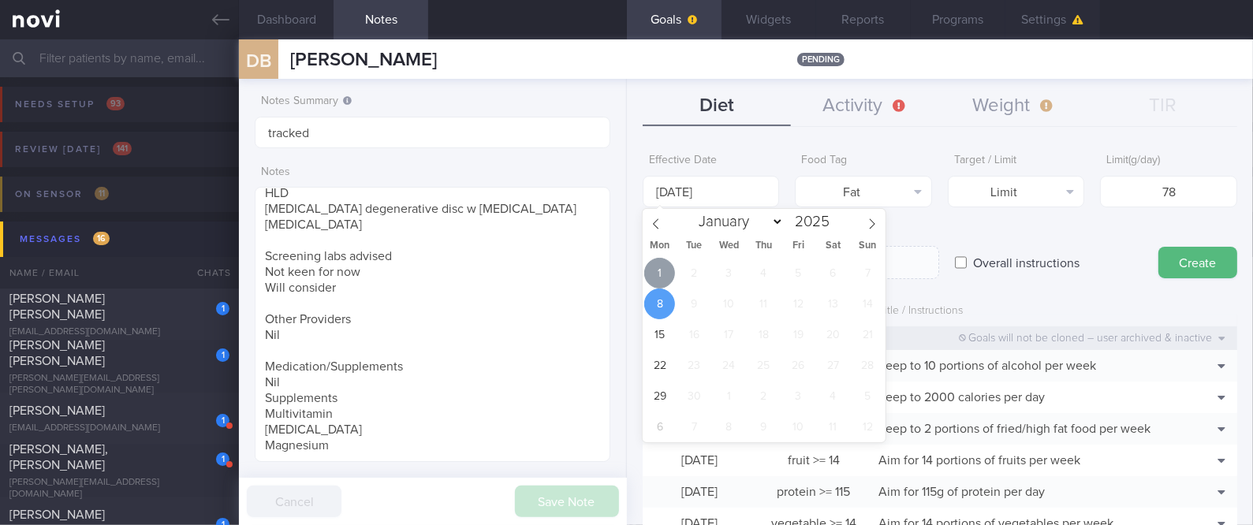
click at [655, 280] on span "1" at bounding box center [659, 273] width 31 height 31
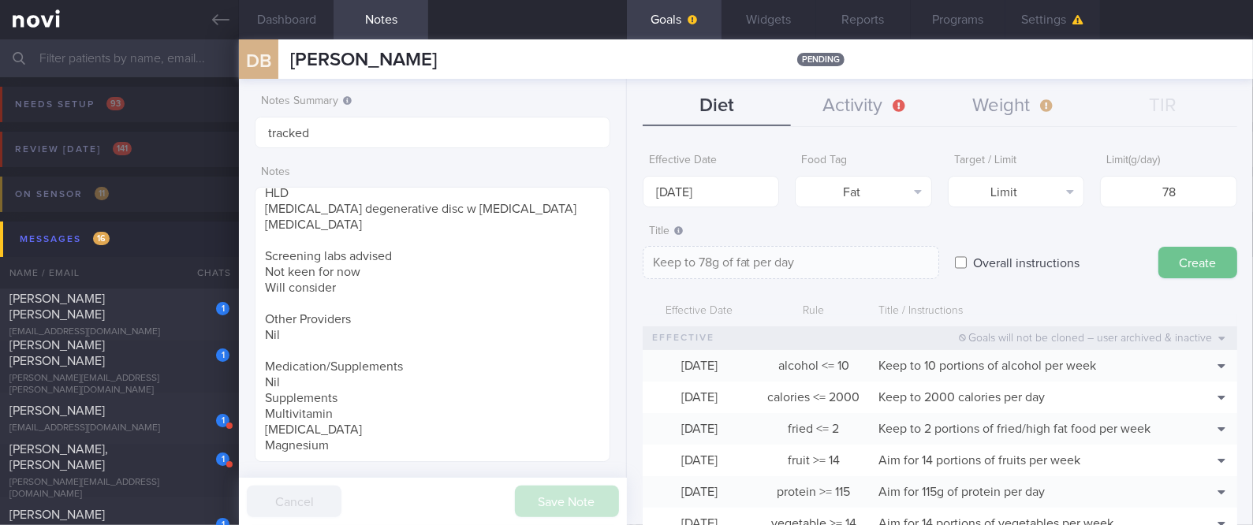
click at [1163, 257] on button "Create" at bounding box center [1197, 263] width 79 height 32
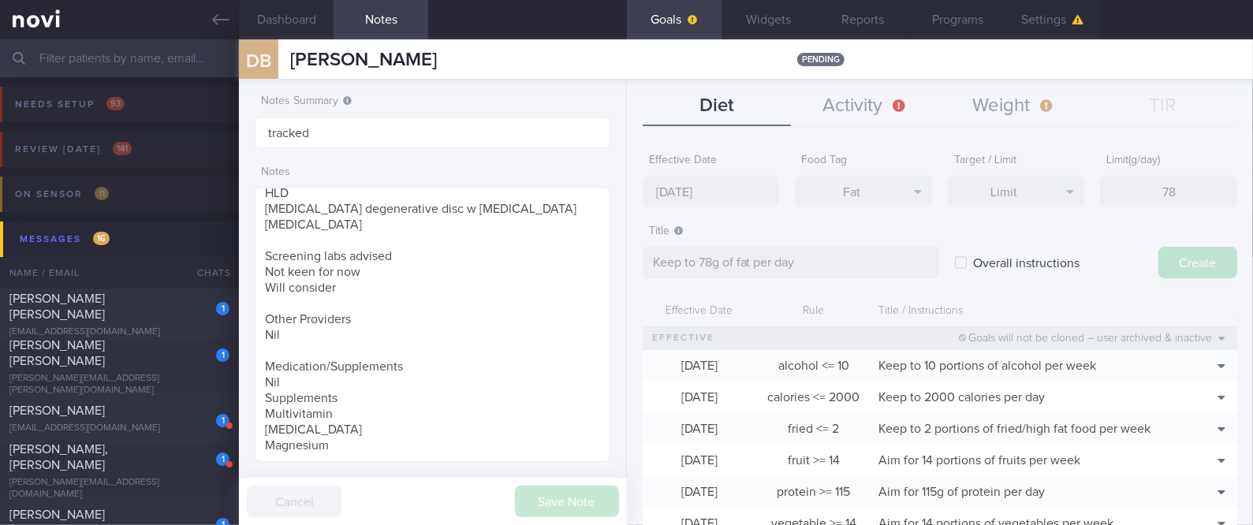
type input "[DATE]"
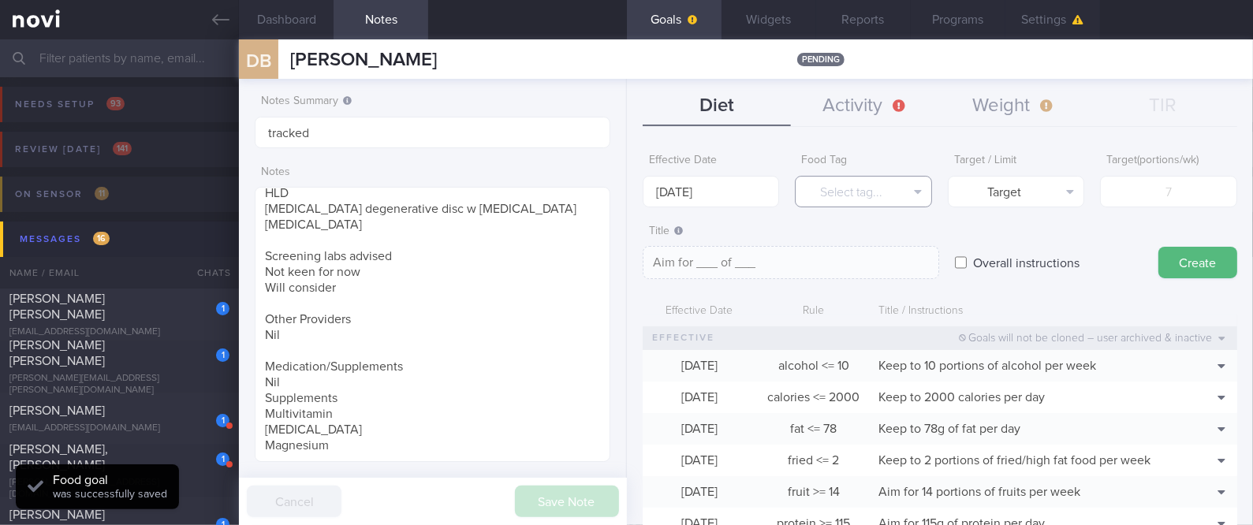
click at [877, 189] on button "Select tag..." at bounding box center [863, 192] width 137 height 32
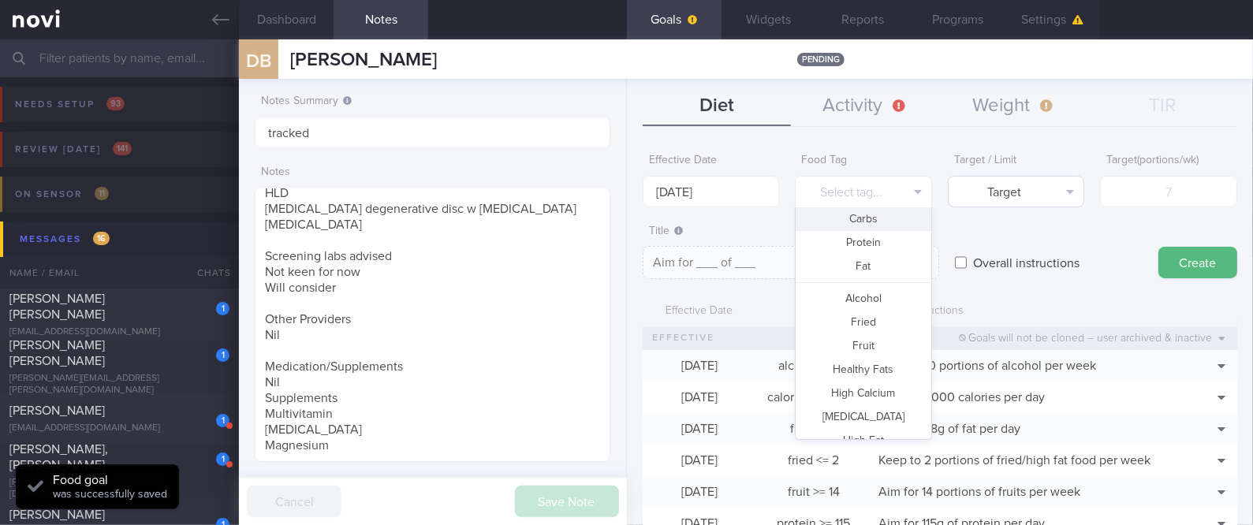
click at [868, 220] on button "Carbs" at bounding box center [864, 219] width 136 height 24
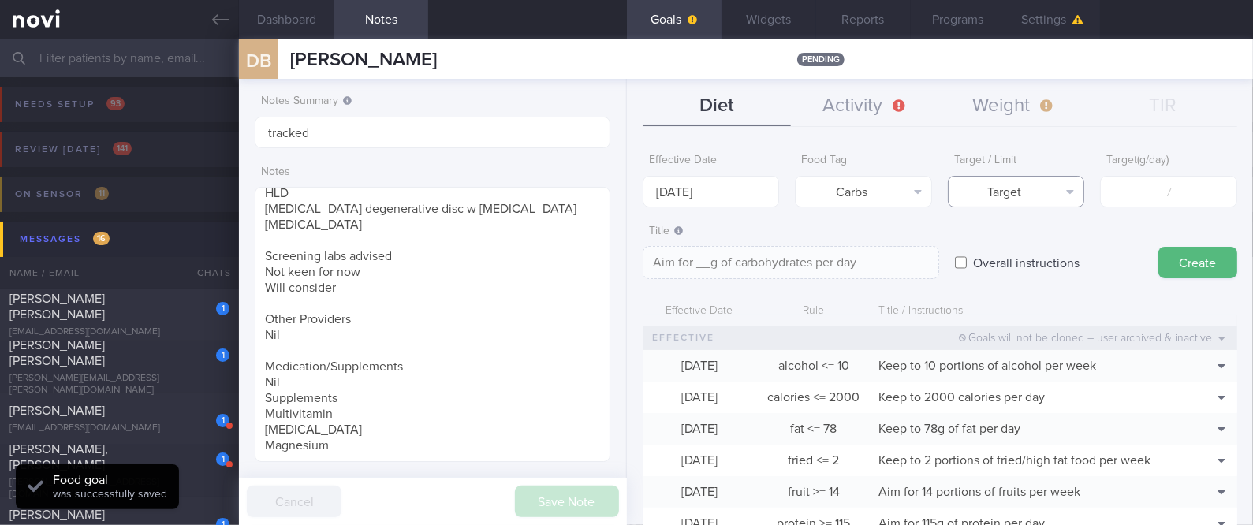
click at [982, 184] on button "Target" at bounding box center [1016, 192] width 137 height 32
click at [1023, 237] on button "Limit" at bounding box center [1017, 246] width 136 height 24
type textarea "Keep to __g of carbohydrates per day"
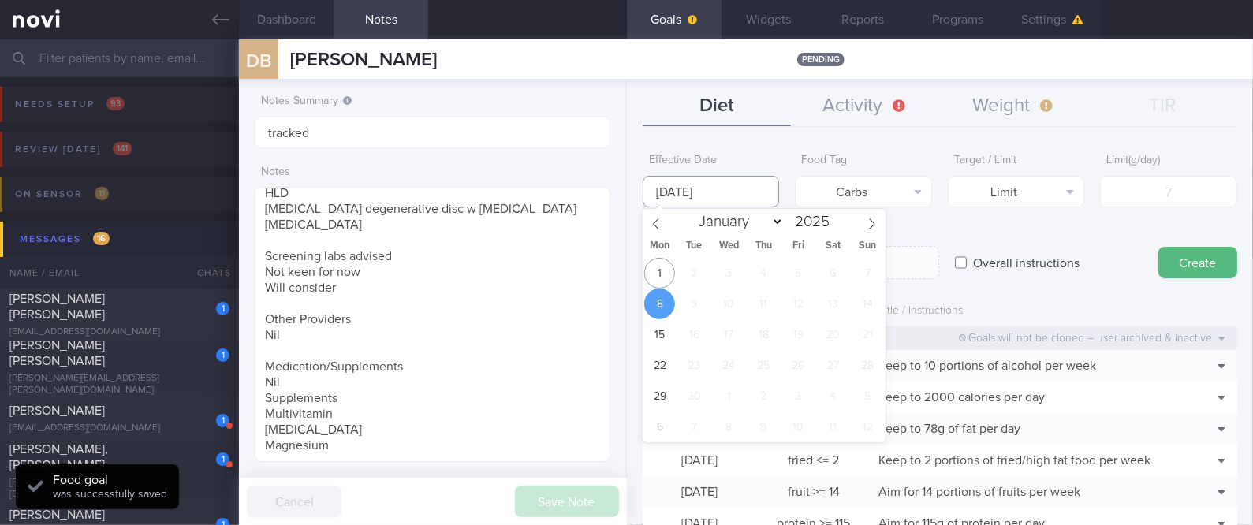
click at [716, 198] on input "[DATE]" at bounding box center [711, 192] width 137 height 32
click at [665, 268] on span "1" at bounding box center [659, 273] width 31 height 31
type input "[DATE]"
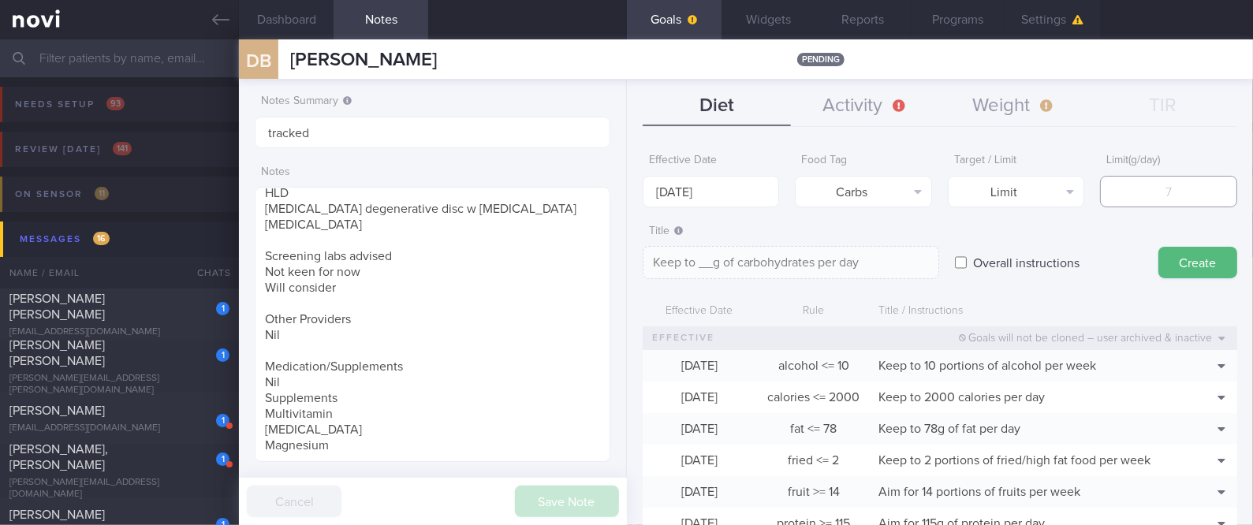
click at [1135, 188] on input "number" at bounding box center [1168, 192] width 137 height 32
type input "2"
type textarea "Keep to 2g of carbohydrates per day"
type input "21"
type textarea "Keep to 21g of carbohydrates per day"
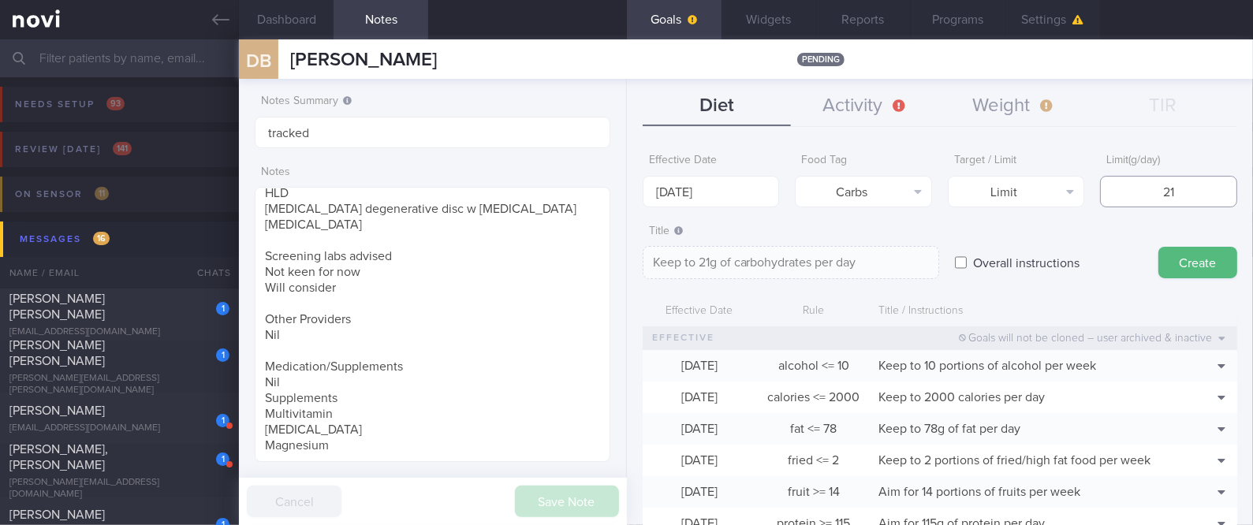
type input "210"
type textarea "Keep to 210g of carbohydrates per day"
type input "210"
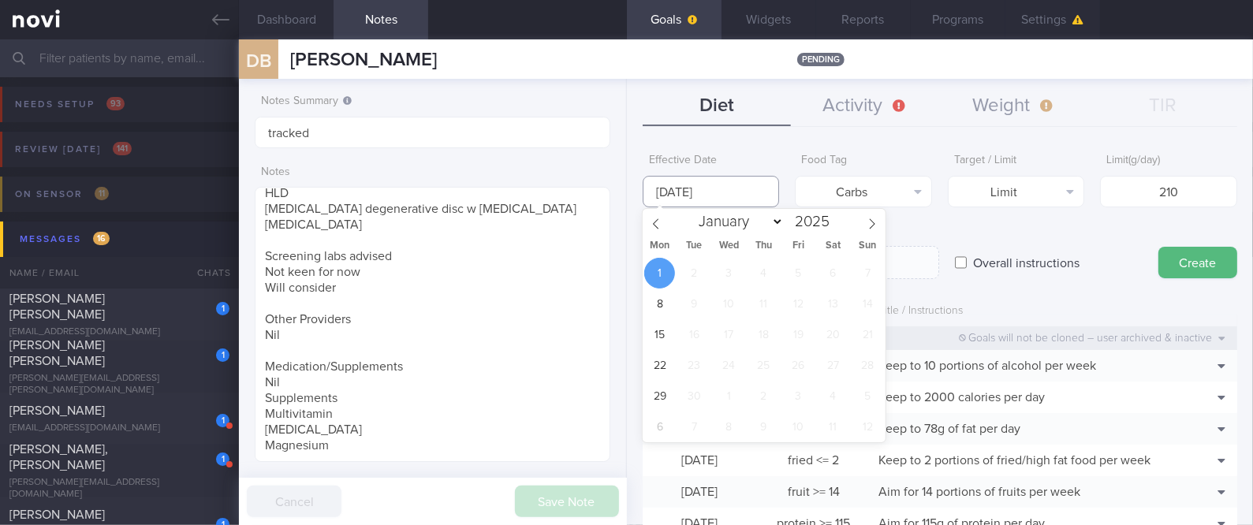
click at [703, 199] on input "[DATE]" at bounding box center [711, 192] width 137 height 32
click at [960, 236] on div "Overall instructions" at bounding box center [1049, 248] width 188 height 62
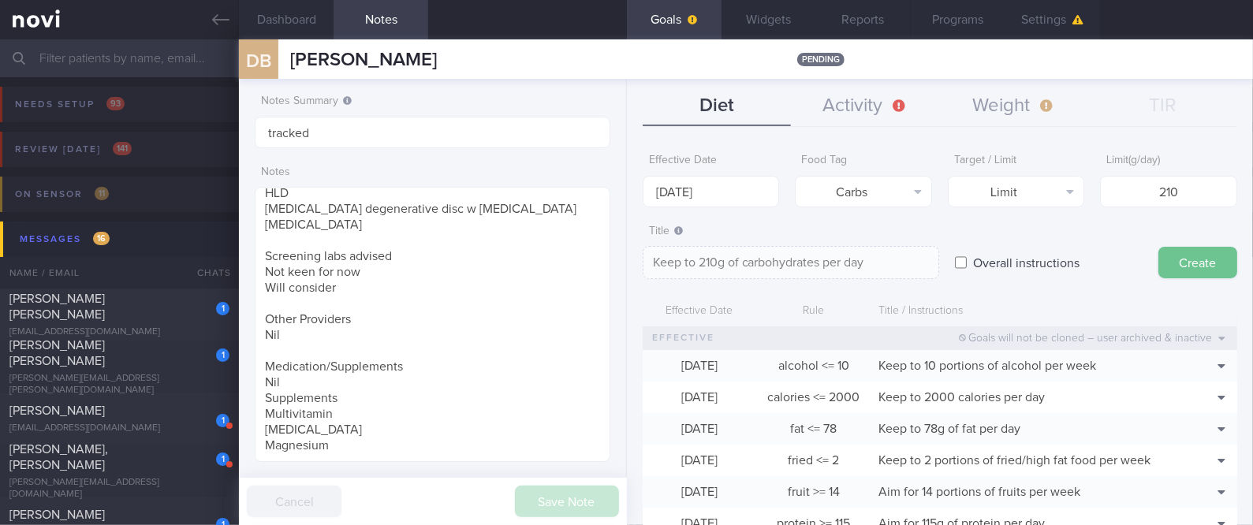
click at [1198, 255] on button "Create" at bounding box center [1197, 263] width 79 height 32
type input "[DATE]"
type textarea "Aim for ___ of ___"
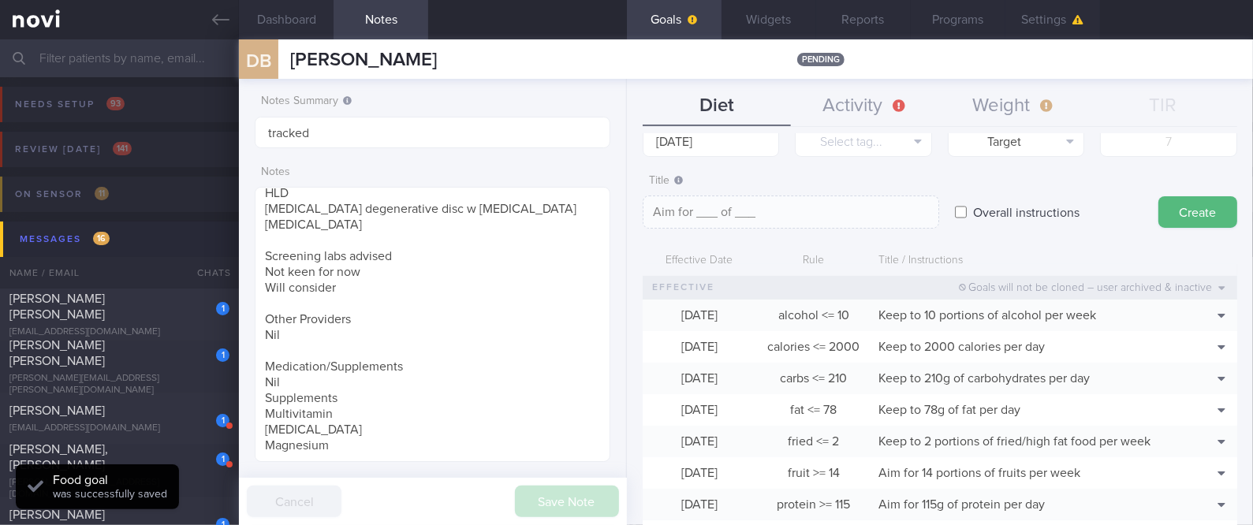
scroll to position [0, 0]
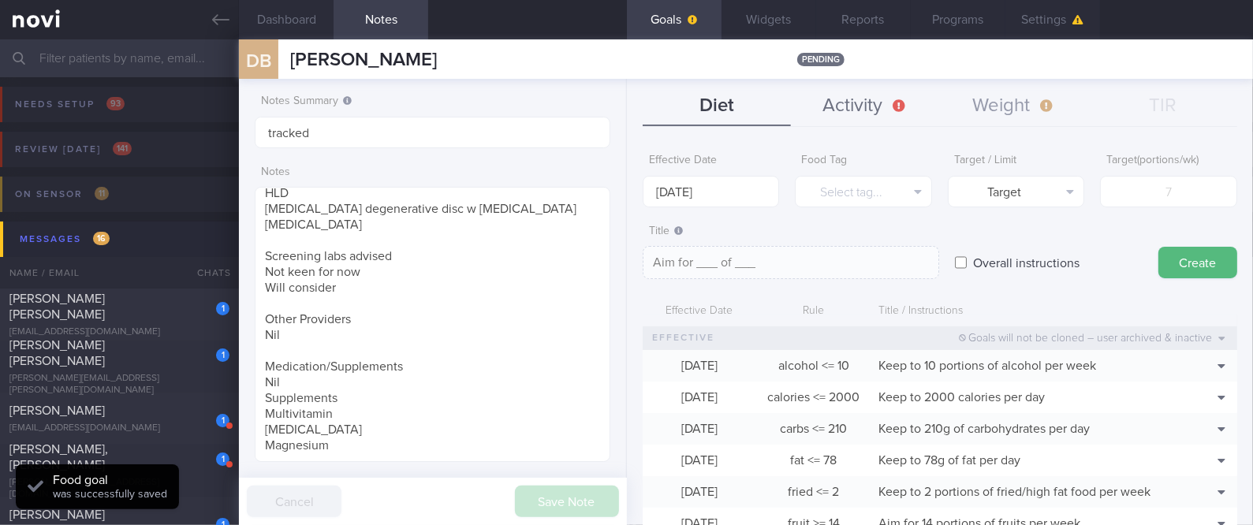
click at [867, 112] on button "Activity" at bounding box center [865, 106] width 149 height 39
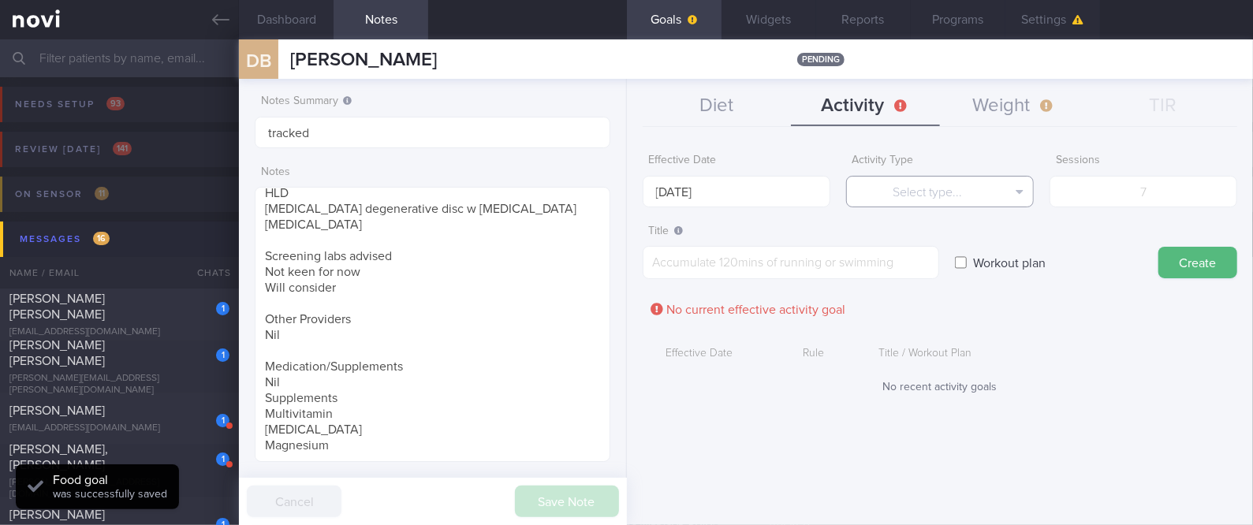
click at [923, 177] on button "Select type..." at bounding box center [940, 192] width 188 height 32
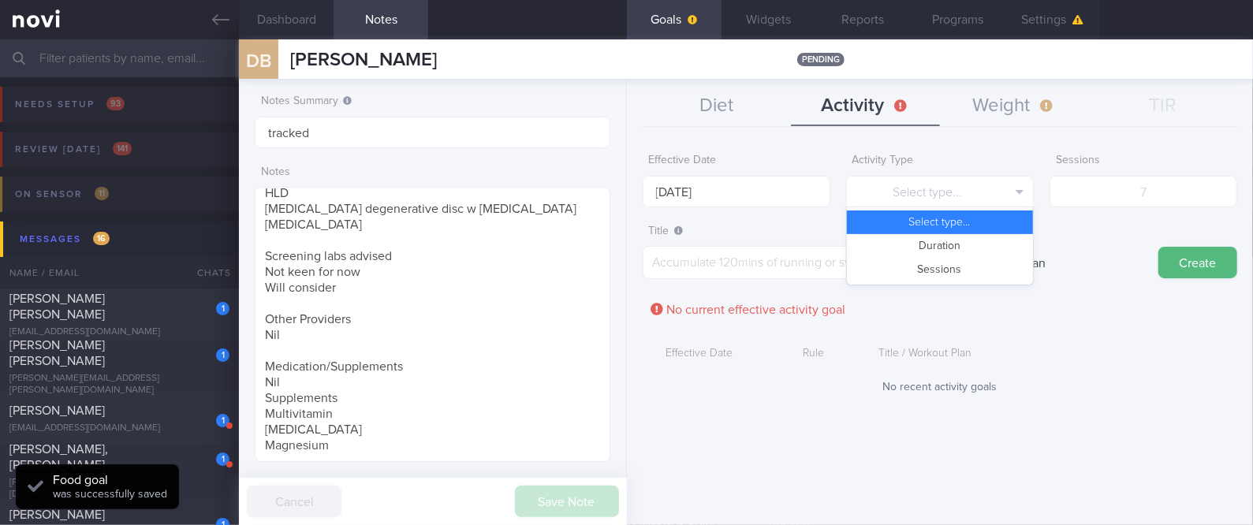
click at [937, 234] on button "Duration" at bounding box center [940, 246] width 186 height 24
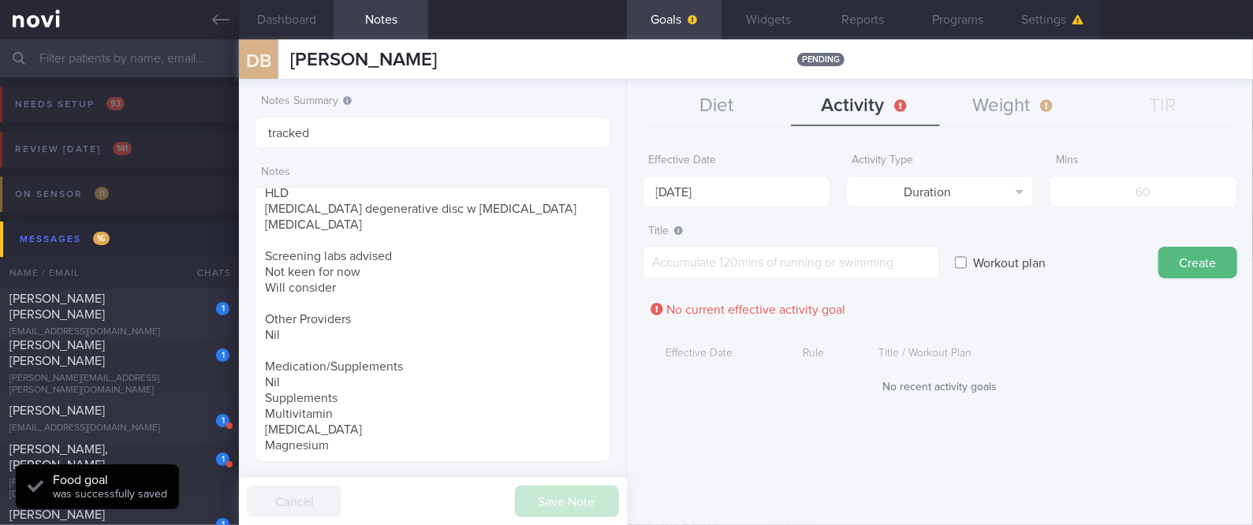
click at [929, 248] on button "Duration" at bounding box center [940, 246] width 186 height 24
click at [777, 200] on input "[DATE]" at bounding box center [737, 192] width 188 height 32
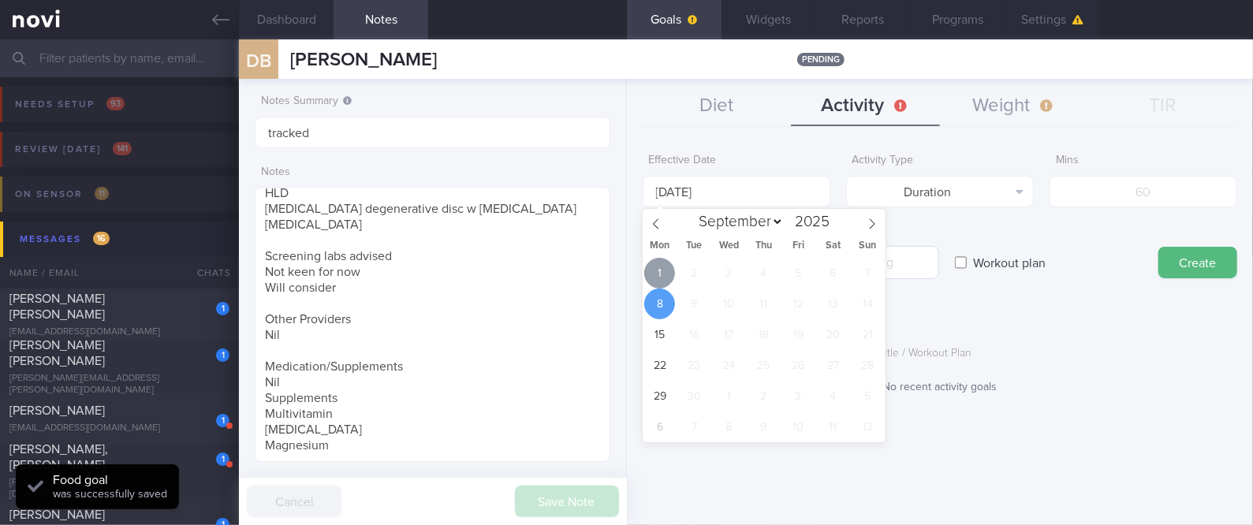
click at [665, 272] on span "1" at bounding box center [659, 273] width 31 height 31
type input "[DATE]"
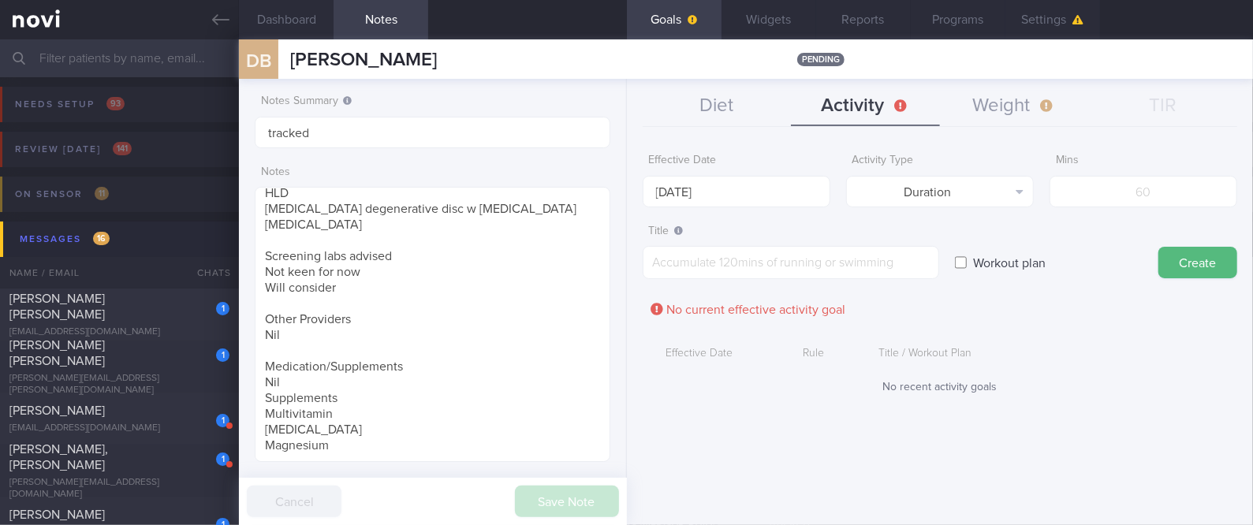
click at [1143, 207] on form "Effective Date [DATE] Activity Type Duration Select type... Duration Sessions M…" at bounding box center [940, 278] width 595 height 264
click at [1155, 193] on input "number" at bounding box center [1144, 192] width 188 height 32
type input "150"
click at [863, 266] on textarea at bounding box center [791, 262] width 296 height 33
paste textarea "Aim for 150 mins moderate intensity aerobic training per week (brisk walking, j…"
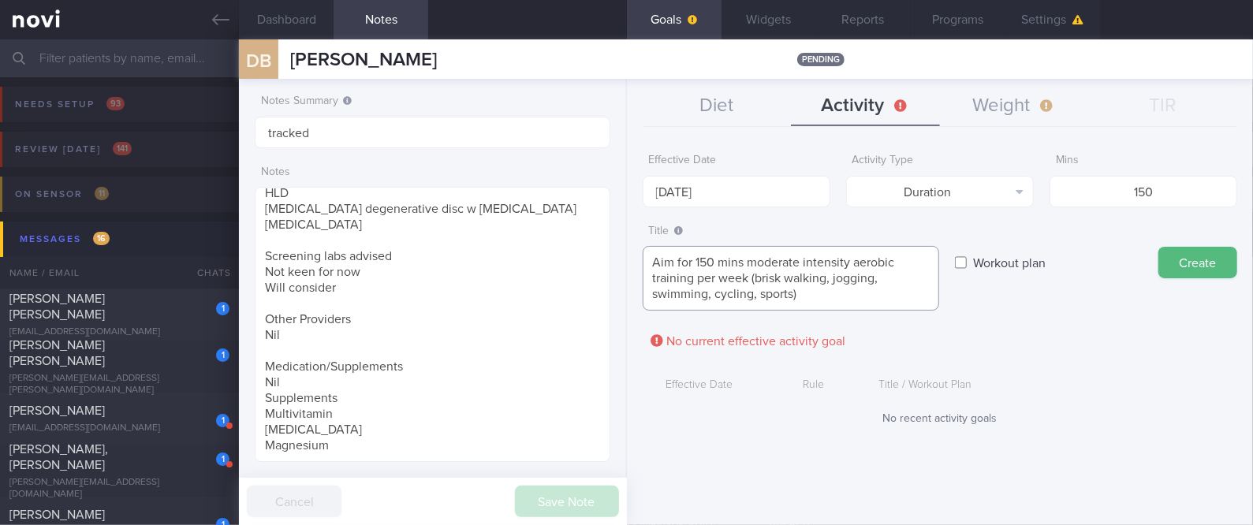
type textarea "Aim for 150 mins moderate intensity aerobic training per week (brisk walking, j…"
click at [1218, 258] on button "Create" at bounding box center [1197, 263] width 79 height 32
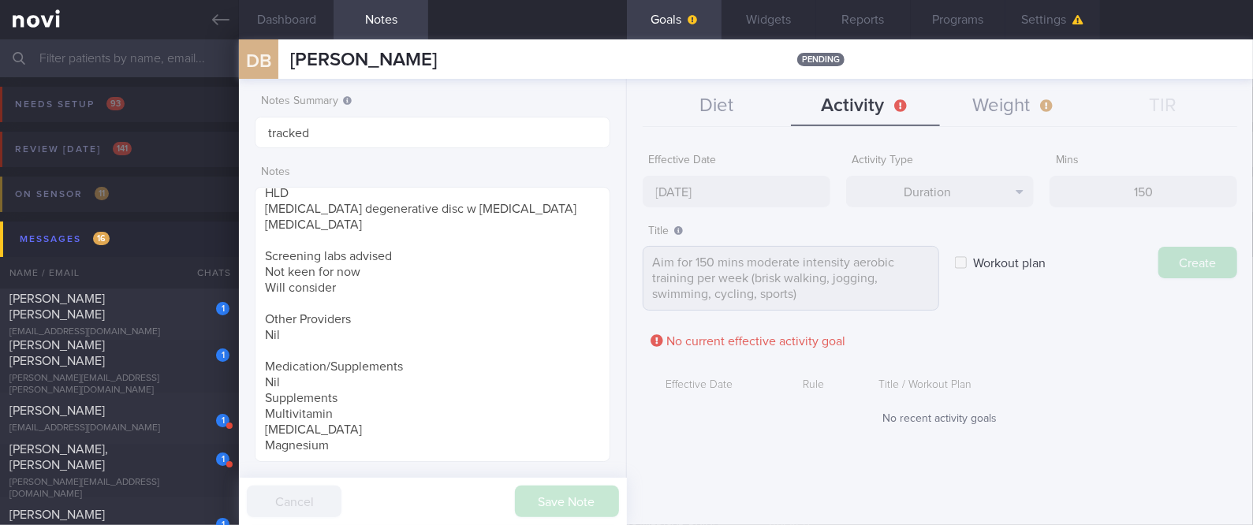
type input "[DATE]"
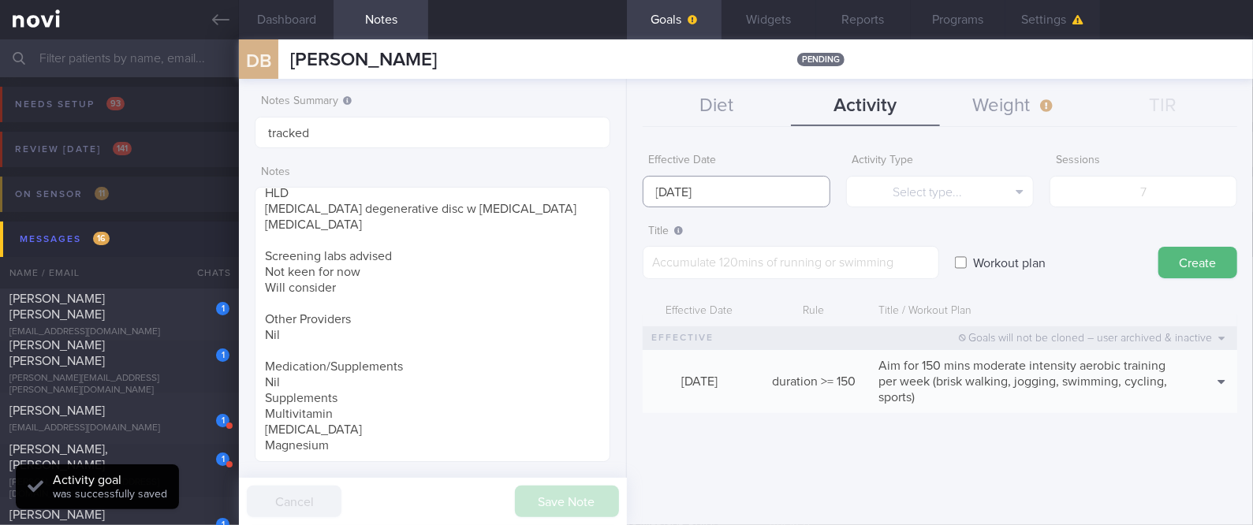
click at [738, 192] on input "[DATE]" at bounding box center [737, 192] width 188 height 32
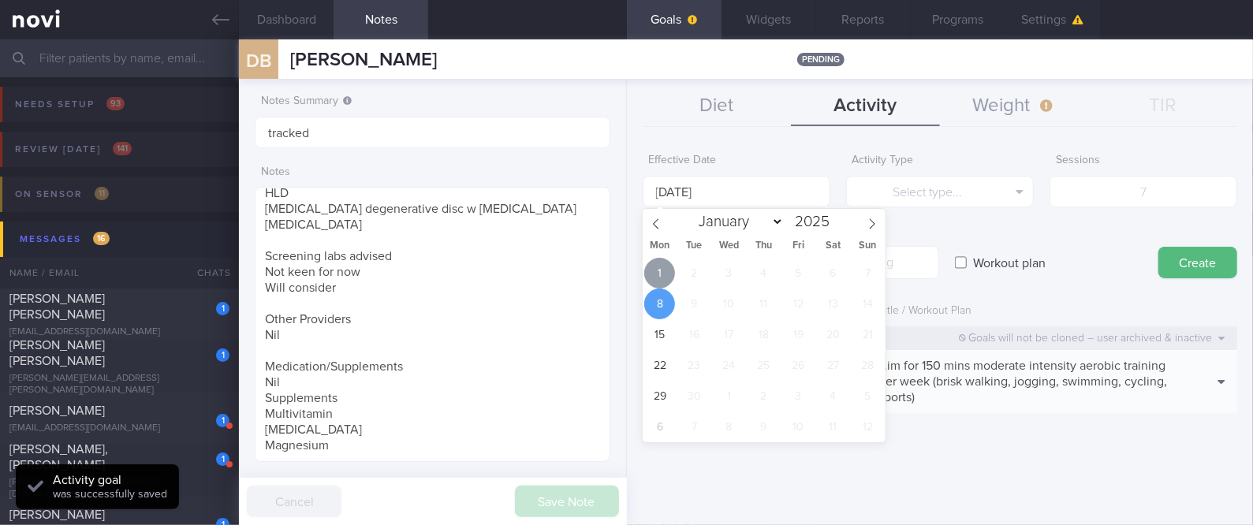
click at [666, 268] on span "1" at bounding box center [659, 273] width 31 height 31
type input "[DATE]"
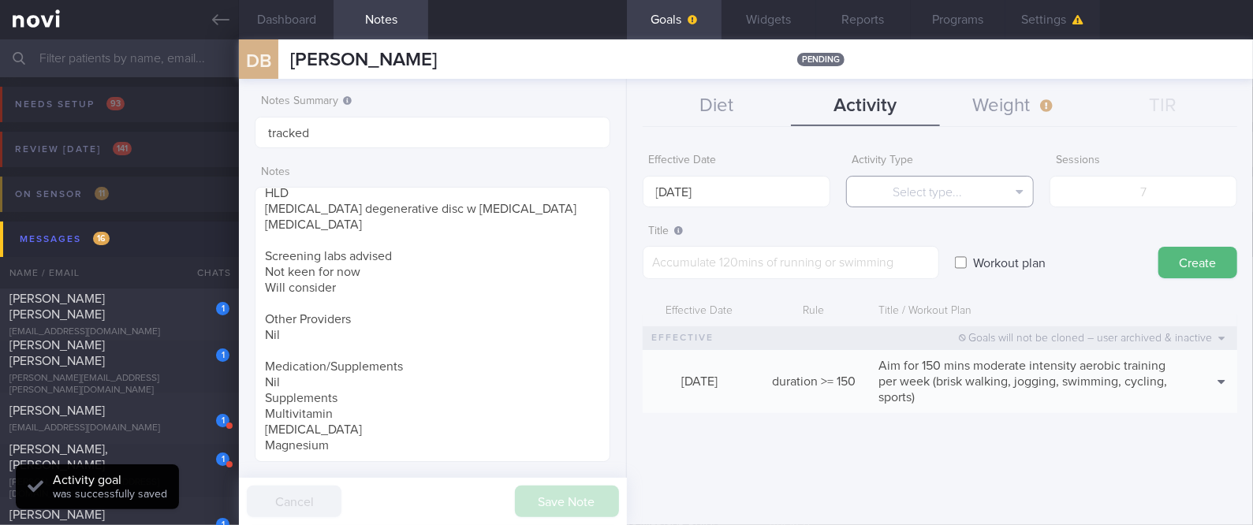
click at [1021, 177] on button "Select type..." at bounding box center [940, 192] width 188 height 32
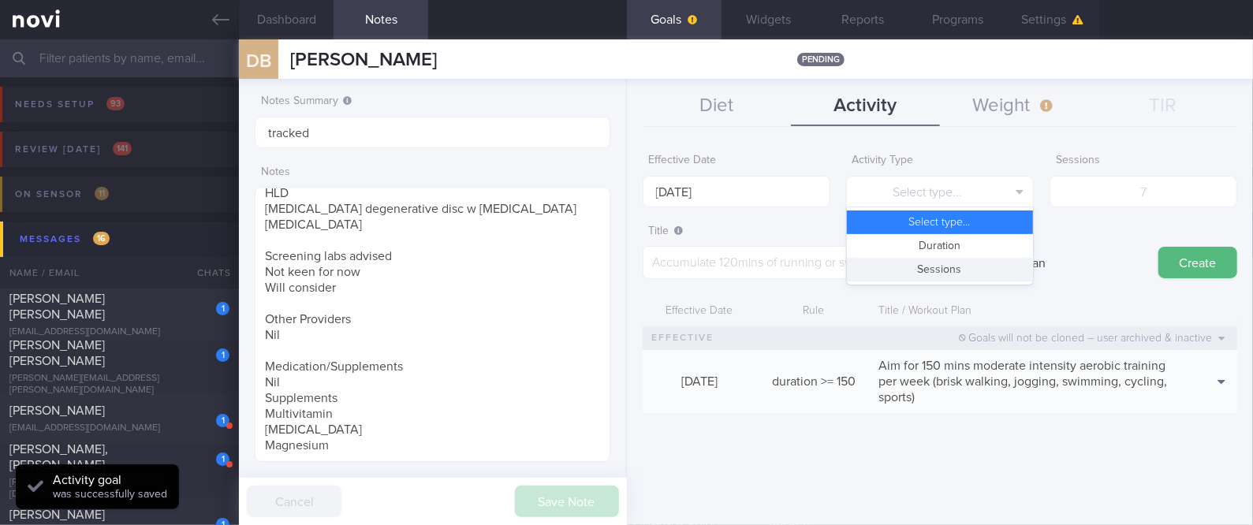
click at [957, 260] on button "Sessions" at bounding box center [940, 270] width 186 height 24
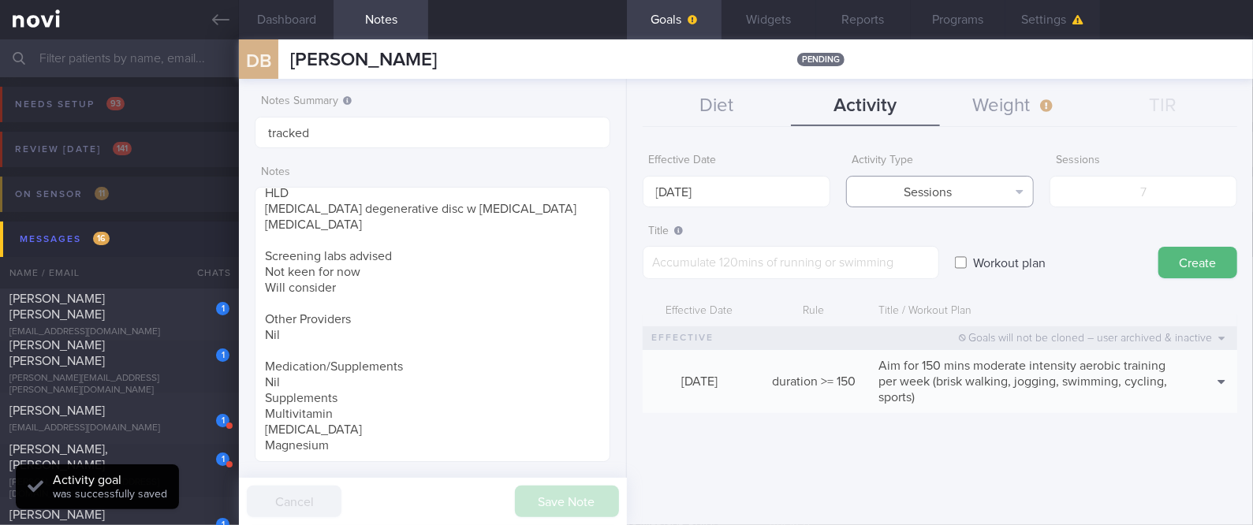
click at [987, 187] on button "Sessions" at bounding box center [940, 192] width 188 height 32
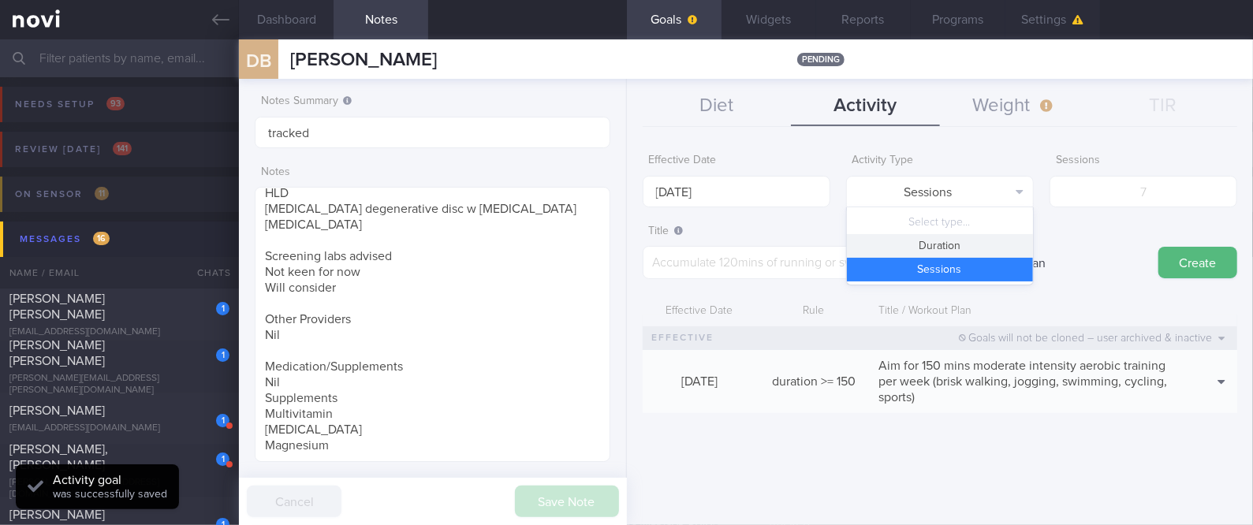
click at [981, 241] on button "Duration" at bounding box center [940, 246] width 186 height 24
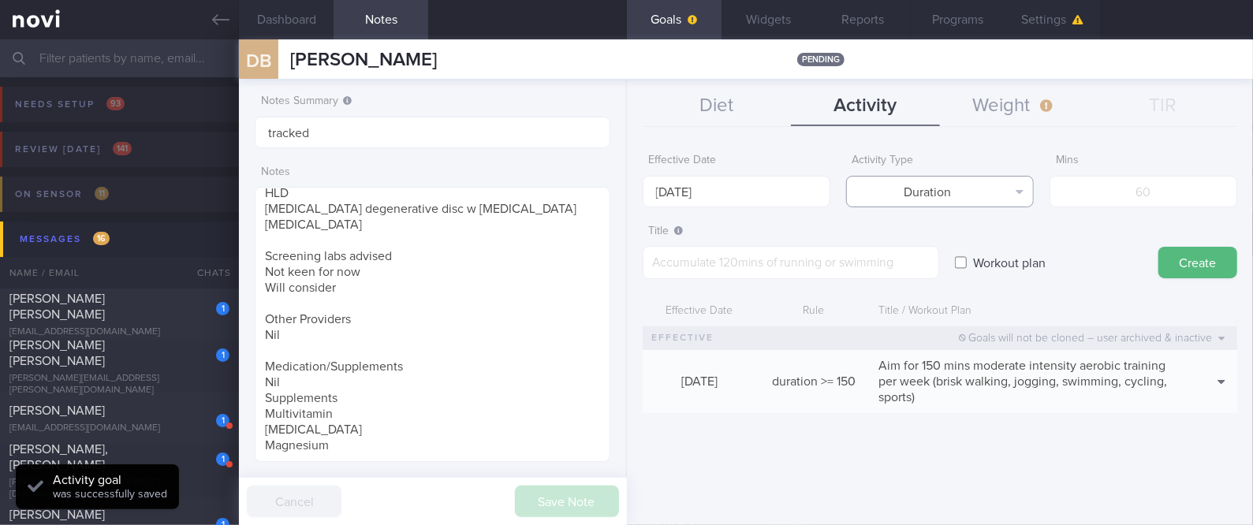
click at [1001, 177] on button "Duration" at bounding box center [940, 192] width 188 height 32
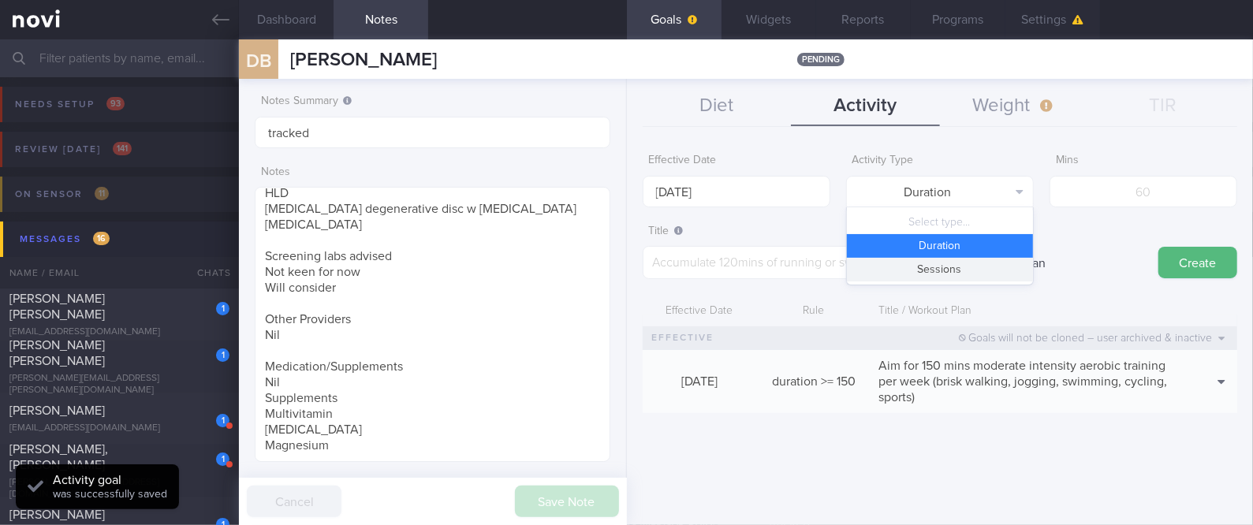
click at [973, 262] on button "Sessions" at bounding box center [940, 270] width 186 height 24
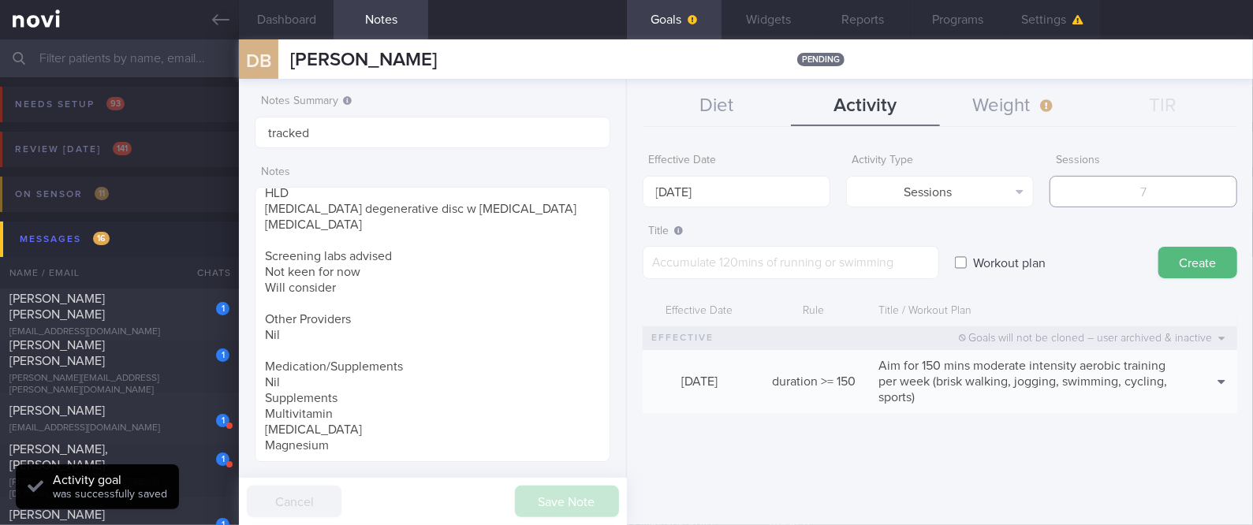
click at [1154, 182] on input "number" at bounding box center [1144, 192] width 188 height 32
type input "2"
click at [719, 186] on input "[DATE]" at bounding box center [737, 192] width 188 height 32
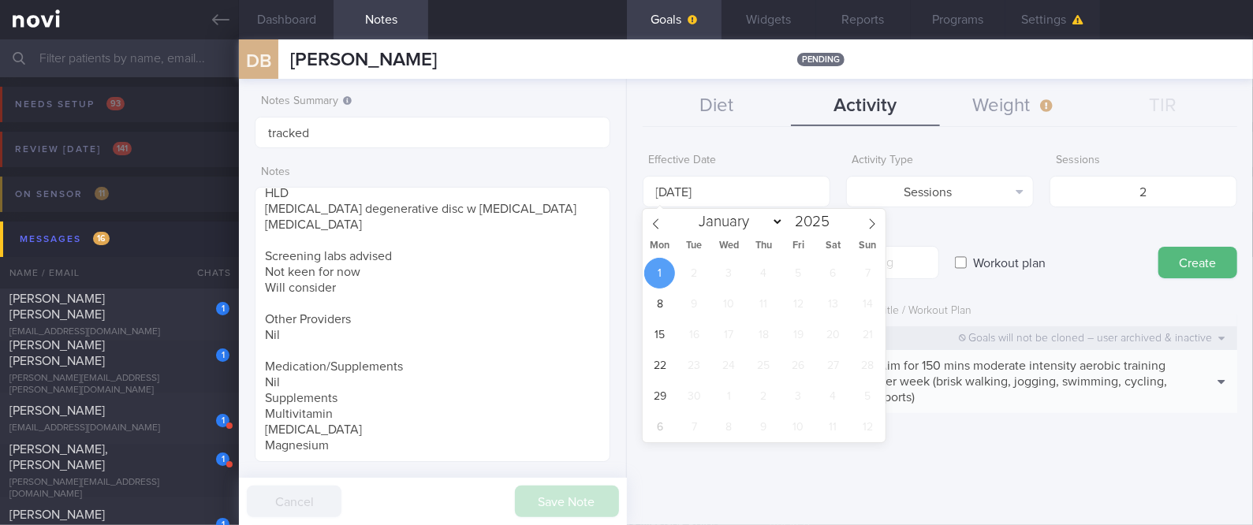
click at [662, 272] on span "1" at bounding box center [659, 273] width 31 height 31
click at [930, 246] on textarea at bounding box center [791, 262] width 296 height 33
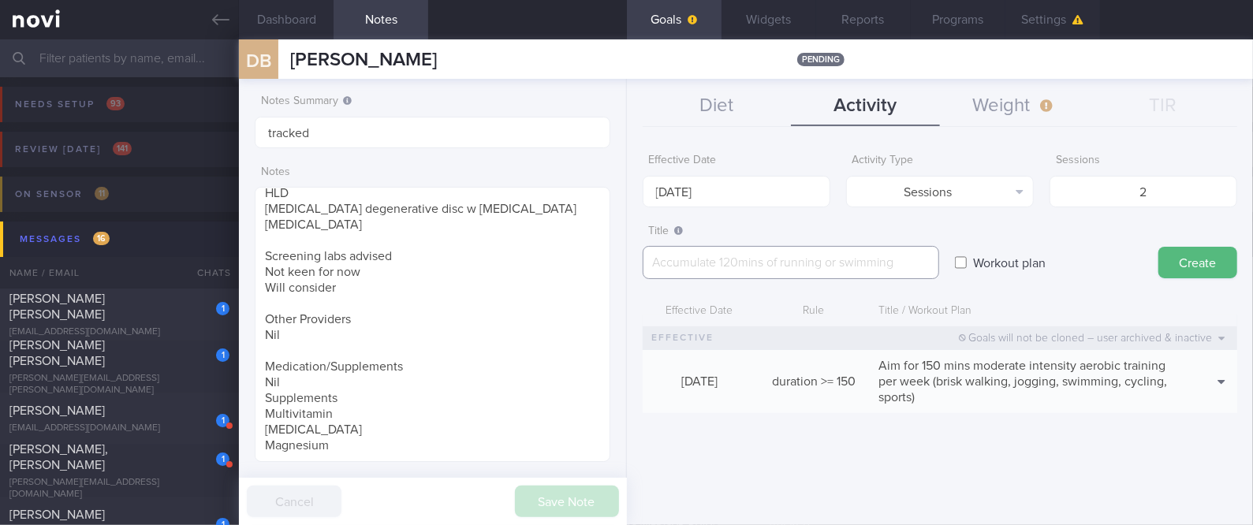
click at [889, 275] on textarea at bounding box center [791, 262] width 296 height 33
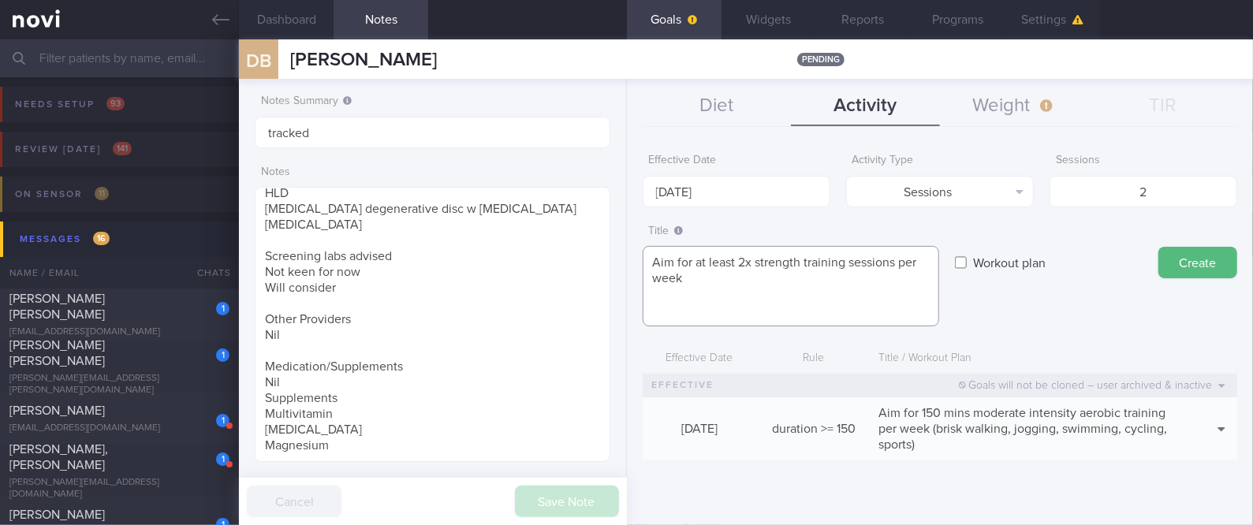
paste textarea "*Gym Exercises* - Exercise 1: [Incline Push Ups]([URL][DOMAIN_NAME]) OR [Knee P…"
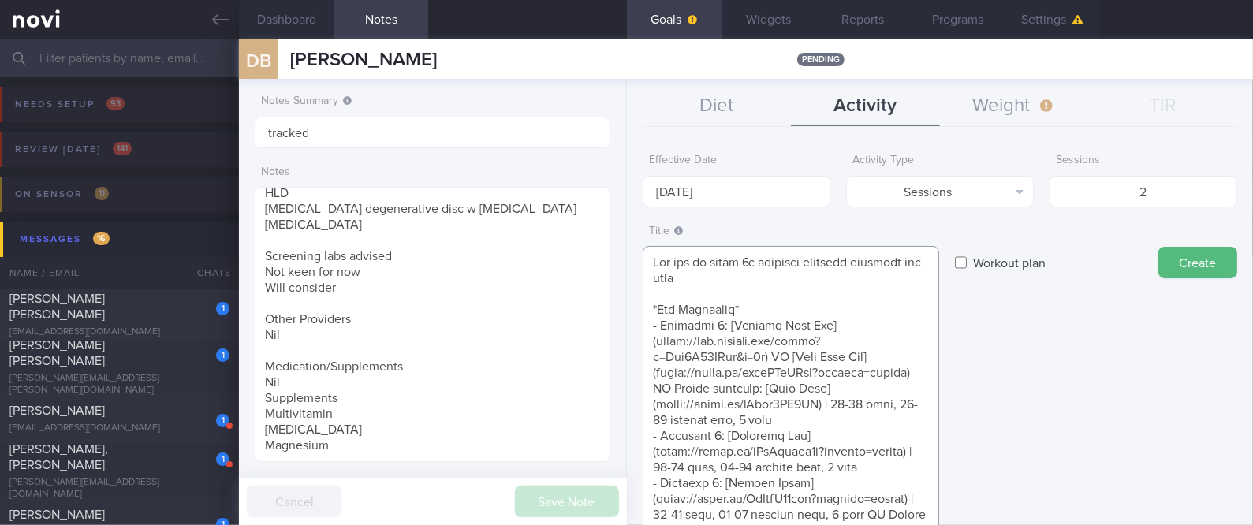
click at [736, 265] on textarea at bounding box center [791, 523] width 296 height 554
click at [727, 281] on textarea at bounding box center [791, 523] width 296 height 554
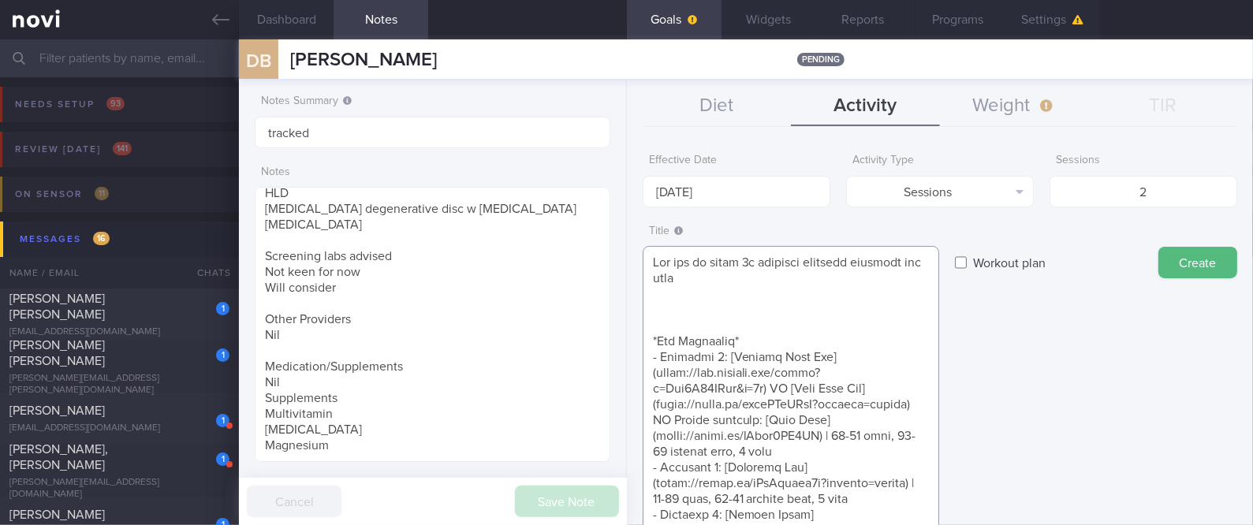
paste textarea "*Bodyweight exercises* - Push exercise [Normal push ups/Knee push ups/incline p…"
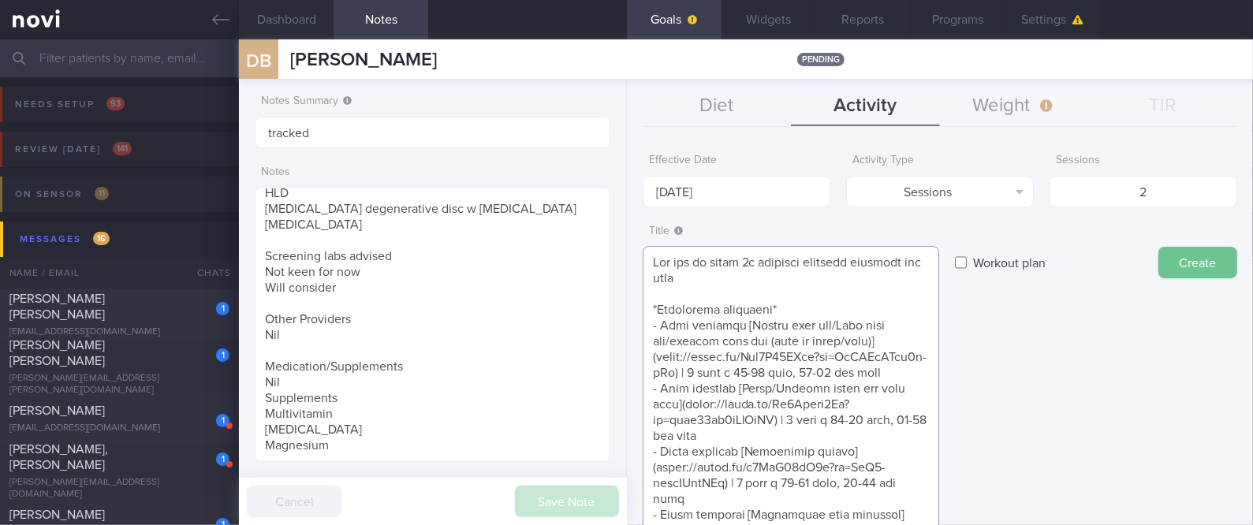
type textarea "Aim for at least 2x strength training sessions per week *Bodyweight exercises* …"
click at [1184, 261] on button "Create" at bounding box center [1197, 263] width 79 height 32
type input "[DATE]"
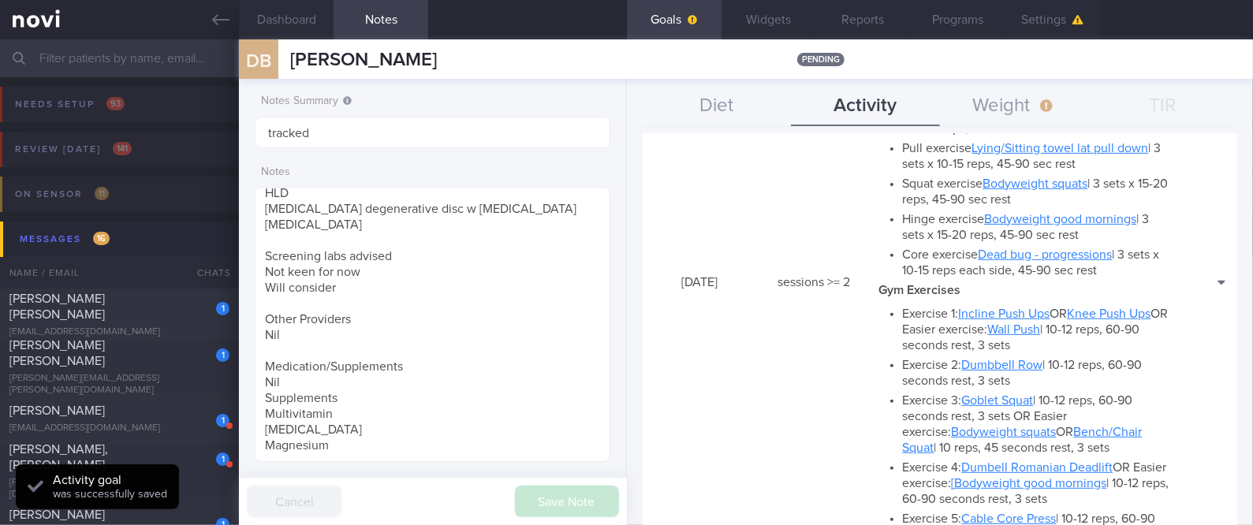
scroll to position [447, 0]
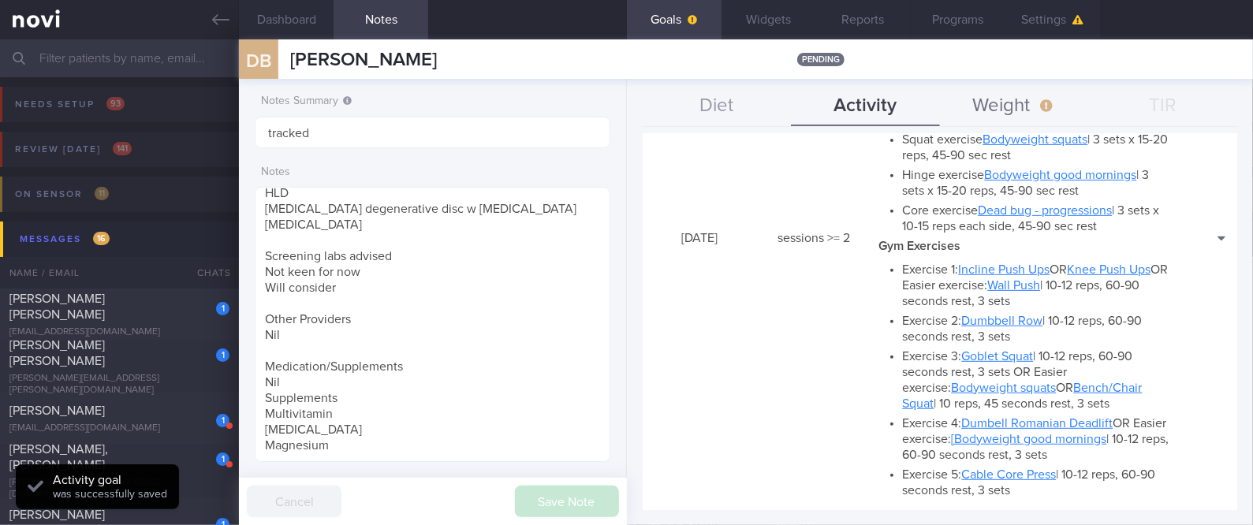
click at [1034, 92] on button "Weight" at bounding box center [1014, 106] width 149 height 39
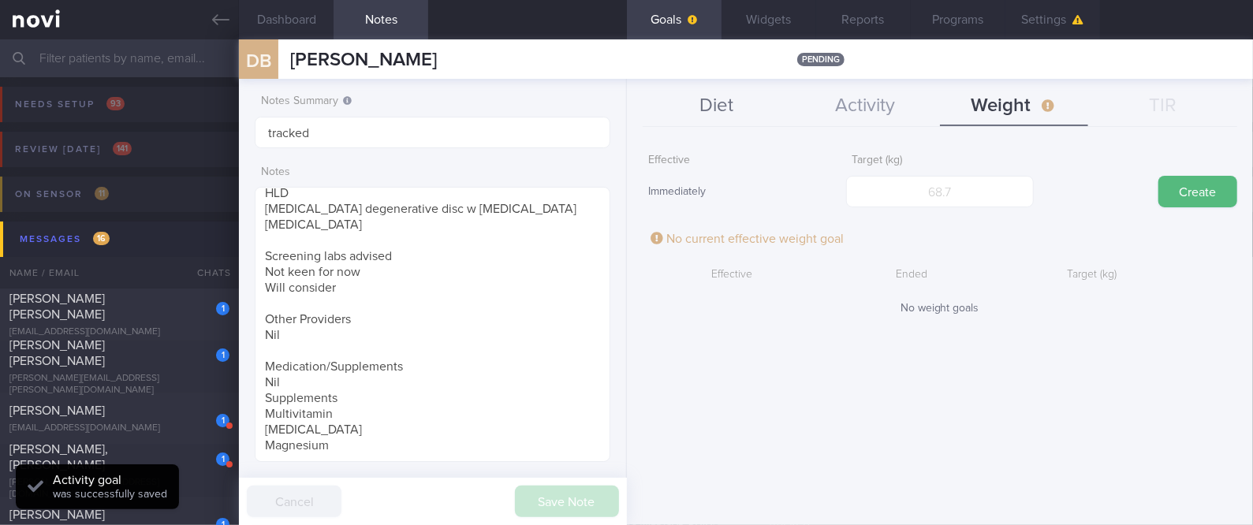
click at [680, 95] on button "Diet" at bounding box center [717, 106] width 149 height 39
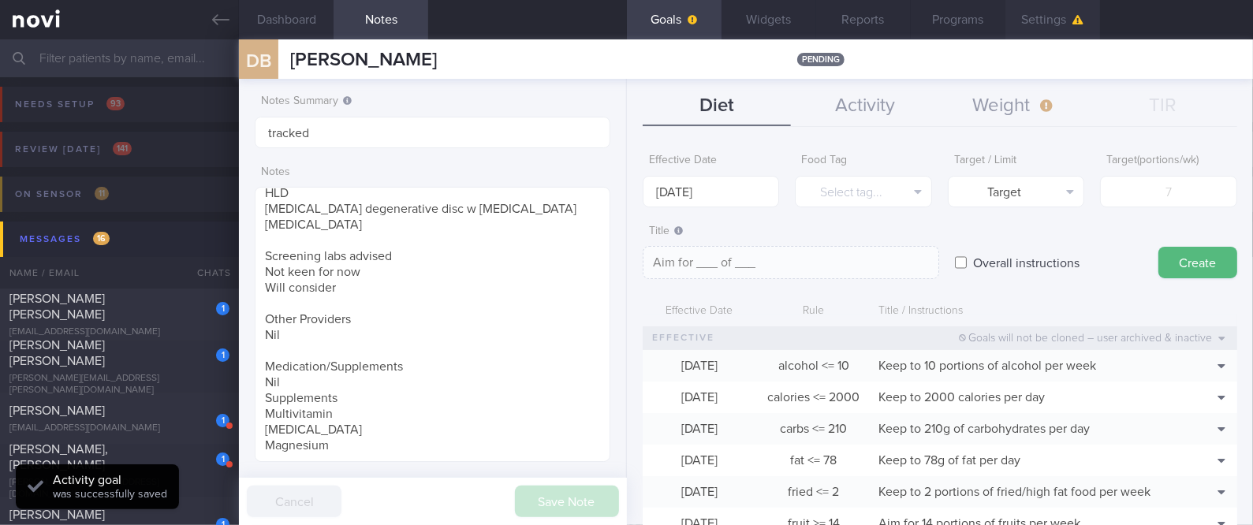
click at [1031, 19] on button "Settings" at bounding box center [1052, 19] width 95 height 39
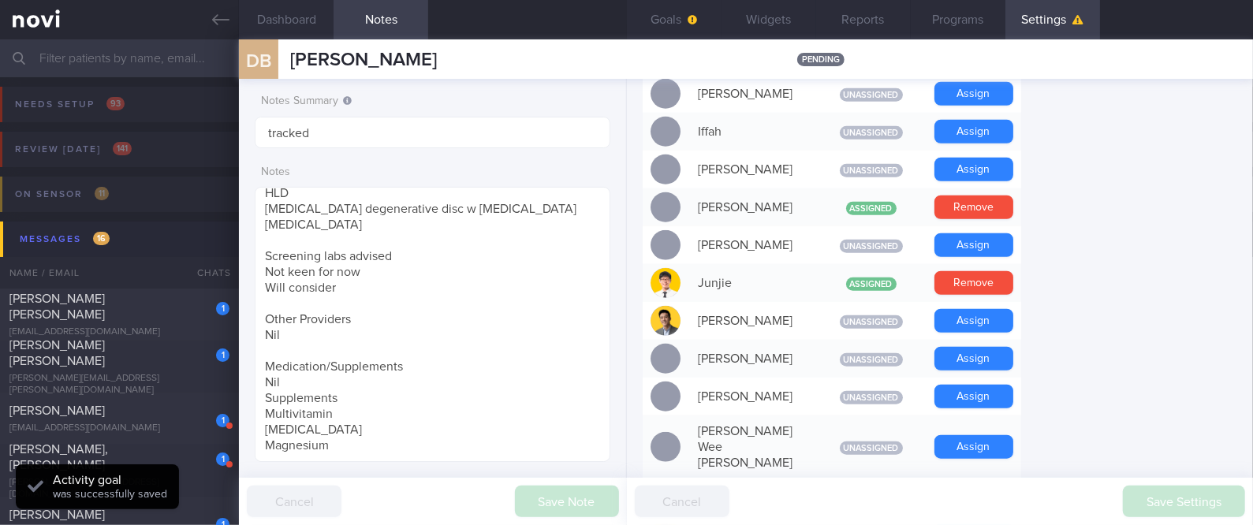
scroll to position [598, 0]
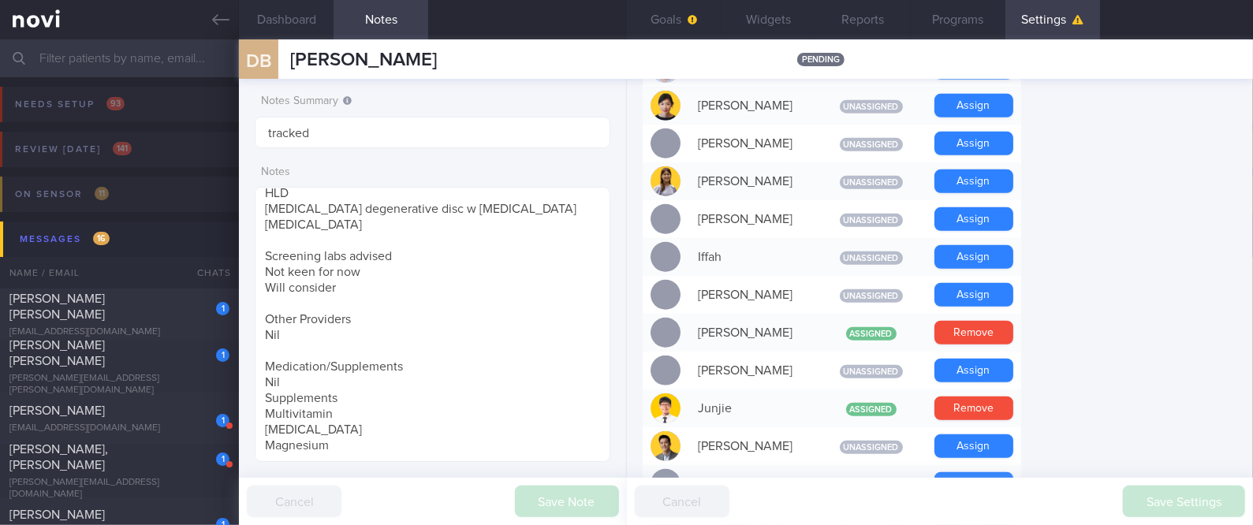
click at [677, 10] on button "Goals" at bounding box center [674, 19] width 95 height 39
